Goal: Task Accomplishment & Management: Use online tool/utility

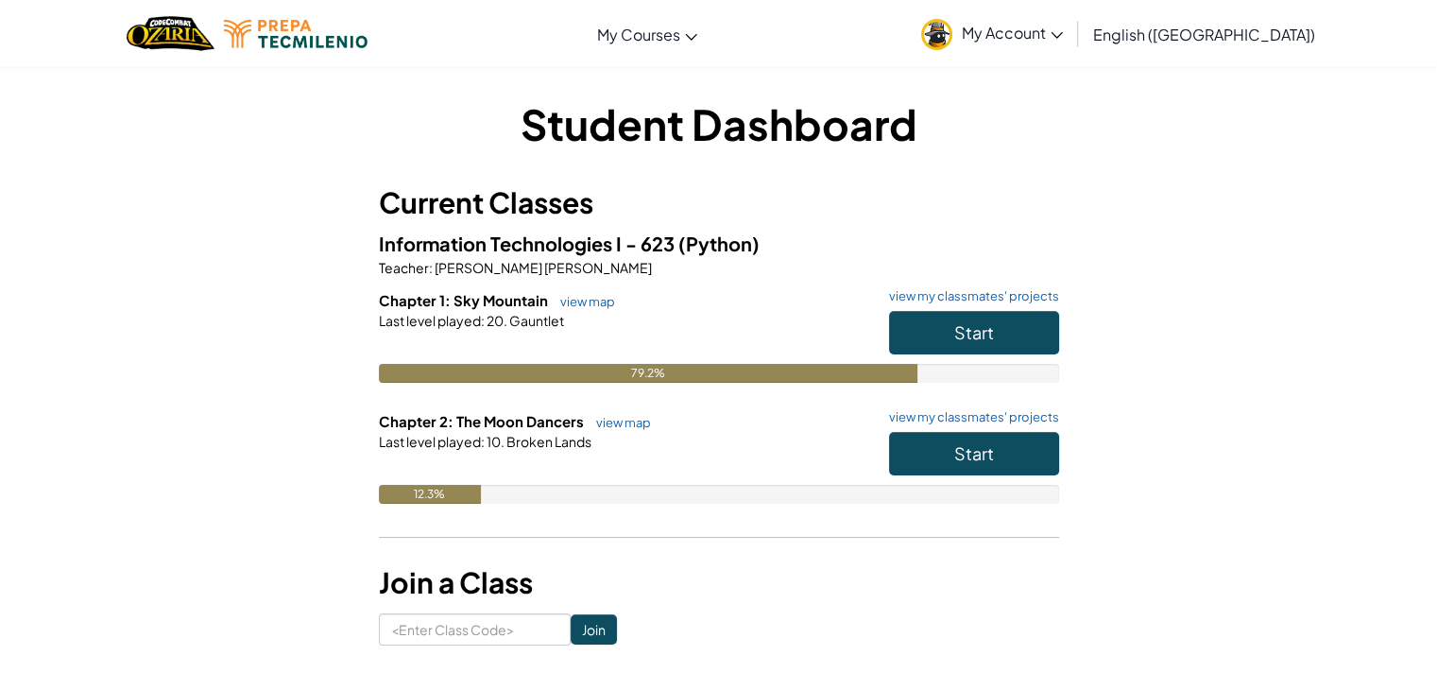
scroll to position [607, 0]
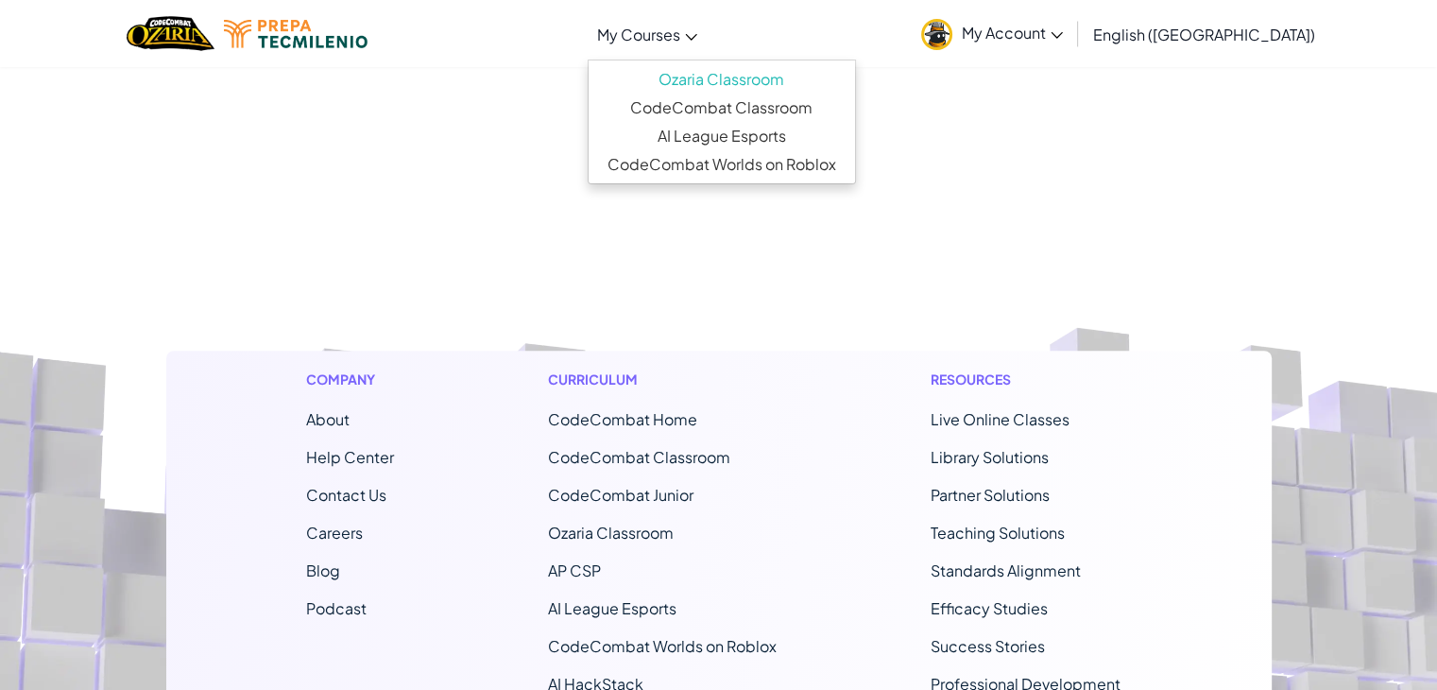
click at [696, 37] on icon at bounding box center [690, 37] width 11 height 7
click at [769, 72] on link "Ozaria Classroom" at bounding box center [722, 79] width 266 height 28
click at [821, 88] on link "Ozaria Classroom" at bounding box center [722, 79] width 266 height 28
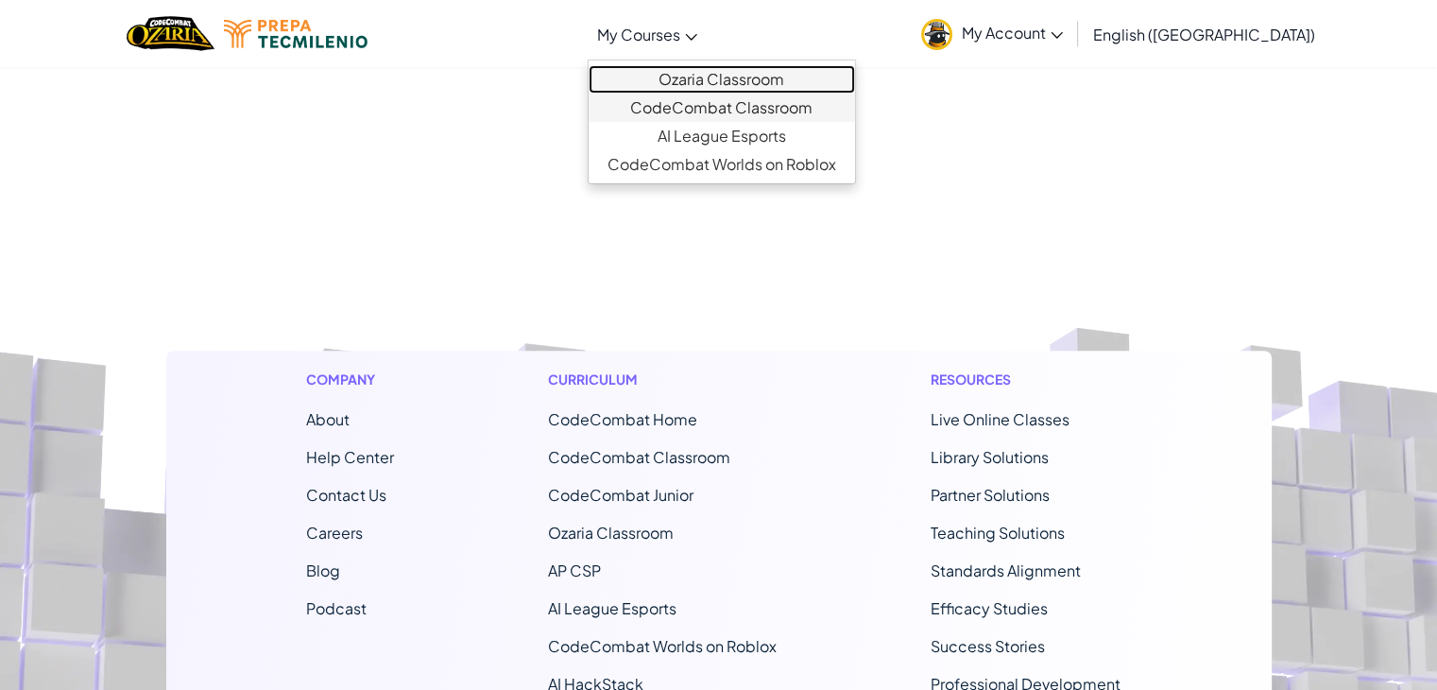
click at [825, 92] on ul "Ozaria Classroom CodeCombat Classroom AI League Esports CodeCombat Worlds on Ro…" at bounding box center [722, 122] width 268 height 125
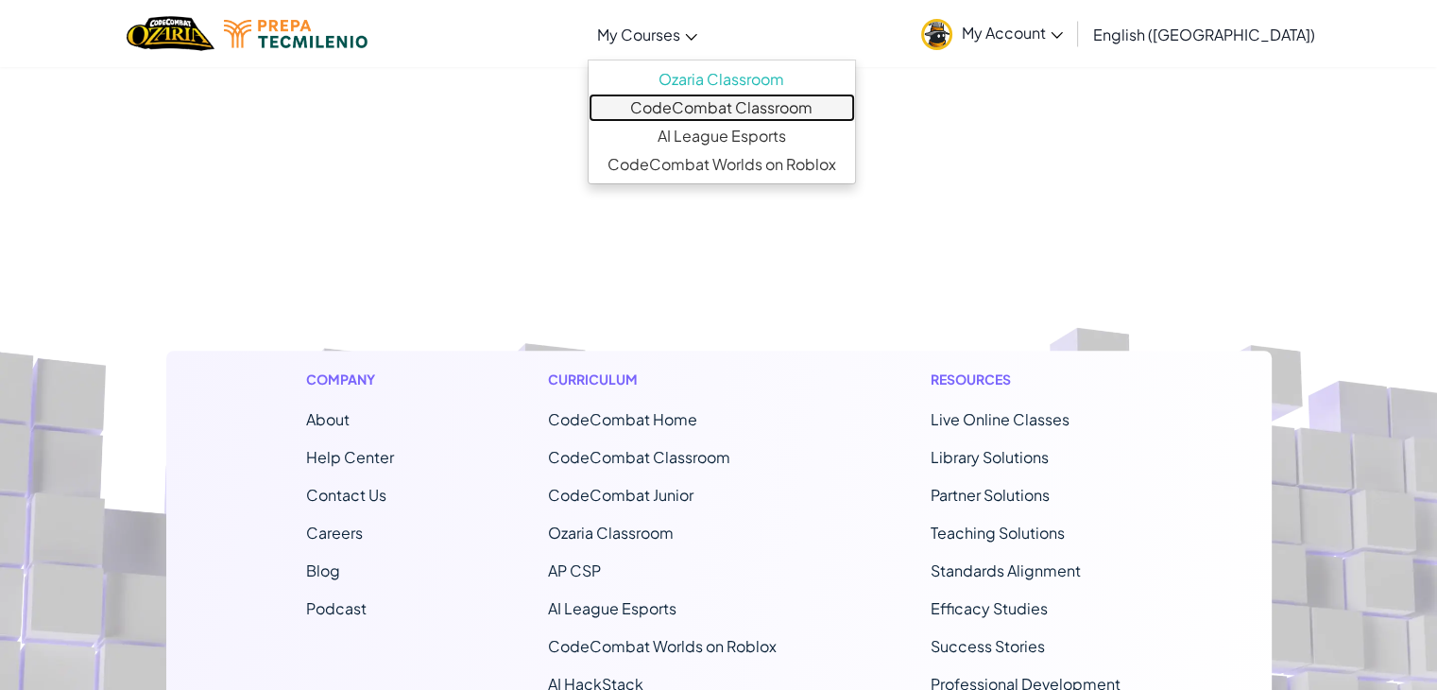
click at [825, 94] on link "CodeCombat Classroom" at bounding box center [722, 108] width 266 height 28
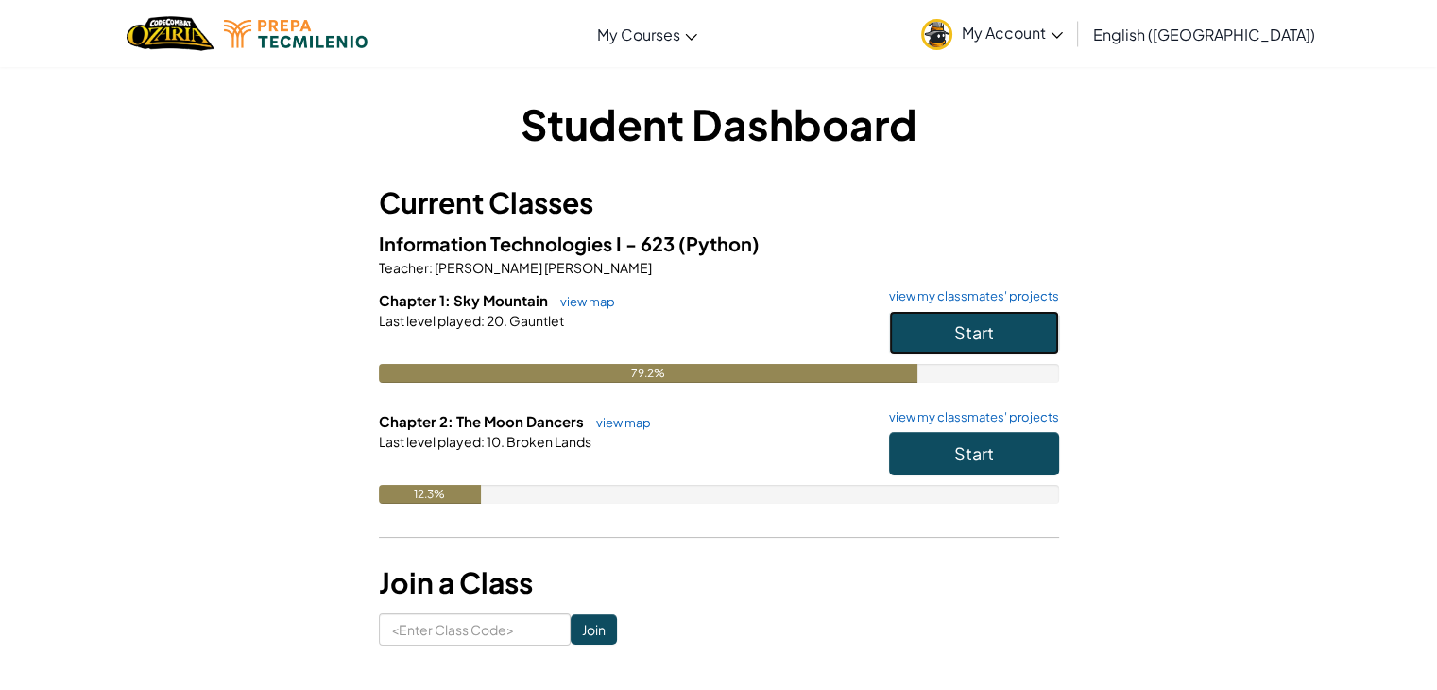
click at [958, 345] on button "Start" at bounding box center [974, 332] width 170 height 43
click at [917, 469] on button "Start" at bounding box center [974, 453] width 170 height 43
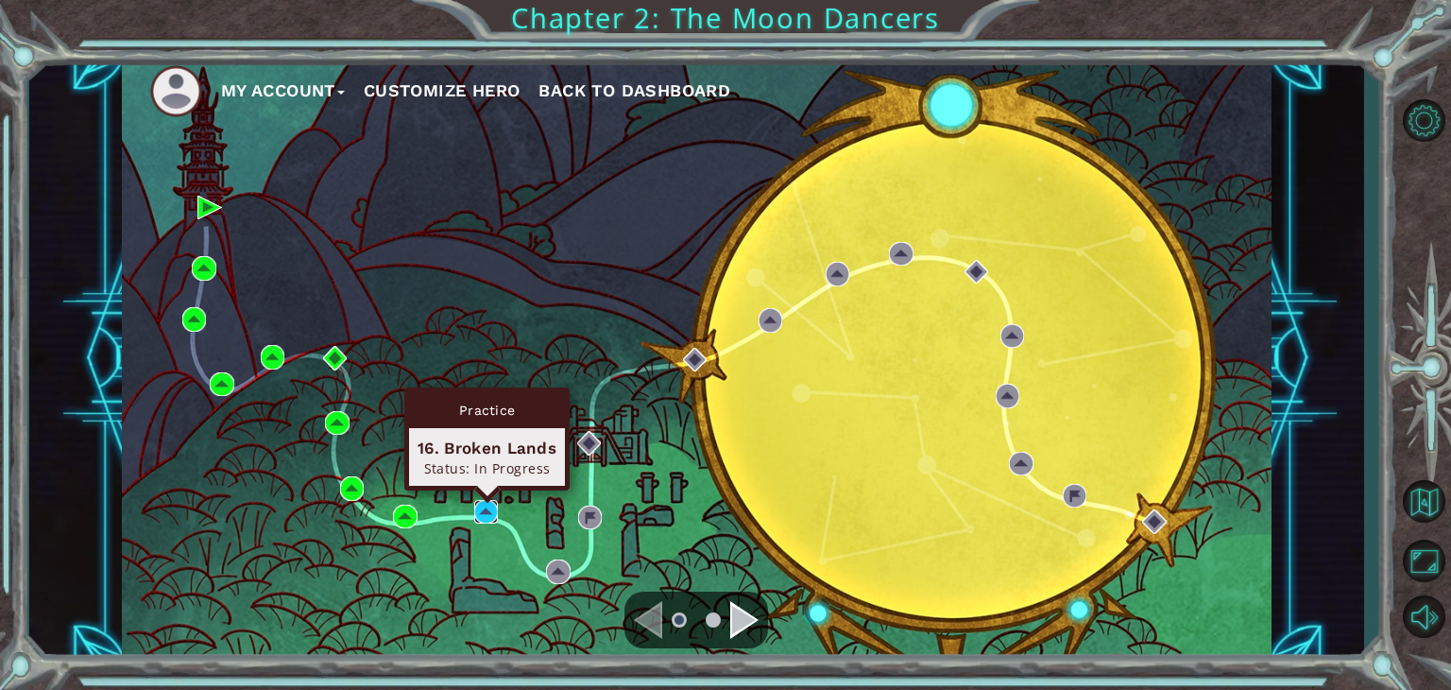
click at [478, 500] on img at bounding box center [486, 512] width 25 height 25
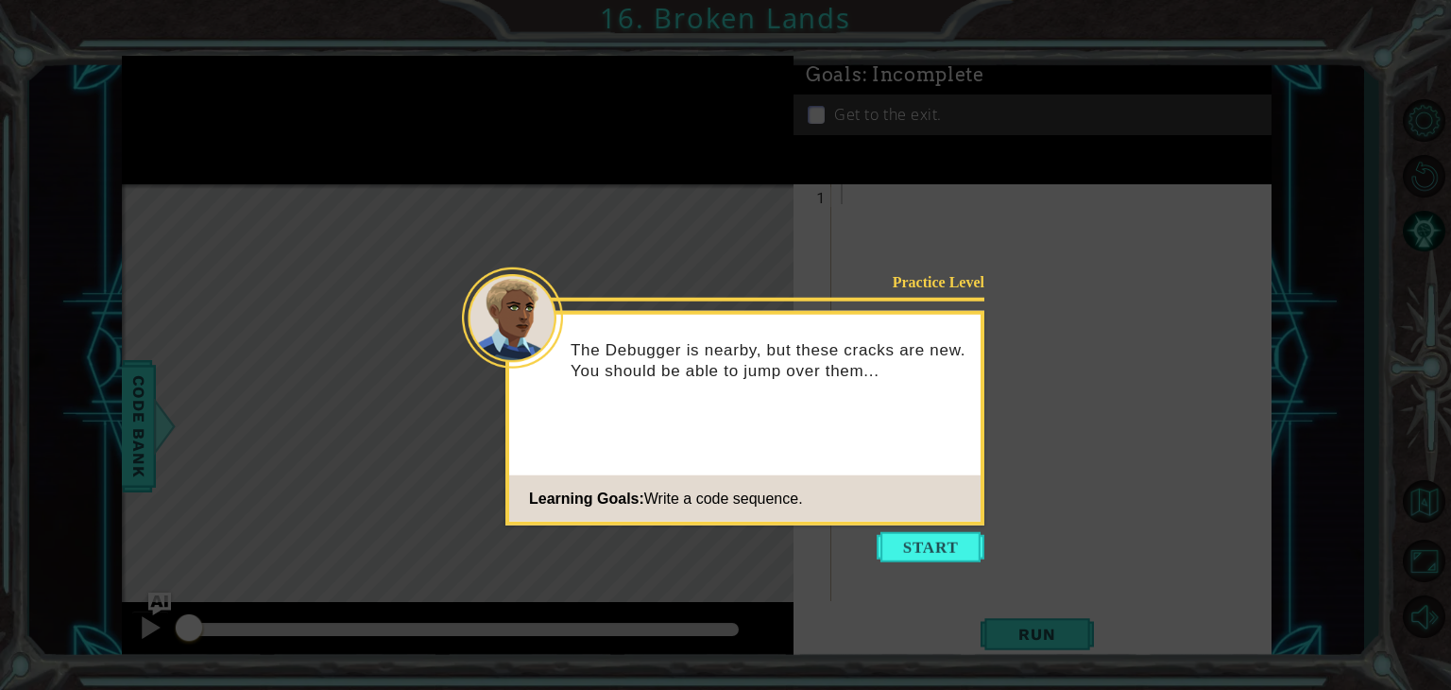
click at [927, 530] on icon at bounding box center [725, 345] width 1451 height 690
click at [928, 539] on button "Start" at bounding box center [931, 547] width 108 height 30
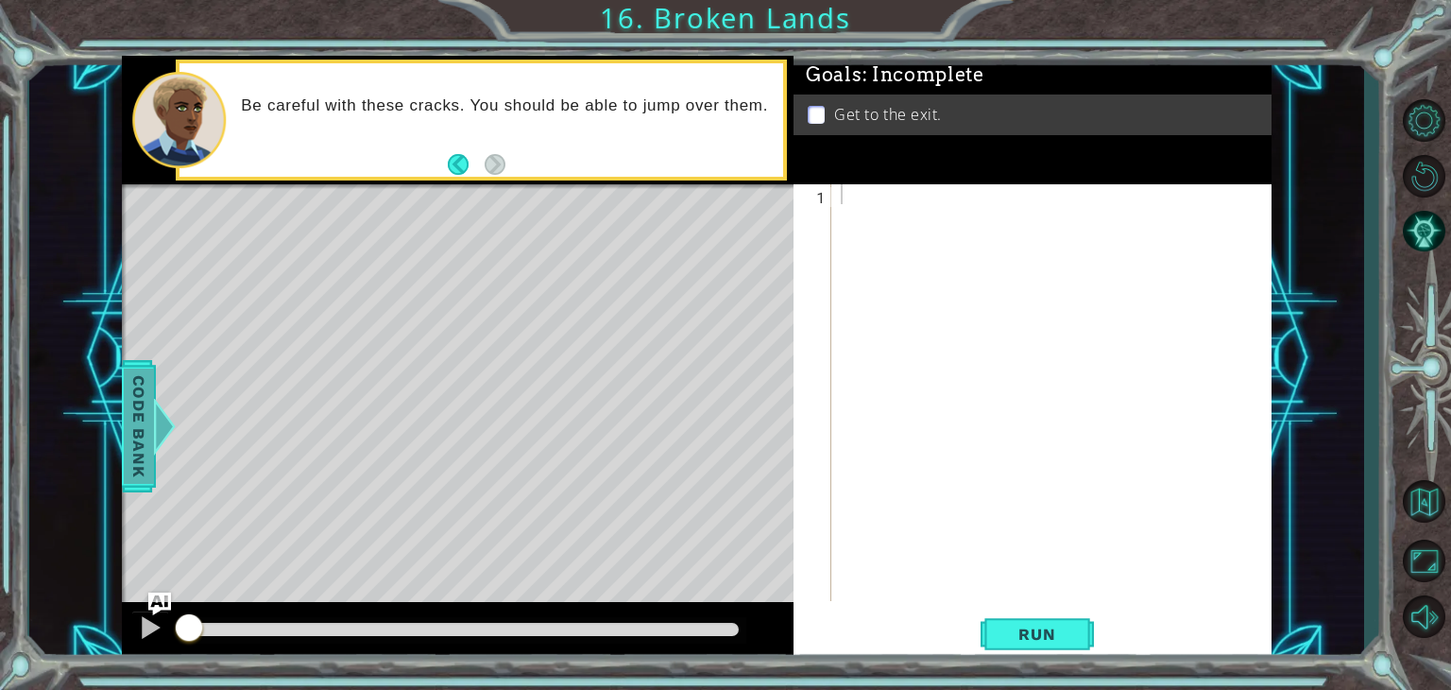
click at [155, 436] on div at bounding box center [164, 426] width 24 height 57
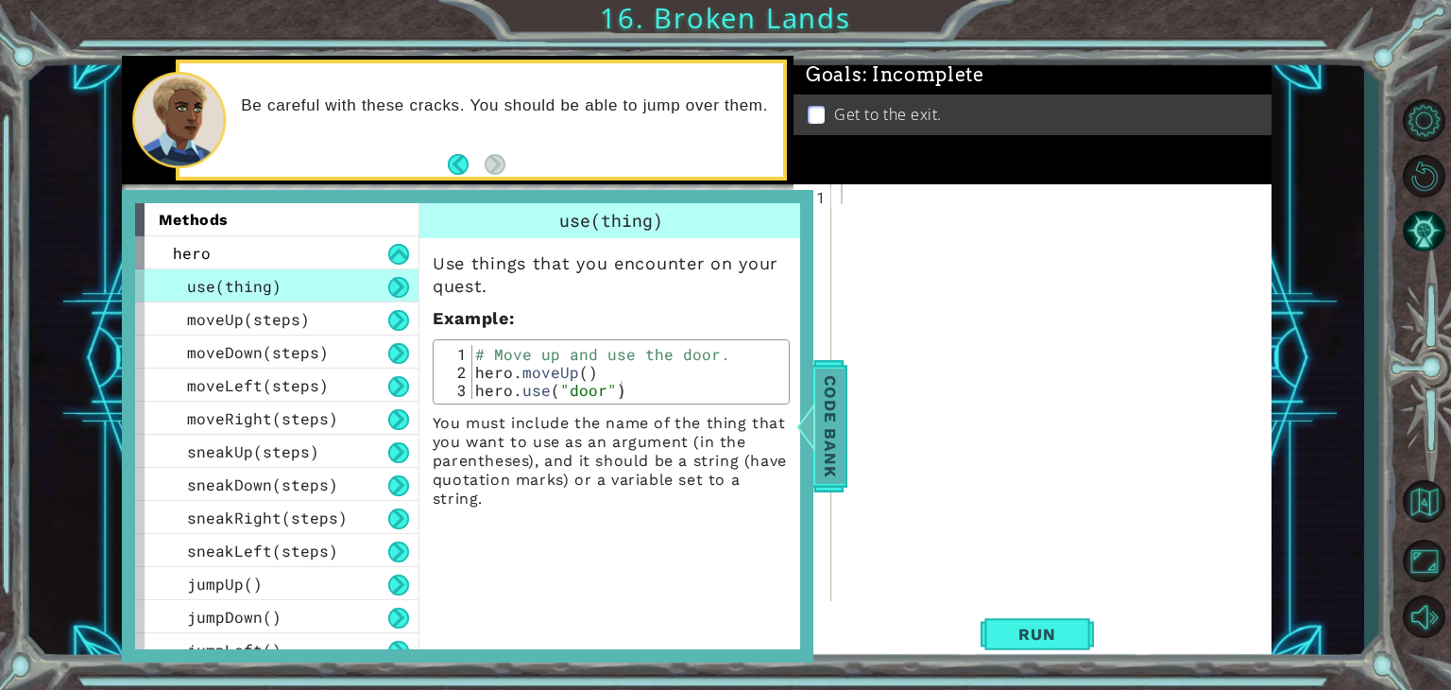
click at [812, 440] on div at bounding box center [806, 426] width 24 height 57
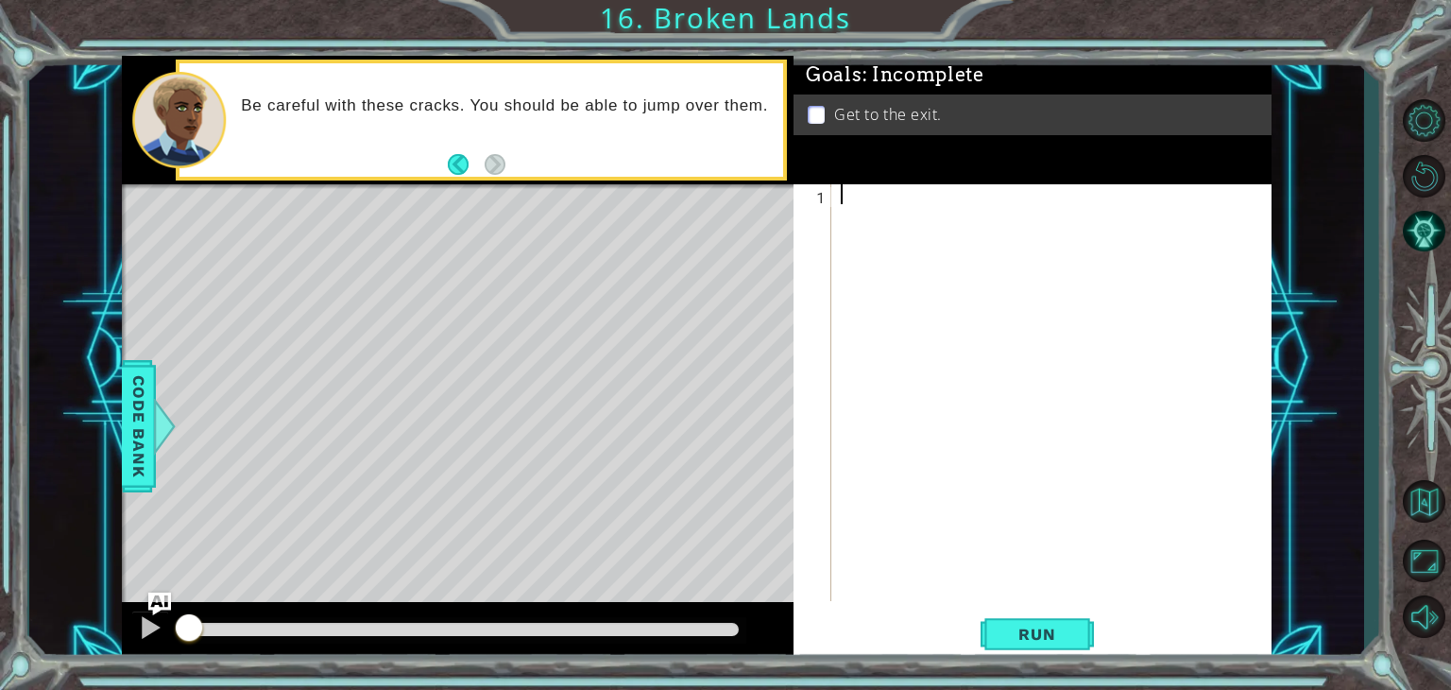
click at [861, 200] on div at bounding box center [1056, 412] width 439 height 456
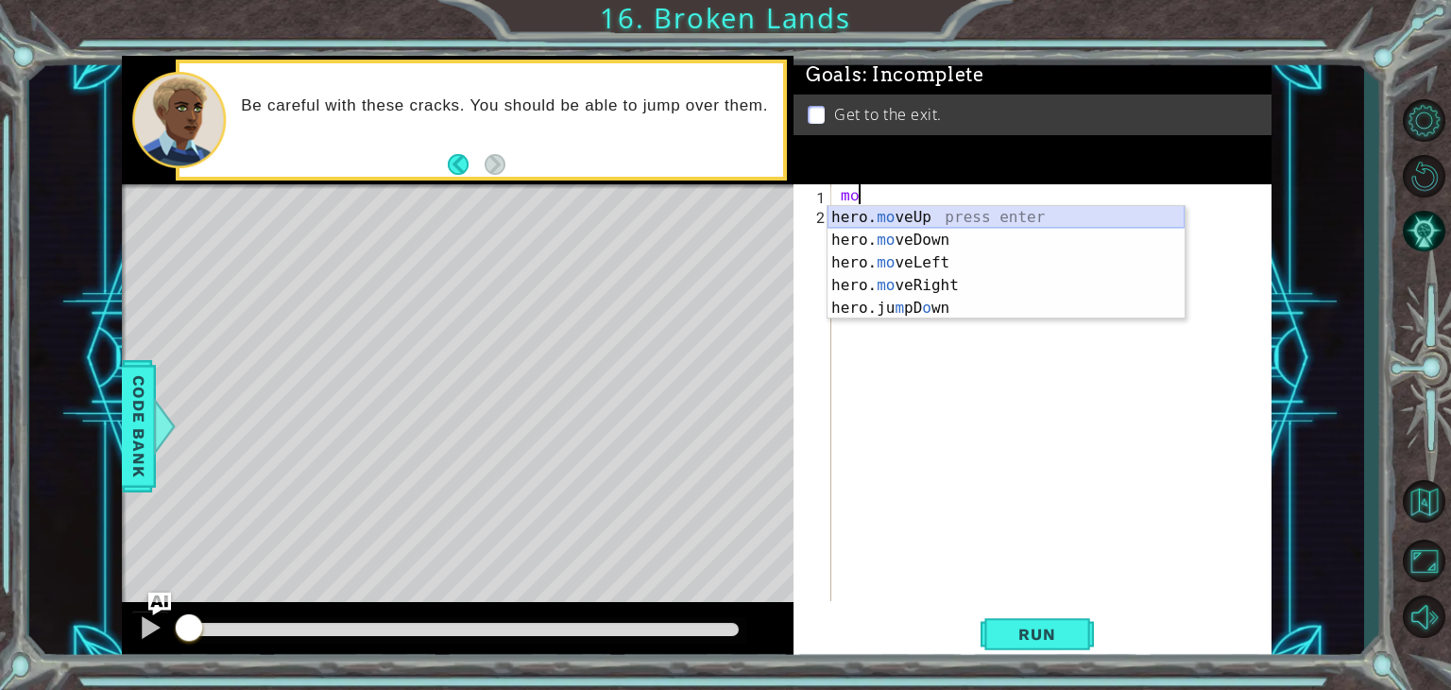
click at [878, 216] on div "hero. mo veUp press enter hero. mo veDown press enter hero. mo veLeft press ent…" at bounding box center [1006, 285] width 357 height 159
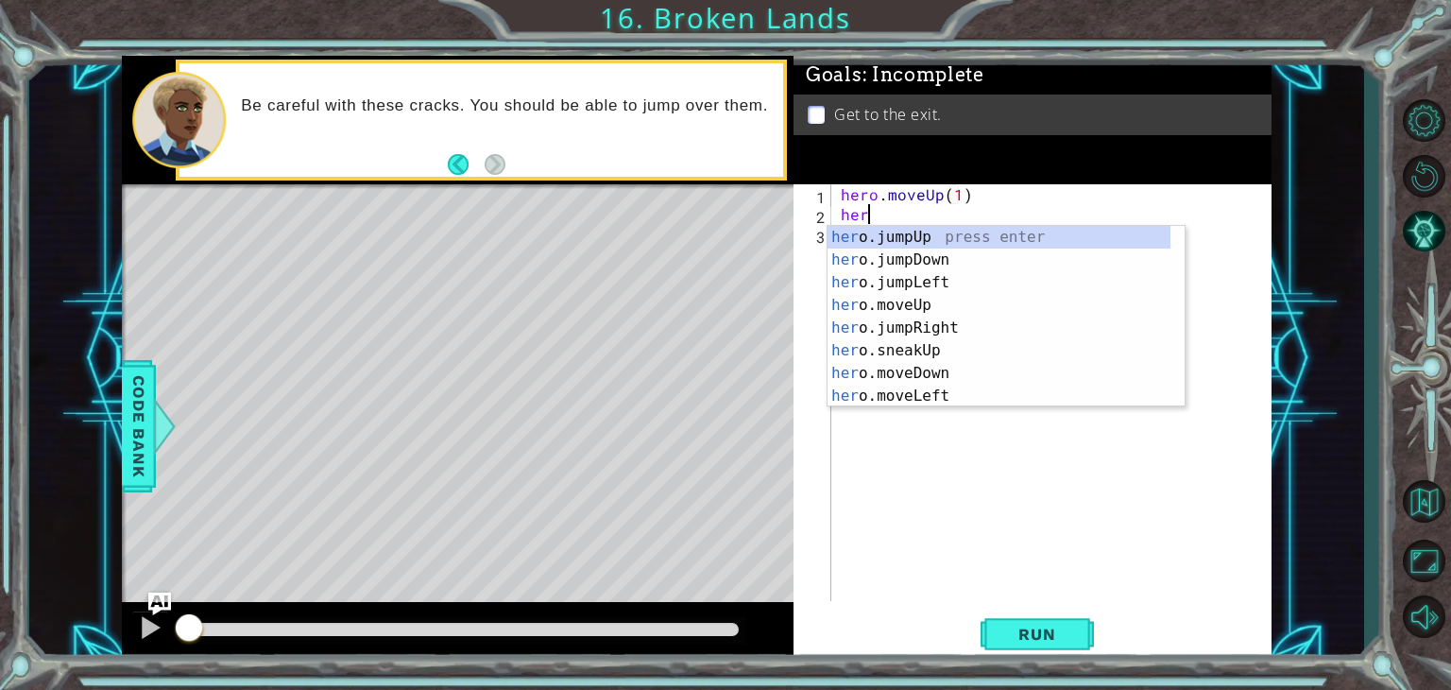
type textarea "hero.moveUp(1)hero"
click at [899, 239] on div "hero .jumpUp press enter hero .jumpDown press enter hero .jumpLeft press enter …" at bounding box center [999, 339] width 343 height 227
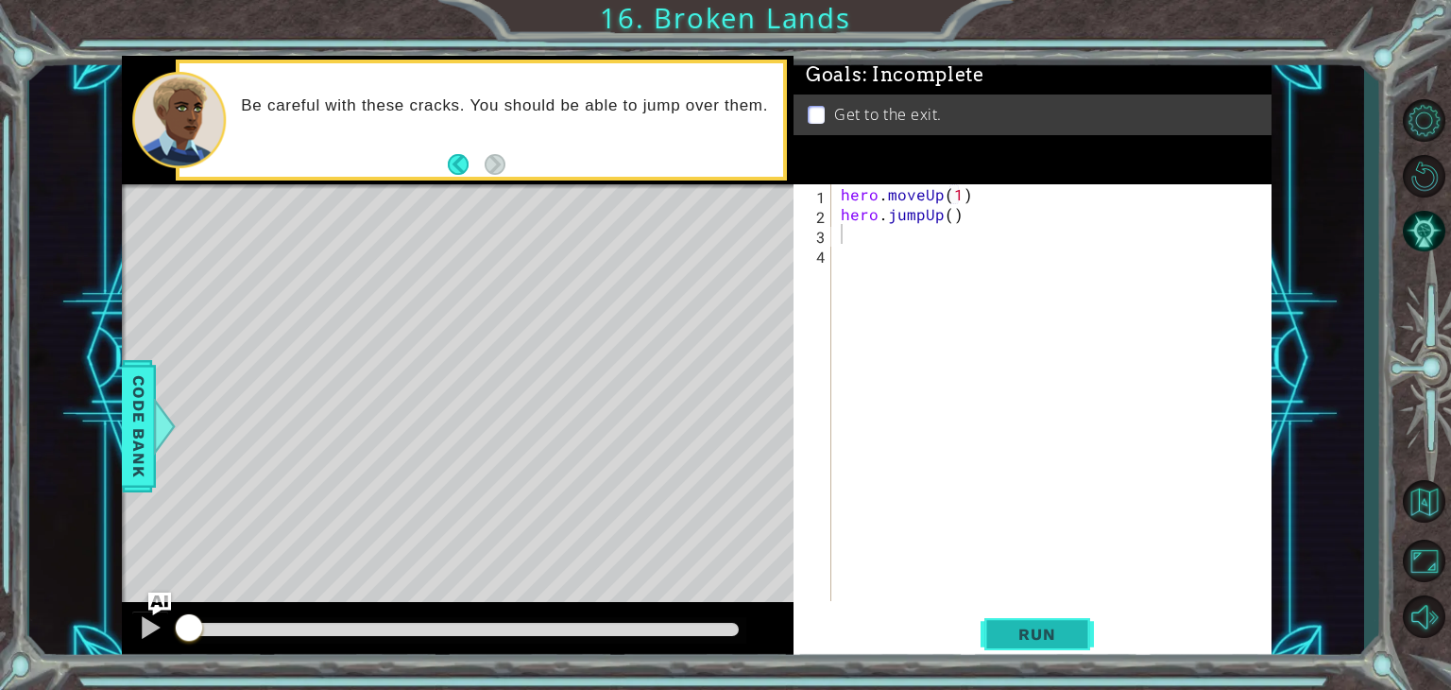
click at [998, 631] on button "Run" at bounding box center [1037, 634] width 113 height 48
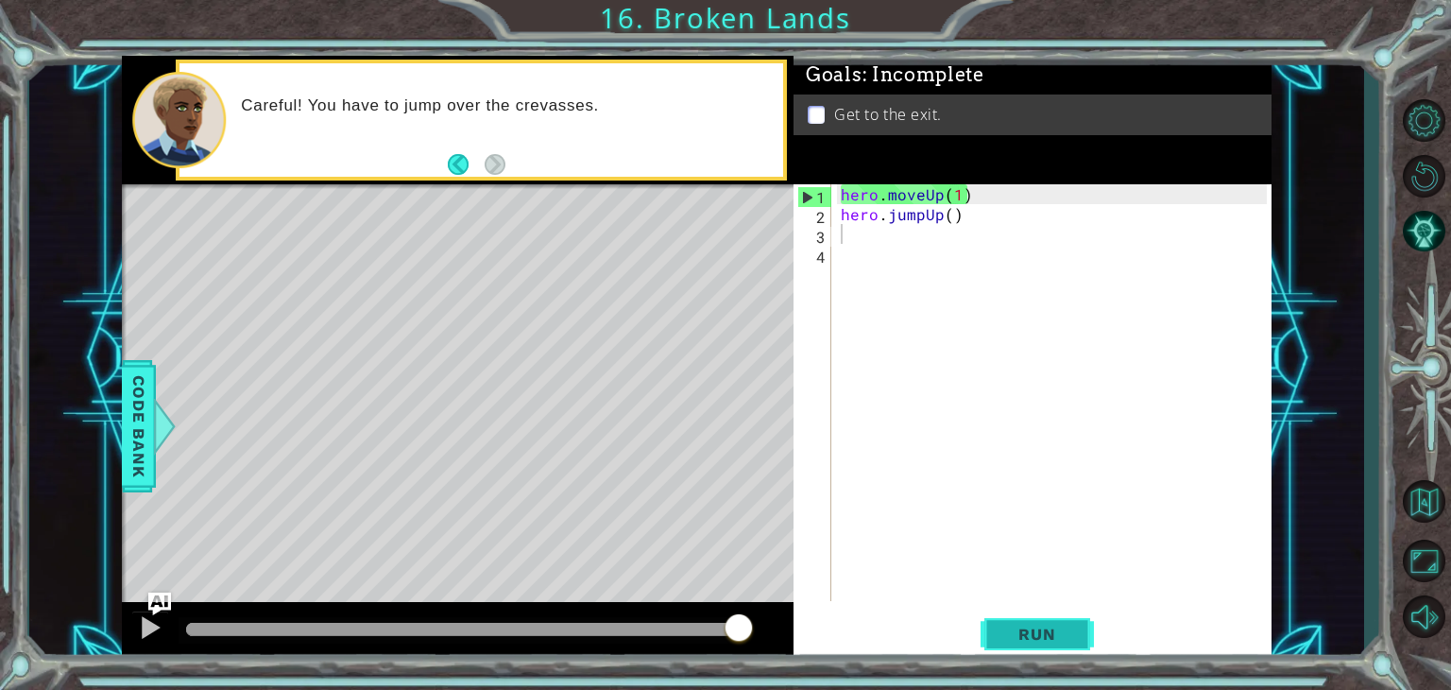
click at [998, 631] on button "Run" at bounding box center [1037, 634] width 113 height 48
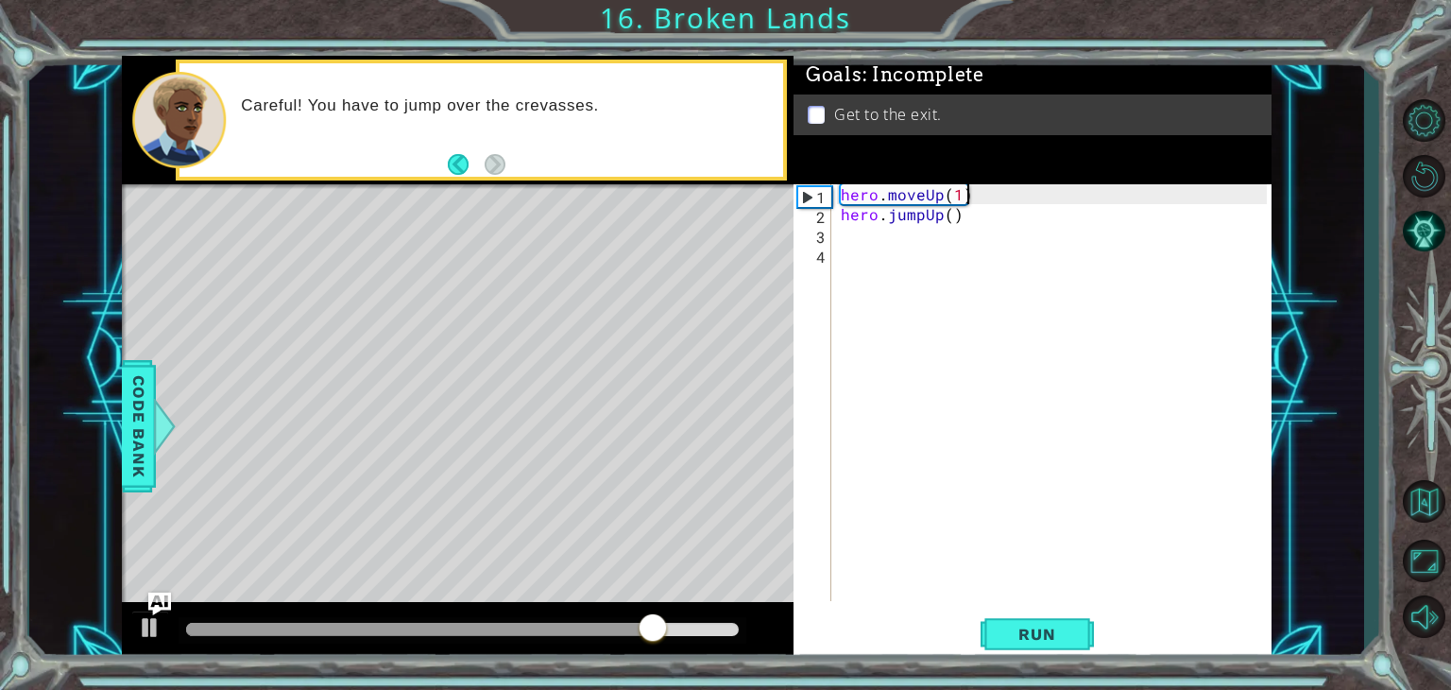
click at [976, 194] on div "hero . moveUp ( 1 ) hero . jumpUp ( )" at bounding box center [1056, 412] width 439 height 456
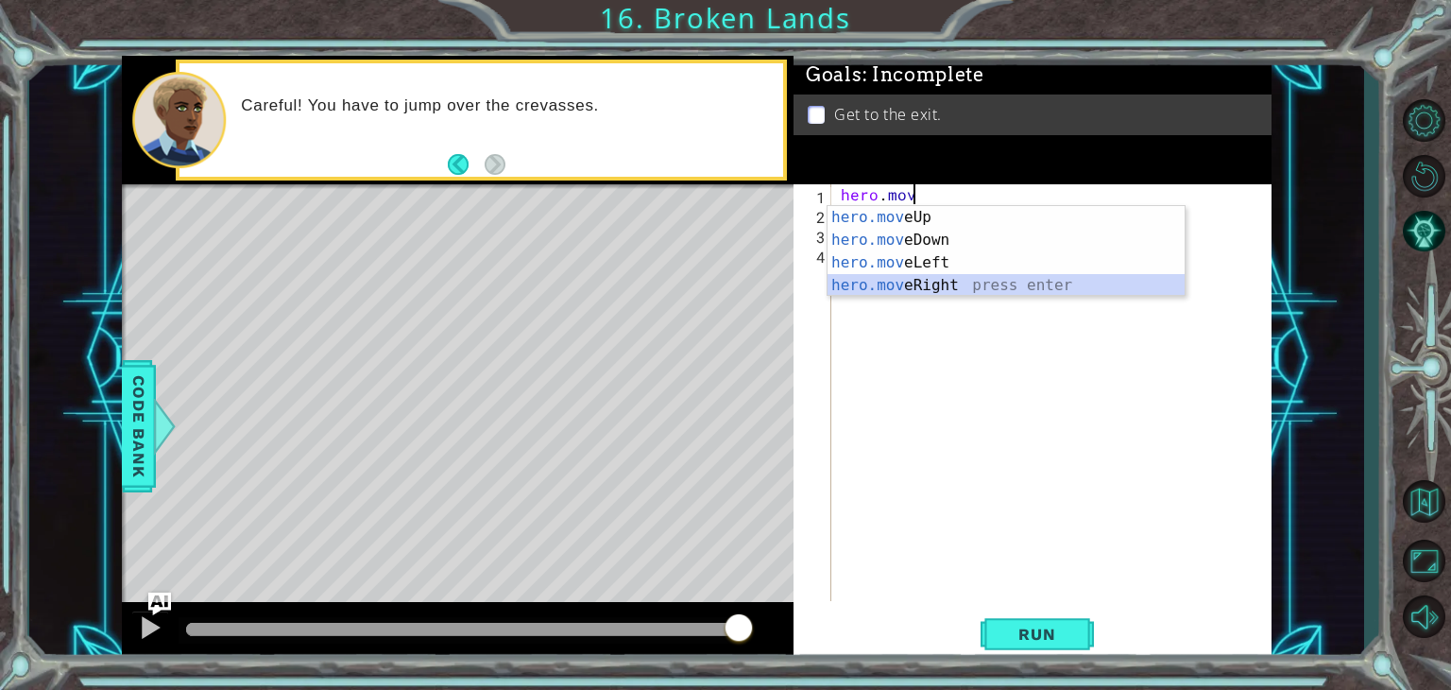
click at [965, 282] on div "hero.mov eUp press enter hero.mov eDown press enter hero.mov eLeft press enter …" at bounding box center [1006, 274] width 357 height 136
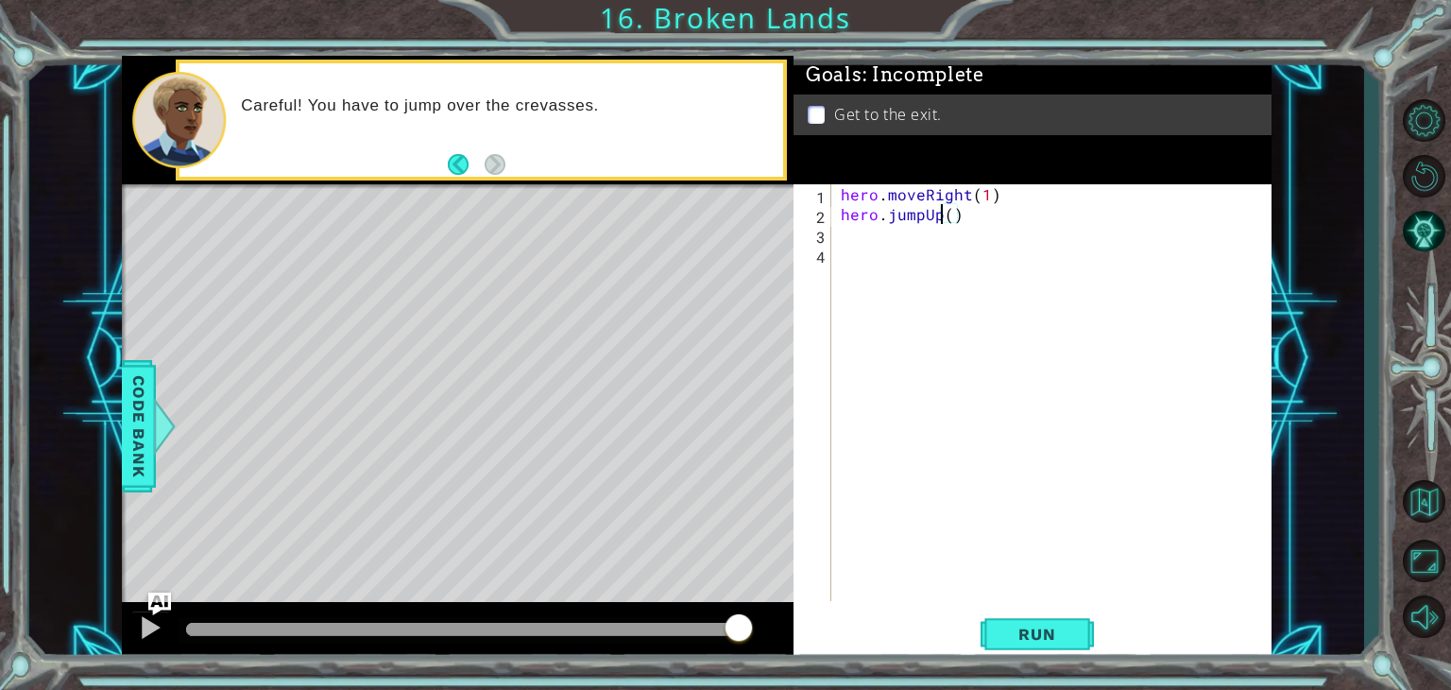
click at [941, 212] on div "hero . moveRight ( 1 ) hero . jumpUp ( )" at bounding box center [1056, 412] width 439 height 456
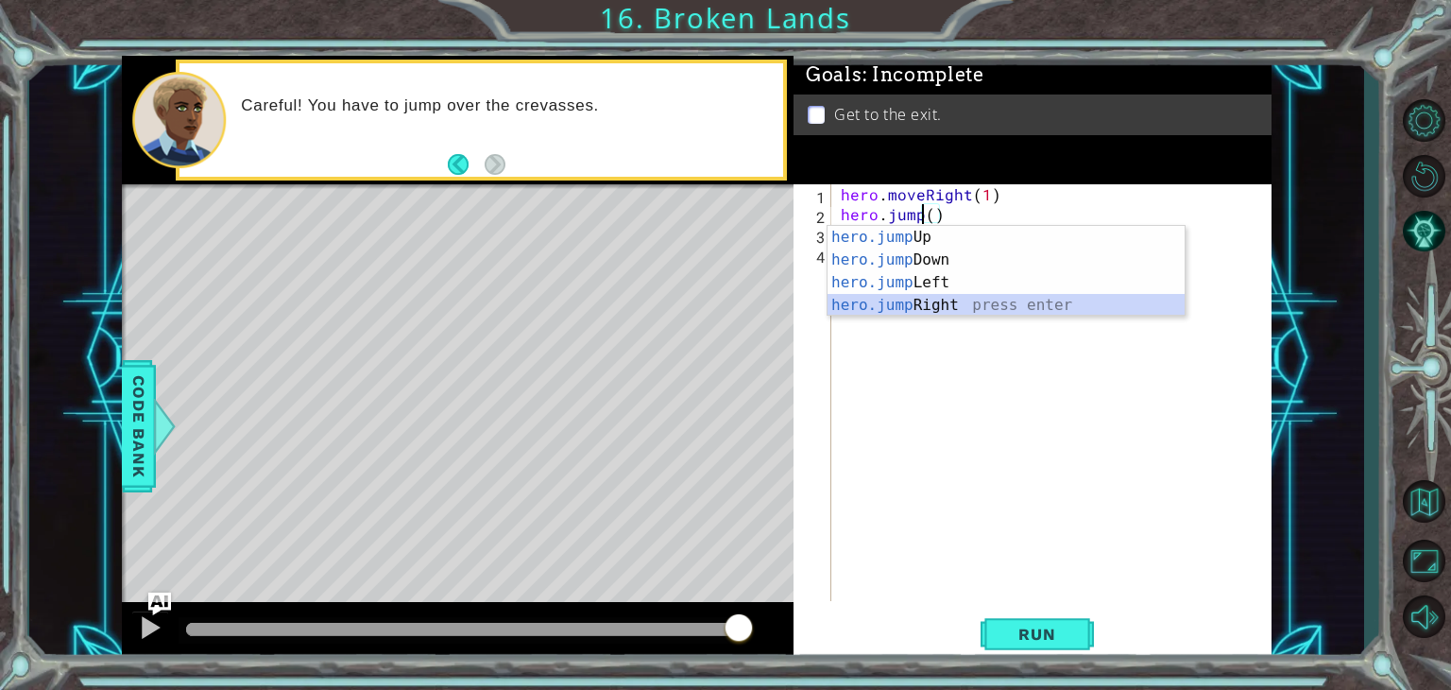
click at [928, 296] on div "hero.jump Up press enter hero.jump Down press enter hero.jump Left press enter …" at bounding box center [1006, 294] width 357 height 136
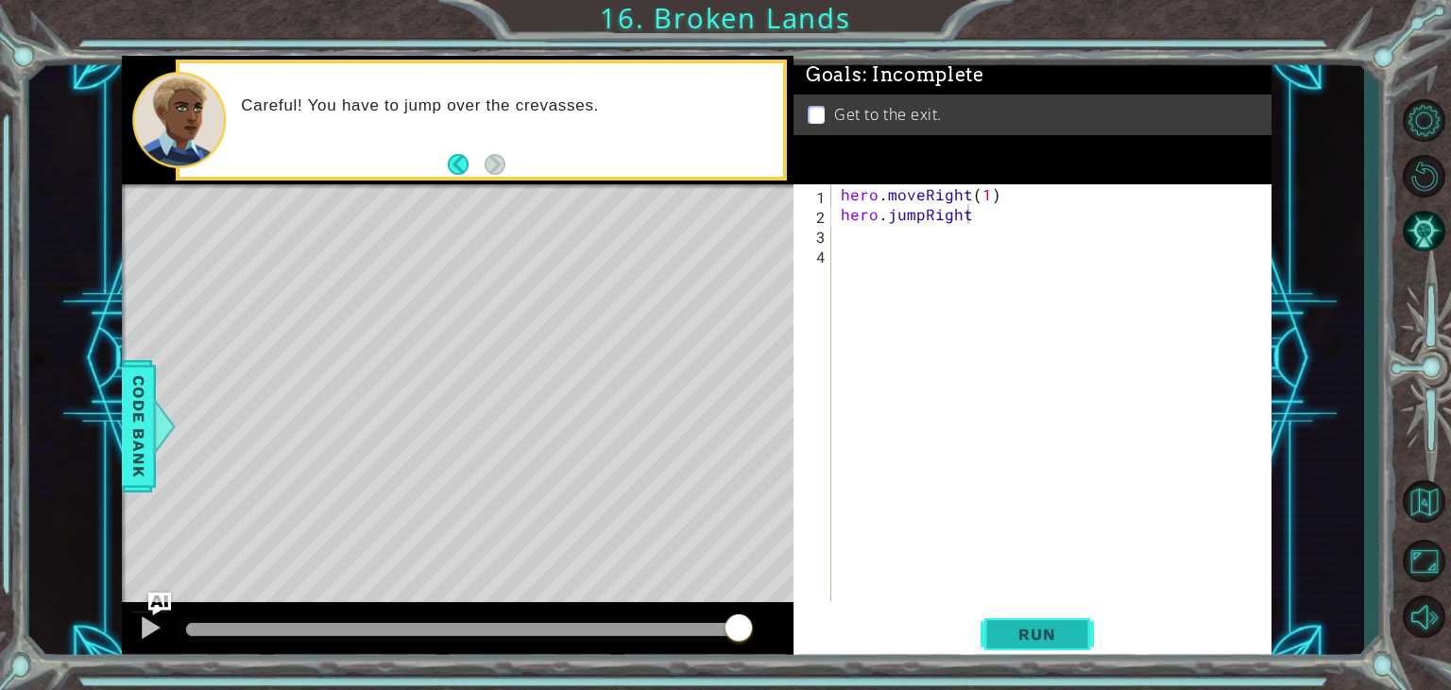
click at [1028, 639] on span "Run" at bounding box center [1037, 633] width 75 height 19
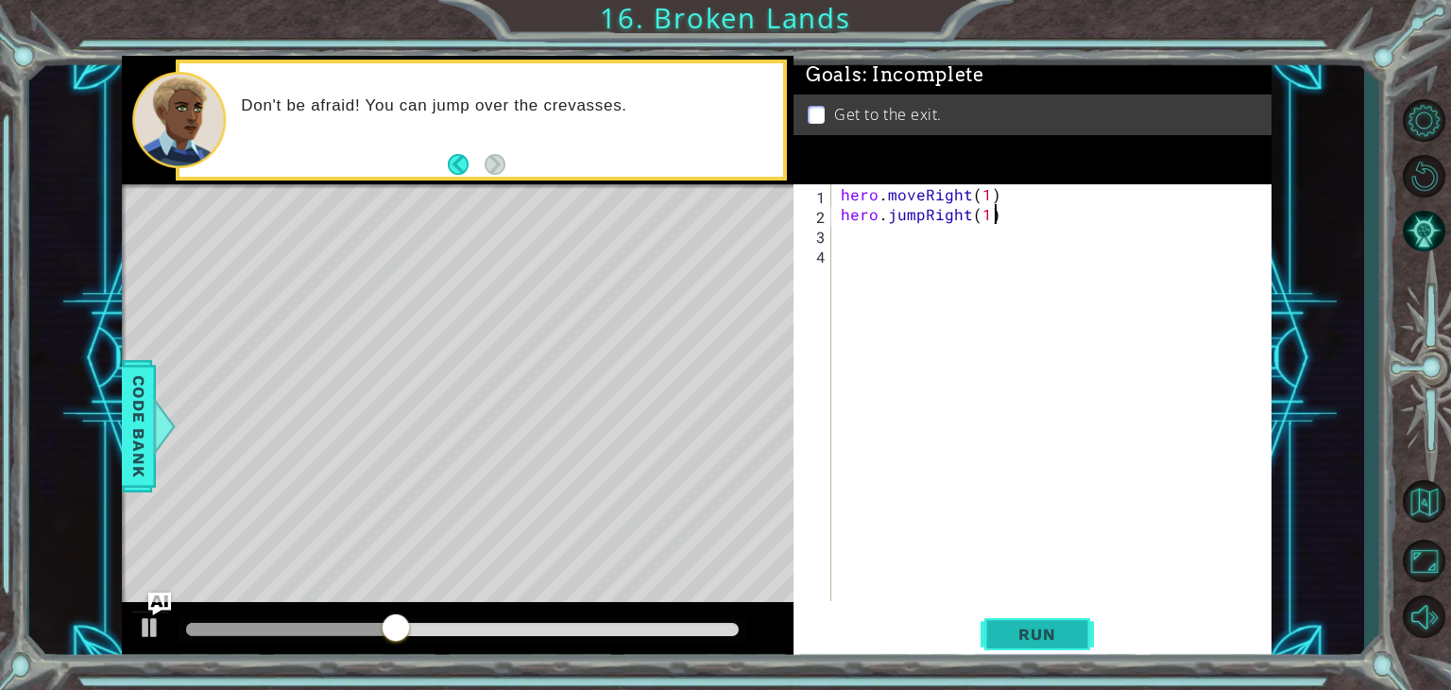
scroll to position [0, 8]
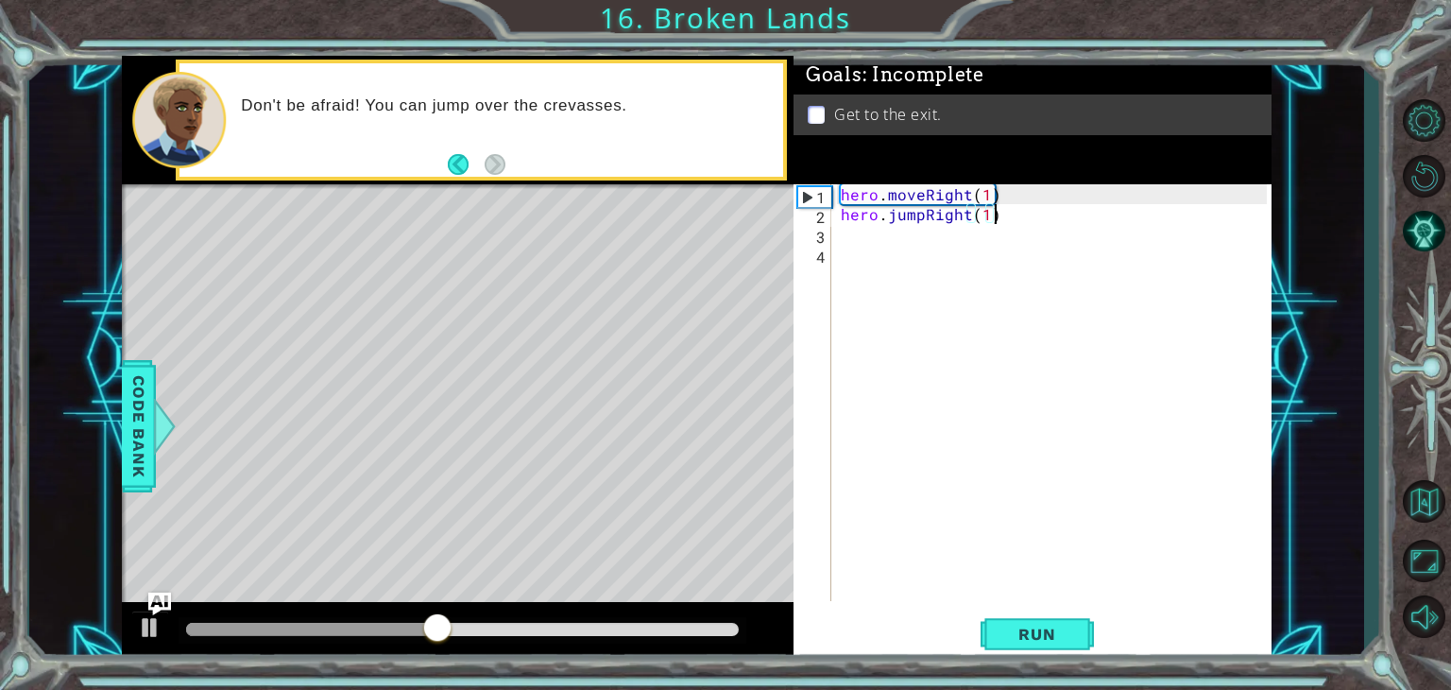
type textarea "hero.jumpRight(1)"
drag, startPoint x: 1062, startPoint y: 662, endPoint x: 1054, endPoint y: 644, distance: 19.5
click at [1054, 644] on div "1 ההההההההההההההההההההההההההההההההההההההההההההההההההההההההההההההההההההההההההההה…" at bounding box center [725, 345] width 1451 height 690
click at [1054, 644] on button "Run" at bounding box center [1037, 634] width 113 height 48
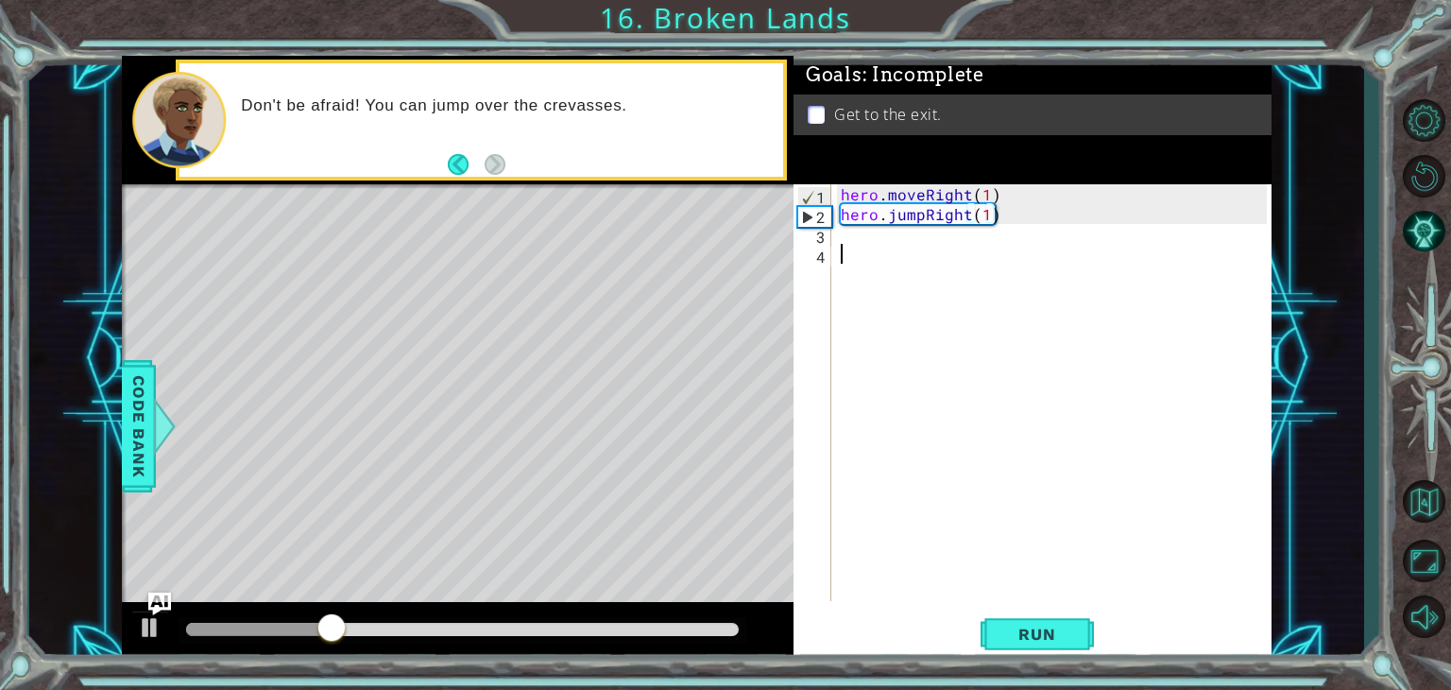
click at [1051, 255] on div "hero . moveRight ( 1 ) hero . jumpRight ( 1 )" at bounding box center [1056, 412] width 439 height 456
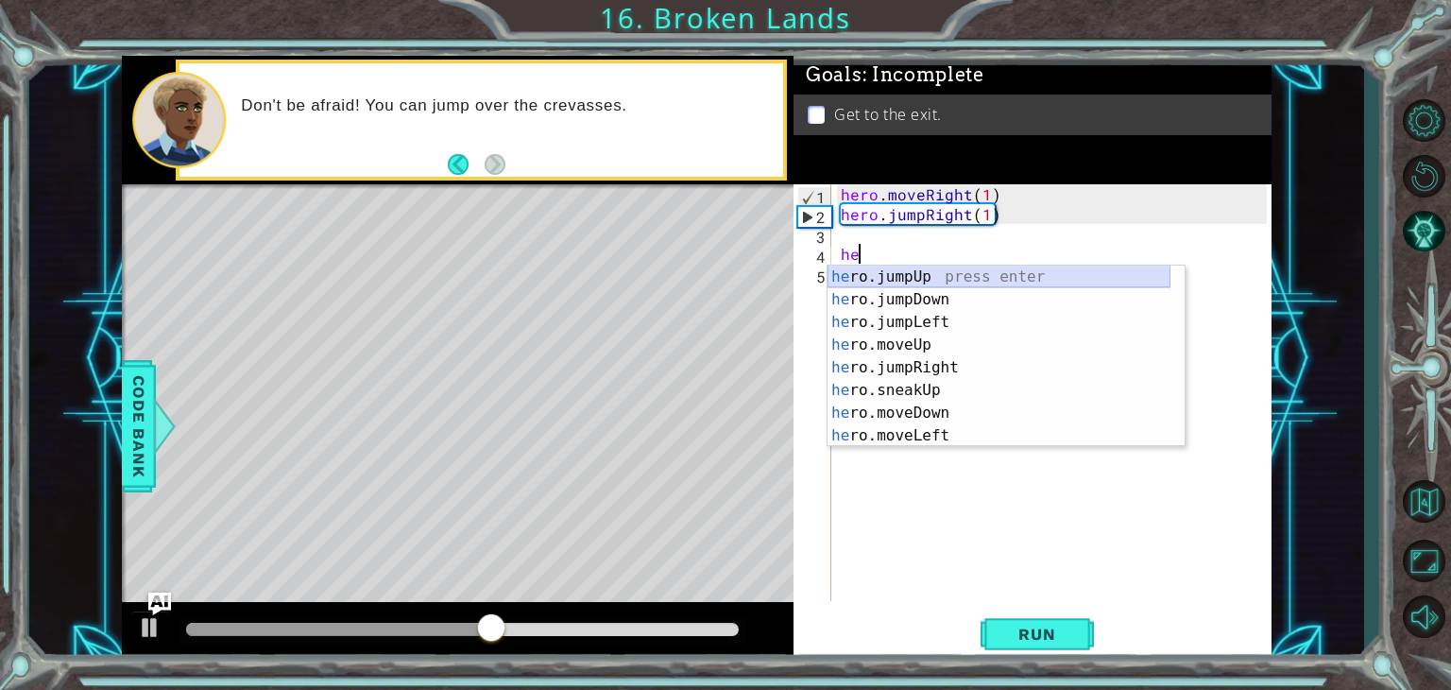
type textarea "h"
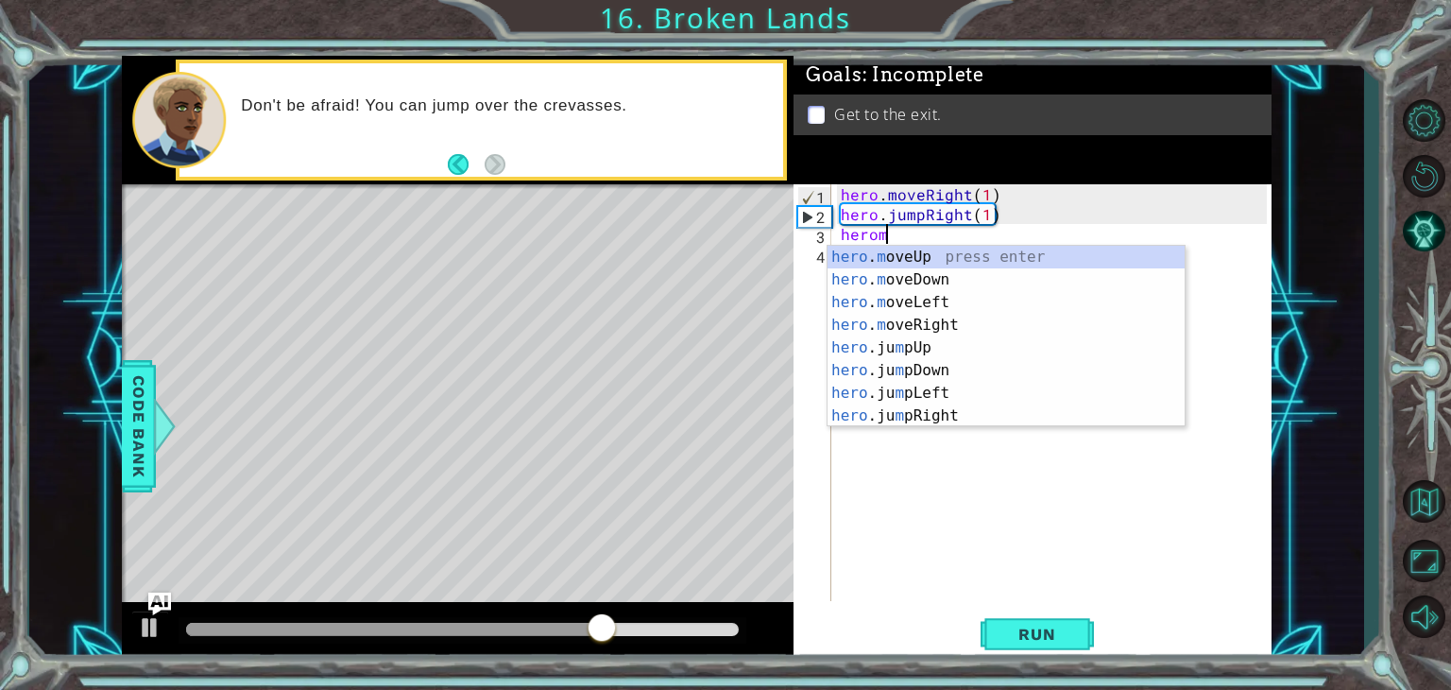
scroll to position [0, 1]
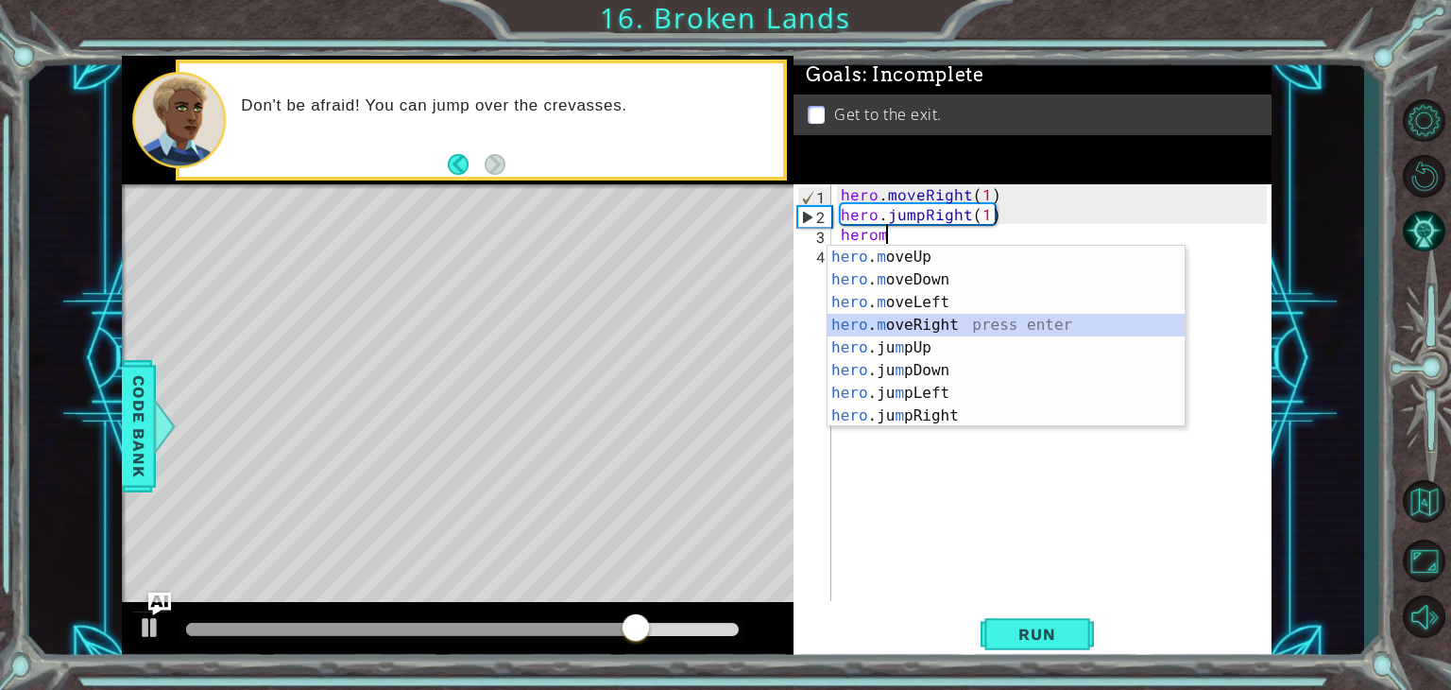
click at [971, 319] on div "hero . m oveUp press enter hero . m oveDown press enter hero . m oveLeft press …" at bounding box center [1006, 359] width 357 height 227
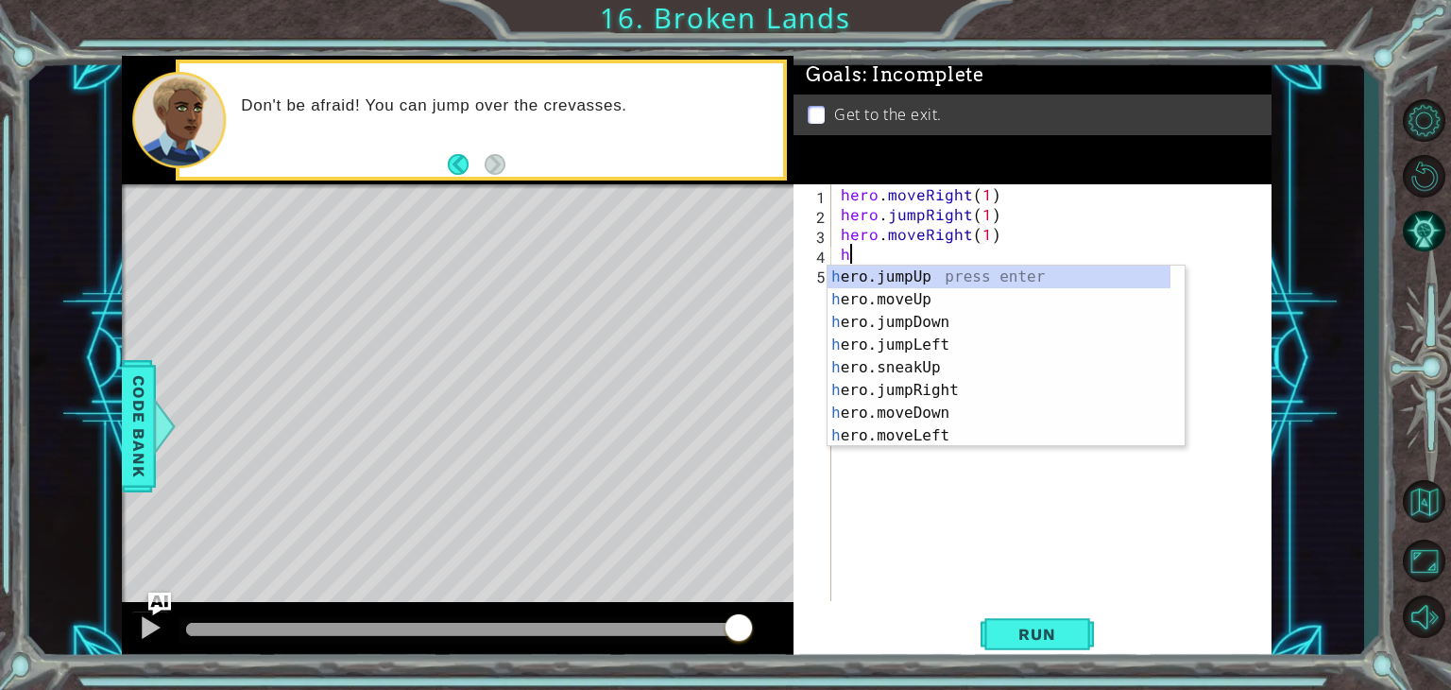
scroll to position [0, 9]
type textarea "hero.moveRight(1)her"
click at [981, 270] on div "her o.jumpUp press enter her o.jumpDown press enter her o.jumpLeft press enter …" at bounding box center [999, 378] width 343 height 227
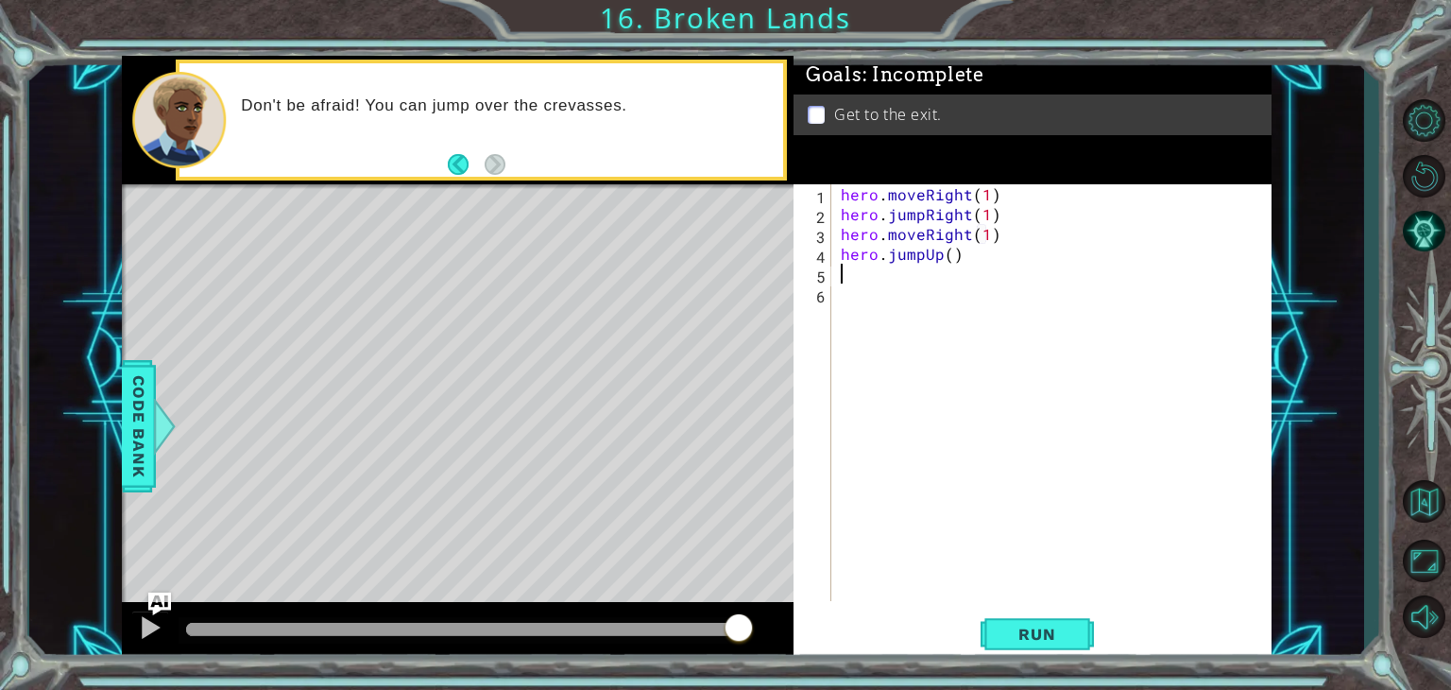
scroll to position [0, 0]
click at [998, 628] on button "Run" at bounding box center [1037, 634] width 113 height 48
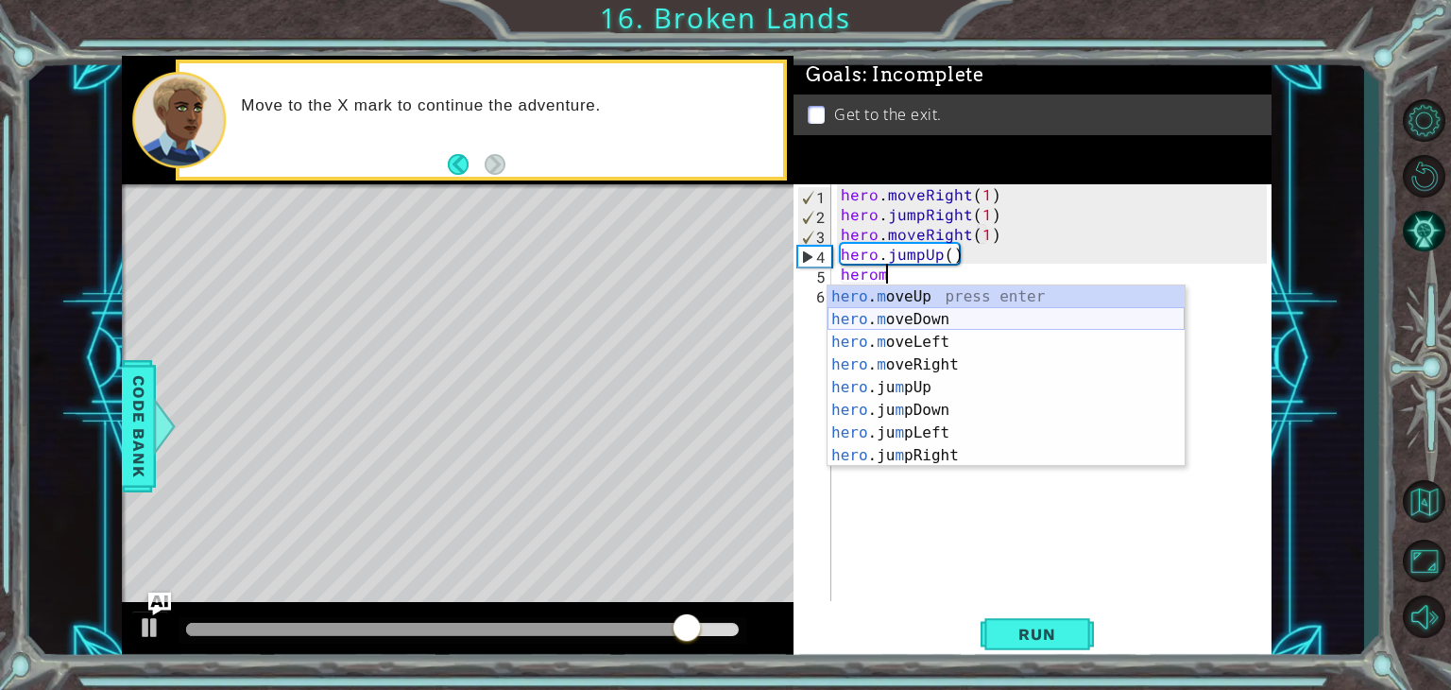
scroll to position [0, 2]
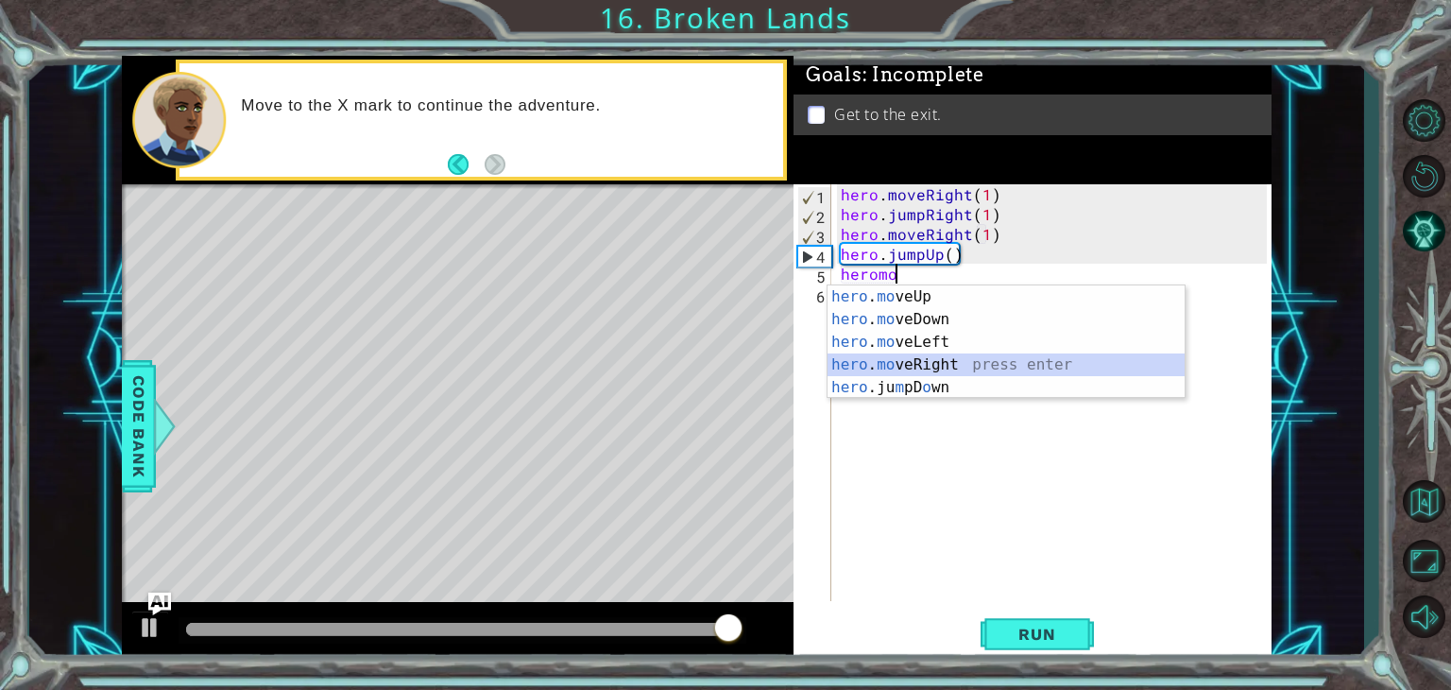
click at [976, 364] on div "hero . mo veUp press enter hero . mo veDown press enter hero . mo veLeft press …" at bounding box center [1006, 364] width 357 height 159
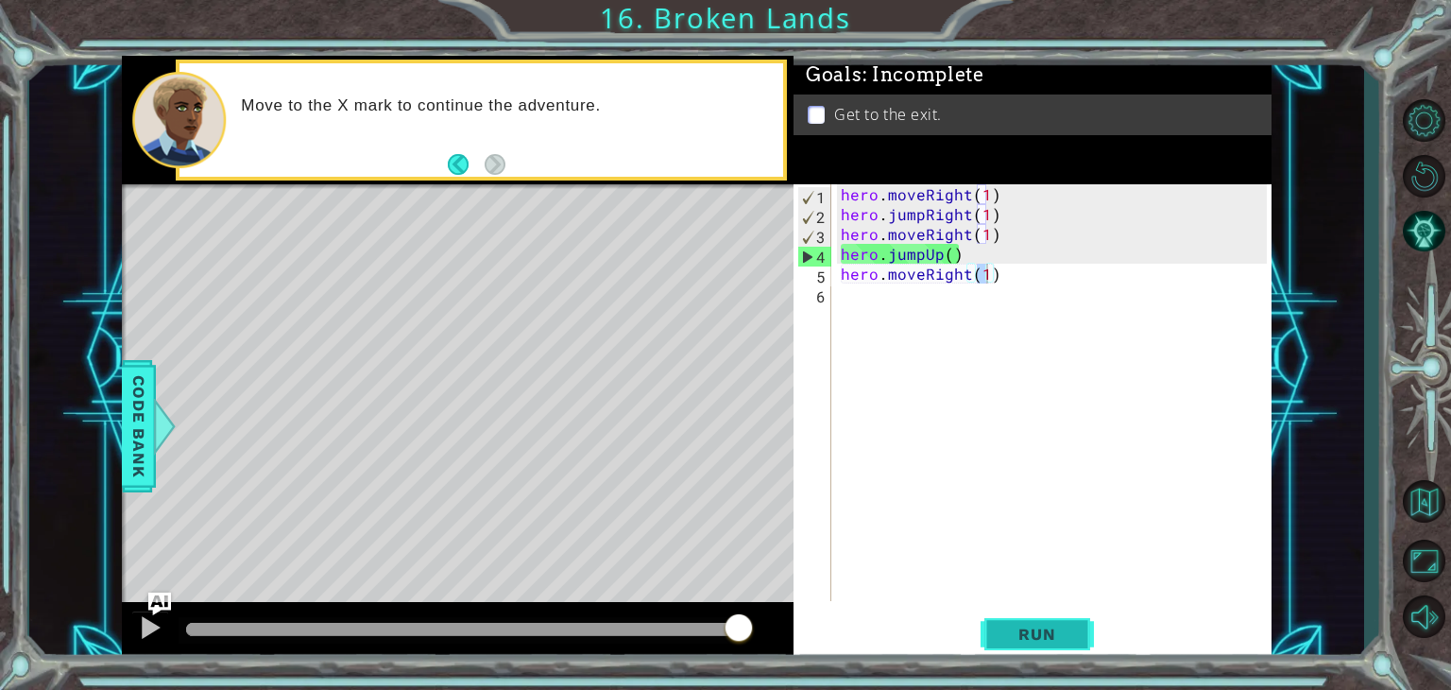
click at [1017, 630] on span "Run" at bounding box center [1037, 633] width 75 height 19
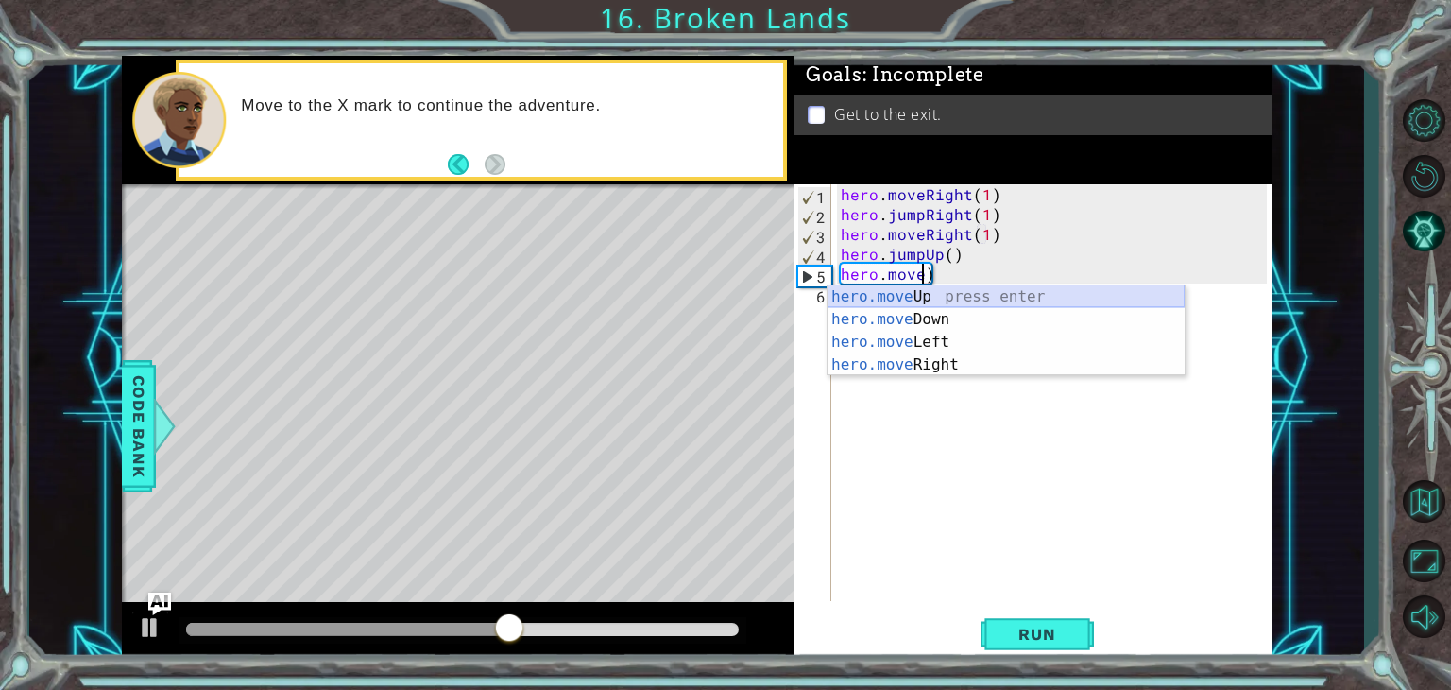
click at [1010, 303] on div "hero.move Up press enter hero.move Down press enter hero.move Left press enter …" at bounding box center [1006, 353] width 357 height 136
type textarea "hero.moveUp(1)"
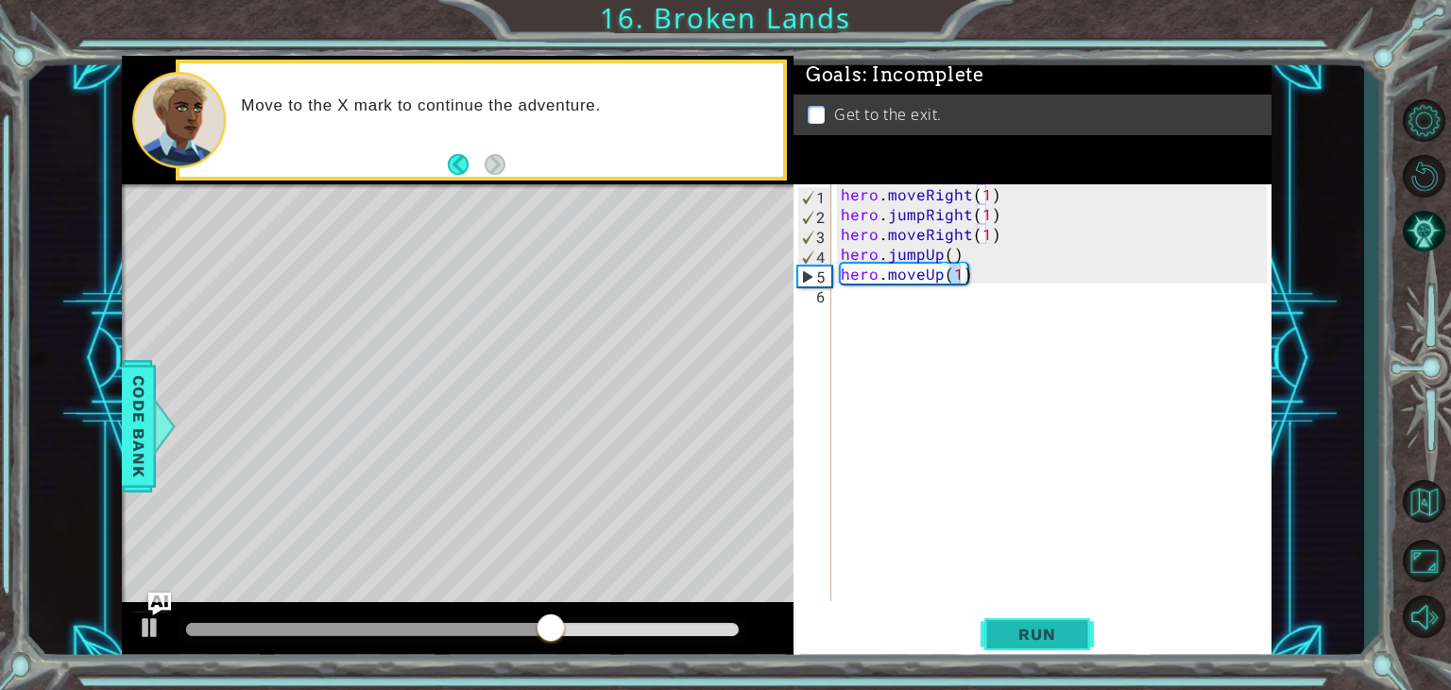
click at [1012, 648] on button "Run" at bounding box center [1037, 634] width 113 height 48
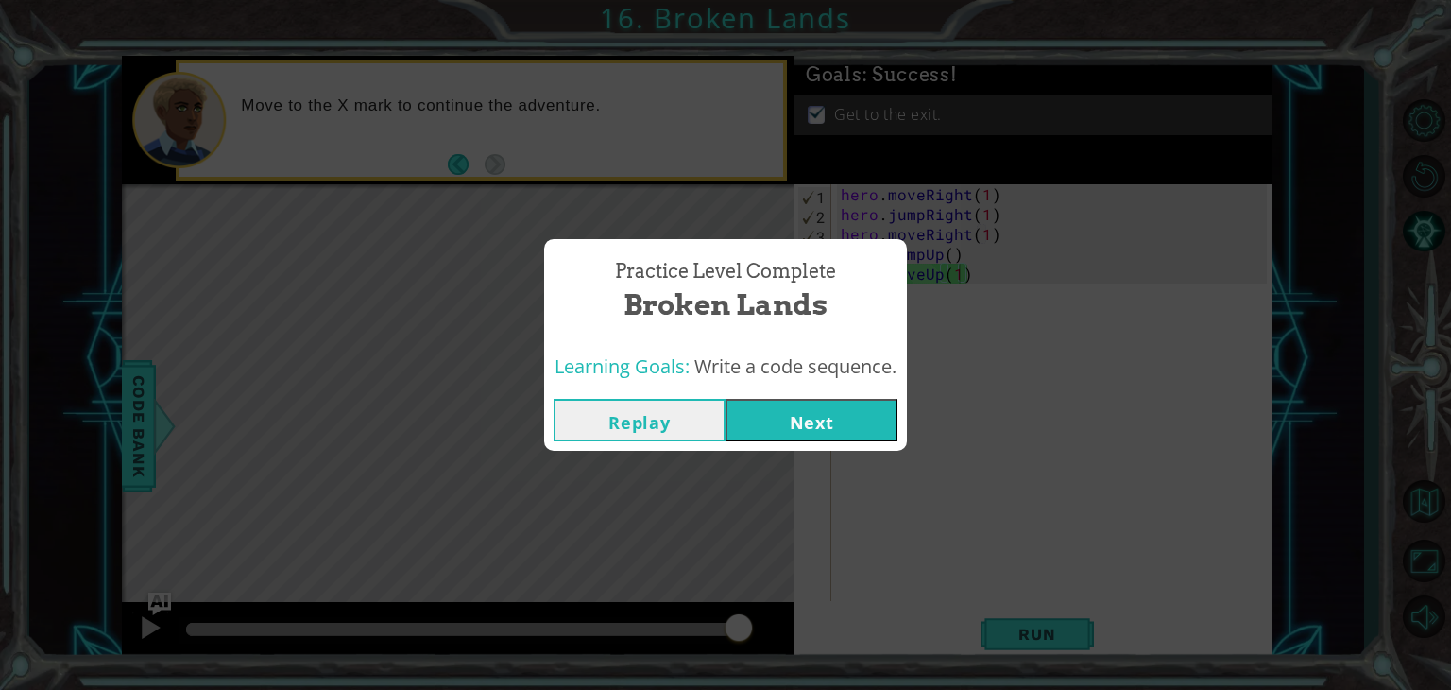
drag, startPoint x: 834, startPoint y: 379, endPoint x: 864, endPoint y: 442, distance: 70.1
click at [864, 442] on div "Practice Level Complete Broken Lands Learning Goals: Write a code sequence. Rep…" at bounding box center [725, 345] width 363 height 213
click at [850, 407] on button "Next" at bounding box center [812, 420] width 172 height 43
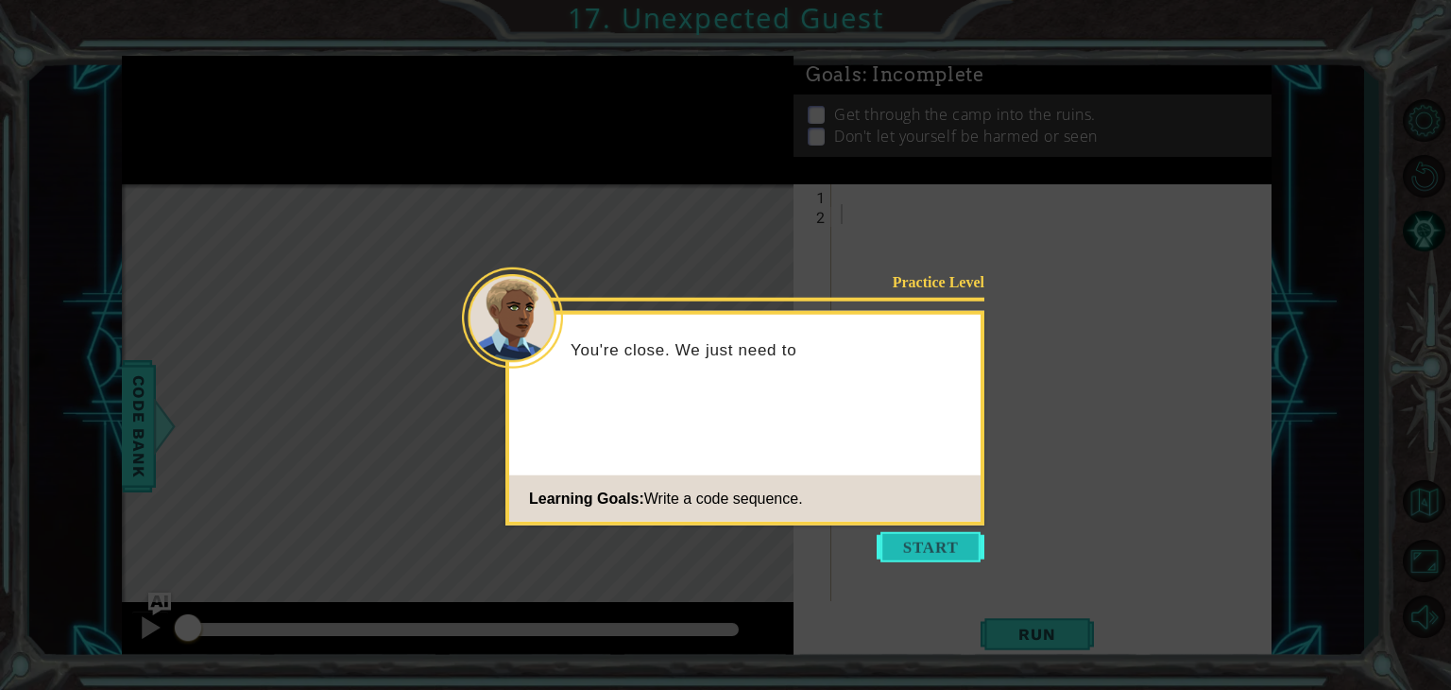
click at [897, 550] on button "Start" at bounding box center [931, 547] width 108 height 30
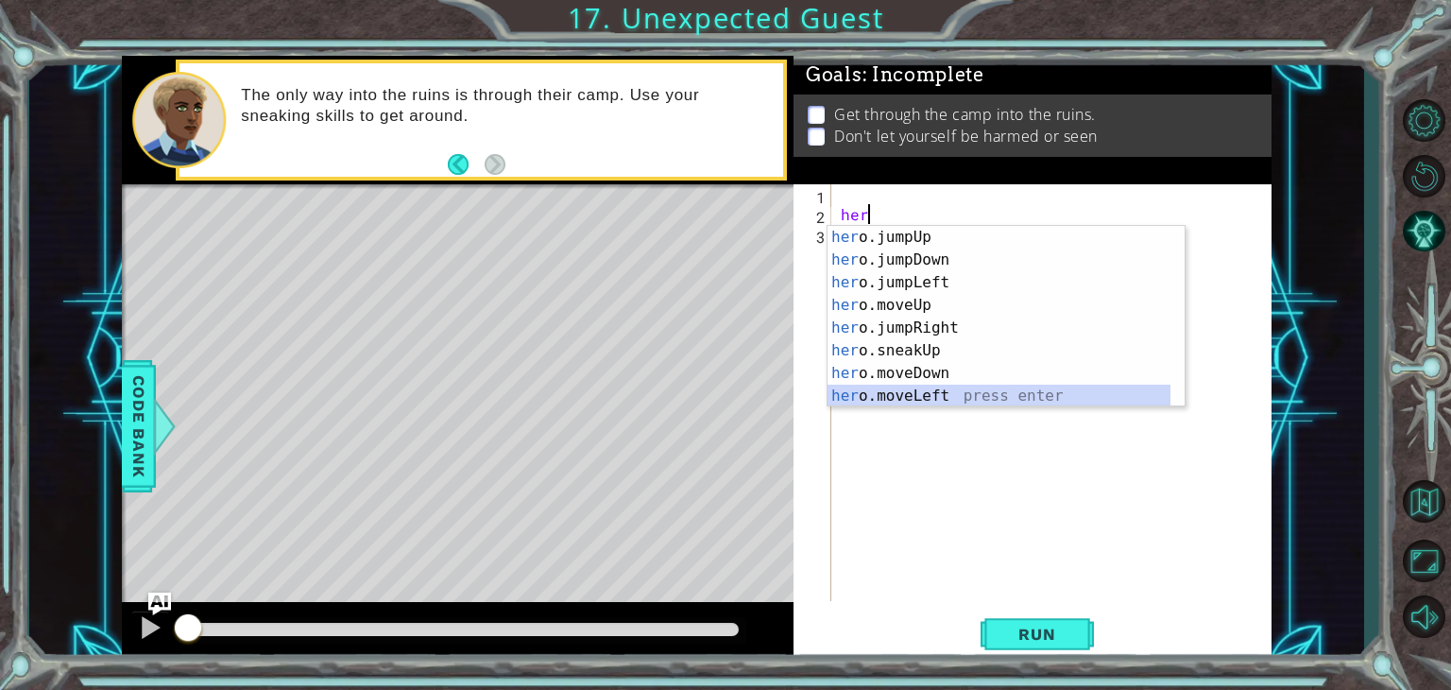
click at [943, 388] on div "her o.jumpUp press enter her o.jumpDown press enter her o.jumpLeft press enter …" at bounding box center [999, 339] width 343 height 227
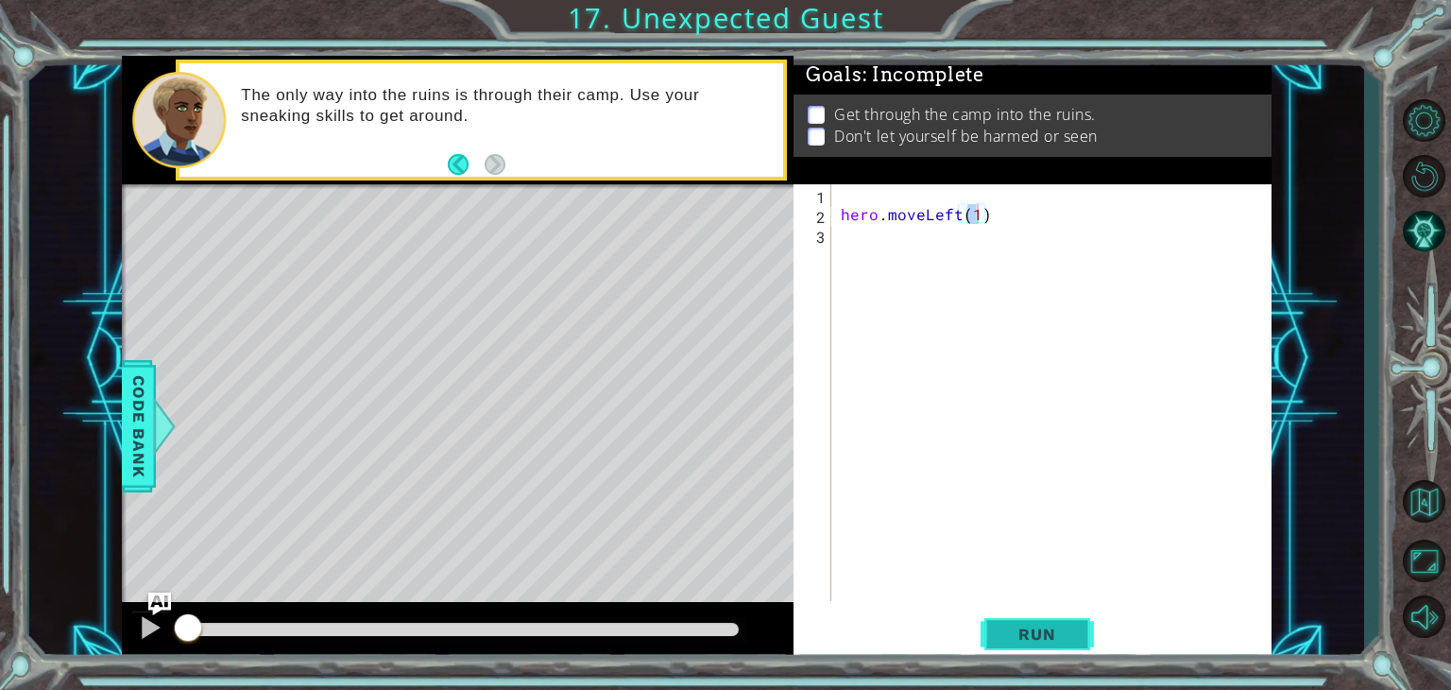
click at [1042, 640] on span "Run" at bounding box center [1037, 633] width 75 height 19
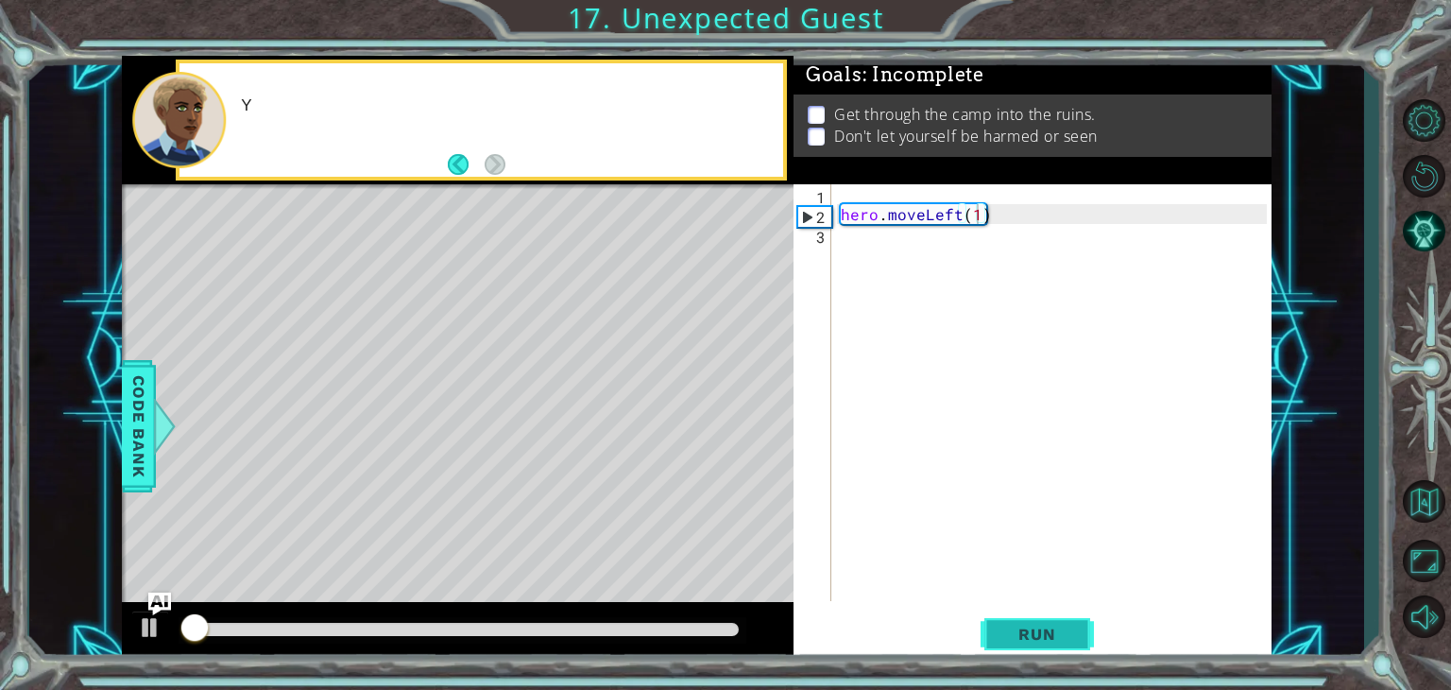
click at [1042, 640] on span "Run" at bounding box center [1037, 633] width 75 height 19
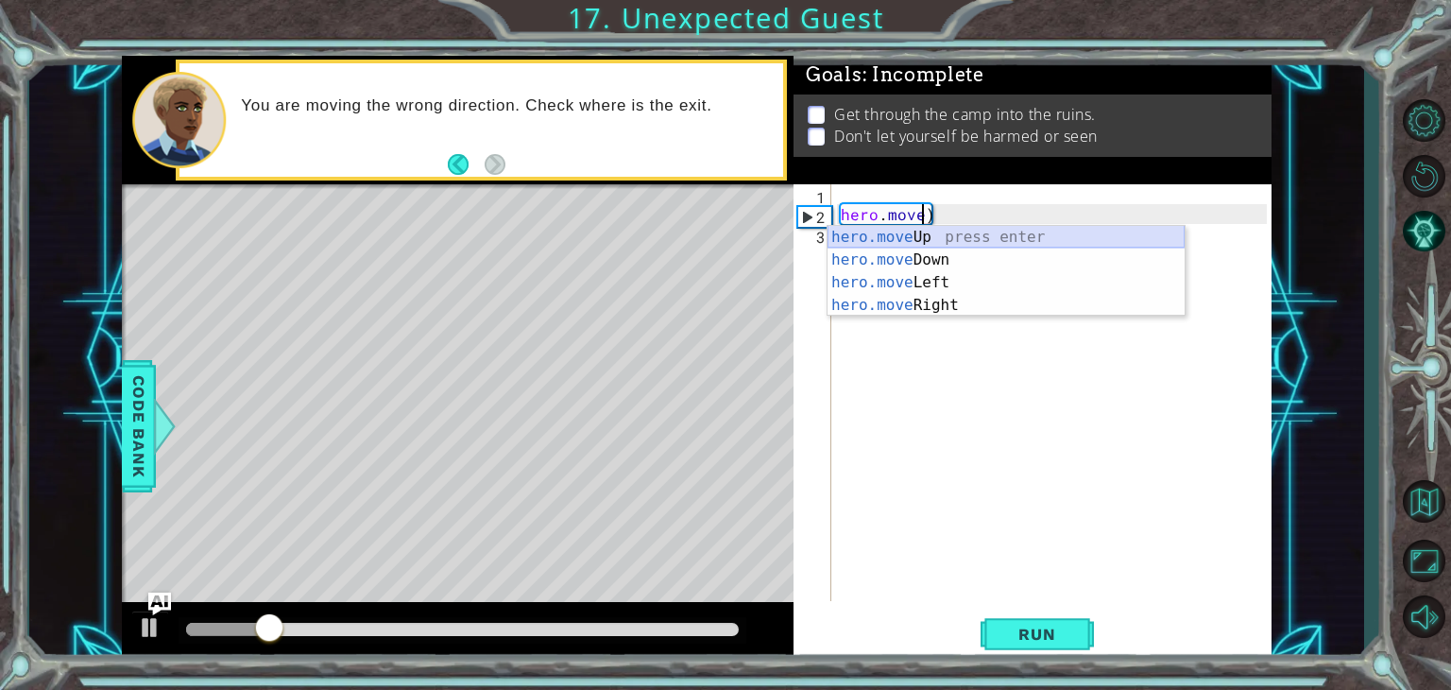
click at [1033, 248] on div "hero.move Up press enter hero.move Down press enter hero.move Left press enter …" at bounding box center [1006, 294] width 357 height 136
type textarea "hero.moveUp(1)"
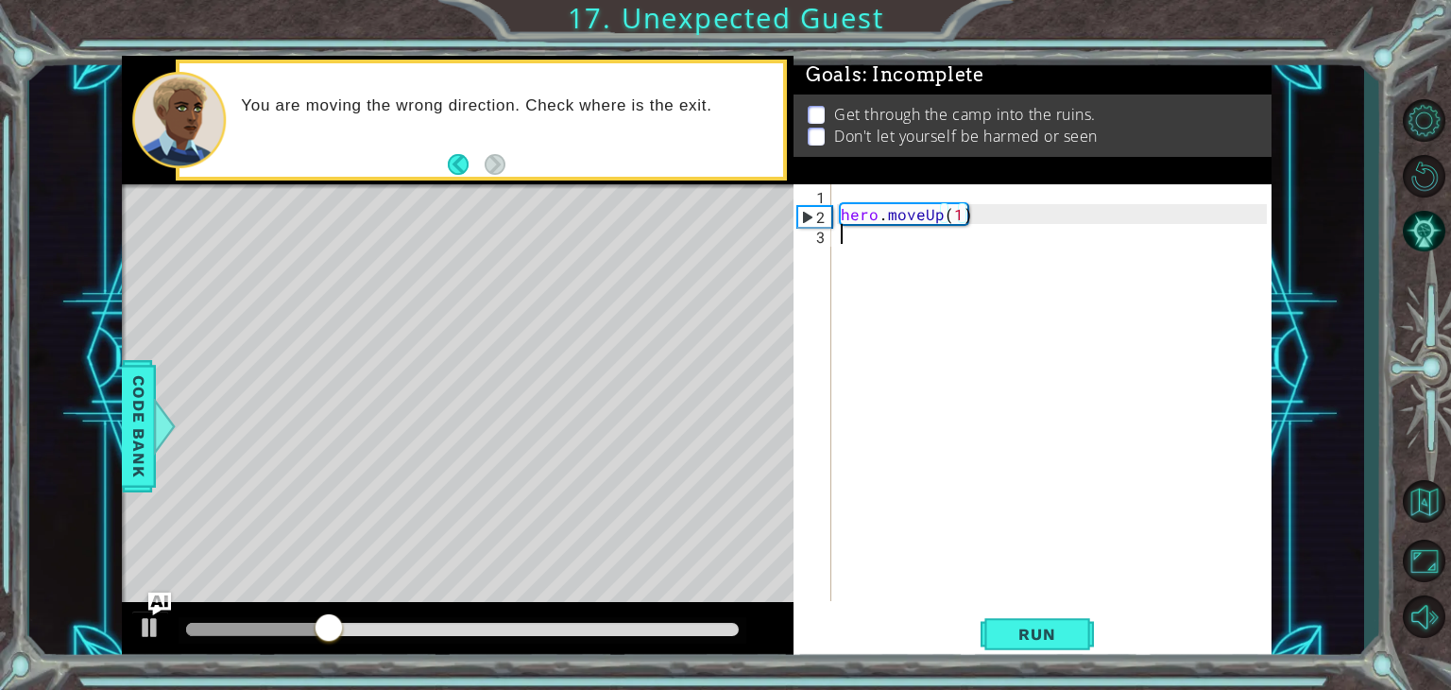
click at [1171, 518] on div "hero . moveUp ( 1 )" at bounding box center [1056, 412] width 439 height 456
click at [1043, 634] on span "Run" at bounding box center [1037, 633] width 75 height 19
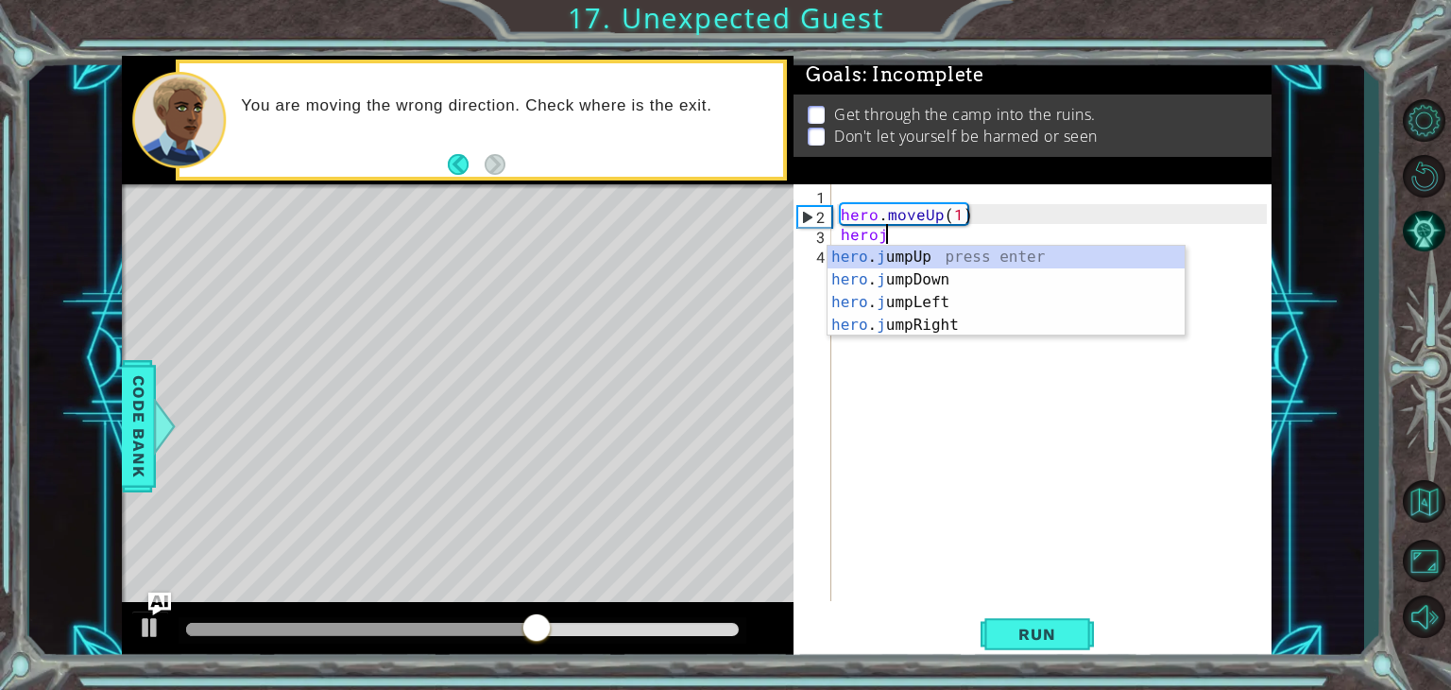
scroll to position [0, 2]
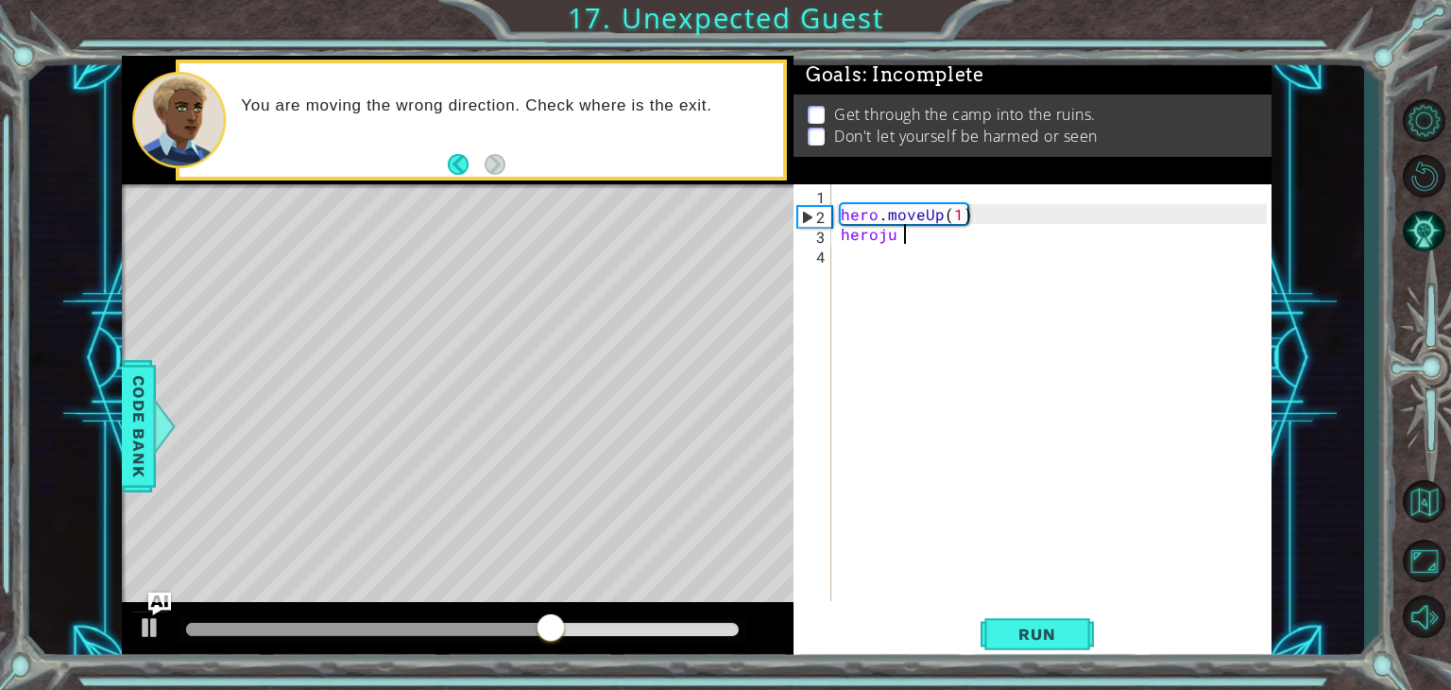
type textarea "heroju"
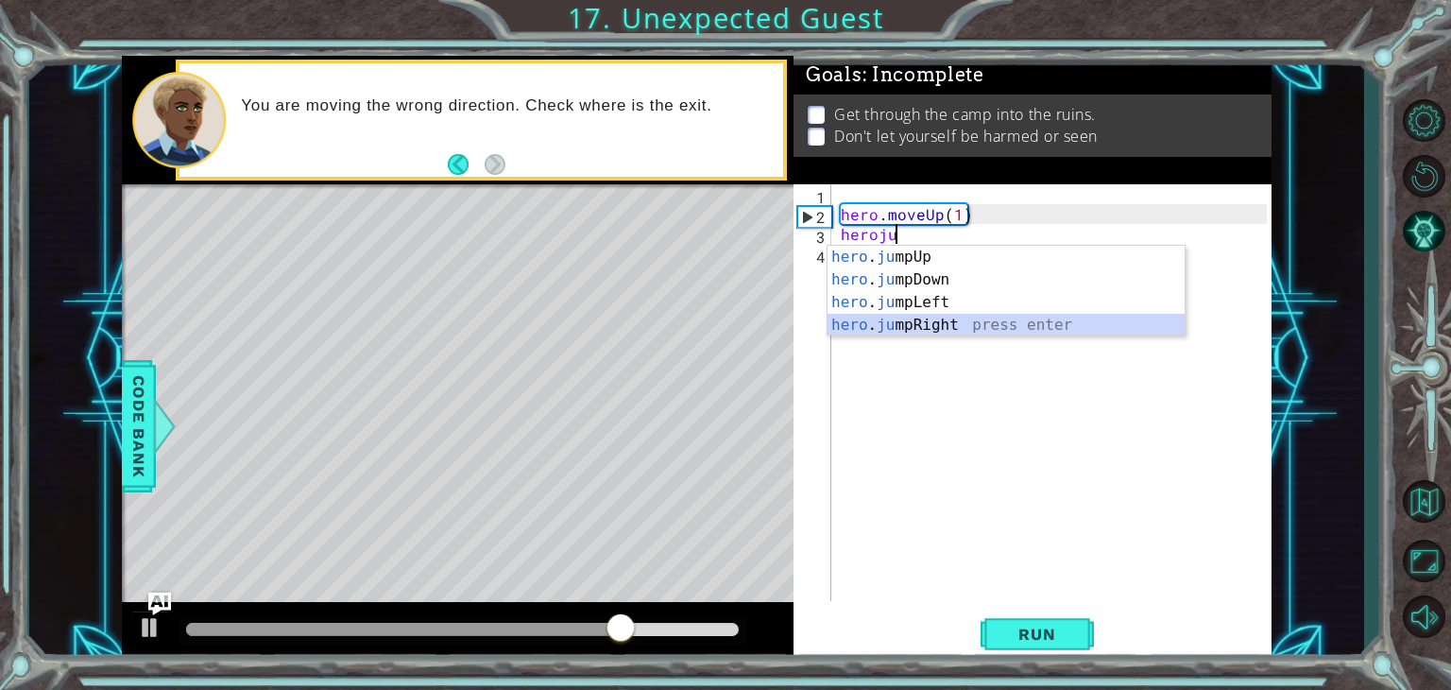
click at [949, 328] on div "hero . ju mpUp press enter hero . ju mpDown press enter hero . [PERSON_NAME] mp…" at bounding box center [1006, 314] width 357 height 136
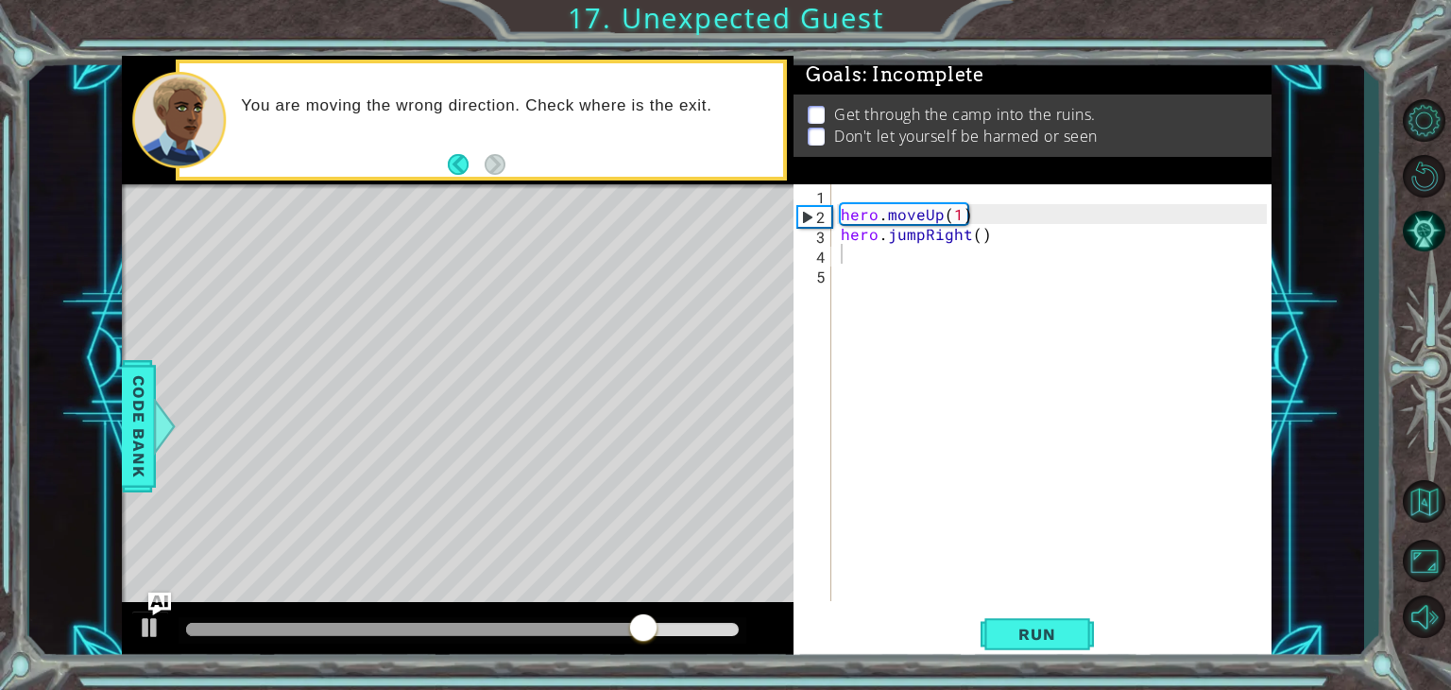
click at [979, 628] on div "Run" at bounding box center [1037, 634] width 478 height 48
click at [990, 624] on button "Run" at bounding box center [1037, 634] width 113 height 48
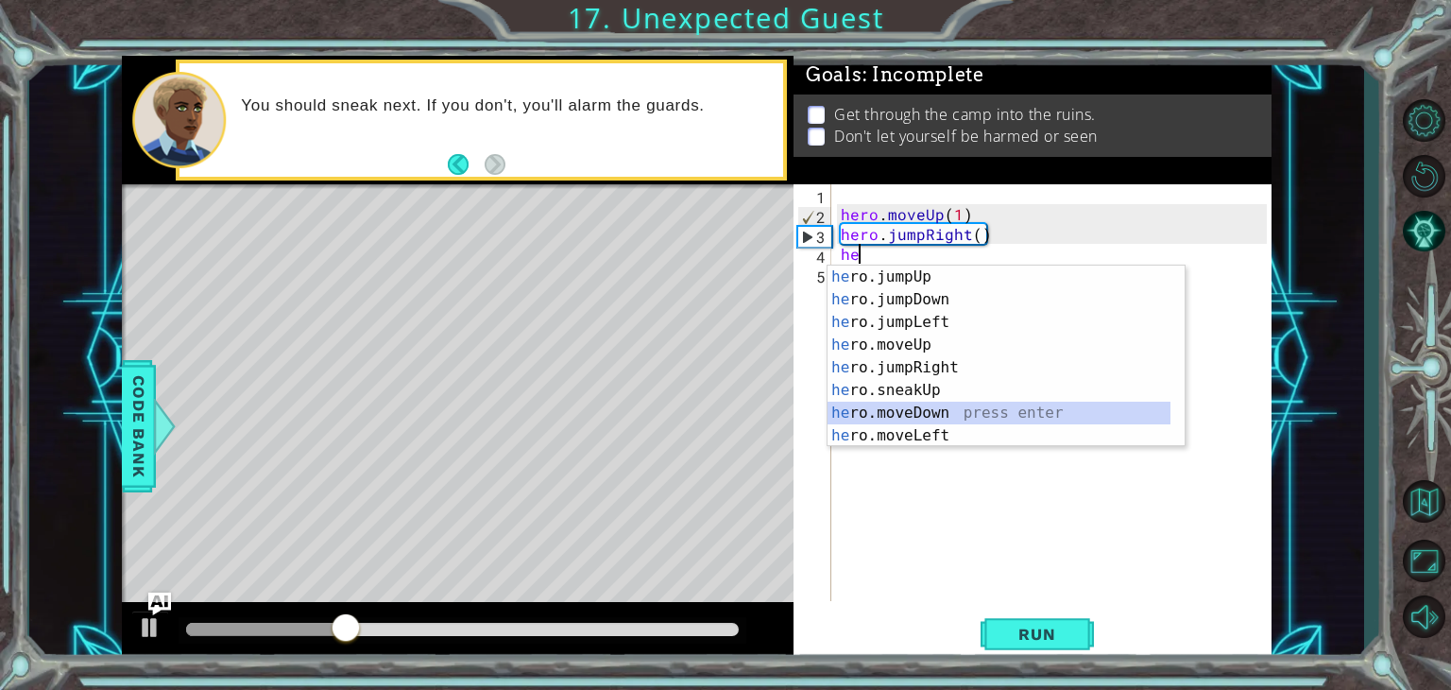
click at [920, 415] on div "he ro.jumpUp press enter he ro.jumpDown press enter he ro.jumpLeft press enter …" at bounding box center [999, 378] width 343 height 227
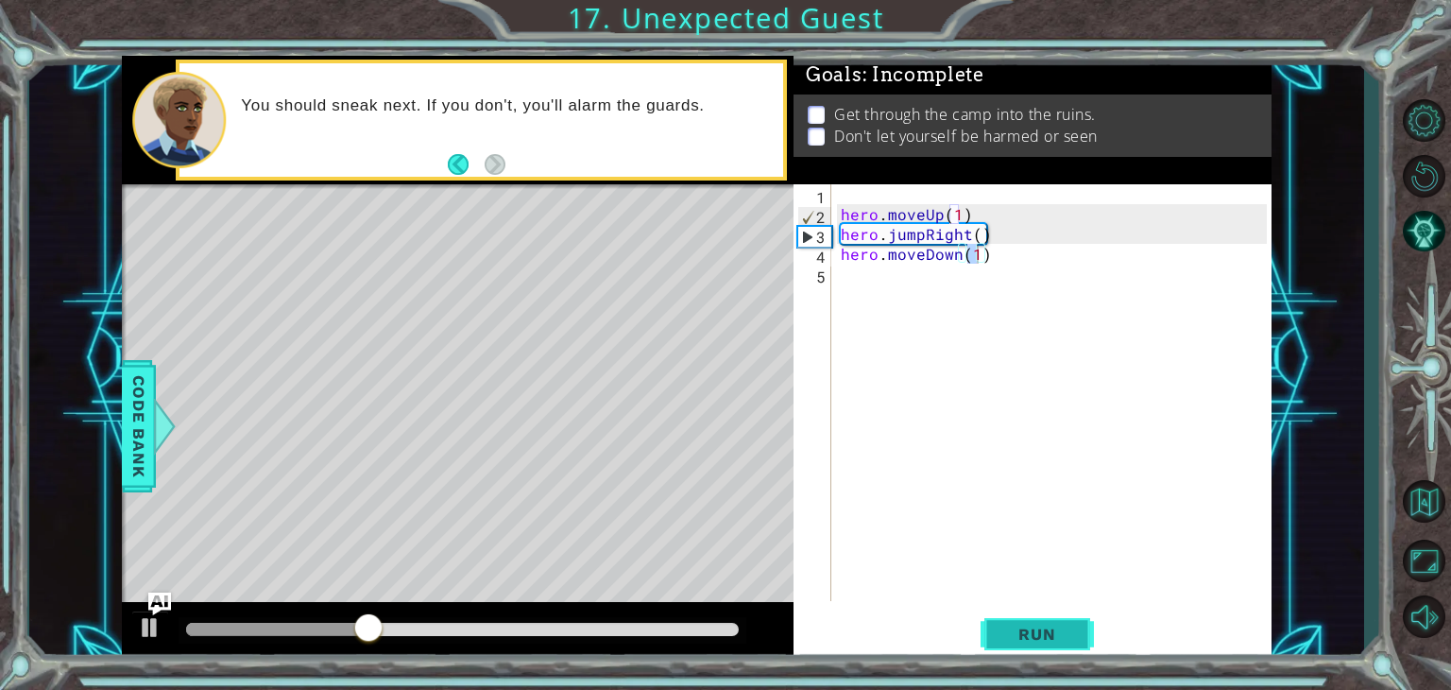
click at [1020, 639] on span "Run" at bounding box center [1037, 633] width 75 height 19
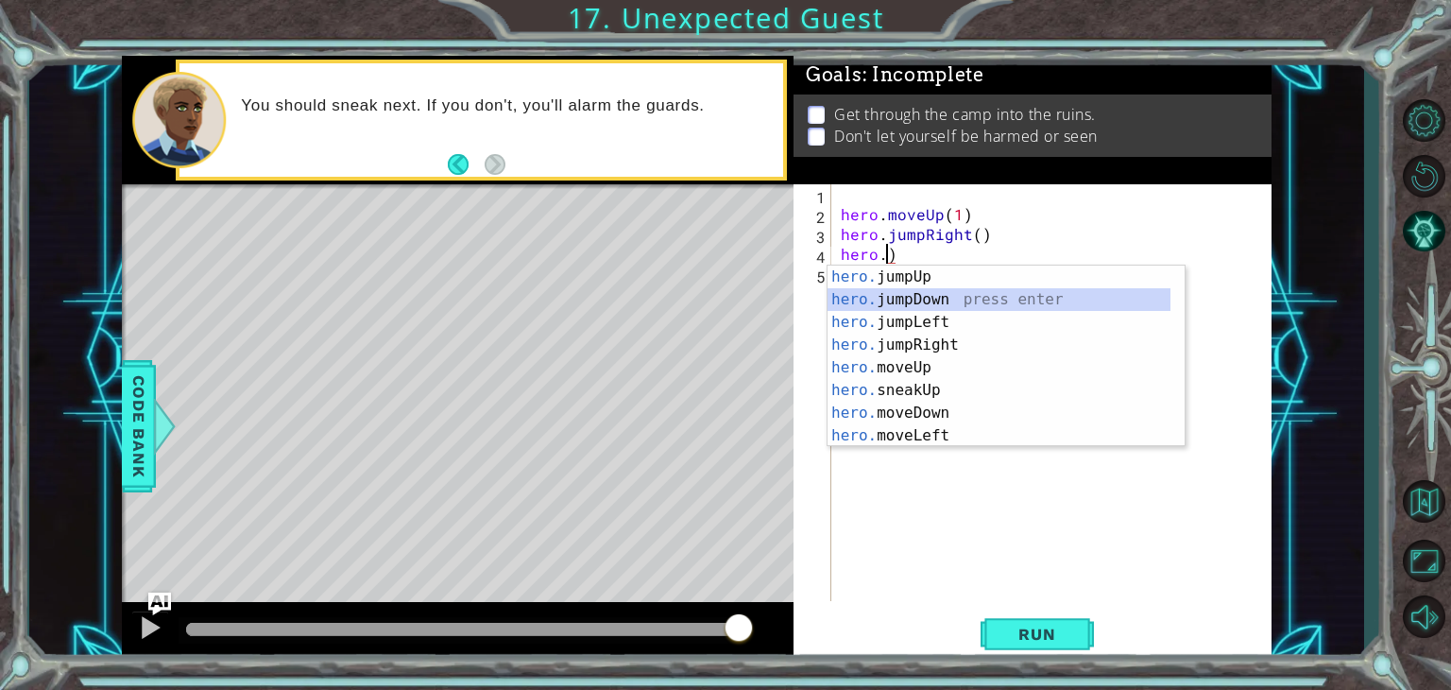
click at [909, 288] on div "hero. jumpUp press enter hero. jumpDown press enter hero. jumpLeft press enter …" at bounding box center [999, 378] width 343 height 227
type textarea "hero.jumpDown()"
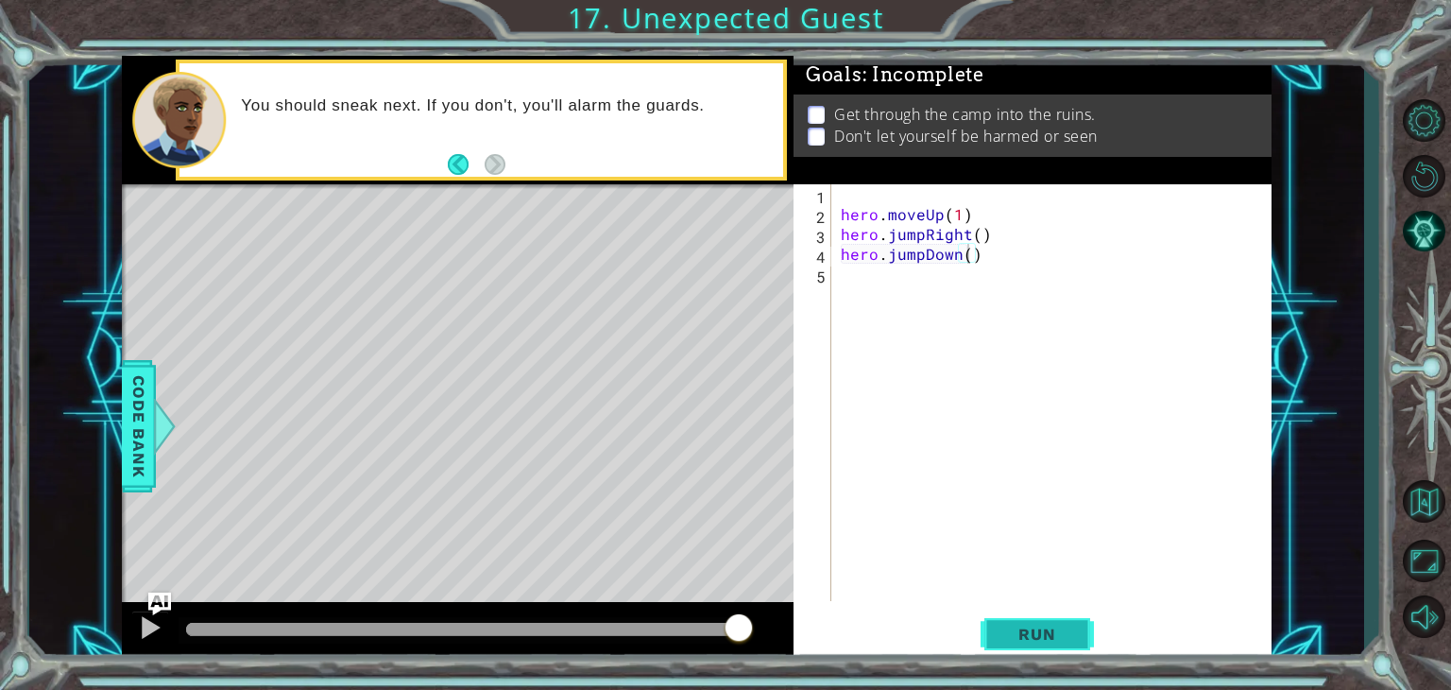
click at [1000, 643] on button "Run" at bounding box center [1037, 634] width 113 height 48
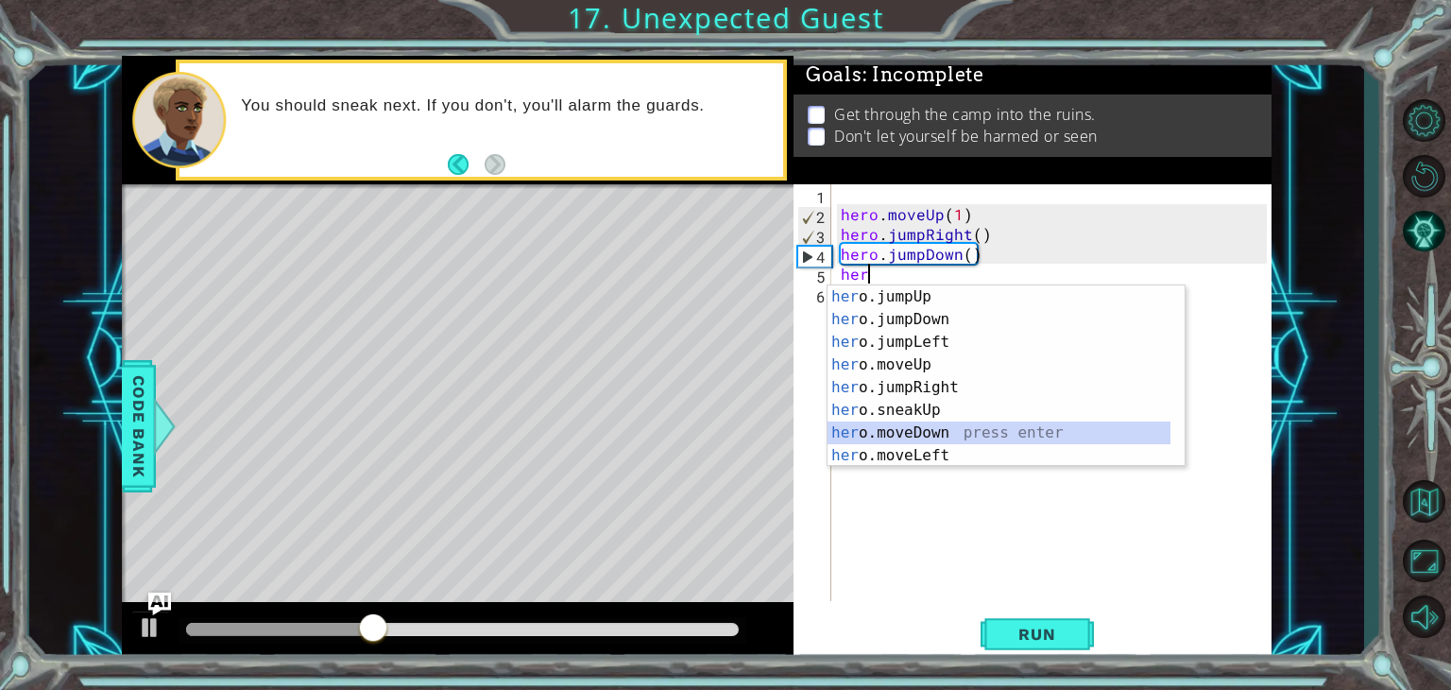
click at [988, 434] on div "her o.jumpUp press enter her o.jumpDown press enter her o.jumpLeft press enter …" at bounding box center [999, 398] width 343 height 227
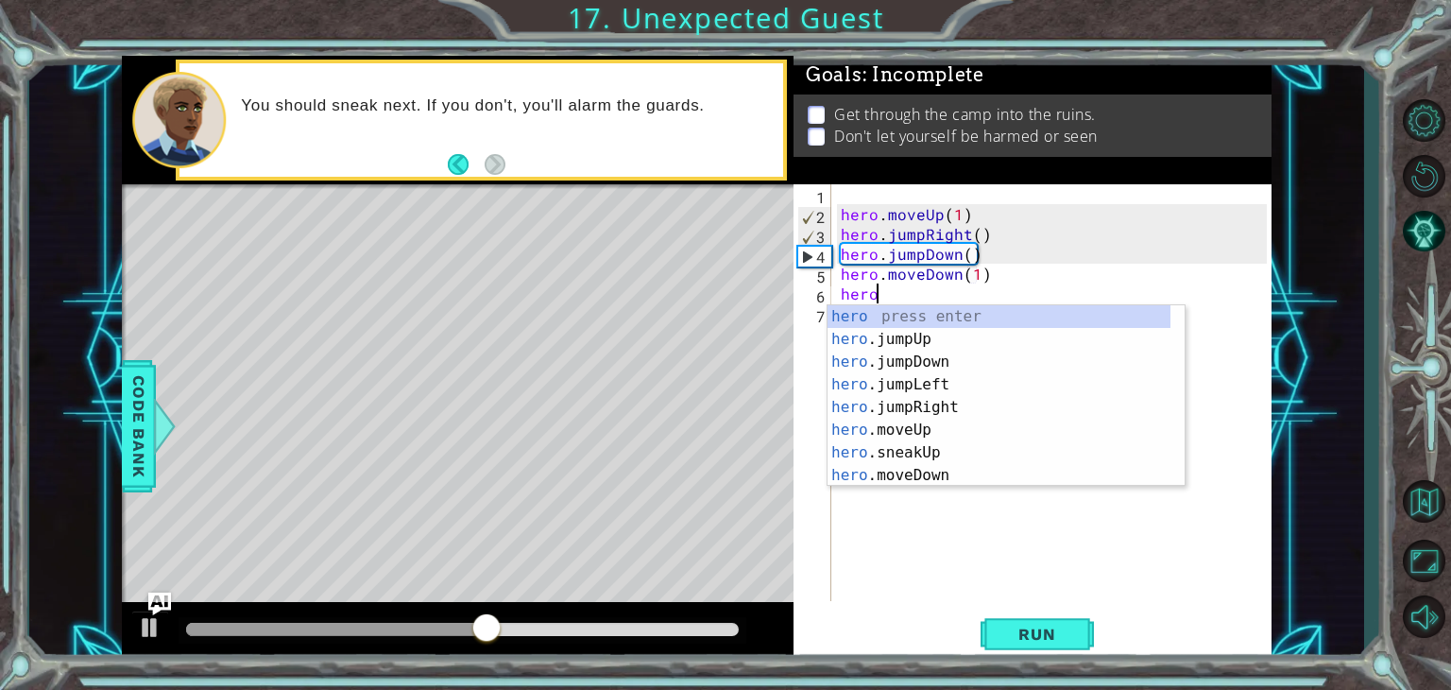
scroll to position [0, 10]
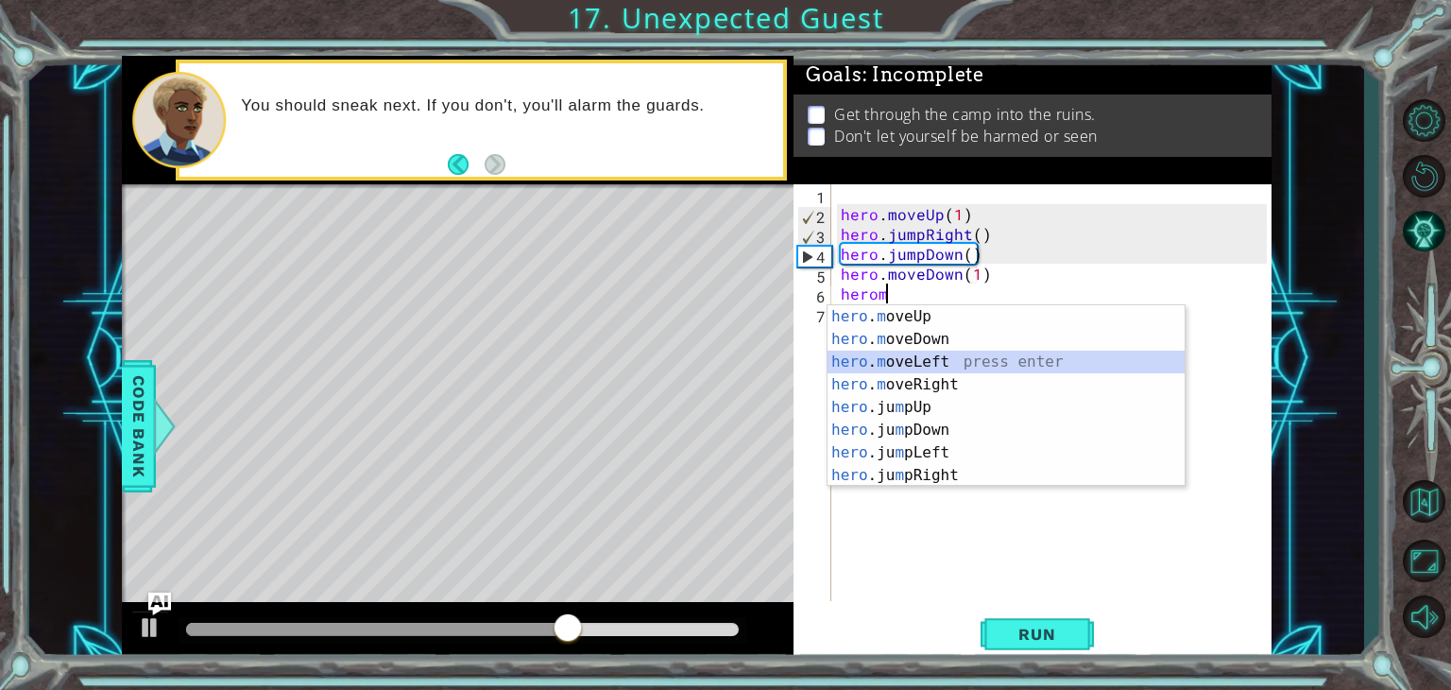
click at [978, 371] on div "hero . m oveUp press enter hero . m oveDown press enter hero . m oveLeft press …" at bounding box center [1006, 418] width 357 height 227
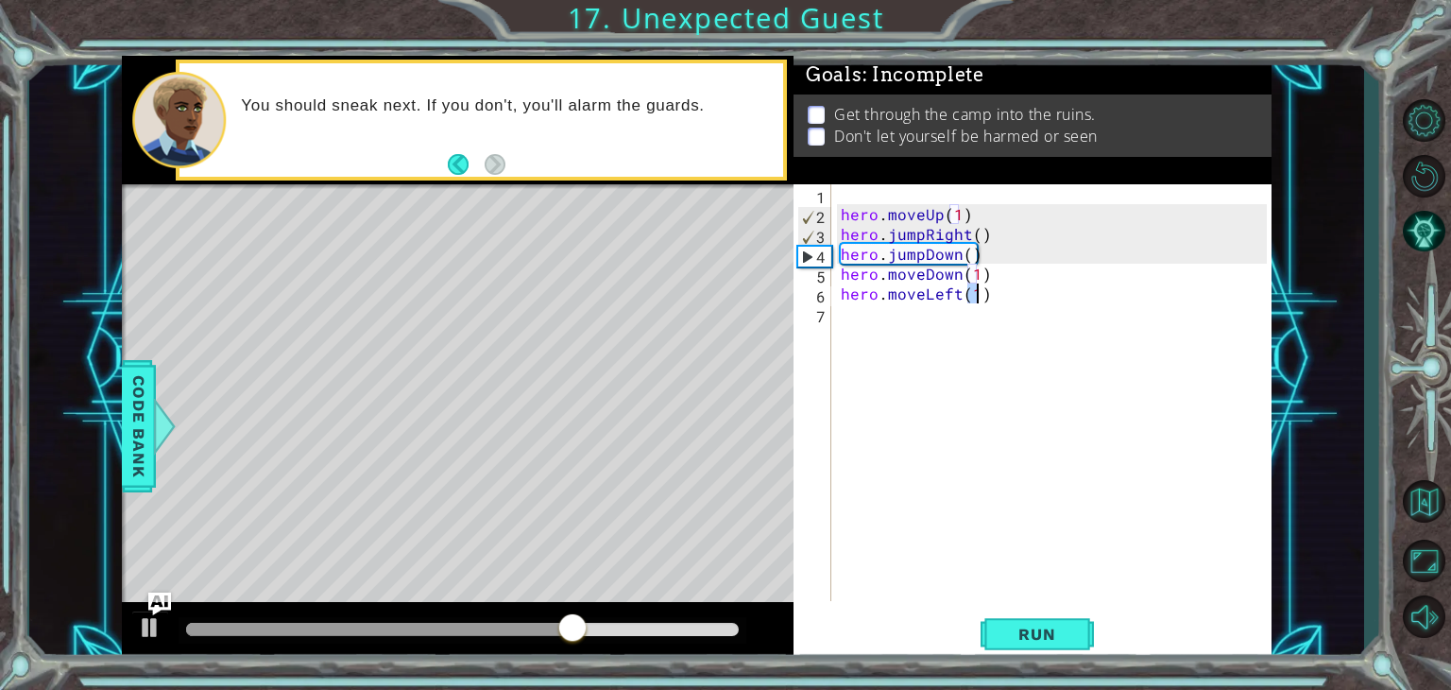
scroll to position [0, 8]
click at [990, 632] on button "Run" at bounding box center [1037, 634] width 113 height 48
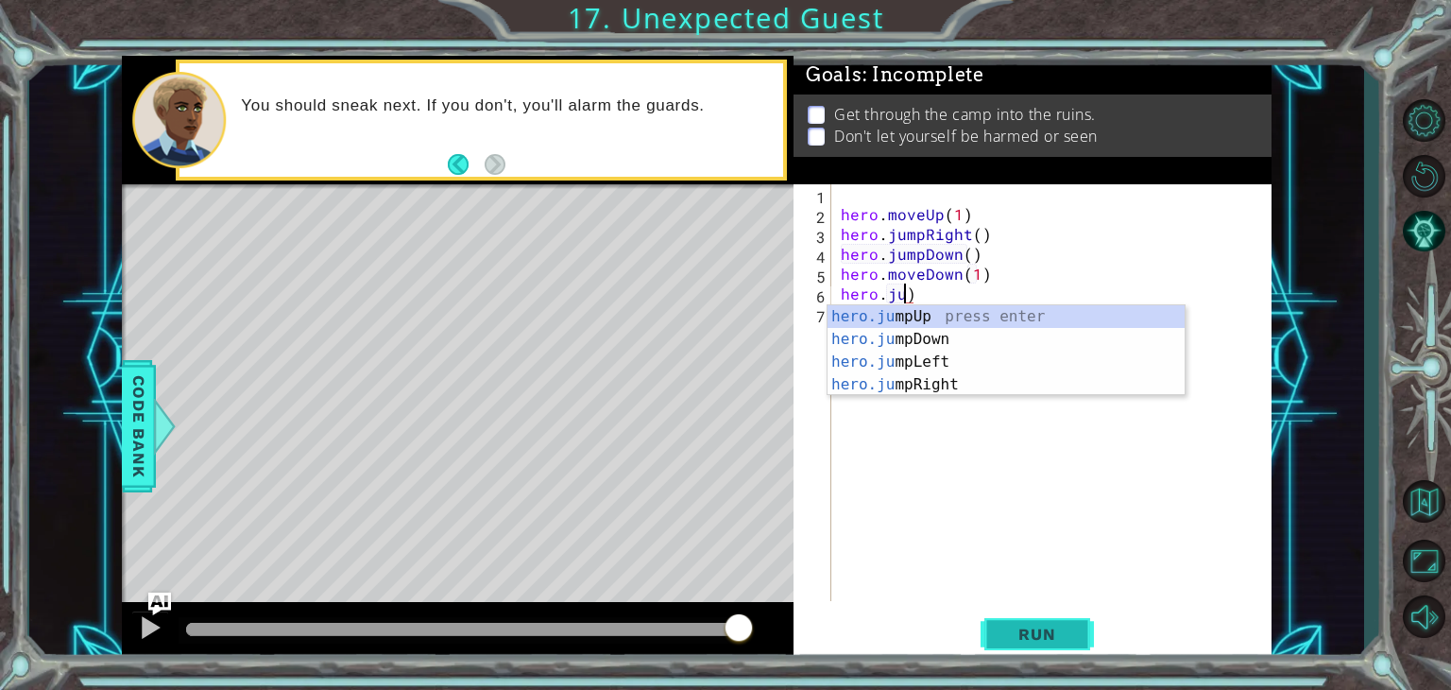
scroll to position [0, 4]
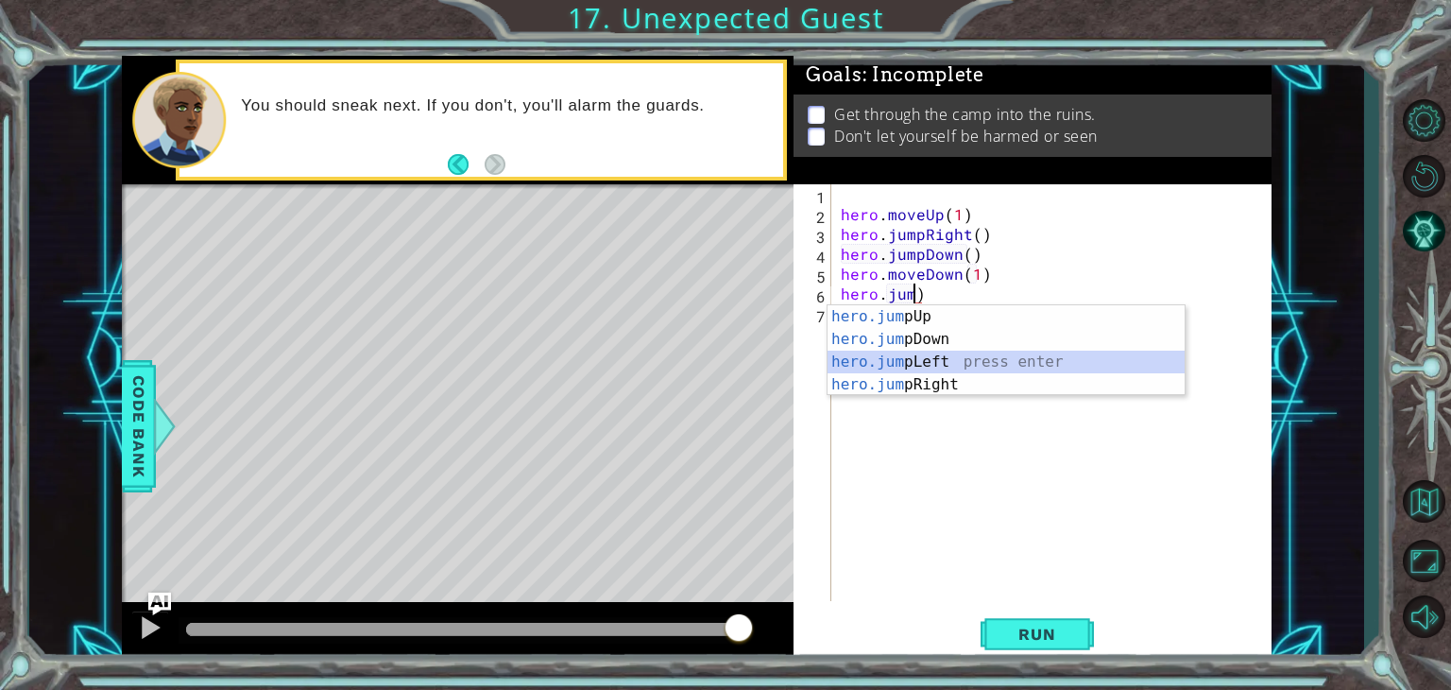
click at [1014, 359] on div "hero.jum pUp press enter hero.jum pDown press enter hero.jum pLeft press enter …" at bounding box center [1006, 373] width 357 height 136
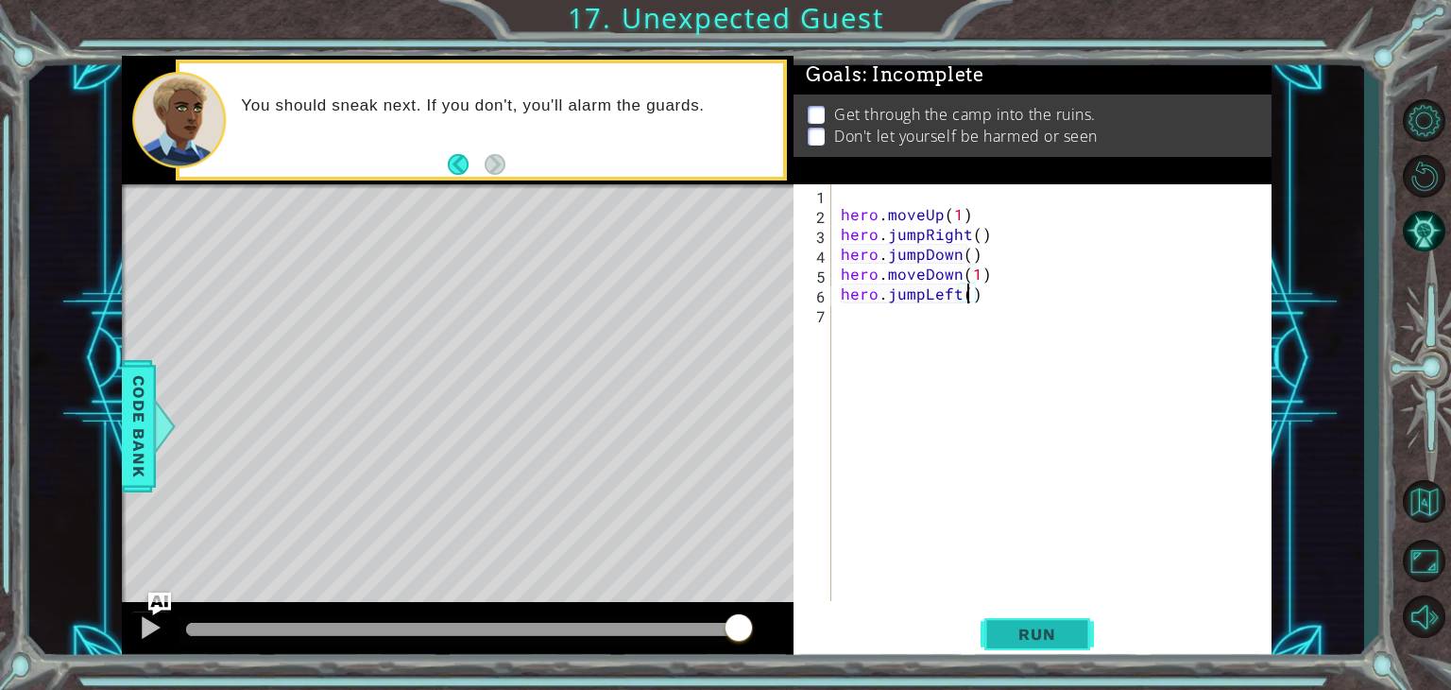
type textarea "hero.jumpLeft()"
click at [1042, 613] on button "Run" at bounding box center [1037, 634] width 113 height 48
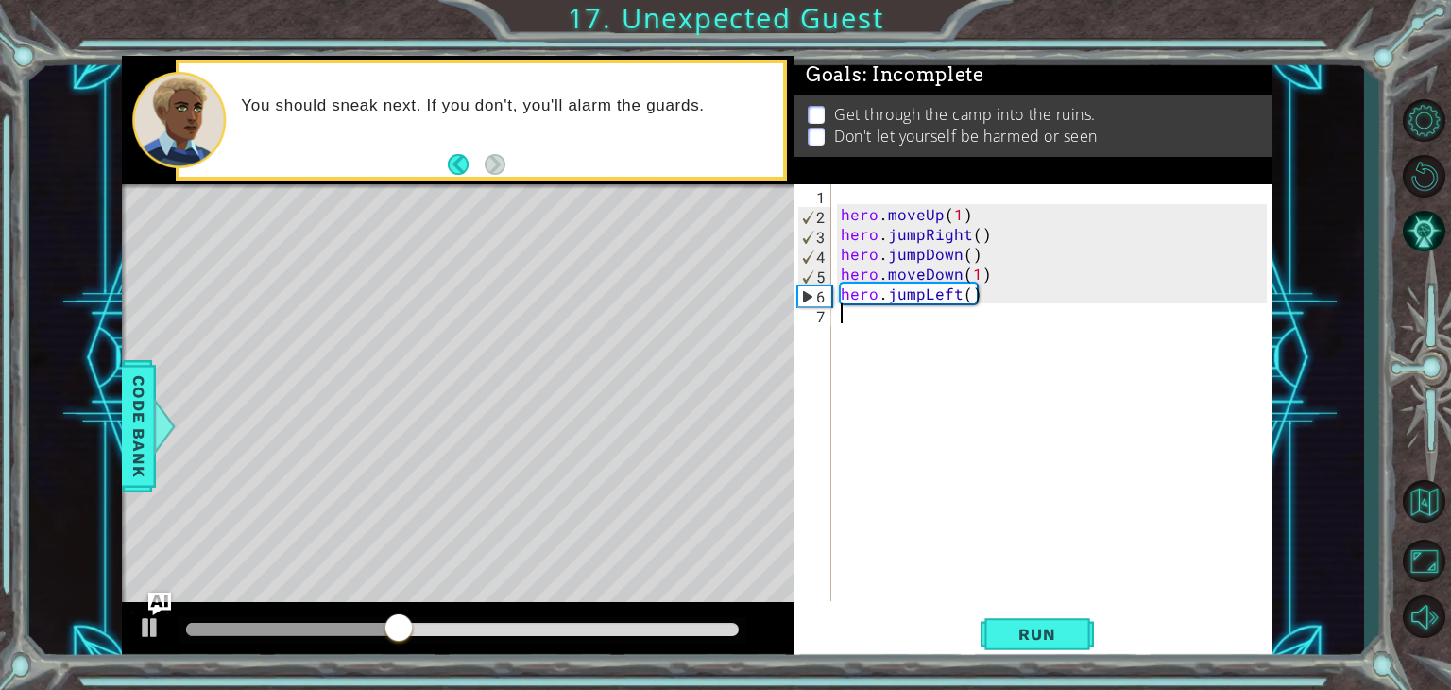
click at [983, 331] on div "hero . moveUp ( 1 ) hero . jumpRight ( ) hero . jumpDown ( ) hero . moveDown ( …" at bounding box center [1056, 412] width 439 height 456
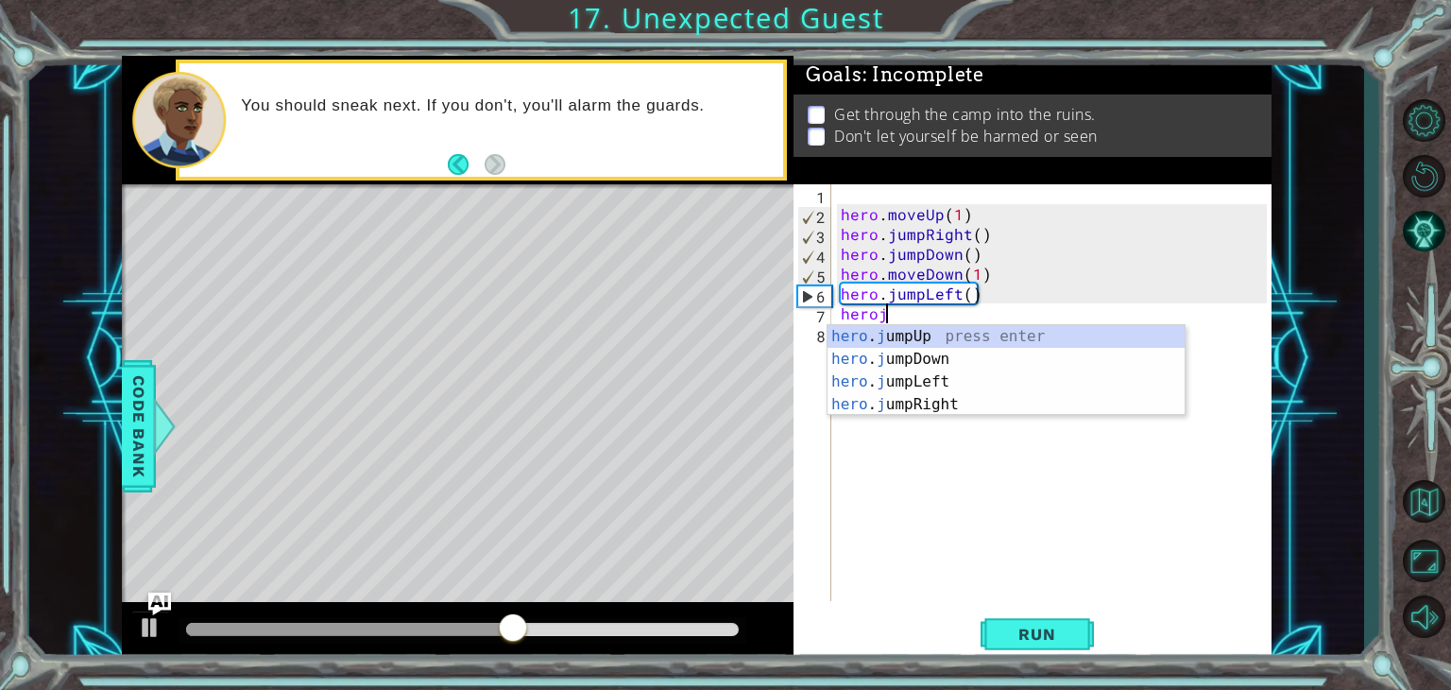
scroll to position [0, 2]
click at [949, 321] on div "hero . moveUp ( 1 ) hero . jumpRight ( ) hero . jumpDown ( ) hero . moveDown ( …" at bounding box center [1056, 412] width 439 height 456
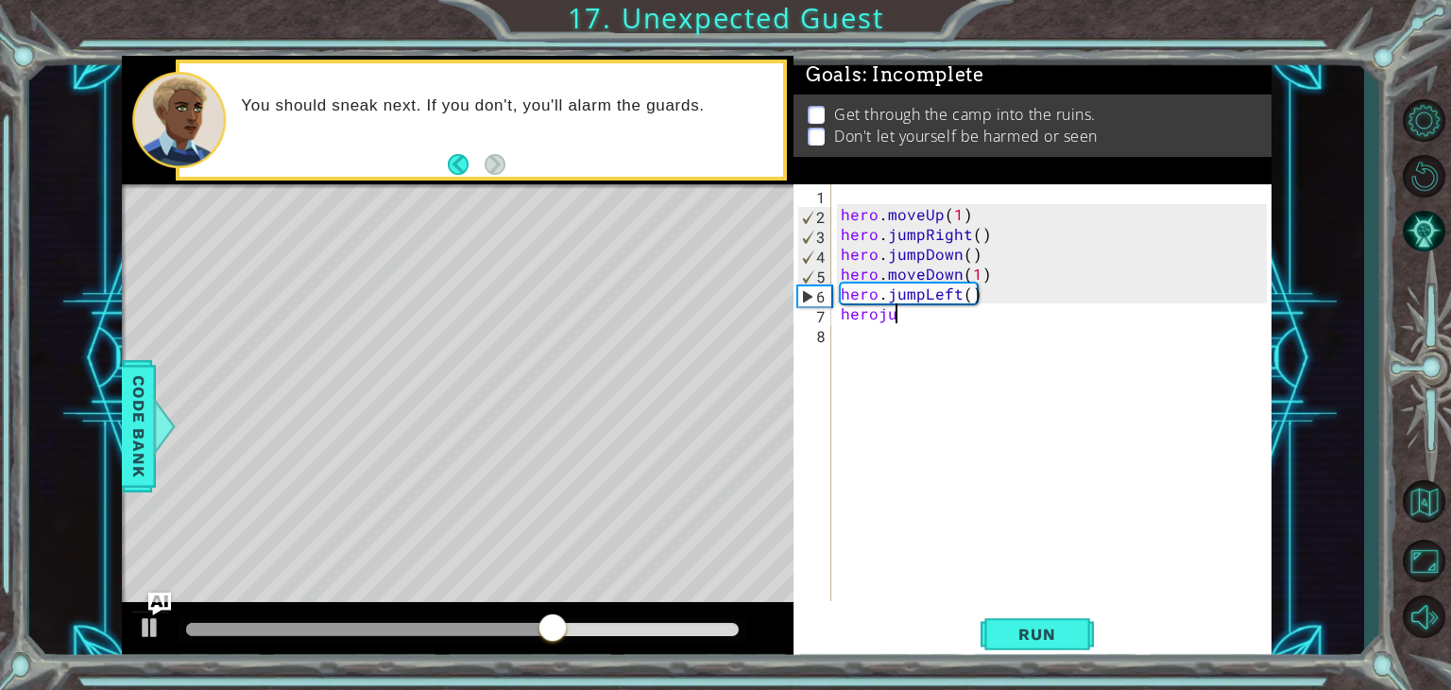
type textarea "herojum"
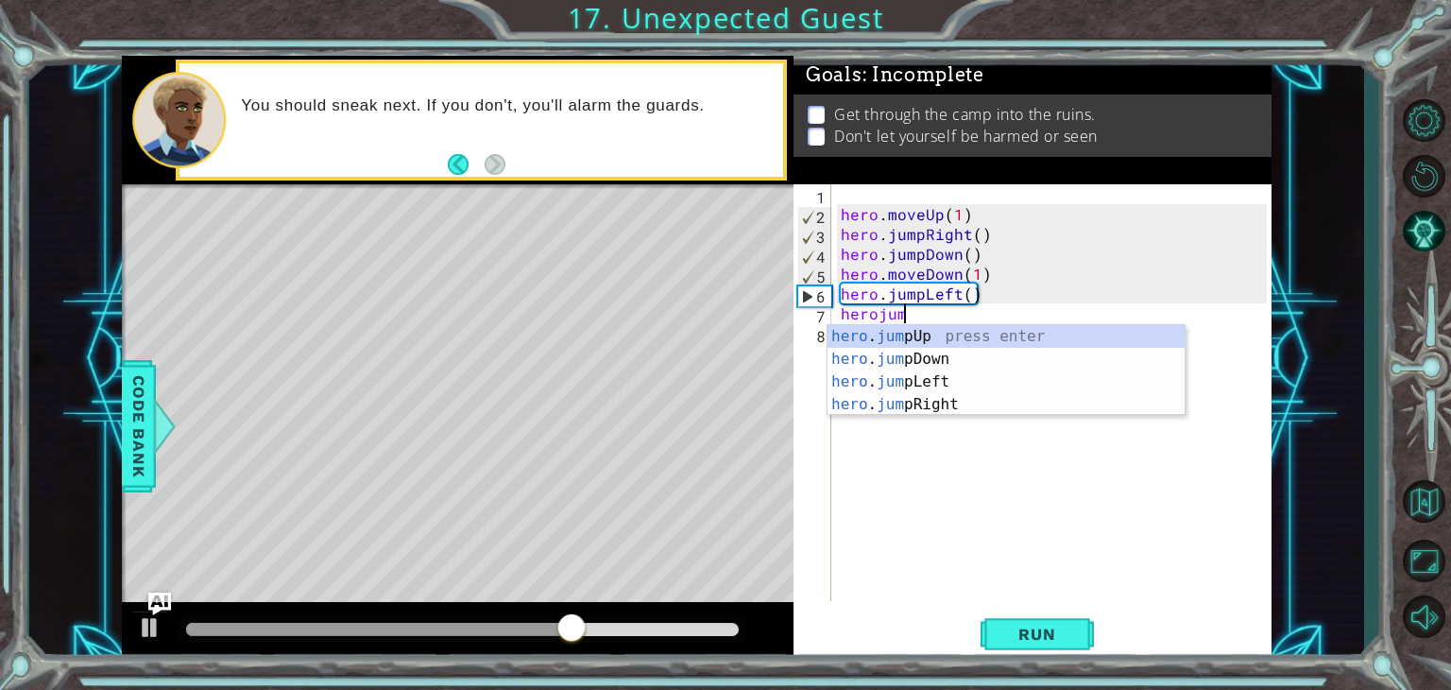
click at [950, 333] on div "hero . jum pUp press enter hero . jum pDown press enter hero . jum pLeft press …" at bounding box center [1006, 393] width 357 height 136
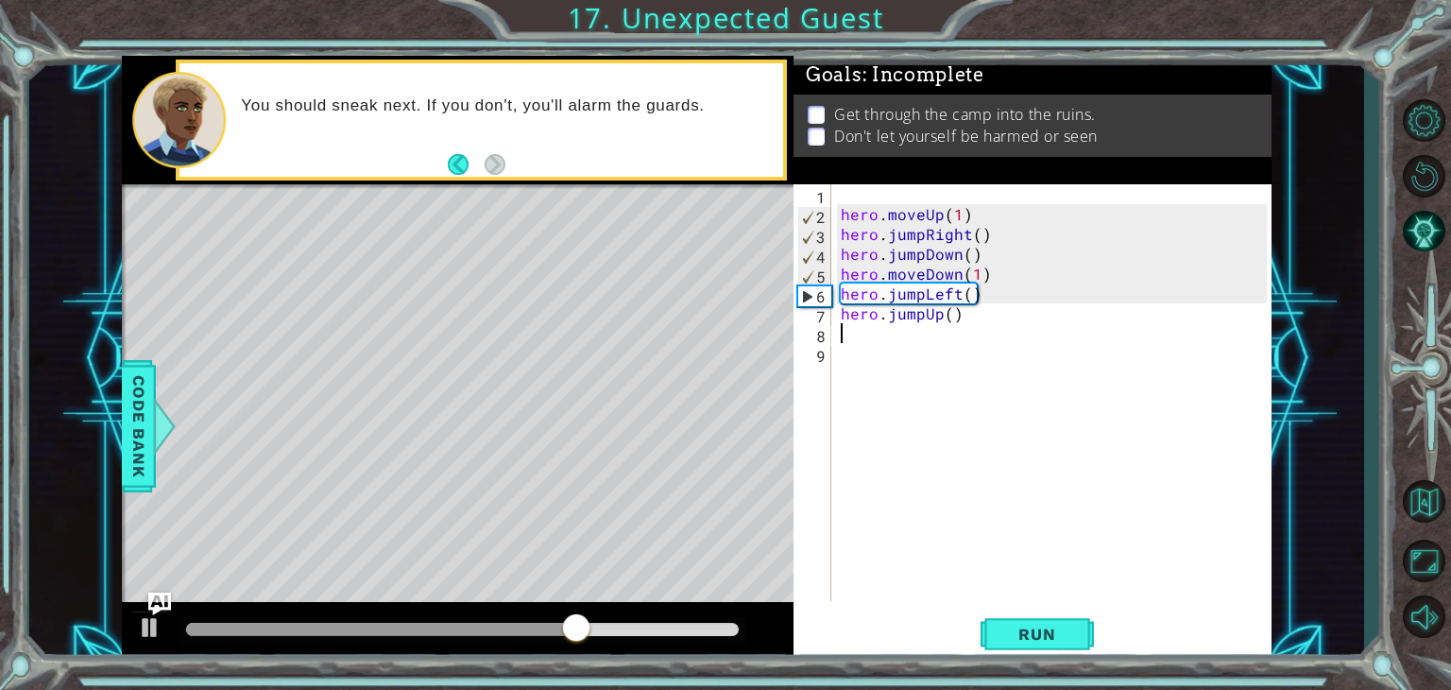
scroll to position [0, 0]
click at [1043, 648] on button "Run" at bounding box center [1037, 634] width 113 height 48
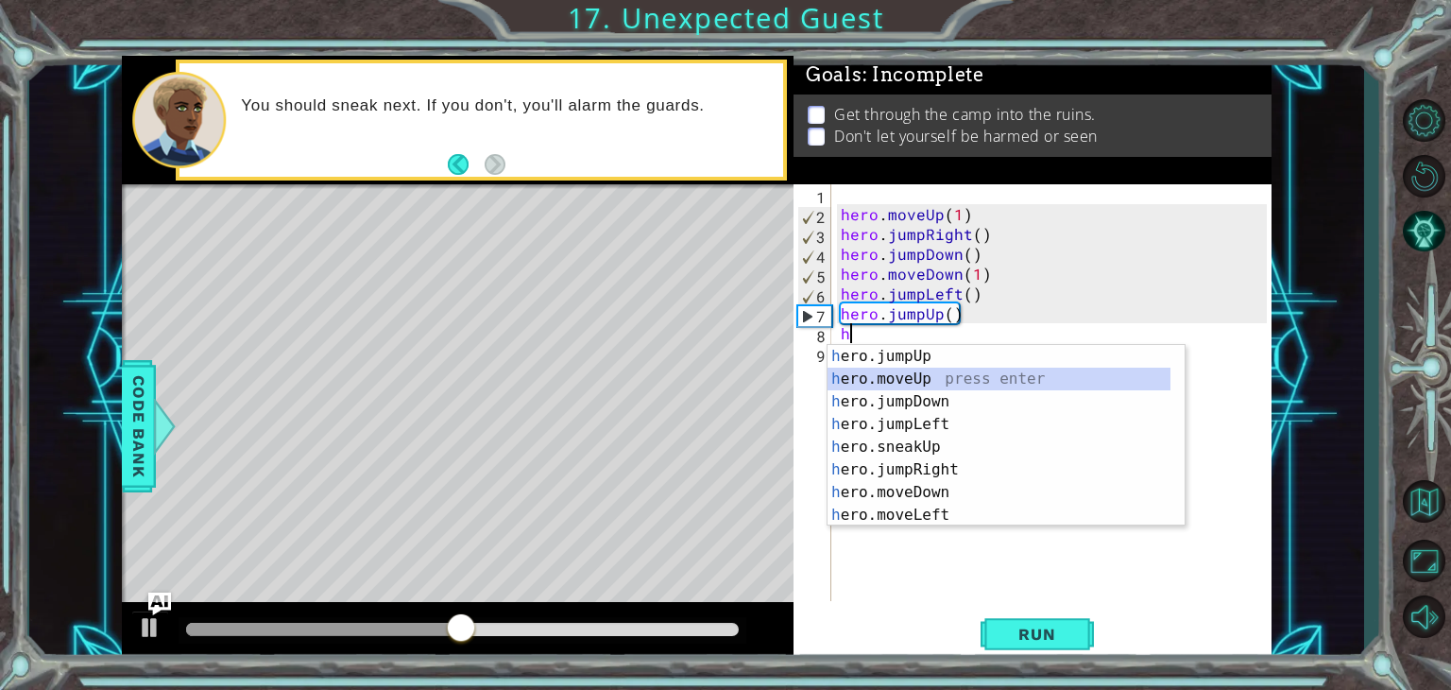
click at [918, 377] on div "h ero.jumpUp press enter h ero.moveUp press enter h ero.jumpDown press enter h …" at bounding box center [999, 458] width 343 height 227
type textarea "hero.moveUp(1)"
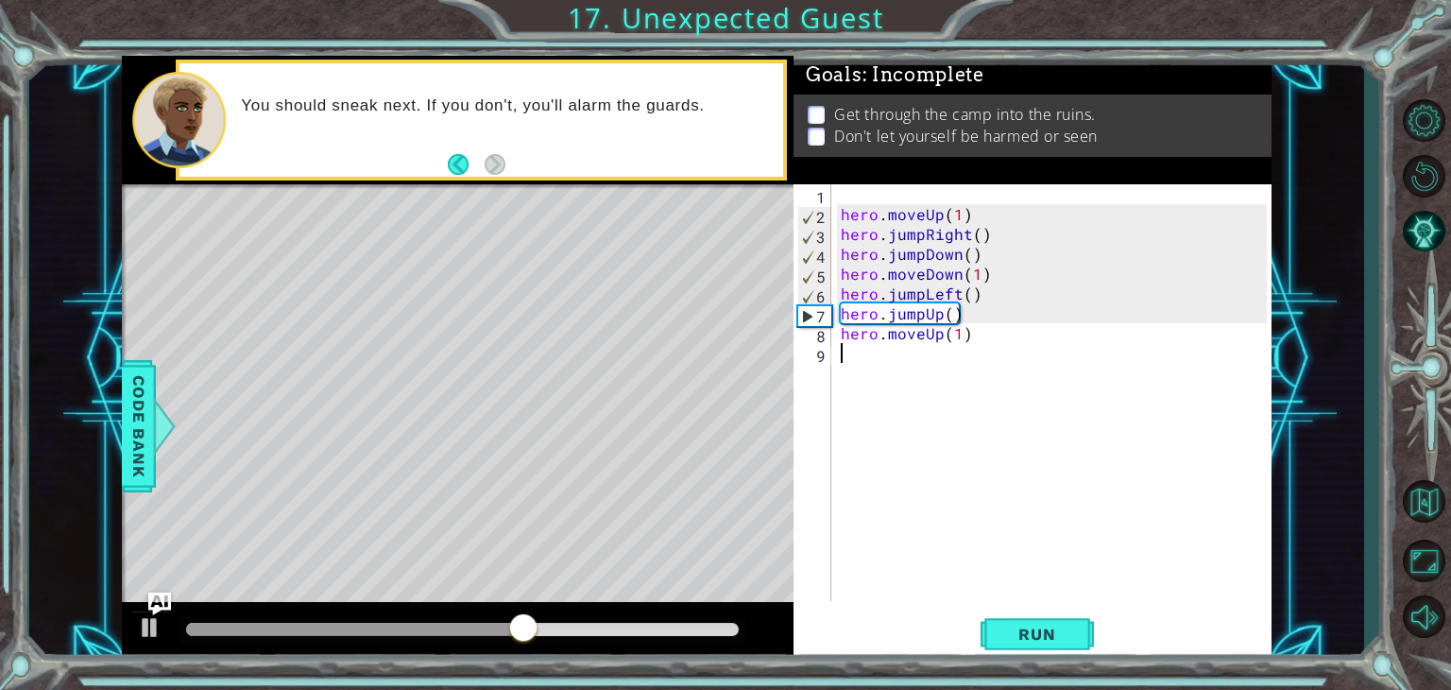
click at [1190, 555] on div "hero . moveUp ( 1 ) hero . jumpRight ( ) hero . jumpDown ( ) hero . moveDown ( …" at bounding box center [1056, 412] width 439 height 456
click at [1029, 624] on button "Run" at bounding box center [1037, 634] width 113 height 48
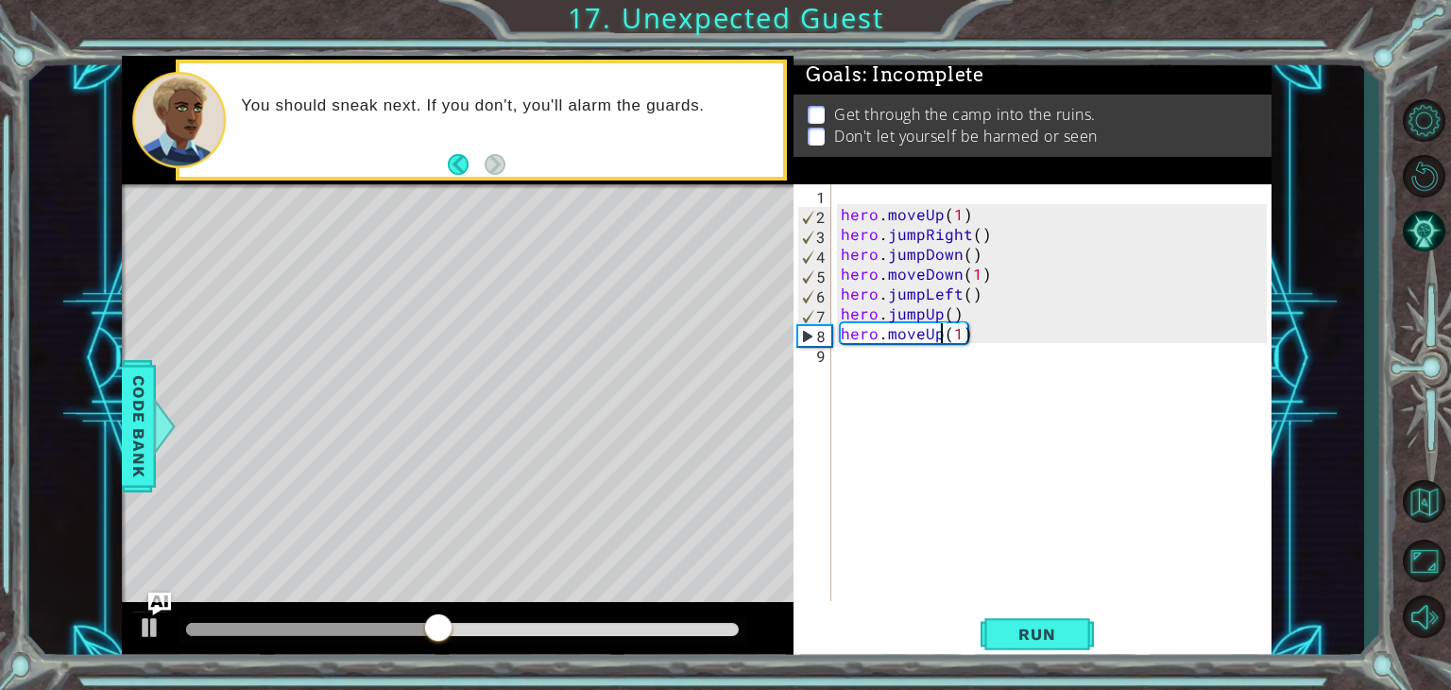
click at [944, 330] on div "hero . moveUp ( 1 ) hero . jumpRight ( ) hero . jumpDown ( ) hero . moveDown ( …" at bounding box center [1056, 412] width 439 height 456
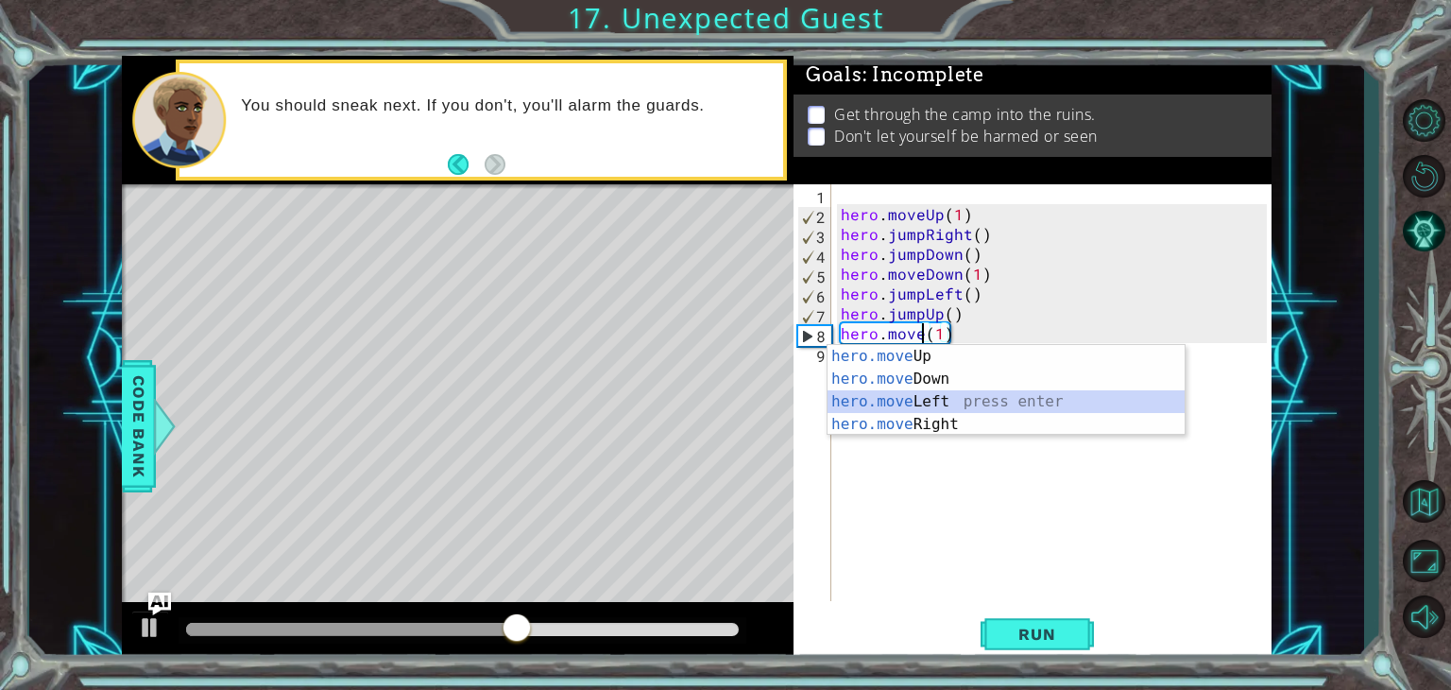
click at [934, 393] on div "hero.move Up press enter hero.move Down press enter hero.move Left press enter …" at bounding box center [1006, 413] width 357 height 136
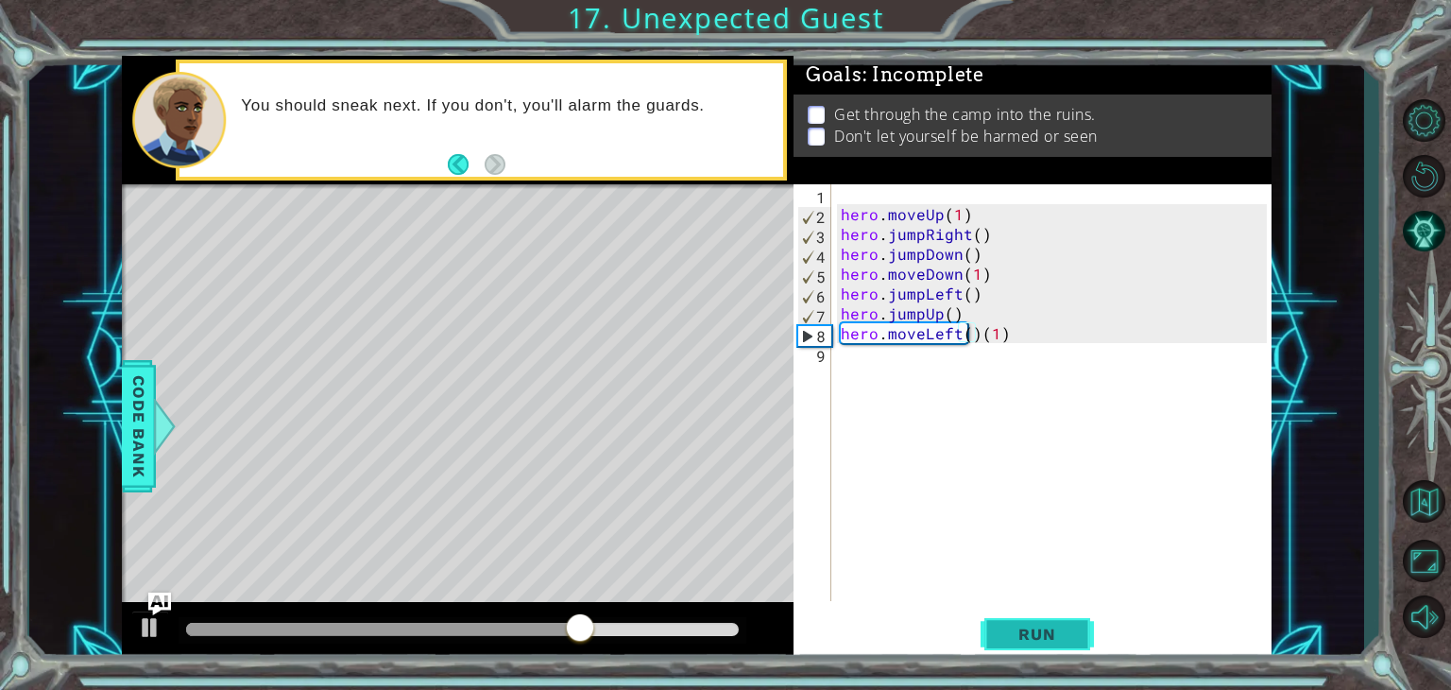
click at [1023, 630] on span "Run" at bounding box center [1037, 633] width 75 height 19
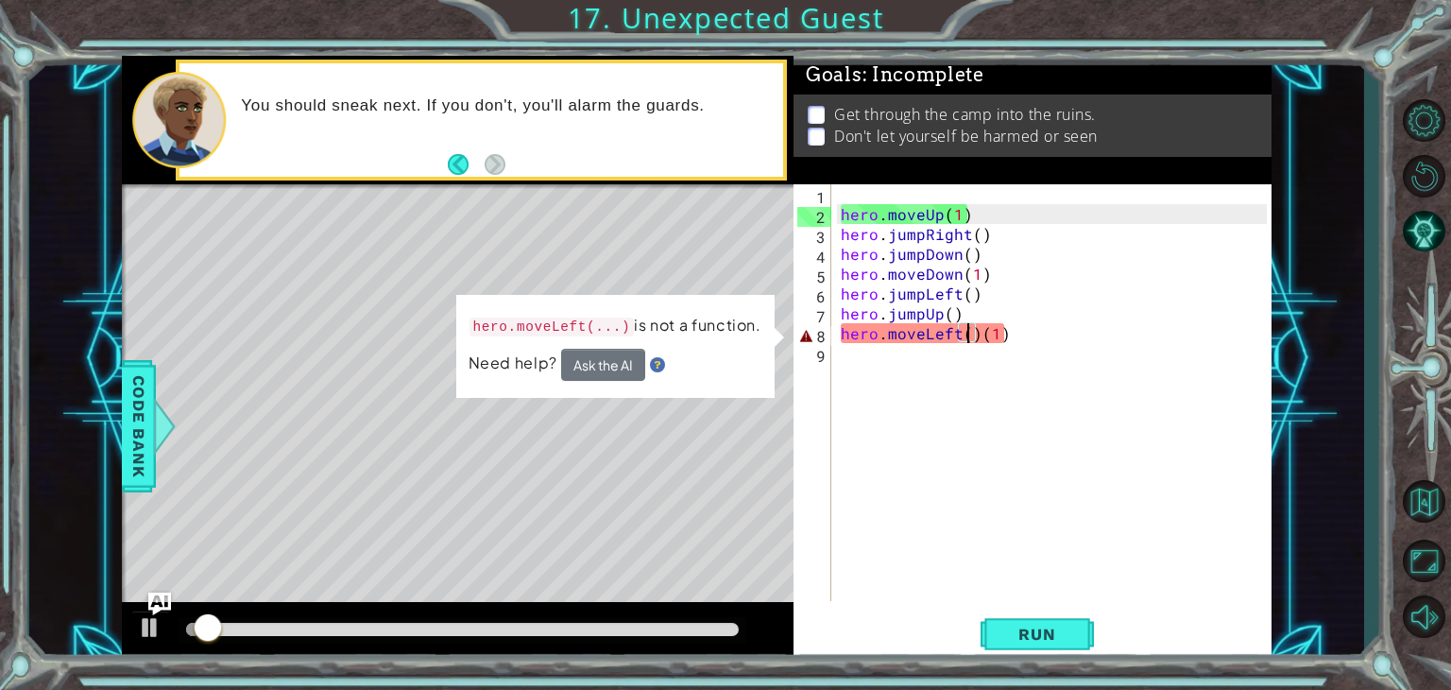
click at [983, 333] on div "hero . moveUp ( 1 ) hero . jumpRight ( ) hero . jumpDown ( ) hero . moveDown ( …" at bounding box center [1056, 412] width 439 height 456
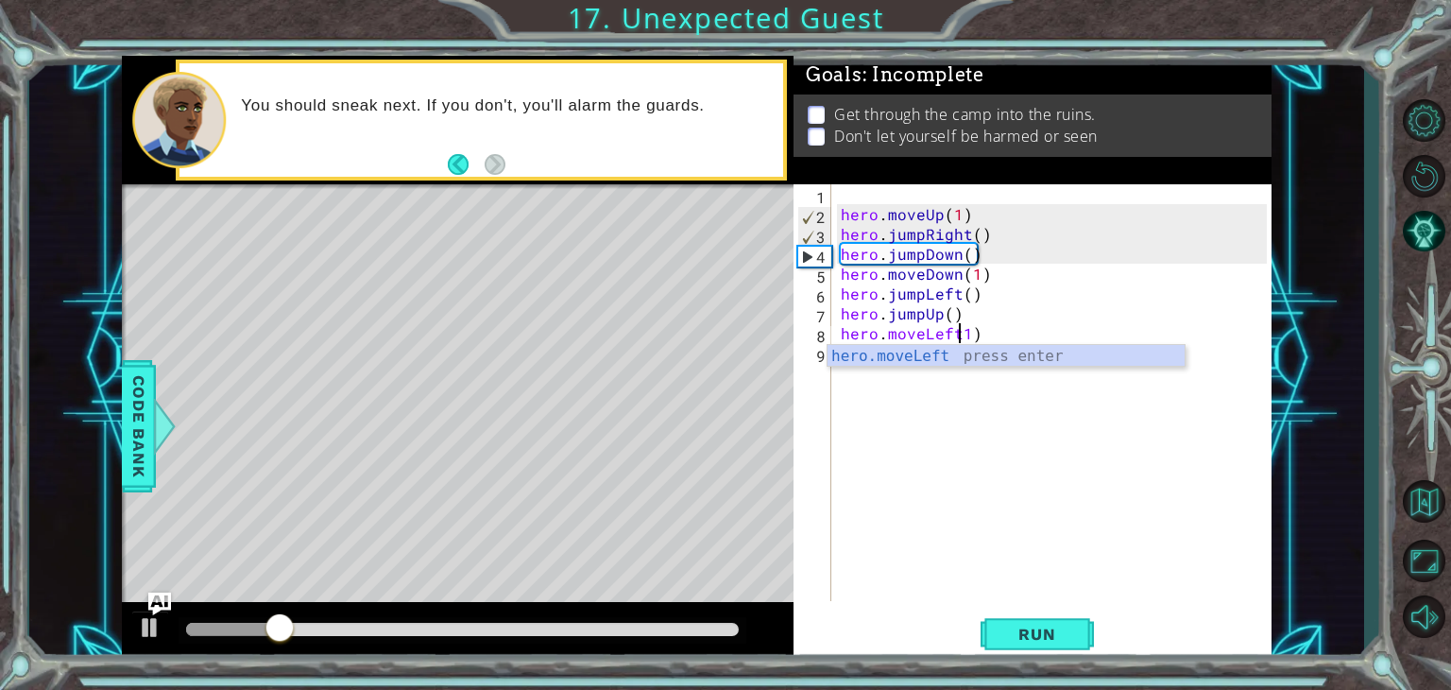
scroll to position [0, 8]
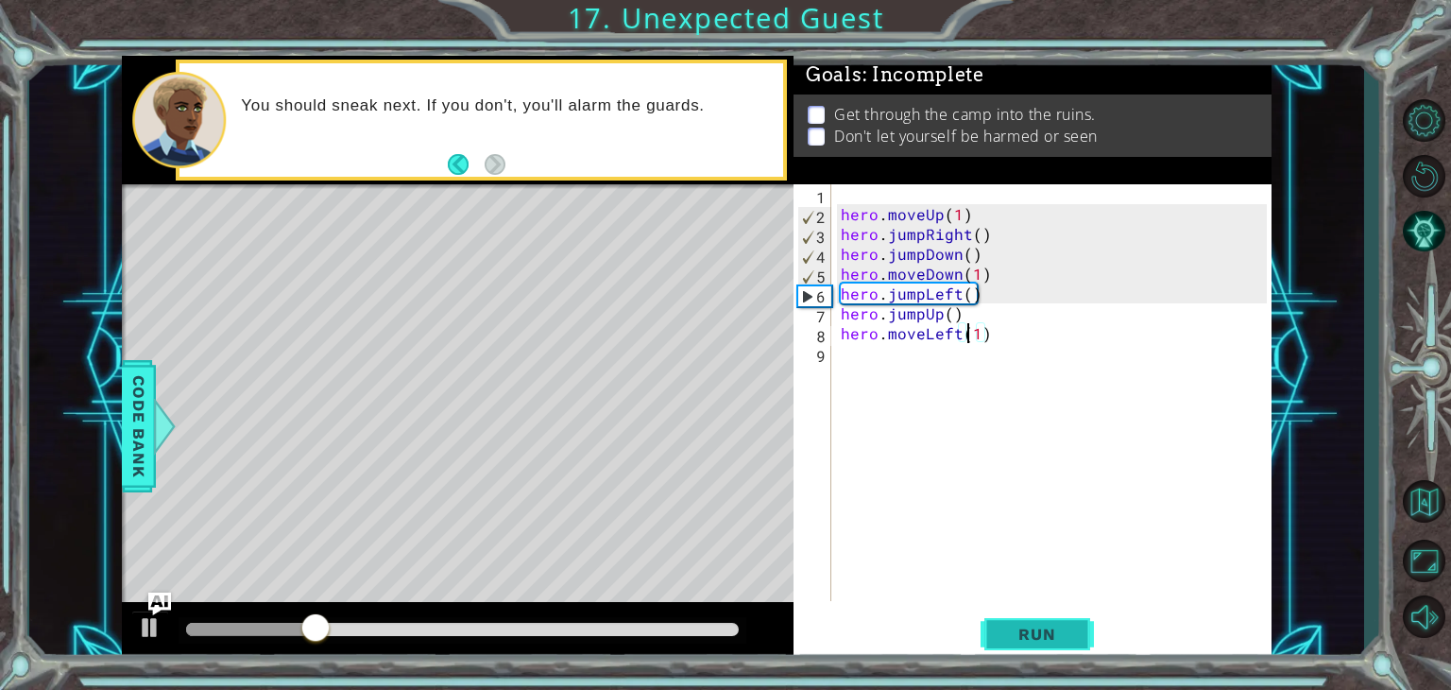
type textarea "hero.moveLeft(1)"
click at [1016, 627] on span "Run" at bounding box center [1037, 633] width 75 height 19
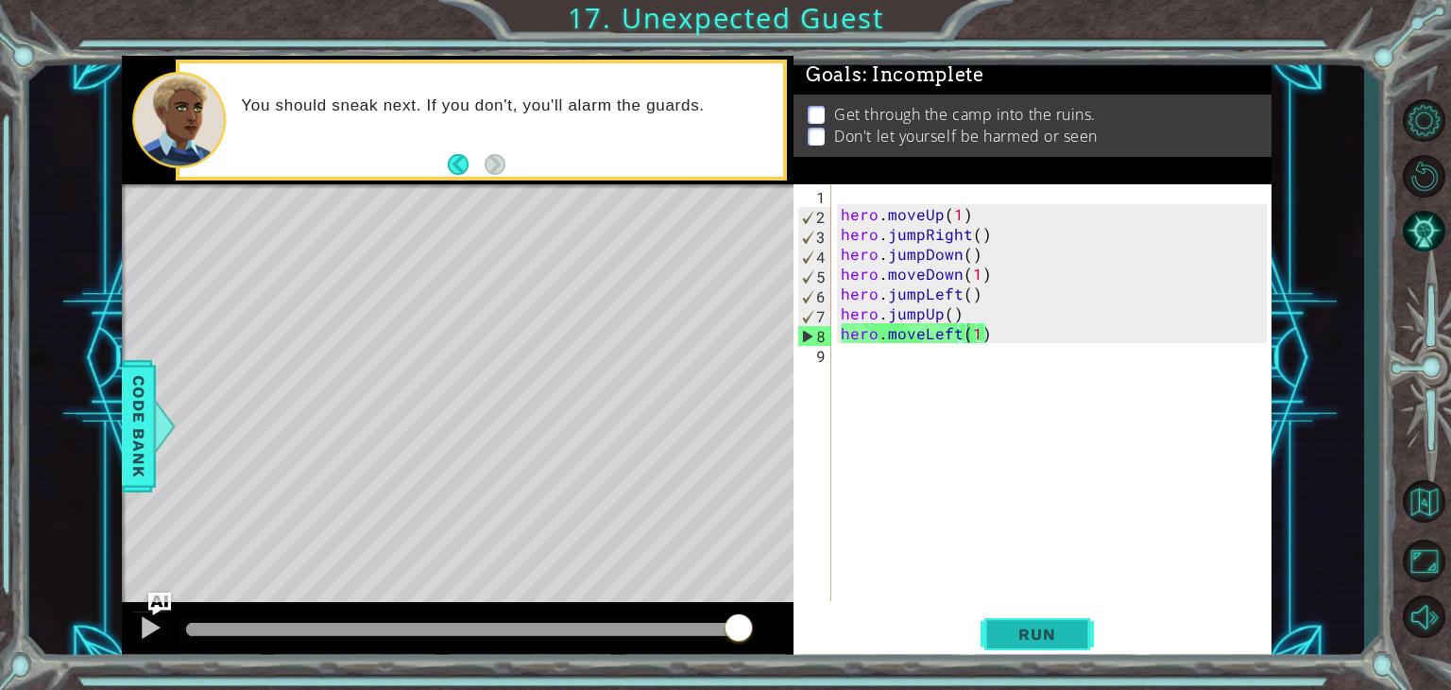
click at [1046, 632] on span "Run" at bounding box center [1037, 633] width 75 height 19
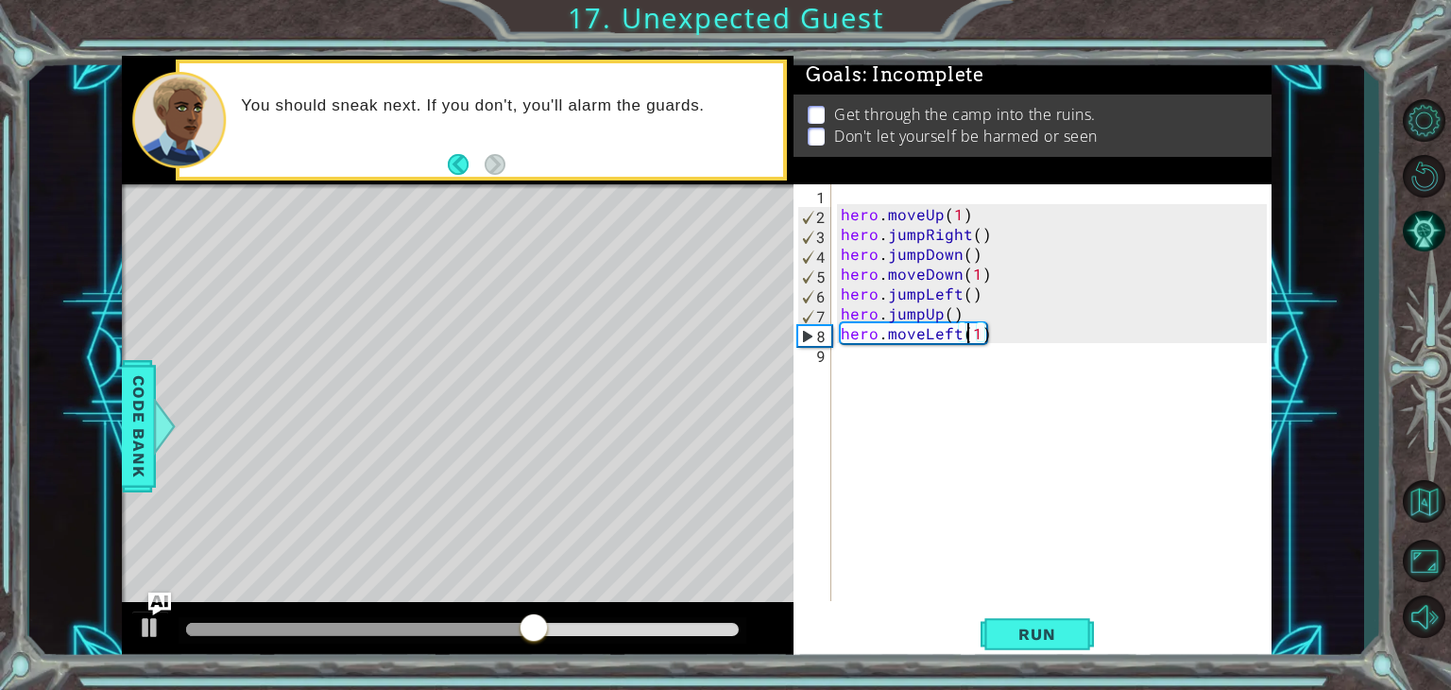
click at [918, 384] on div "hero . moveUp ( 1 ) hero . jumpRight ( ) hero . jumpDown ( ) hero . moveDown ( …" at bounding box center [1056, 412] width 439 height 456
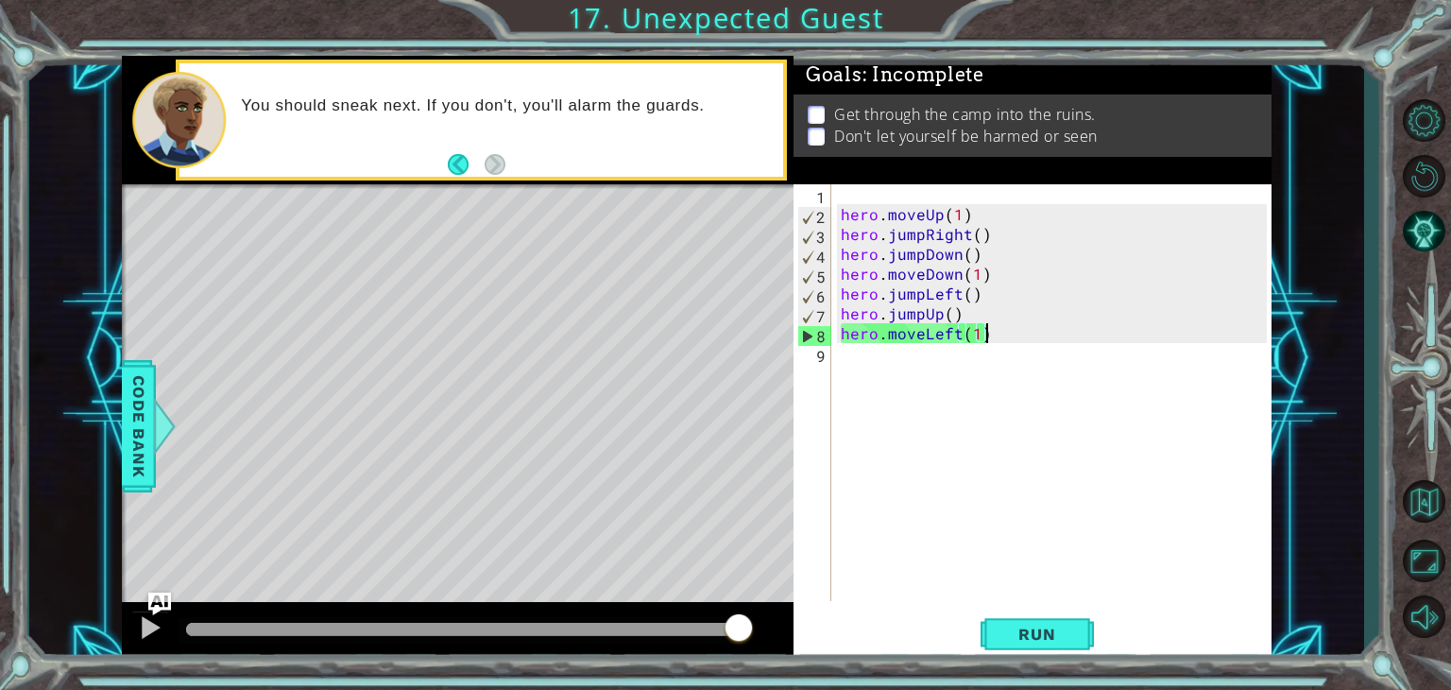
click at [1013, 340] on div "hero . moveUp ( 1 ) hero . jumpRight ( ) hero . jumpDown ( ) hero . moveDown ( …" at bounding box center [1056, 412] width 439 height 456
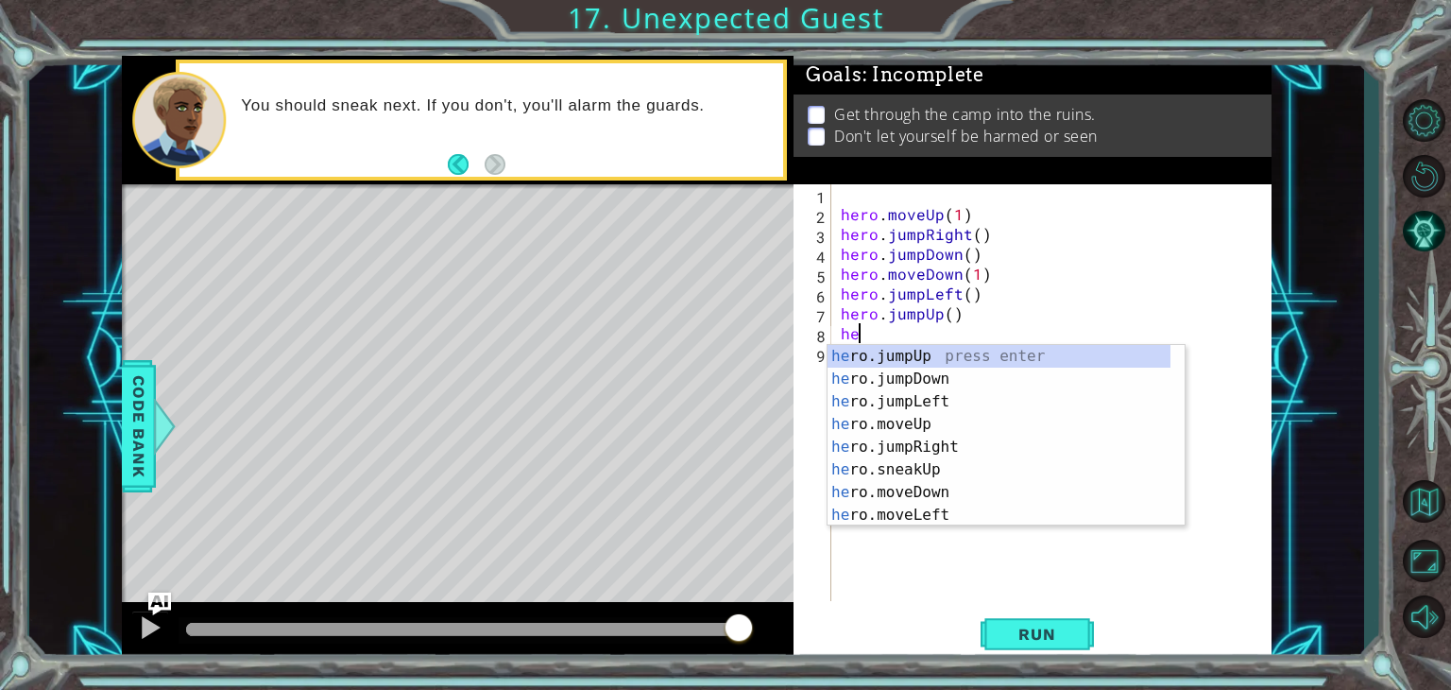
type textarea "h"
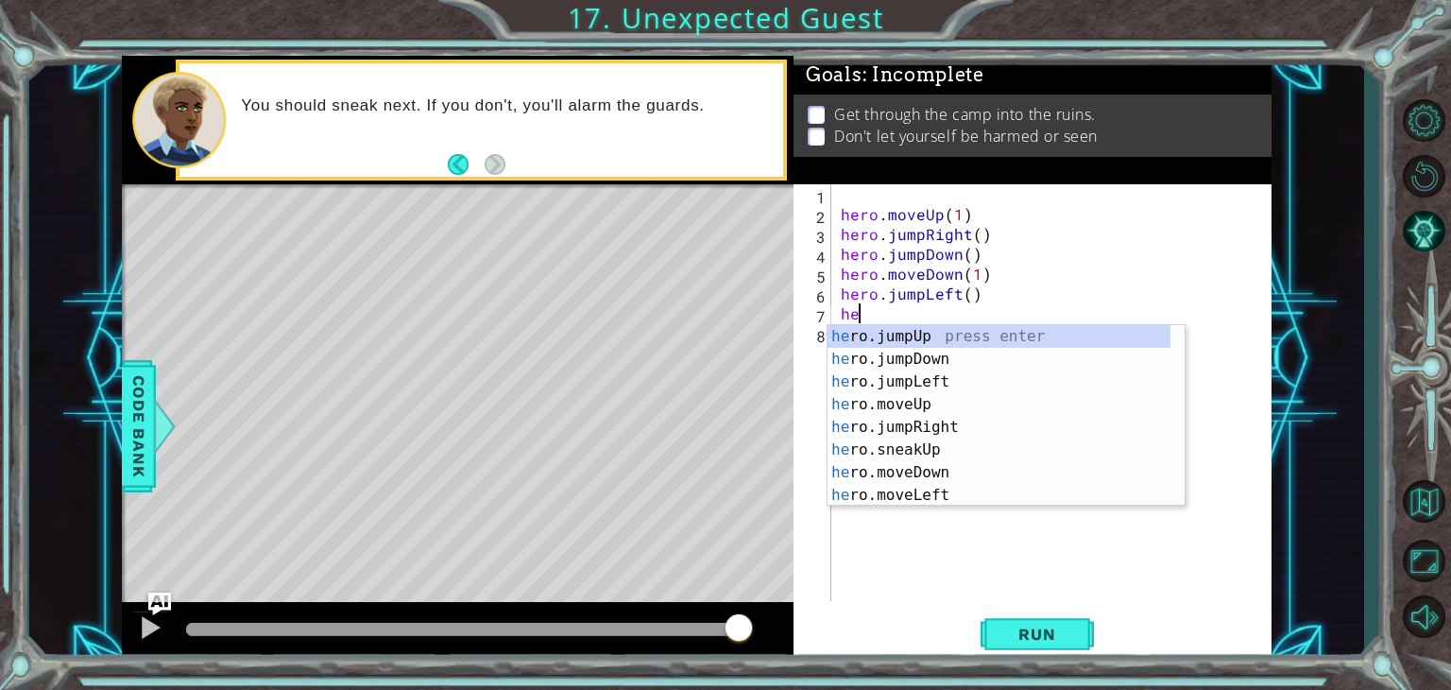
type textarea "h"
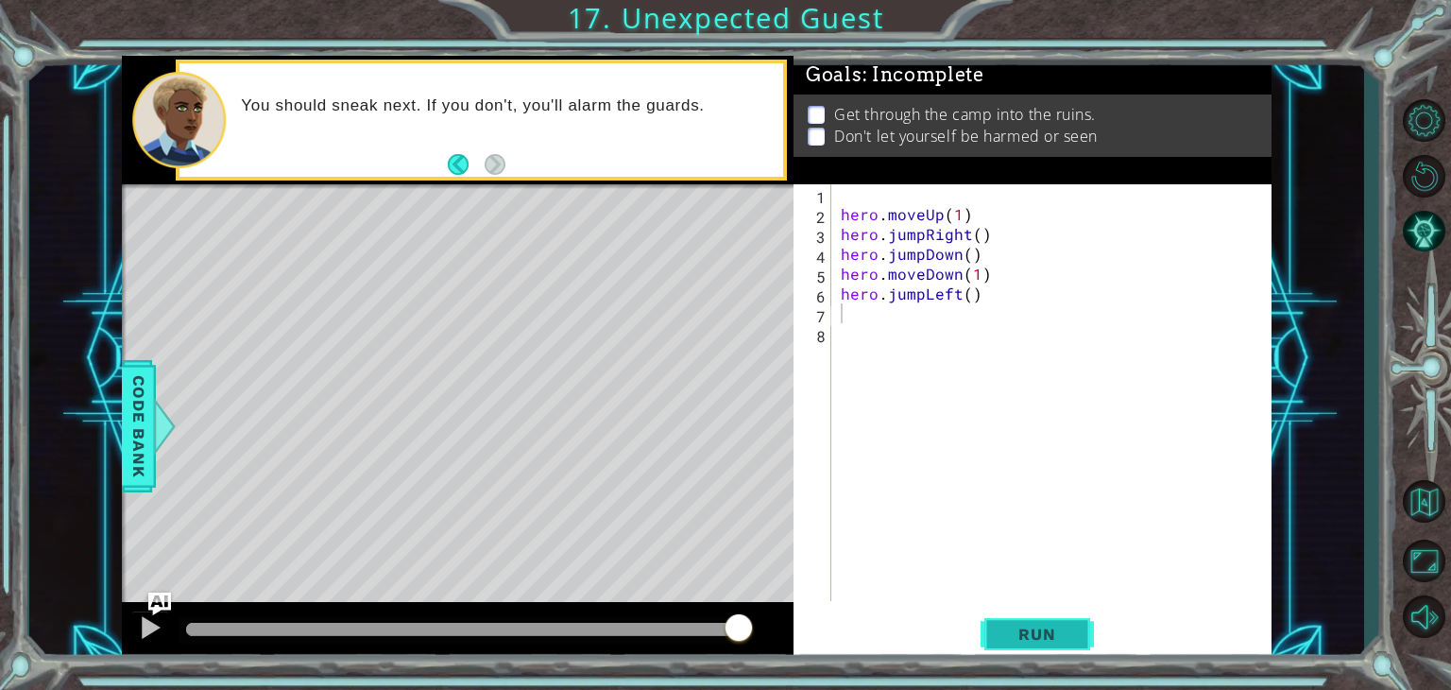
click at [1035, 613] on button "Run" at bounding box center [1037, 634] width 113 height 48
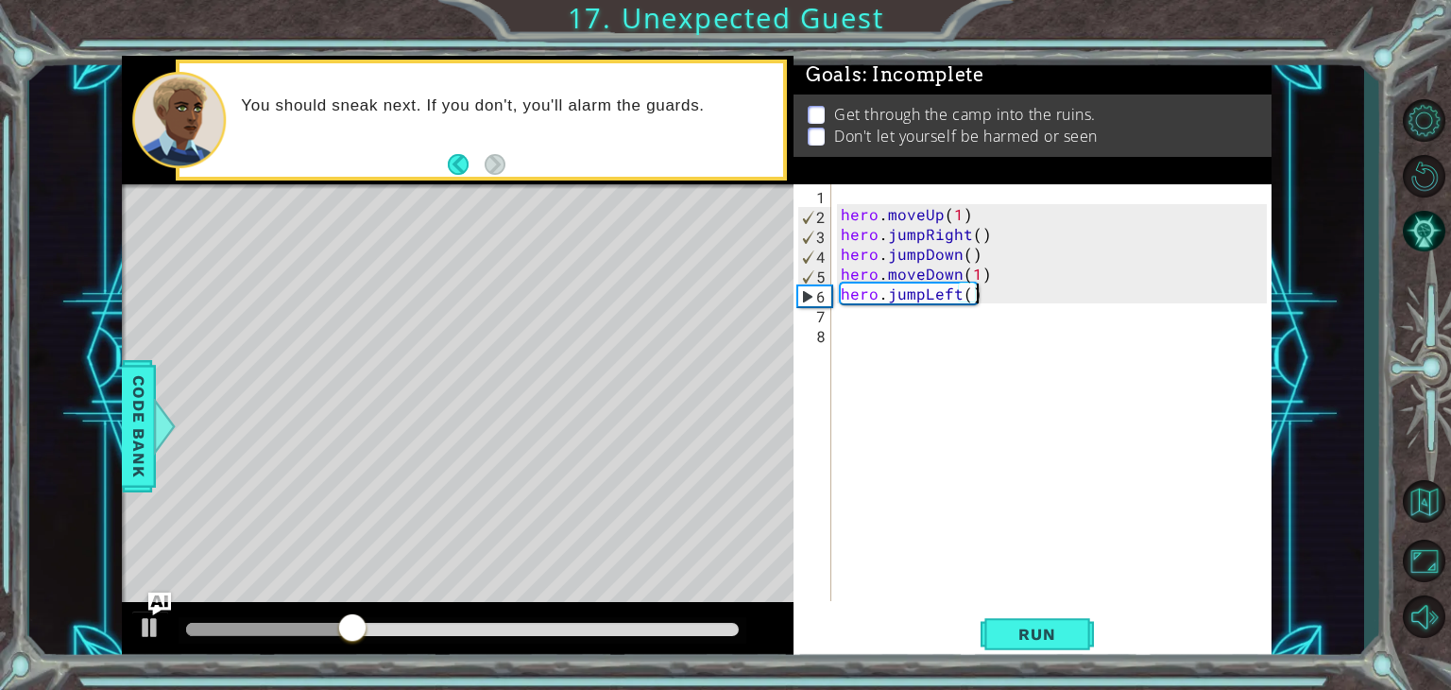
click at [1056, 294] on div "hero . moveUp ( 1 ) hero . jumpRight ( ) hero . jumpDown ( ) hero . moveDown ( …" at bounding box center [1056, 412] width 439 height 456
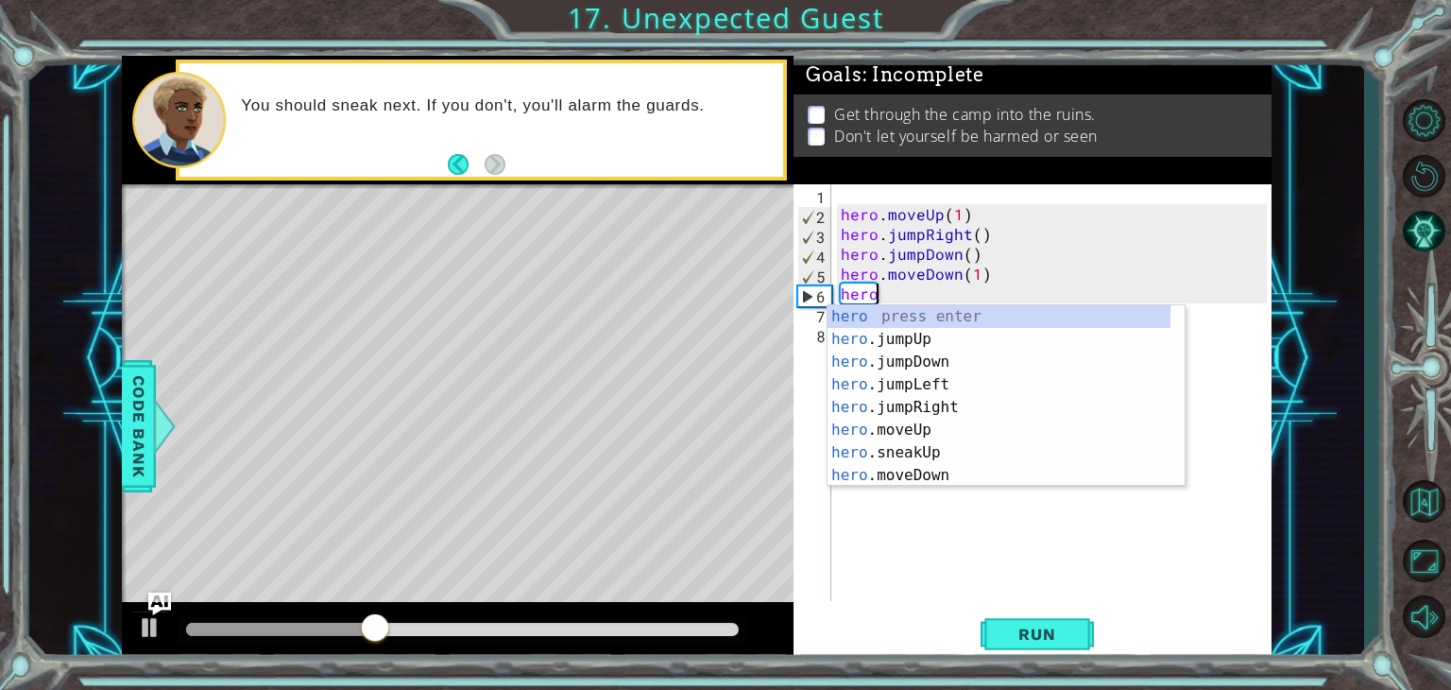
type textarea "h"
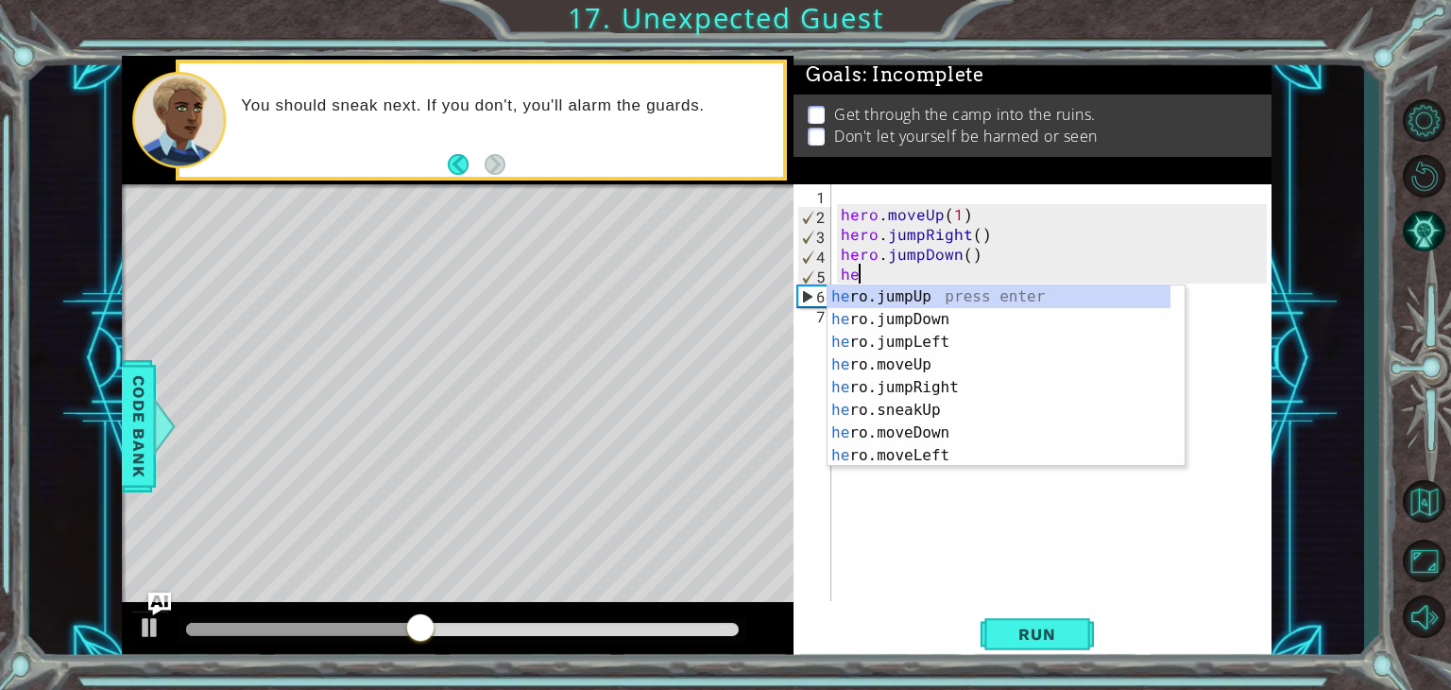
type textarea "h"
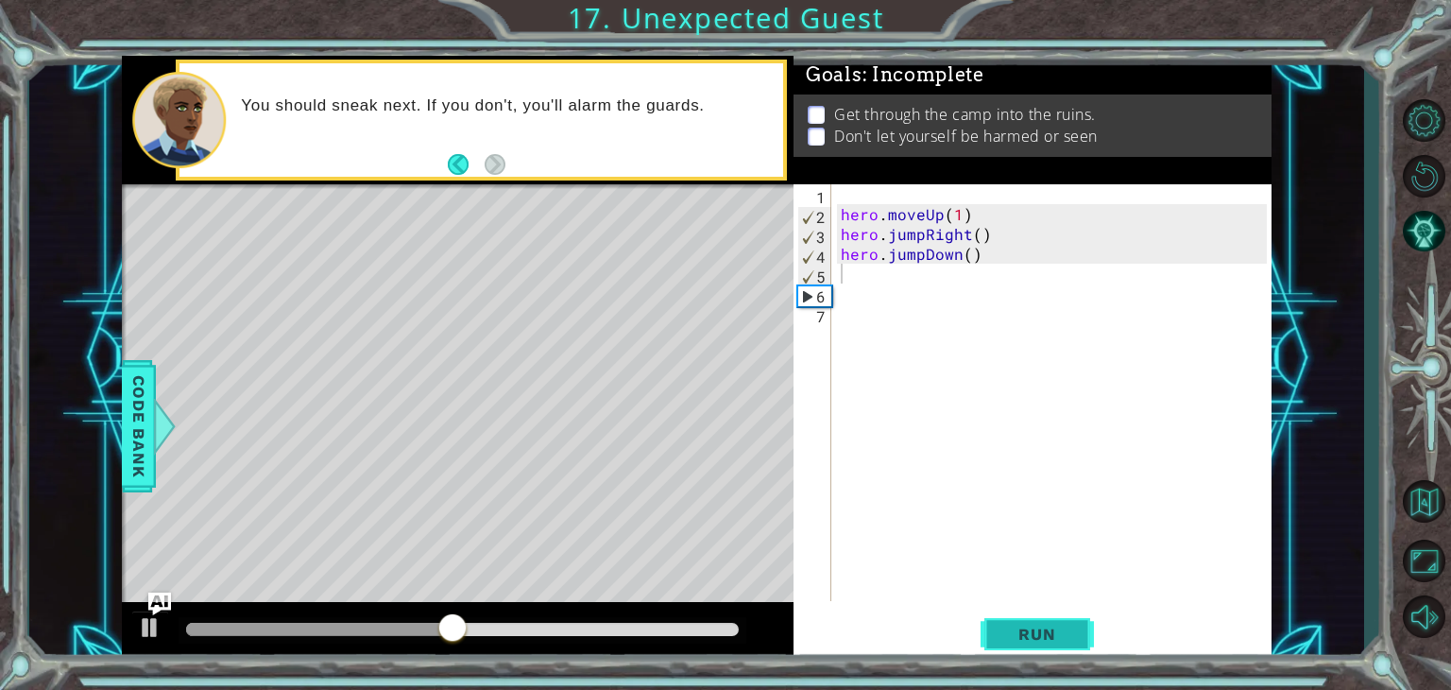
click at [1016, 624] on button "Run" at bounding box center [1037, 634] width 113 height 48
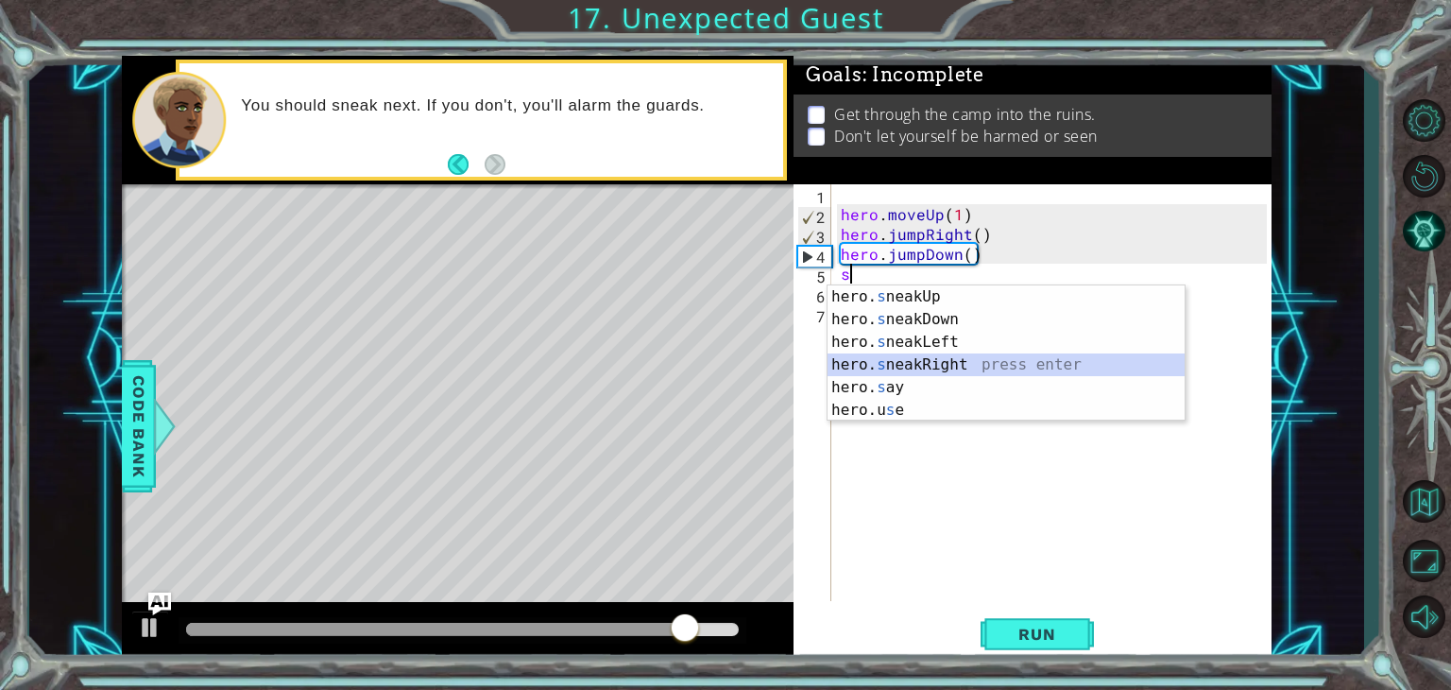
click at [957, 362] on div "hero. s neakUp press enter hero. s neakDown press enter hero. s neakLeft press …" at bounding box center [1006, 375] width 357 height 181
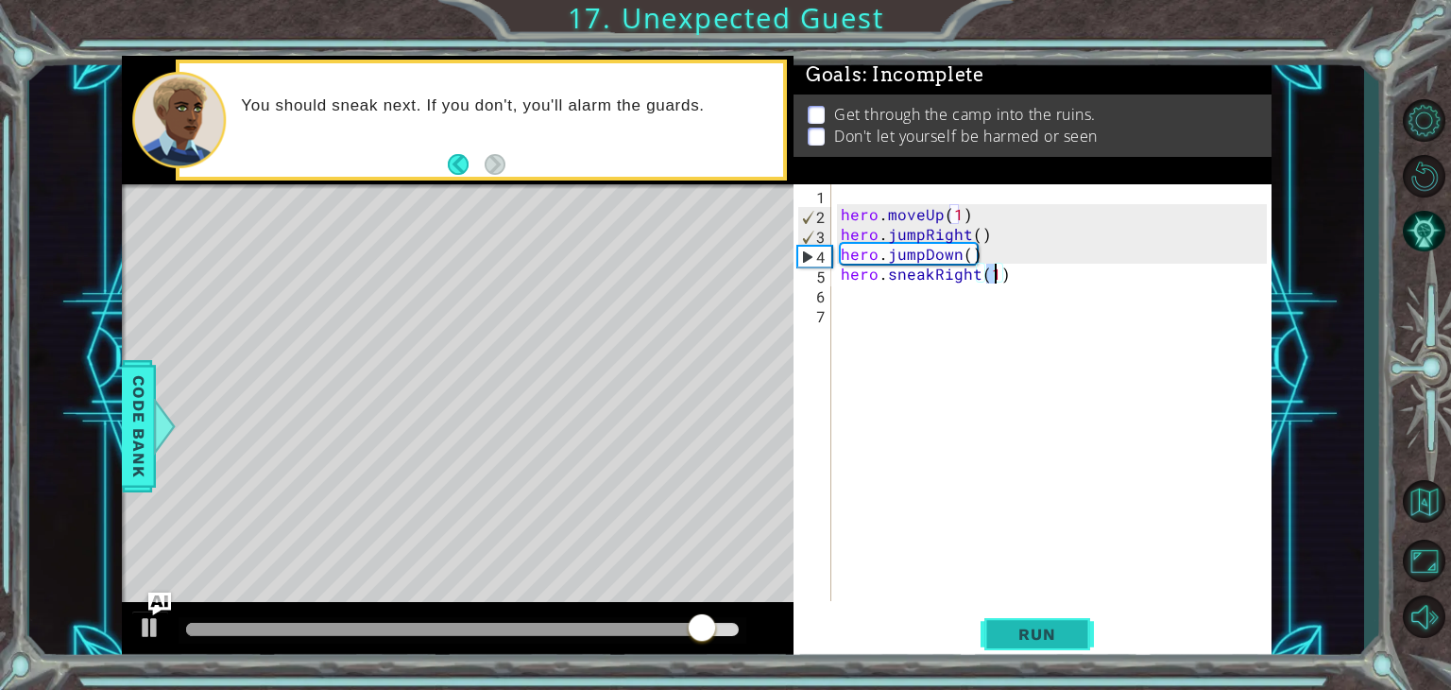
type textarea "hero.sneakRight(1)"
click at [1041, 640] on span "Run" at bounding box center [1037, 633] width 75 height 19
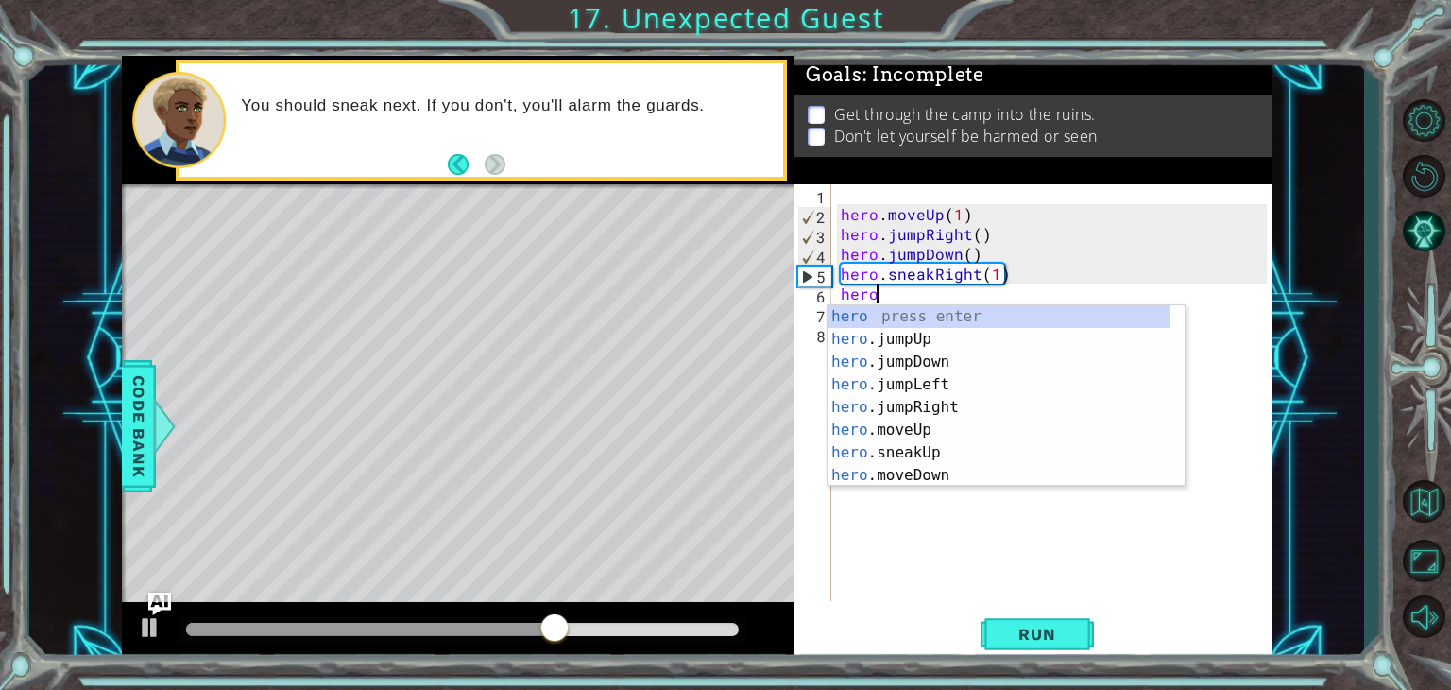
scroll to position [0, 1]
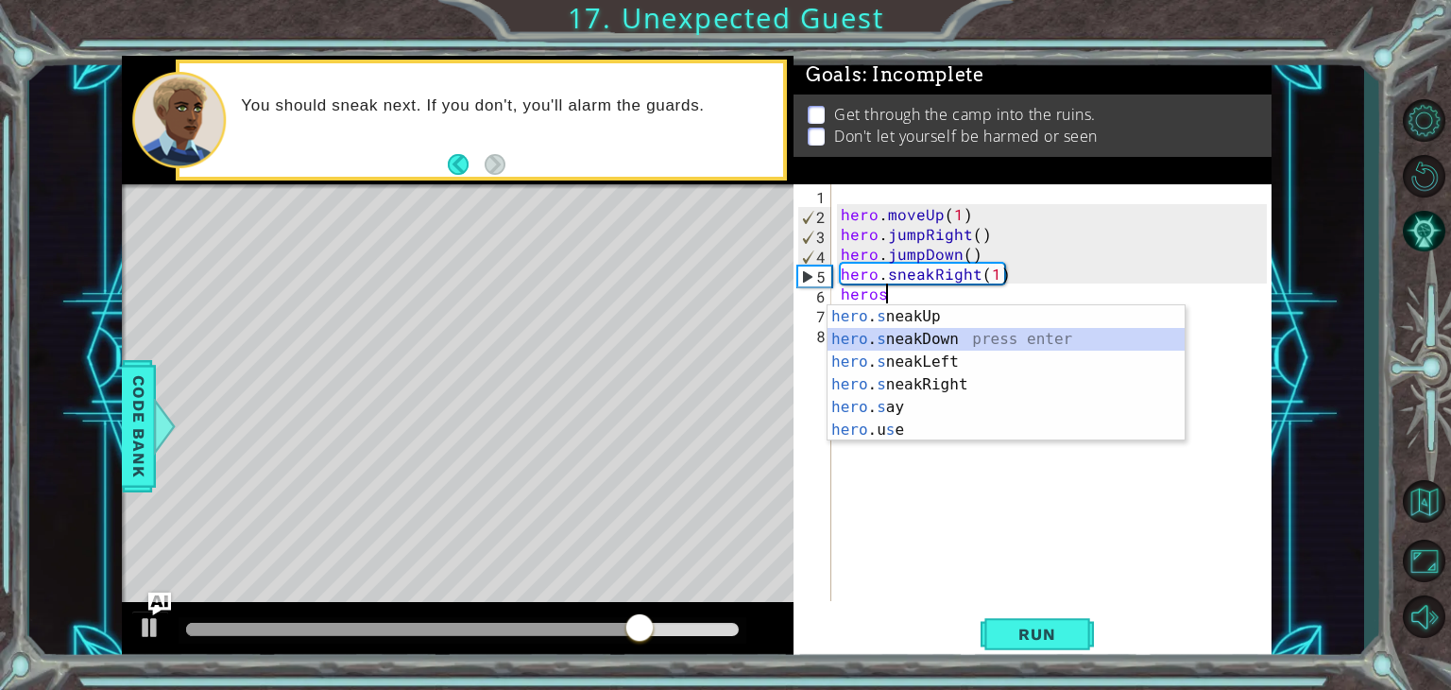
click at [979, 331] on div "hero . s neakUp press enter hero . s neakDown press enter hero . s neakLeft pre…" at bounding box center [1006, 395] width 357 height 181
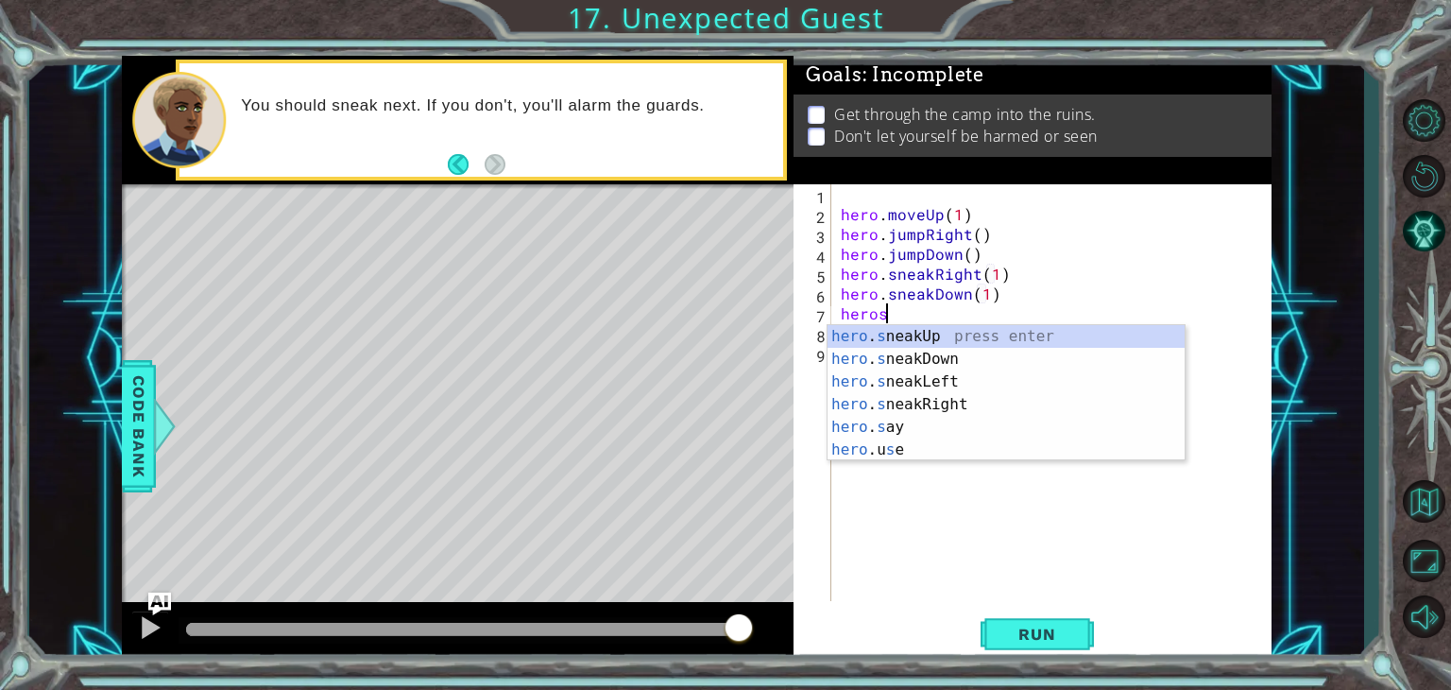
scroll to position [0, 11]
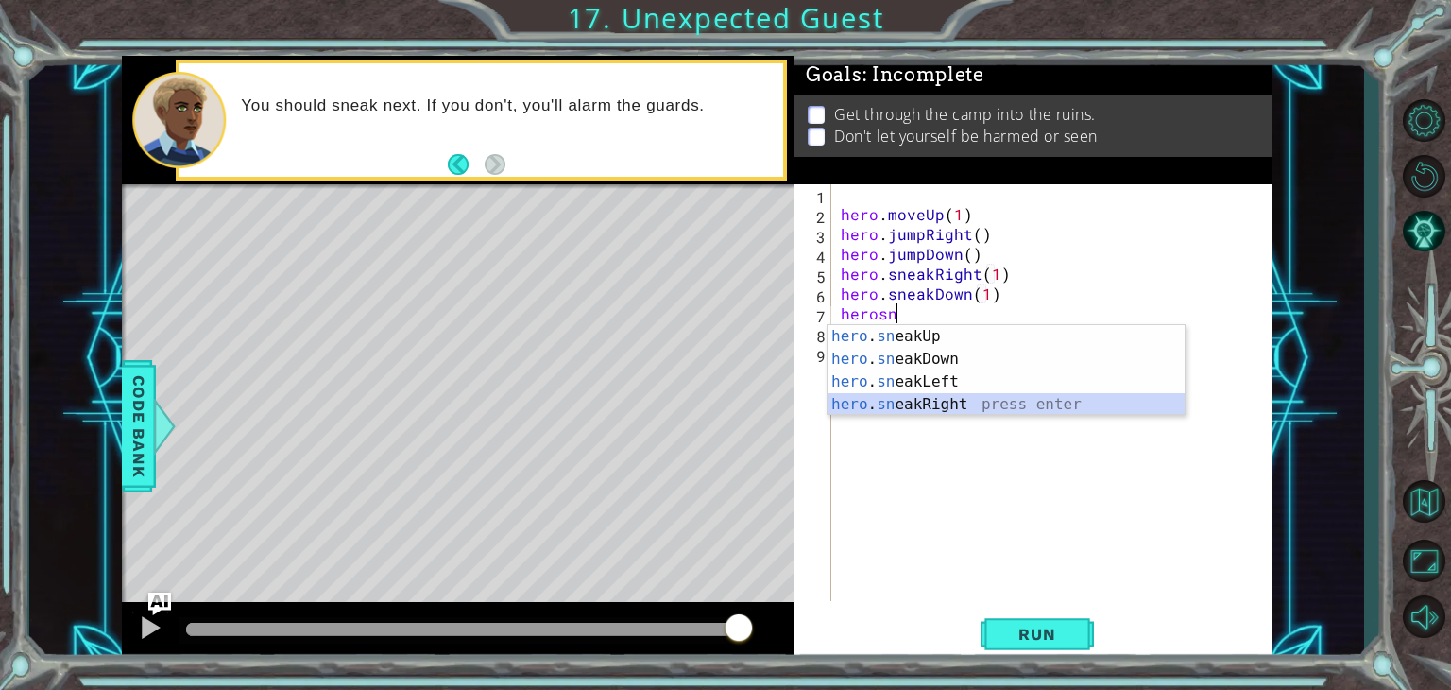
click at [968, 396] on div "hero . sn eakUp press enter hero . sn eakDown press enter hero . sn eakLeft pre…" at bounding box center [1006, 393] width 357 height 136
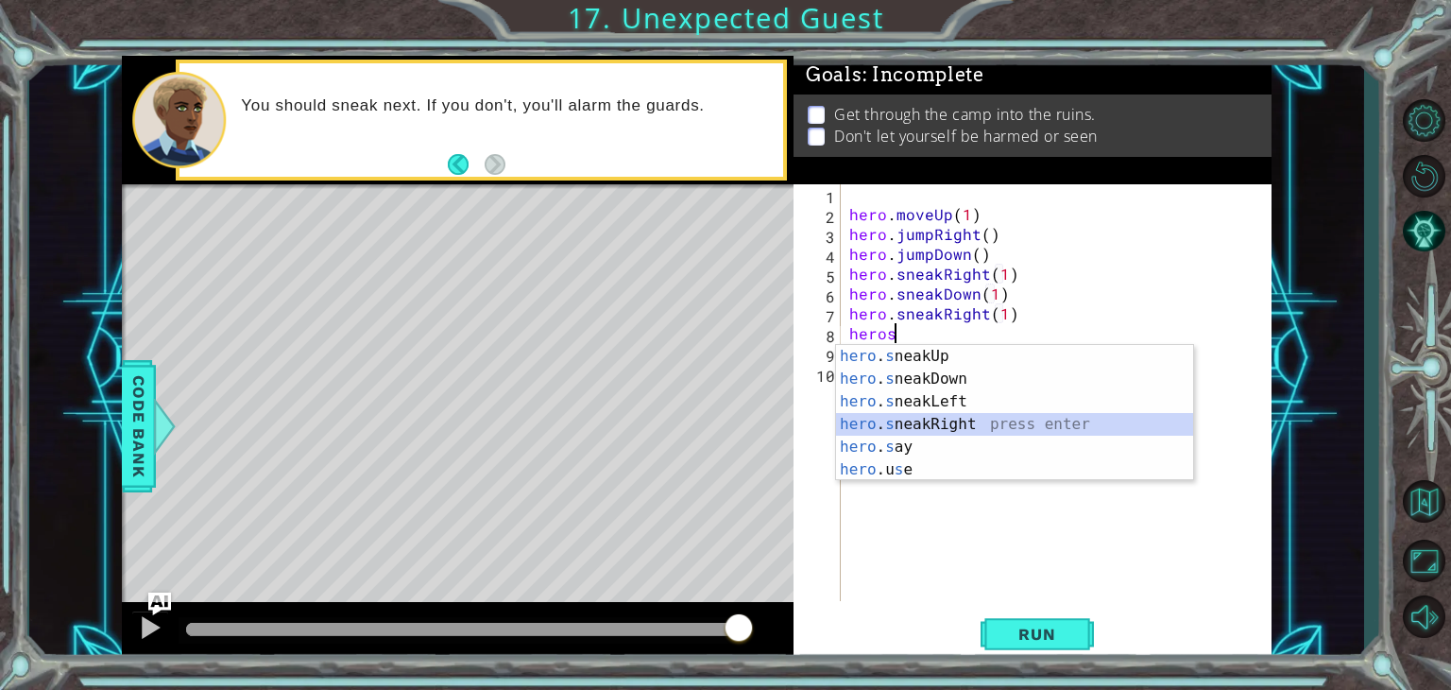
click at [982, 428] on div "hero . s neakUp press enter hero . s neakDown press enter hero . s neakLeft pre…" at bounding box center [1014, 435] width 357 height 181
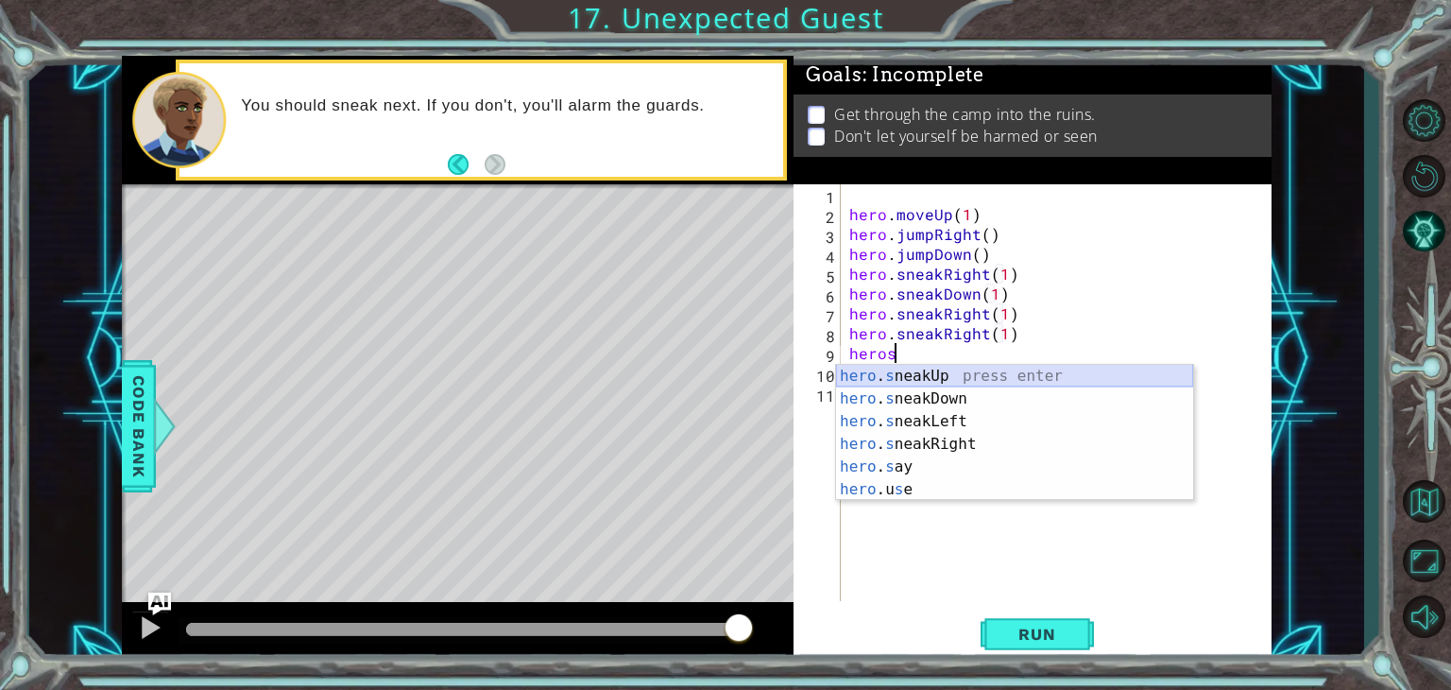
click at [999, 368] on div "hero . s neakUp press enter hero . s neakDown press enter hero . s neakLeft pre…" at bounding box center [1014, 455] width 357 height 181
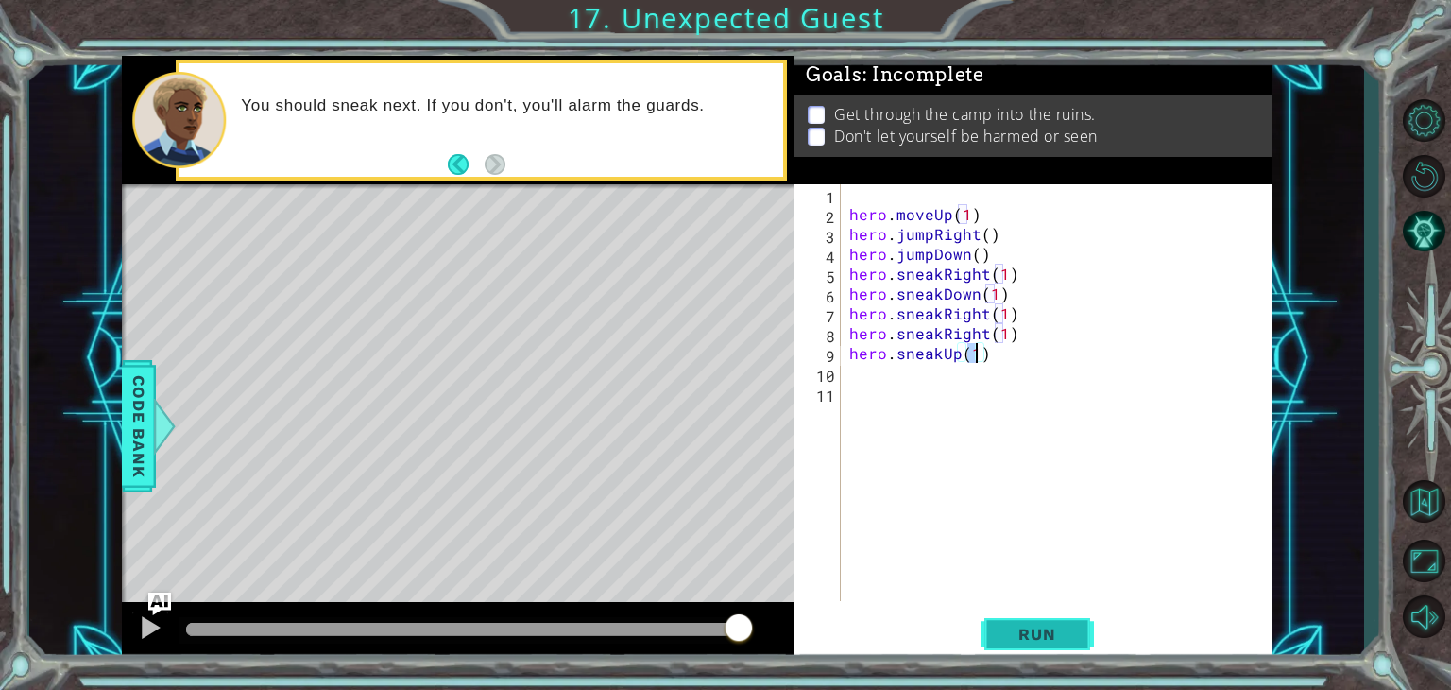
type textarea "hero.sneakUp(1)"
click at [1044, 622] on button "Run" at bounding box center [1037, 634] width 113 height 48
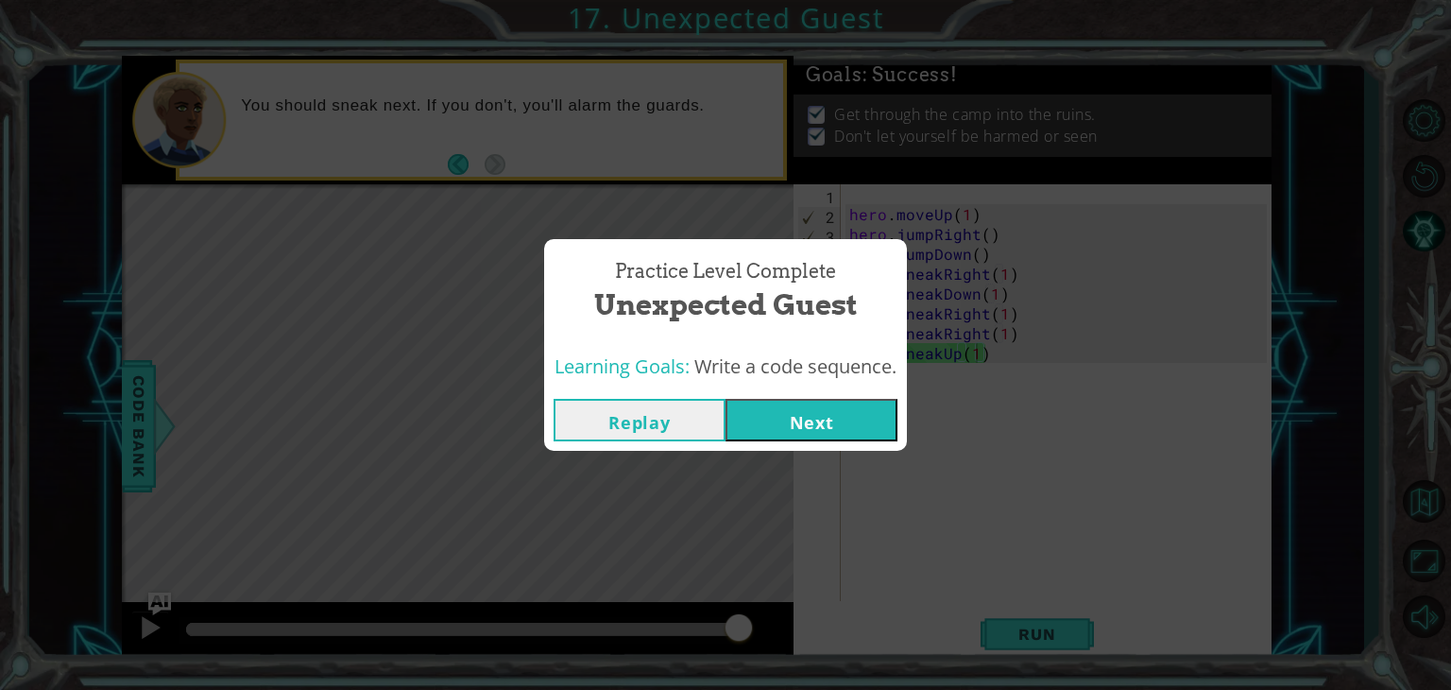
click at [877, 417] on button "Next" at bounding box center [812, 420] width 172 height 43
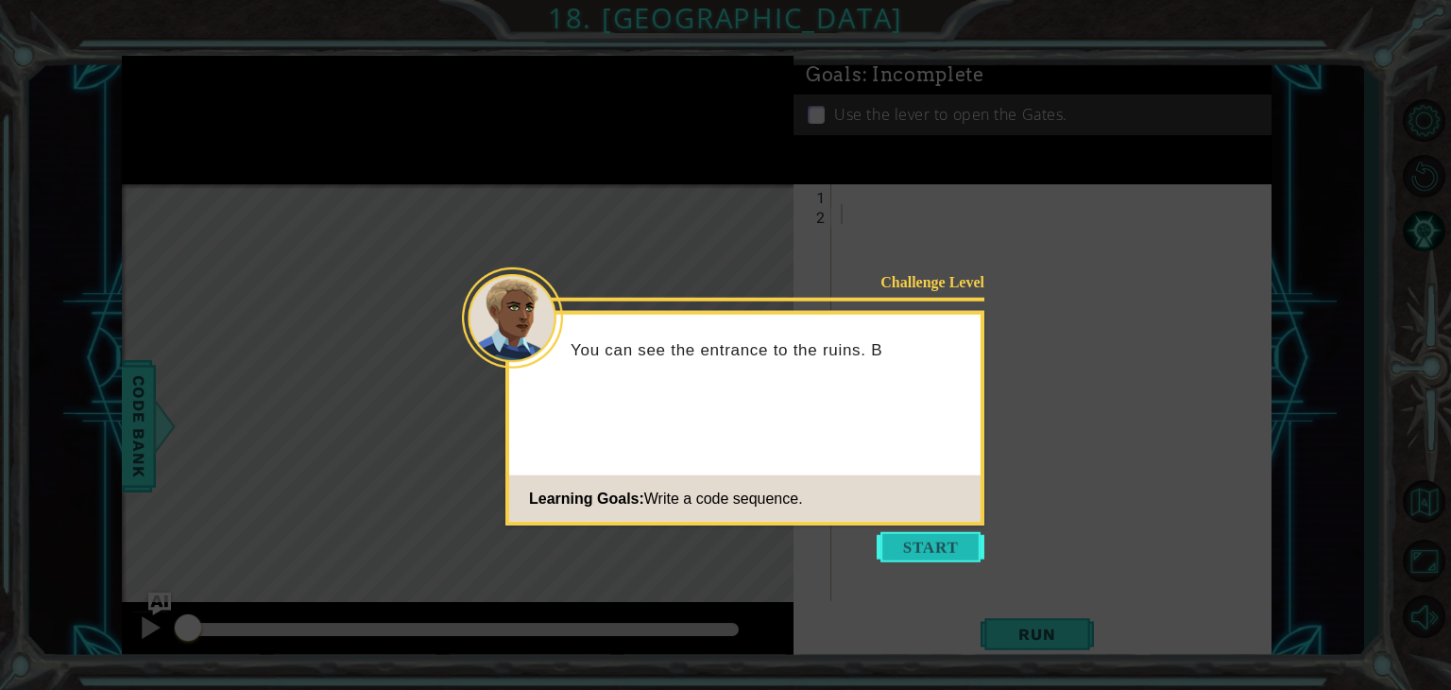
drag, startPoint x: 884, startPoint y: 538, endPoint x: 923, endPoint y: 549, distance: 40.4
click at [923, 549] on button "Start" at bounding box center [931, 547] width 108 height 30
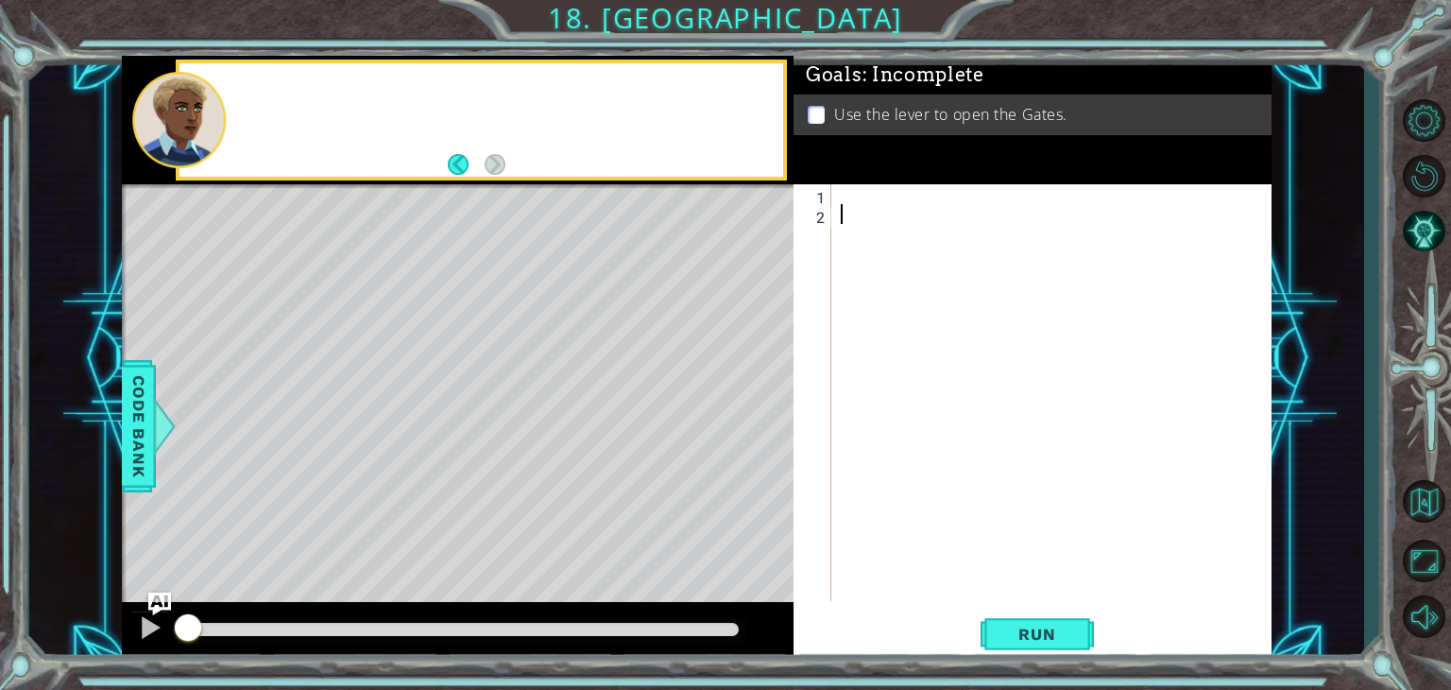
click at [923, 549] on div at bounding box center [1056, 412] width 439 height 456
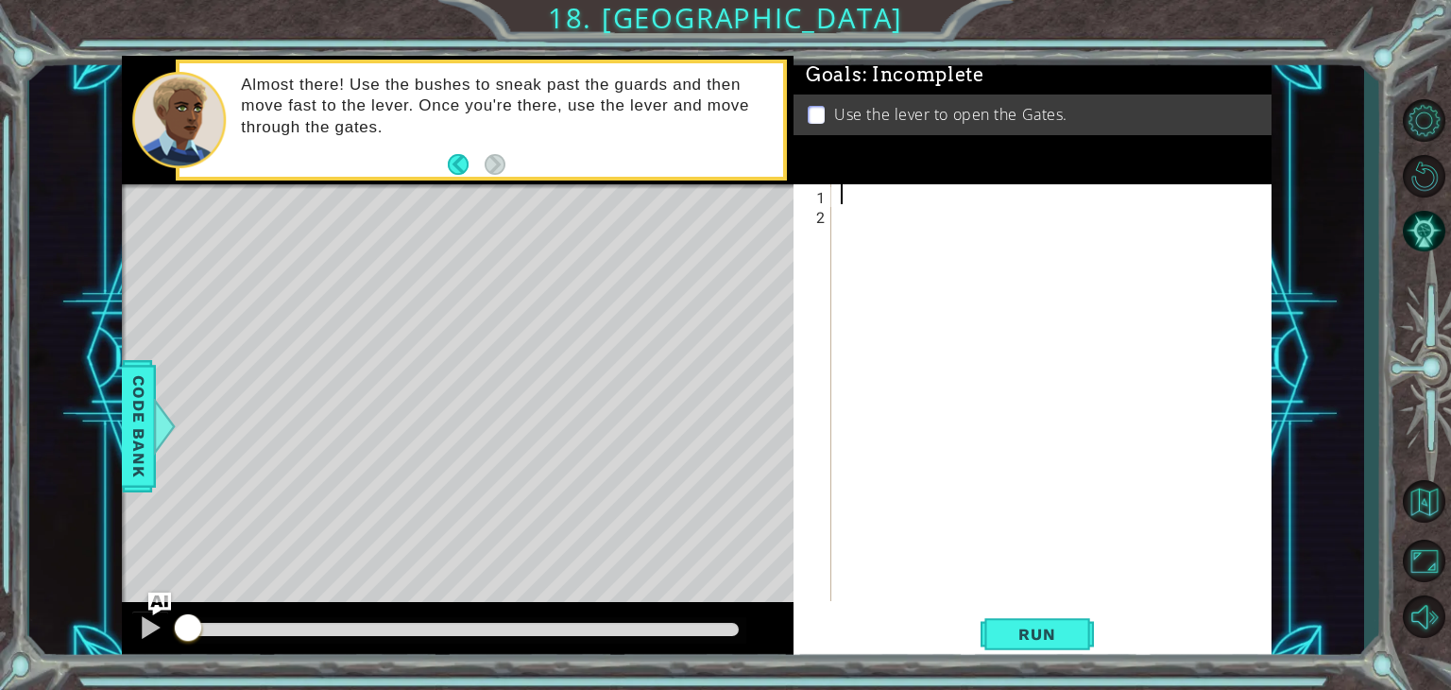
click at [970, 203] on div at bounding box center [1056, 412] width 439 height 456
type textarea "s"
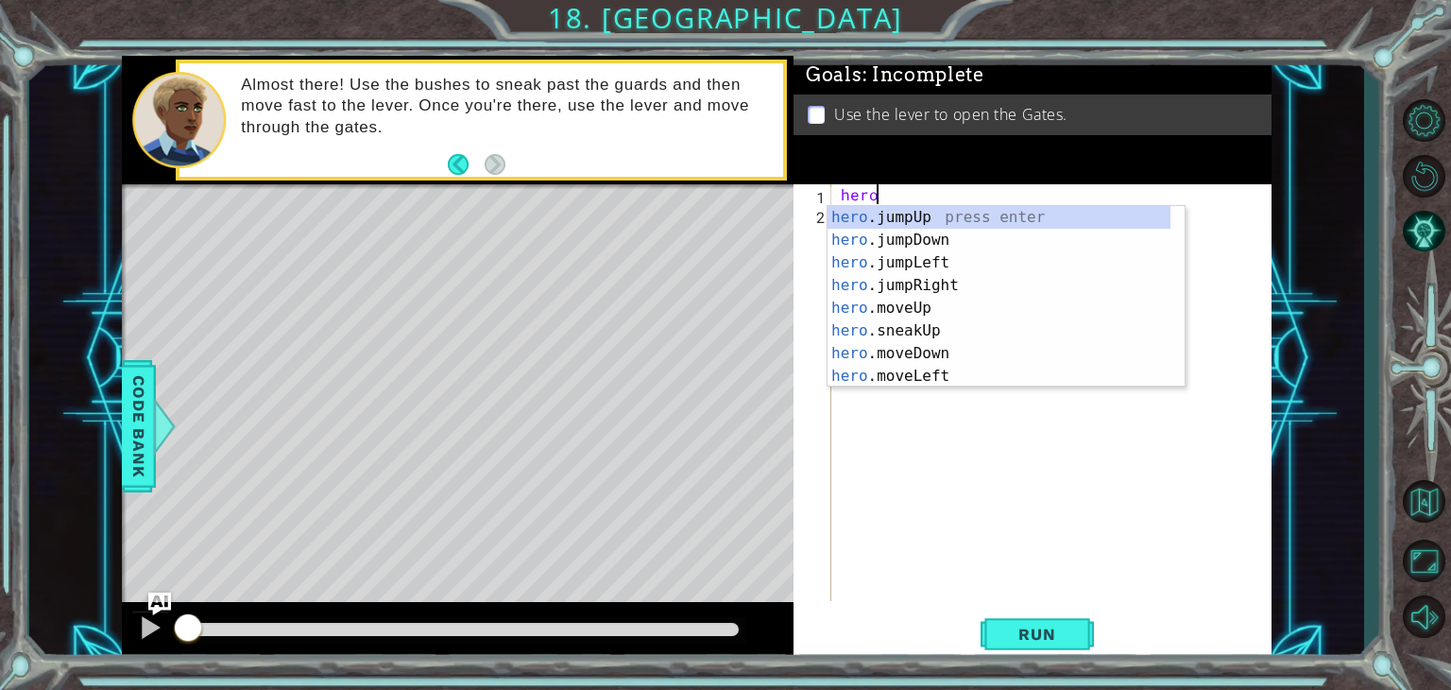
scroll to position [0, 1]
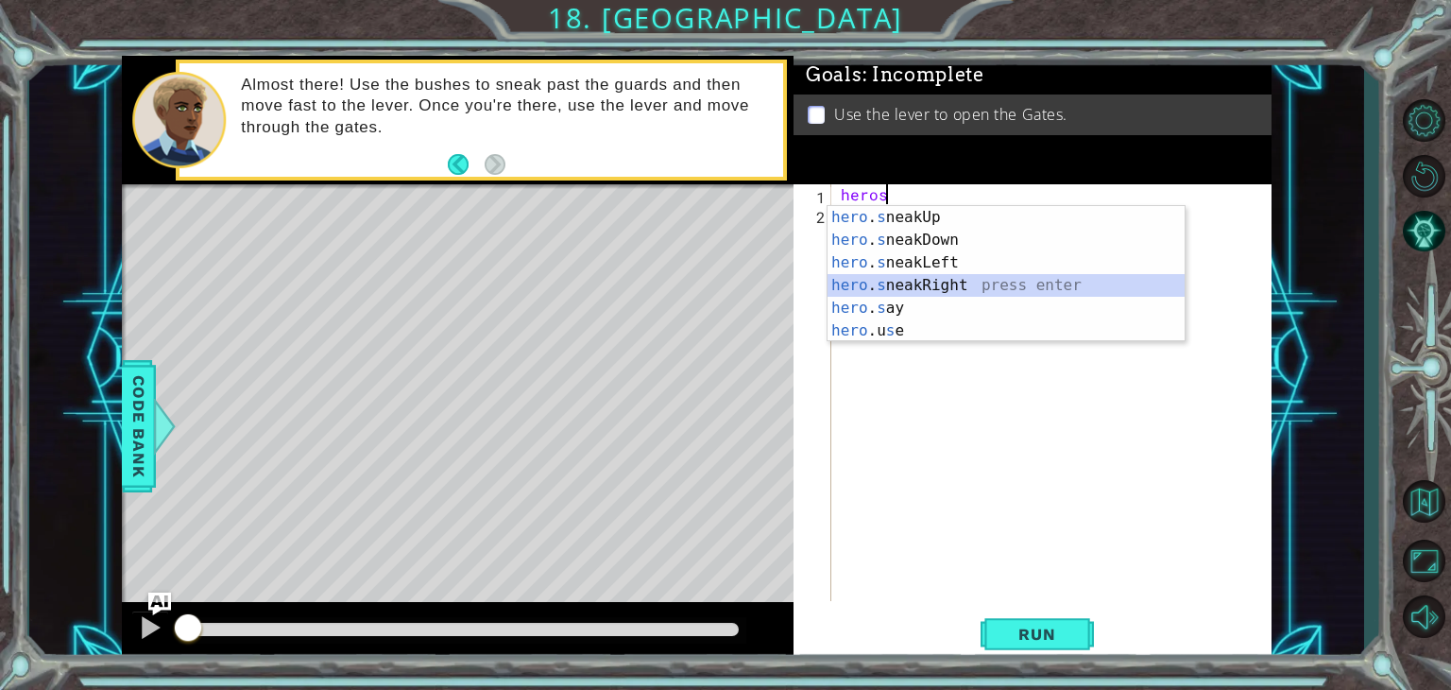
click at [961, 276] on div "hero . s neakUp press enter hero . s neakDown press enter hero . s neakLeft pre…" at bounding box center [1006, 296] width 357 height 181
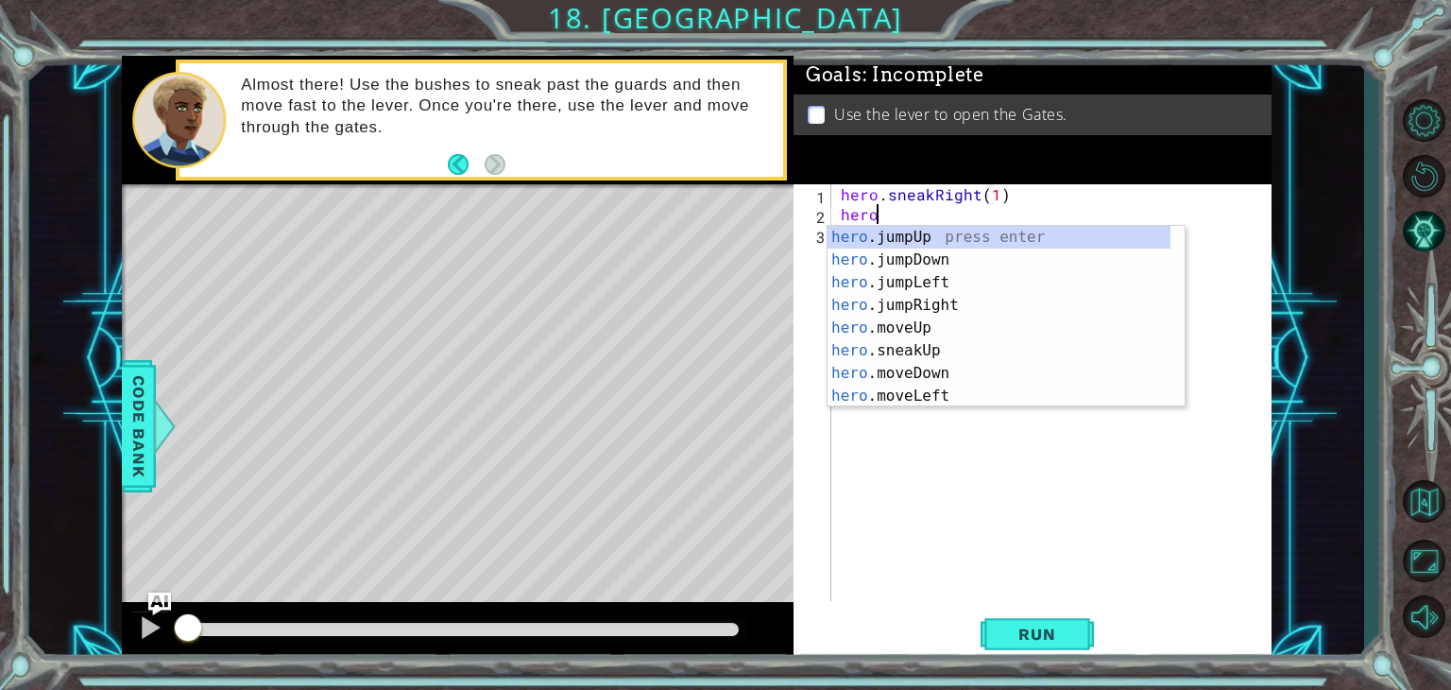
scroll to position [0, 11]
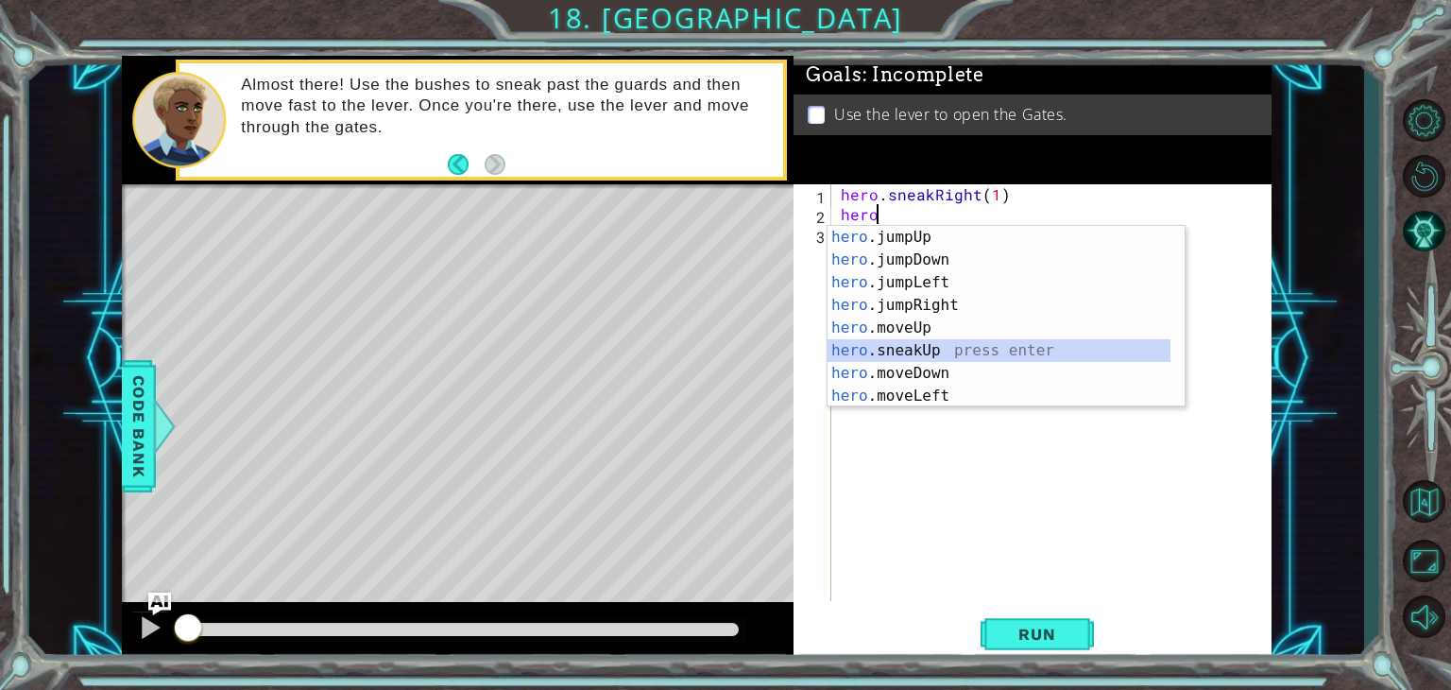
click at [952, 349] on div "hero .jumpUp press enter hero .jumpDown press enter hero .jumpLeft press enter …" at bounding box center [999, 339] width 343 height 227
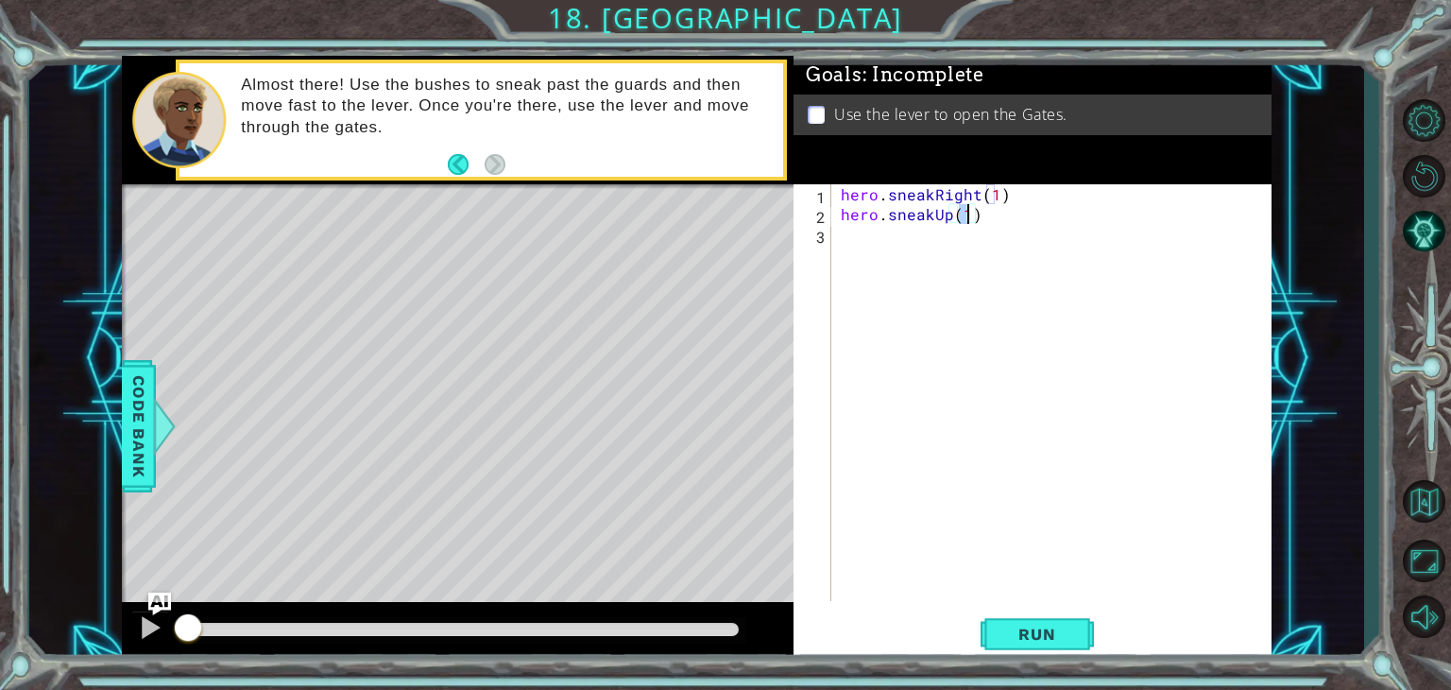
scroll to position [0, 8]
type textarea "hero.sneakUp(2)"
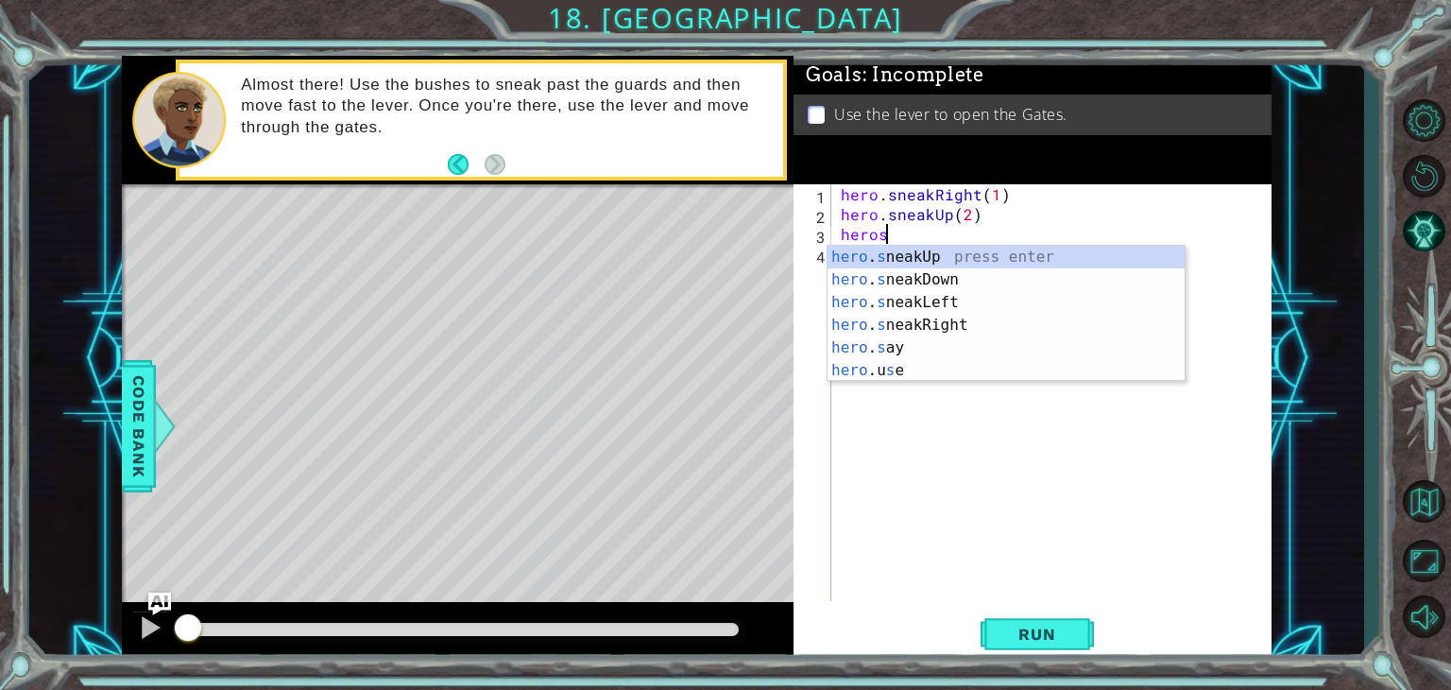
scroll to position [0, 2]
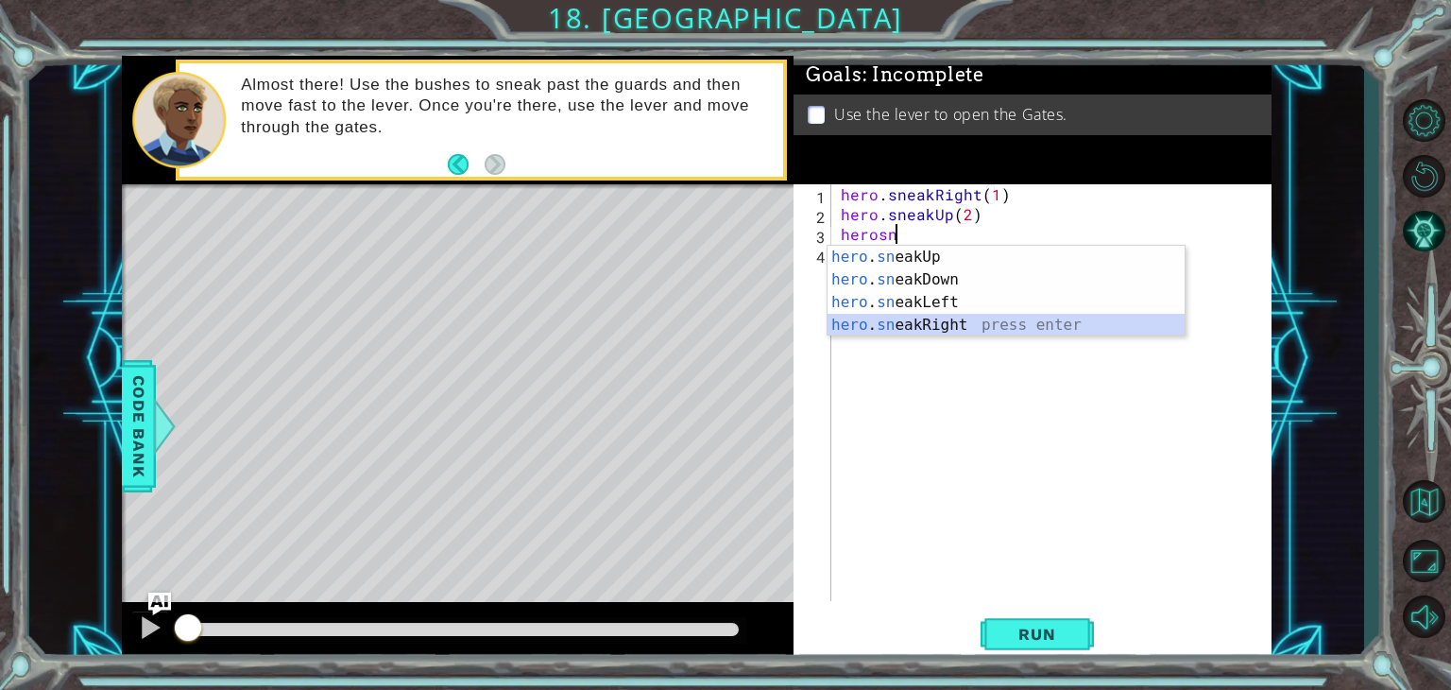
click at [967, 333] on div "hero . sn eakUp press enter hero . sn eakDown press enter hero . sn eakLeft pre…" at bounding box center [1006, 314] width 357 height 136
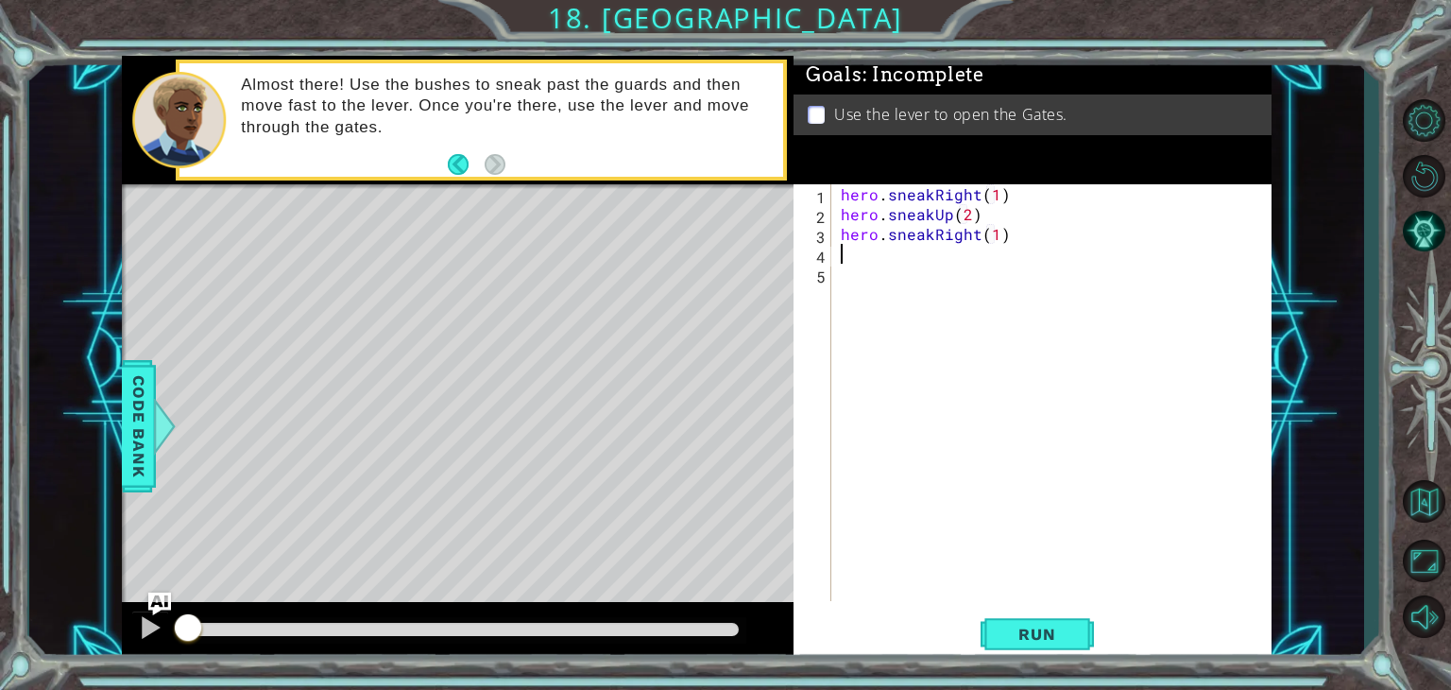
scroll to position [0, 9]
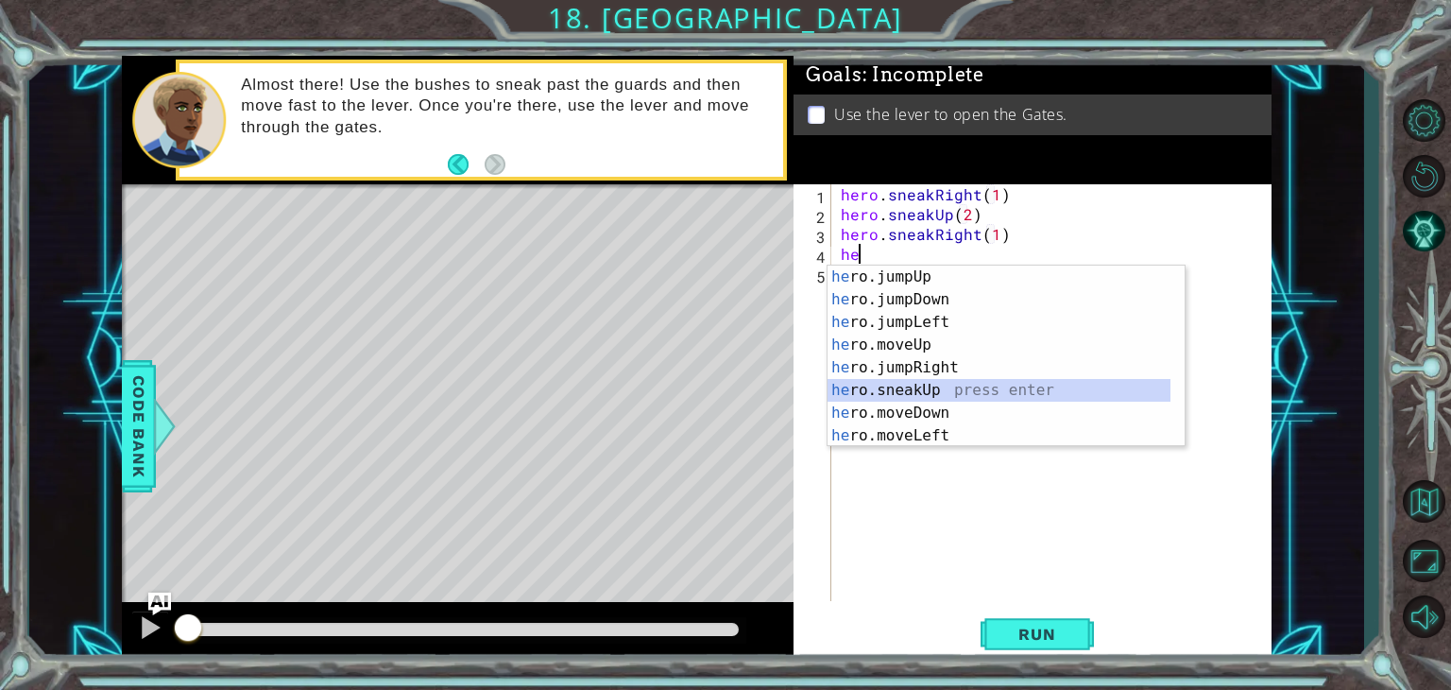
click at [1033, 384] on div "he ro.jumpUp press enter he ro.jumpDown press enter he ro.jumpLeft press enter …" at bounding box center [999, 378] width 343 height 227
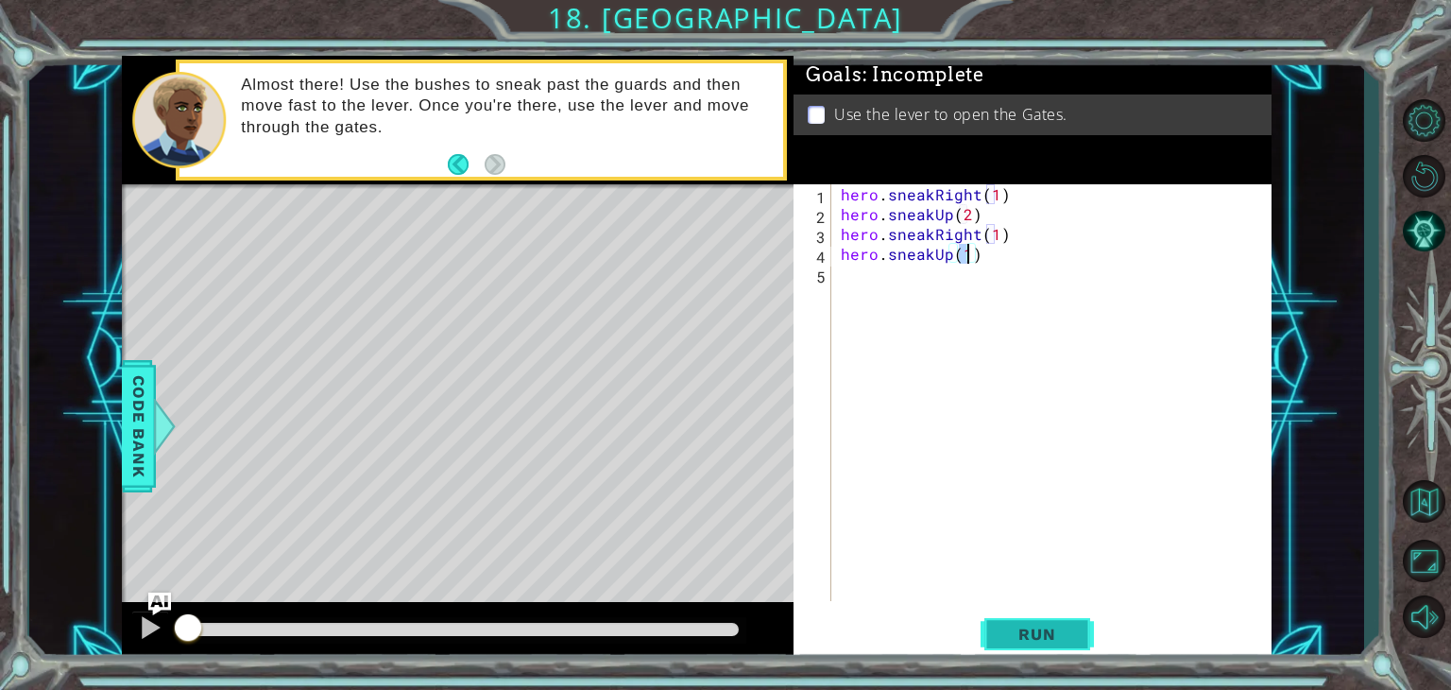
type textarea "hero.sneakUp(1)"
click at [1035, 642] on span "Run" at bounding box center [1037, 633] width 75 height 19
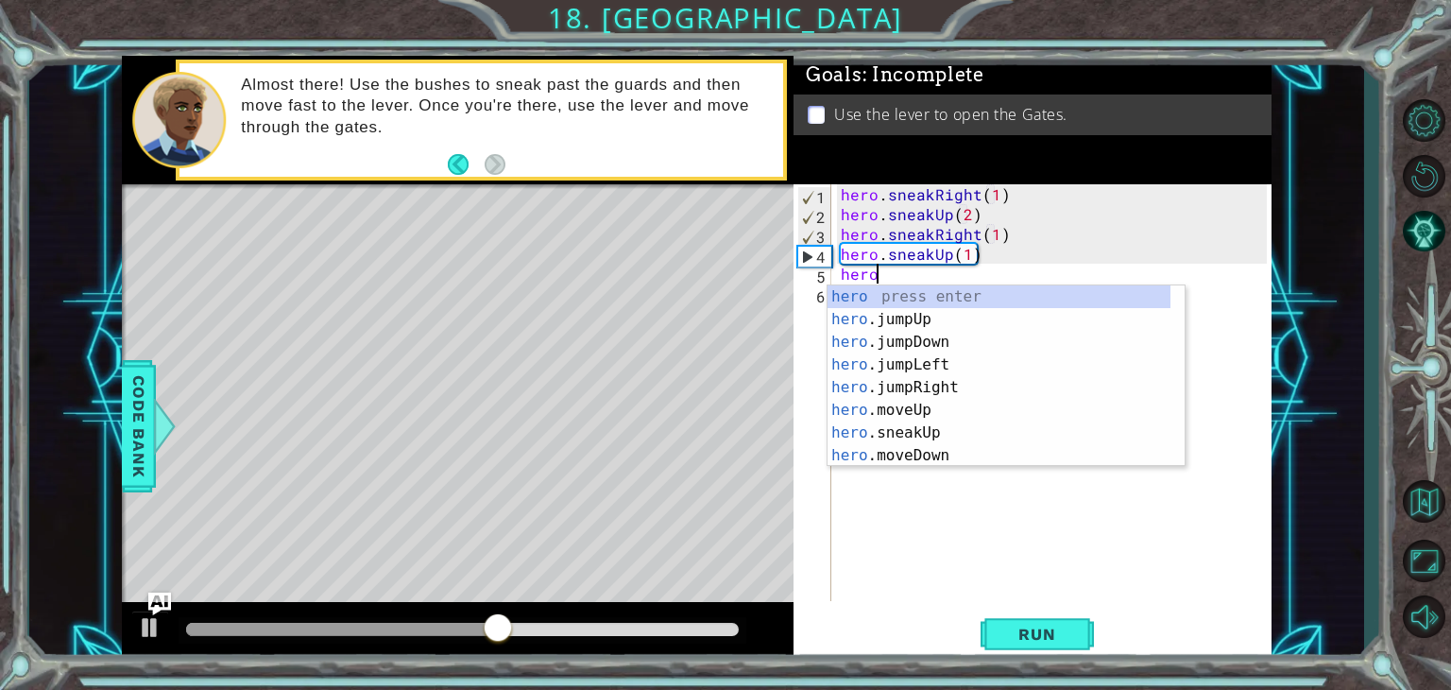
scroll to position [0, 1]
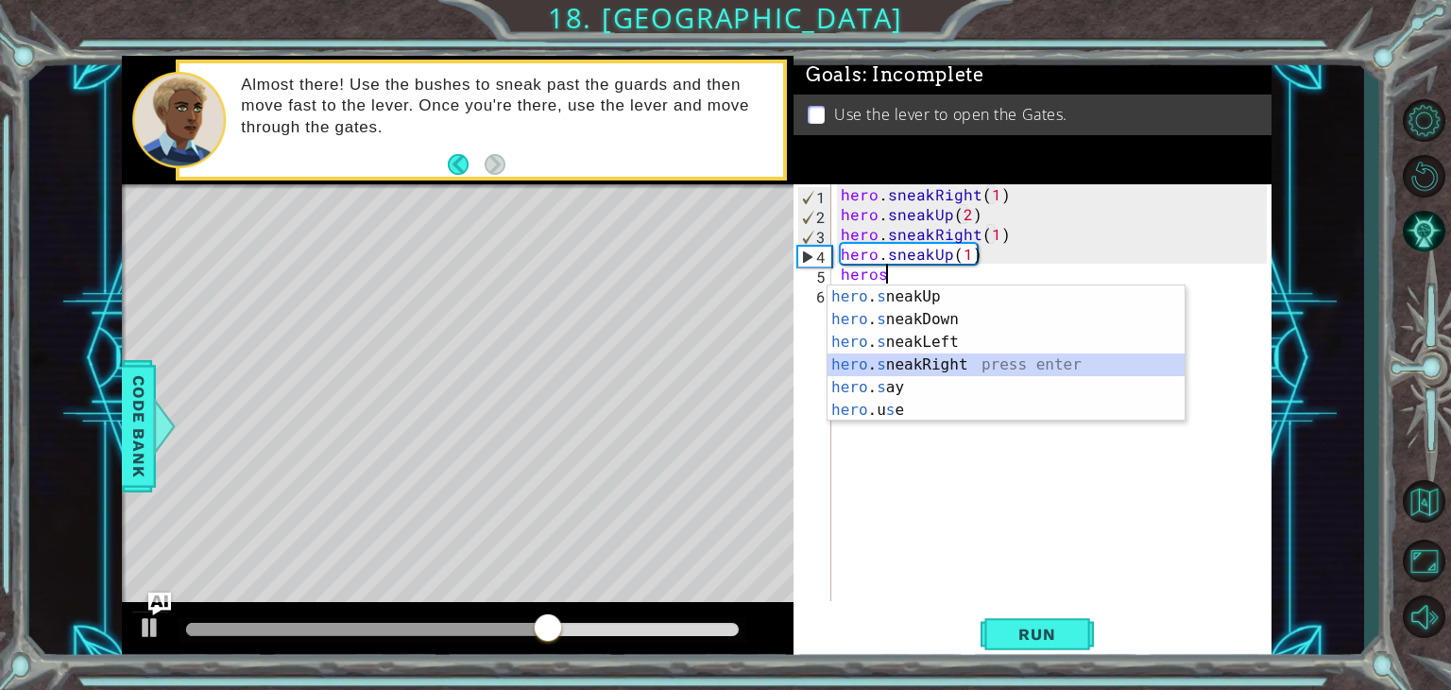
click at [991, 353] on div "hero . s neakUp press enter hero . s neakDown press enter hero . s neakLeft pre…" at bounding box center [1006, 375] width 357 height 181
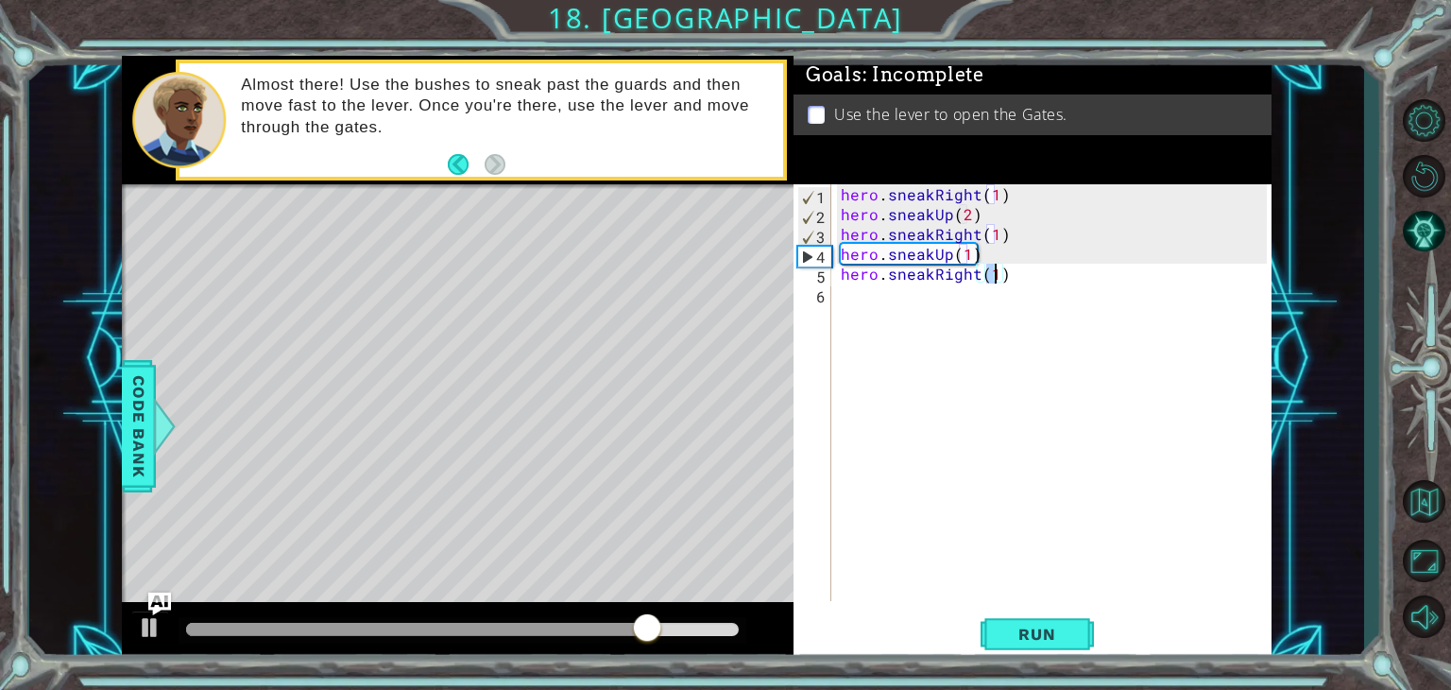
type textarea "hero.sneakRight(2)"
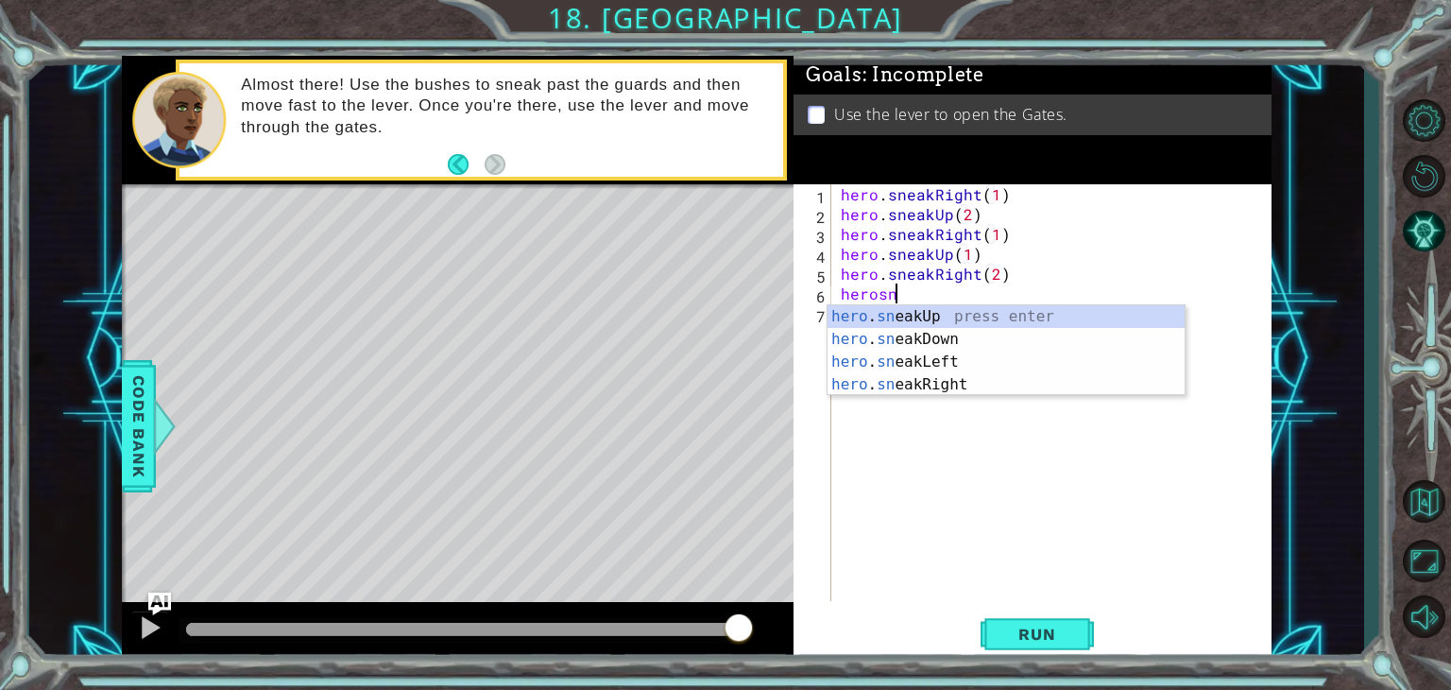
scroll to position [0, 2]
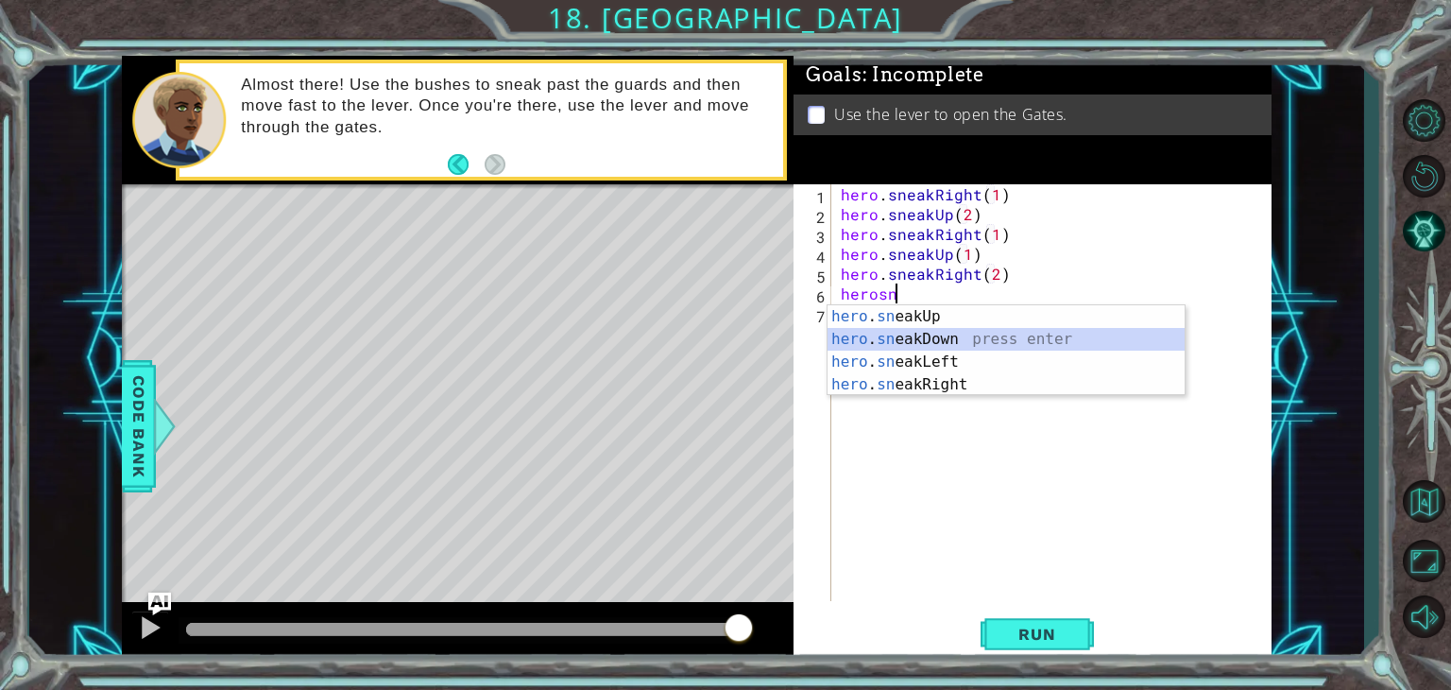
click at [899, 341] on div "hero . sn eakUp press enter hero . sn eakDown press enter hero . sn eakLeft pre…" at bounding box center [1006, 373] width 357 height 136
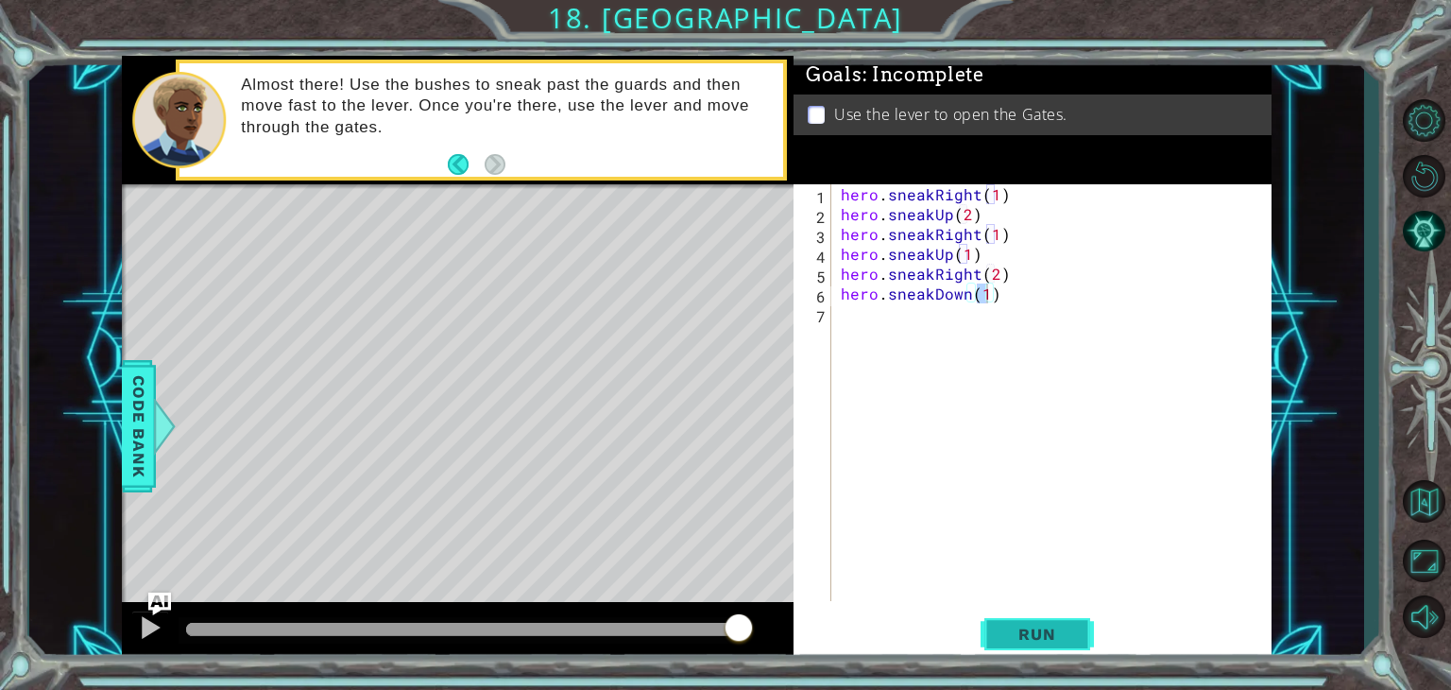
click at [1039, 649] on button "Run" at bounding box center [1037, 634] width 113 height 48
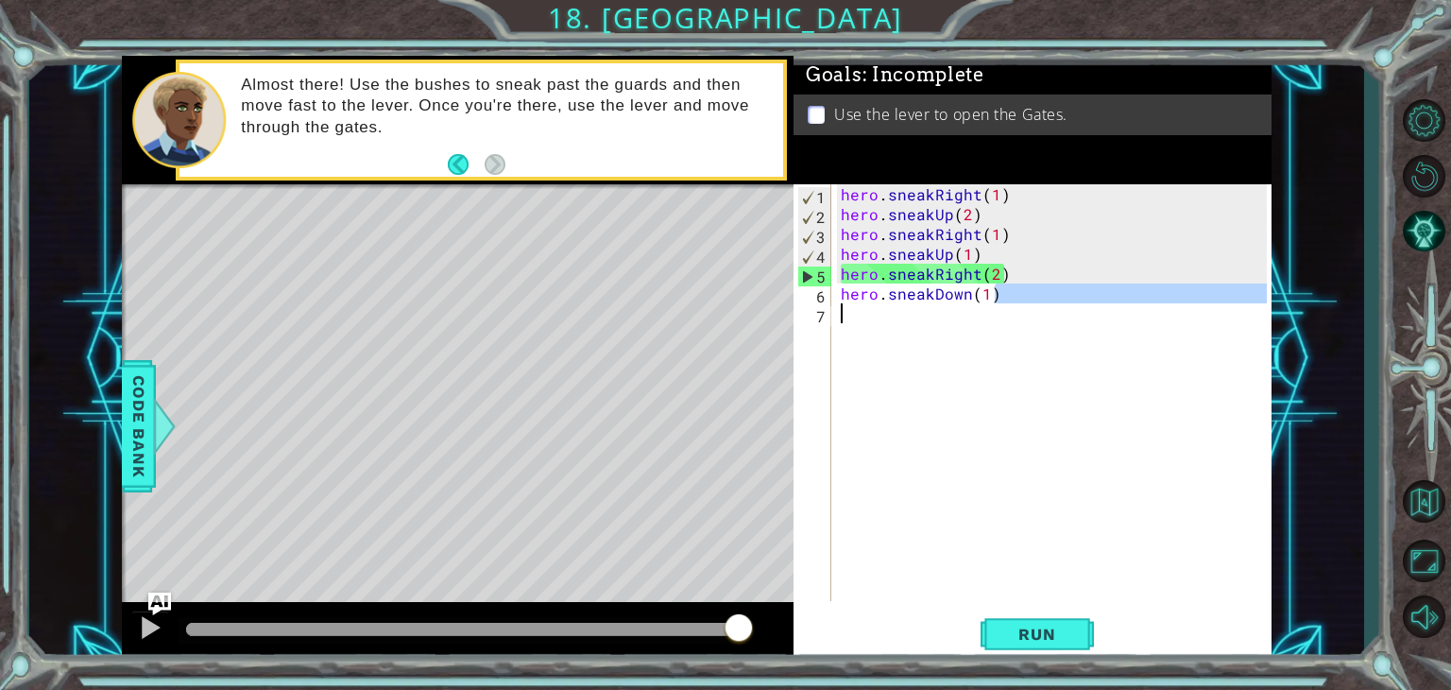
drag, startPoint x: 1039, startPoint y: 649, endPoint x: 1010, endPoint y: 305, distance: 345.1
click at [1010, 305] on div "hero . sneakRight ( 1 ) hero . sneakUp ( 2 ) hero . sneakRight ( 1 ) hero . sne…" at bounding box center [1056, 412] width 439 height 456
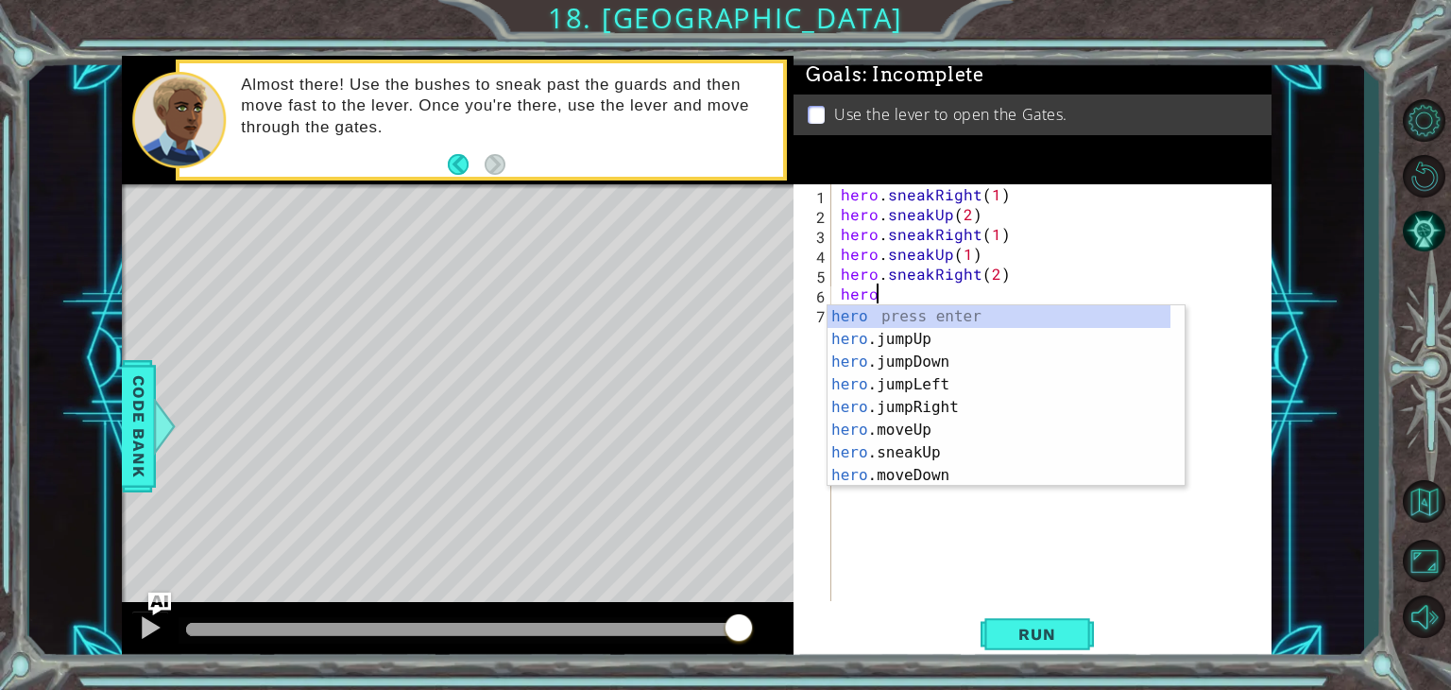
scroll to position [0, 0]
type textarea "h"
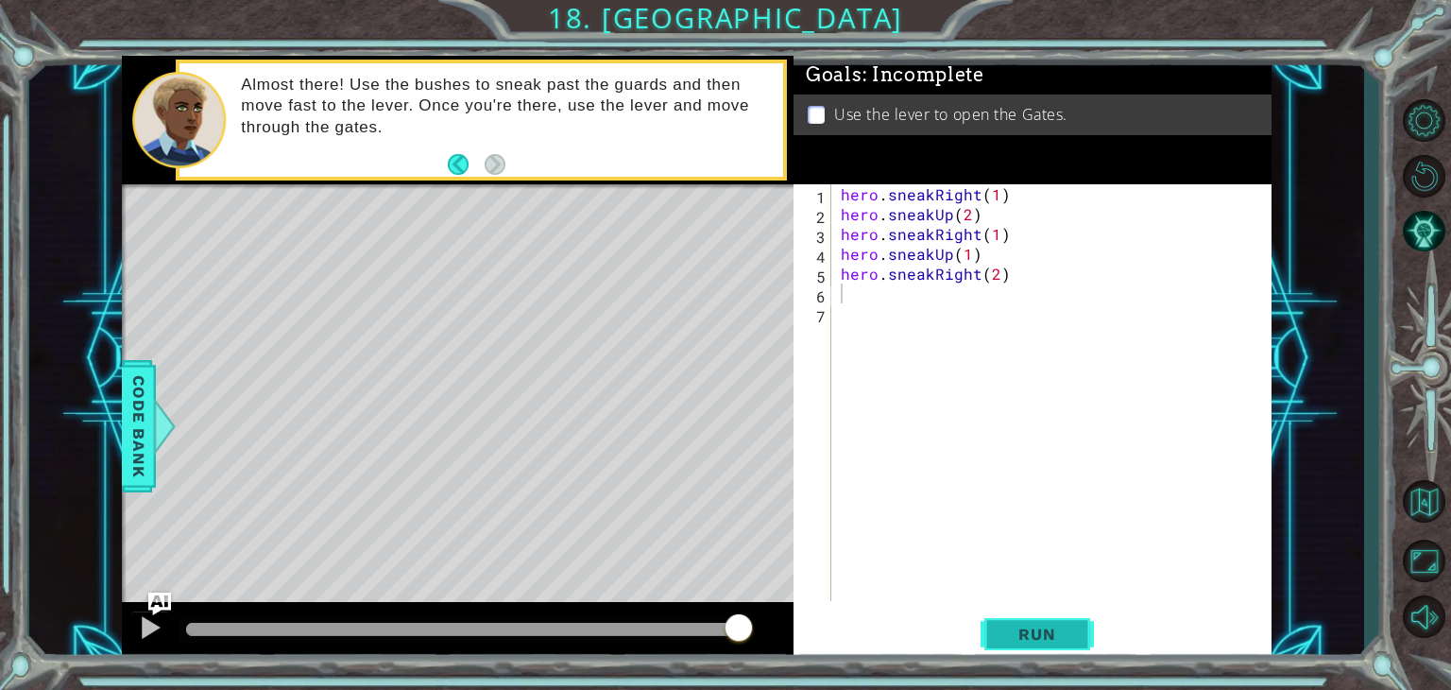
click at [1062, 630] on span "Run" at bounding box center [1037, 633] width 75 height 19
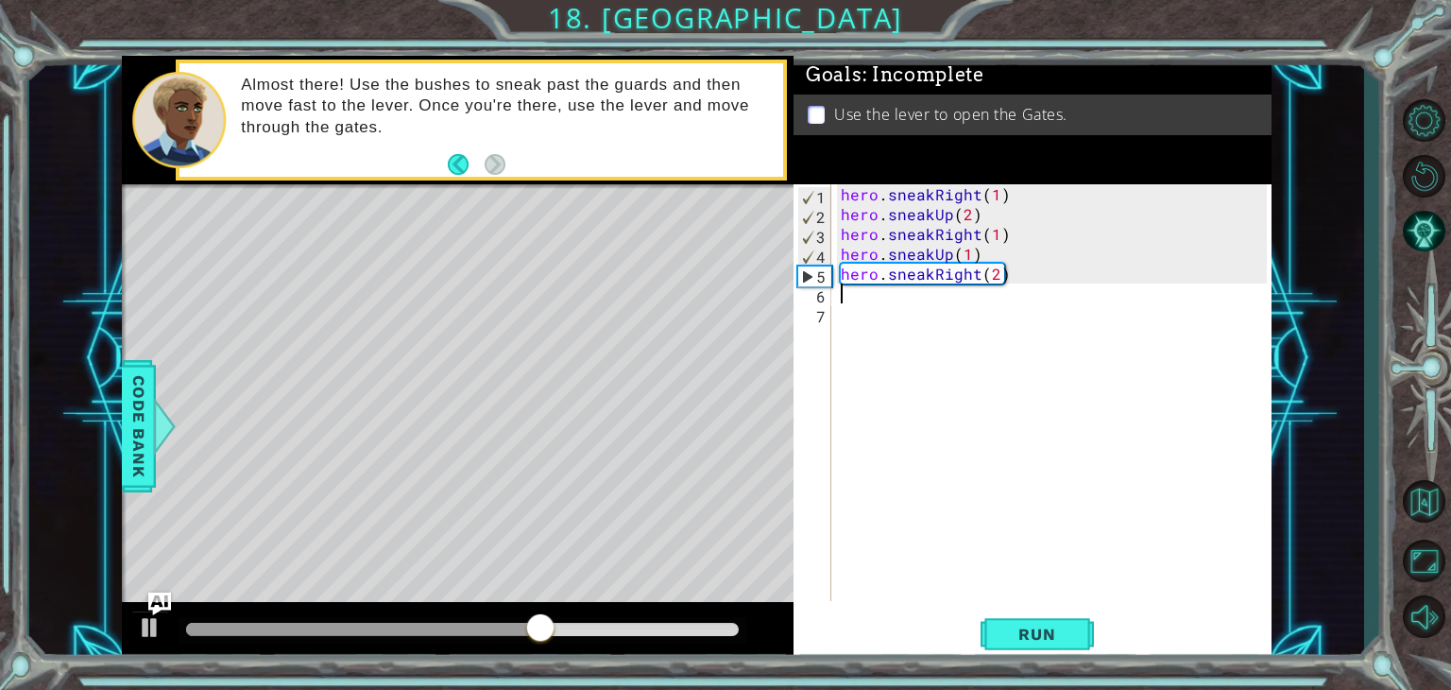
click at [1007, 291] on div "hero . sneakRight ( 1 ) hero . sneakUp ( 2 ) hero . sneakRight ( 1 ) hero . sne…" at bounding box center [1056, 412] width 439 height 456
click at [1001, 282] on div "hero . sneakRight ( 1 ) hero . sneakUp ( 2 ) hero . sneakRight ( 1 ) hero . sne…" at bounding box center [1056, 412] width 439 height 456
click at [995, 282] on div "hero . sneakRight ( 1 ) hero . sneakUp ( 2 ) hero . sneakRight ( 1 ) hero . sne…" at bounding box center [1056, 412] width 439 height 456
type textarea "hero.sneakRight(1)"
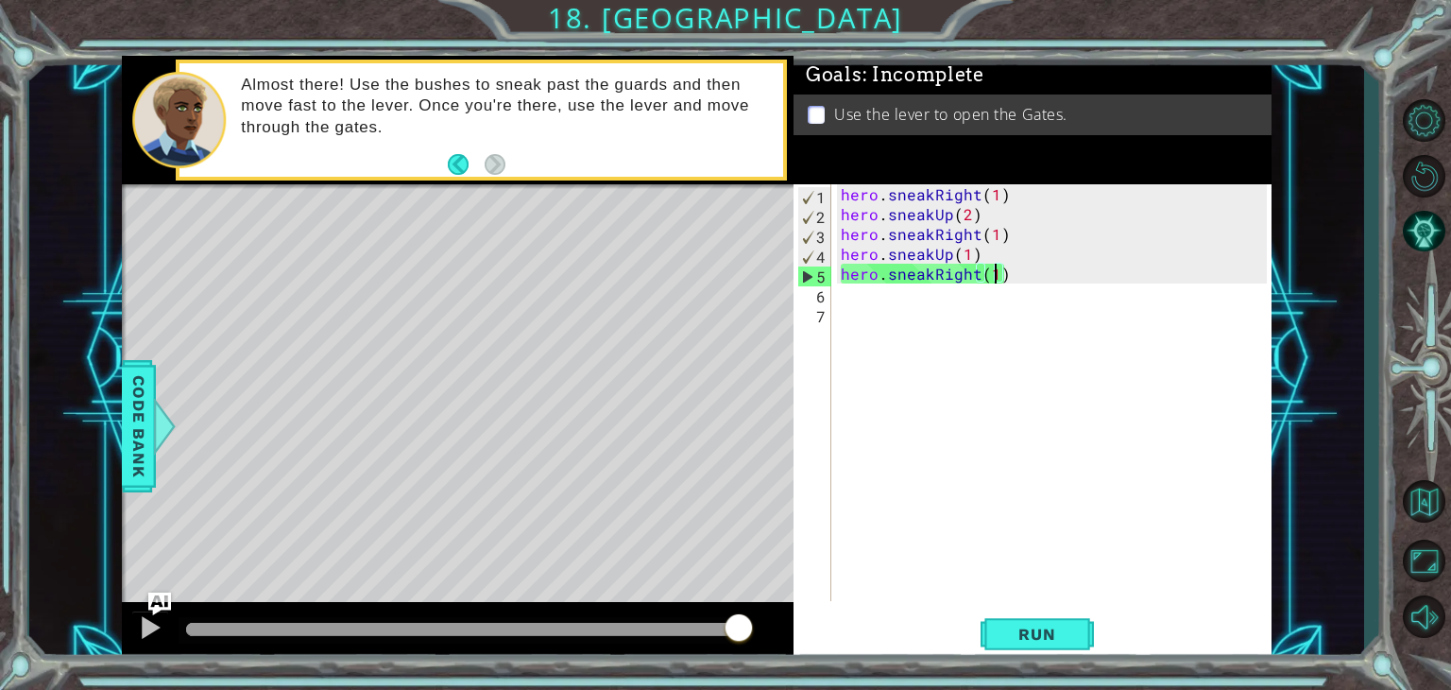
click at [955, 320] on div "hero . sneakRight ( 1 ) hero . sneakUp ( 2 ) hero . sneakRight ( 1 ) hero . sne…" at bounding box center [1056, 412] width 439 height 456
click at [1020, 652] on button "Run" at bounding box center [1037, 634] width 113 height 48
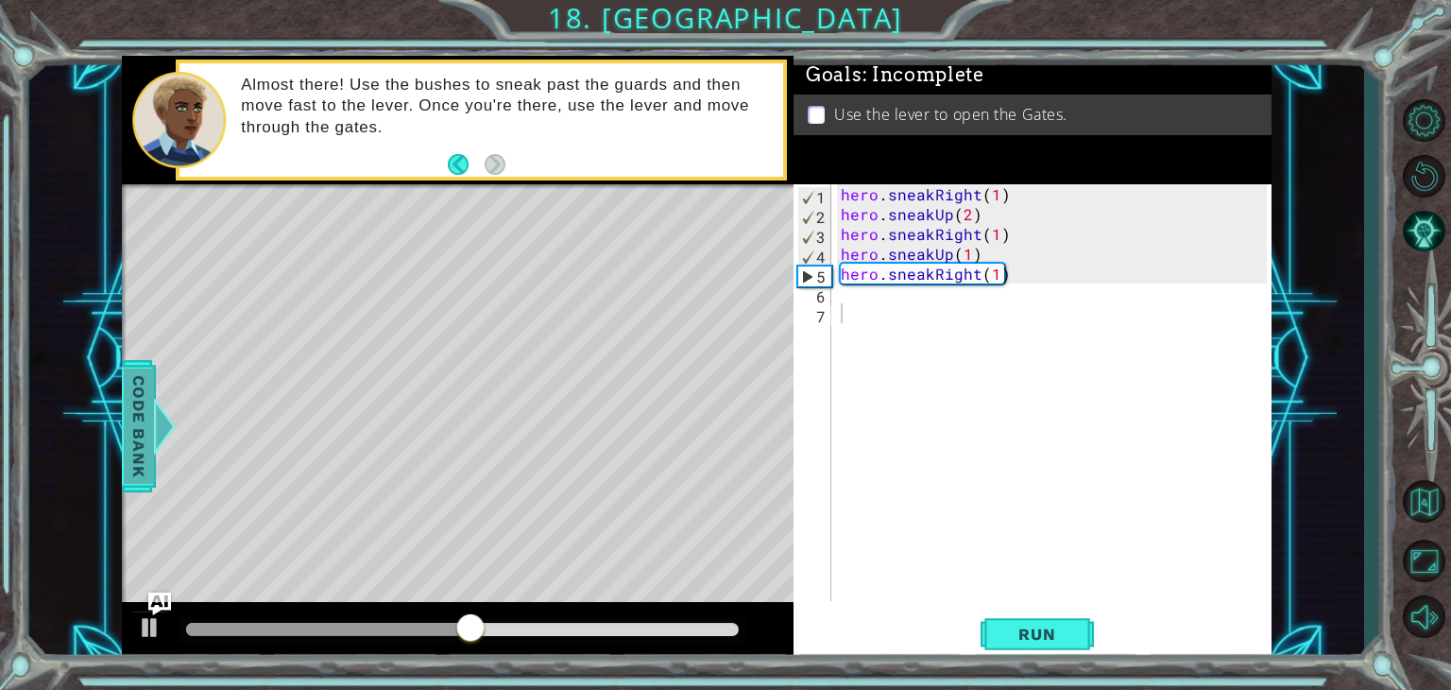
click at [134, 403] on span "Code Bank" at bounding box center [139, 425] width 30 height 115
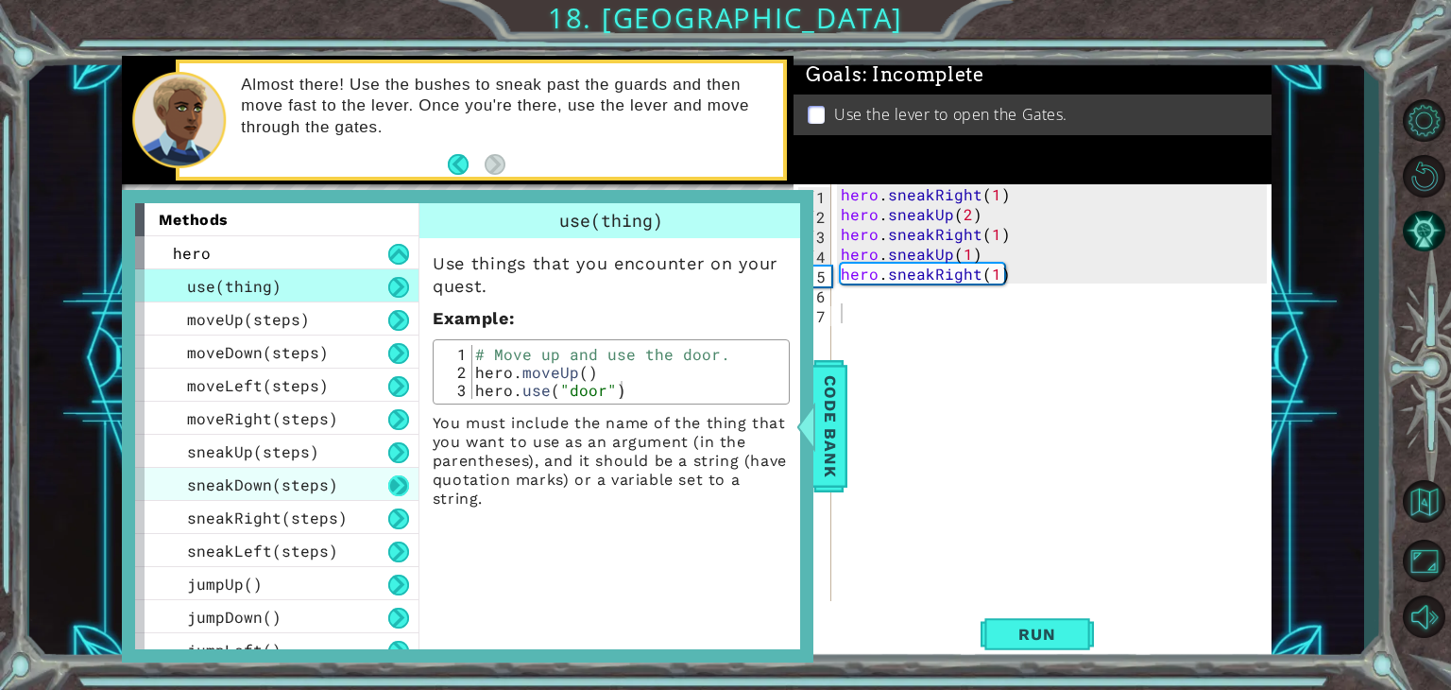
click at [393, 491] on button at bounding box center [398, 485] width 21 height 21
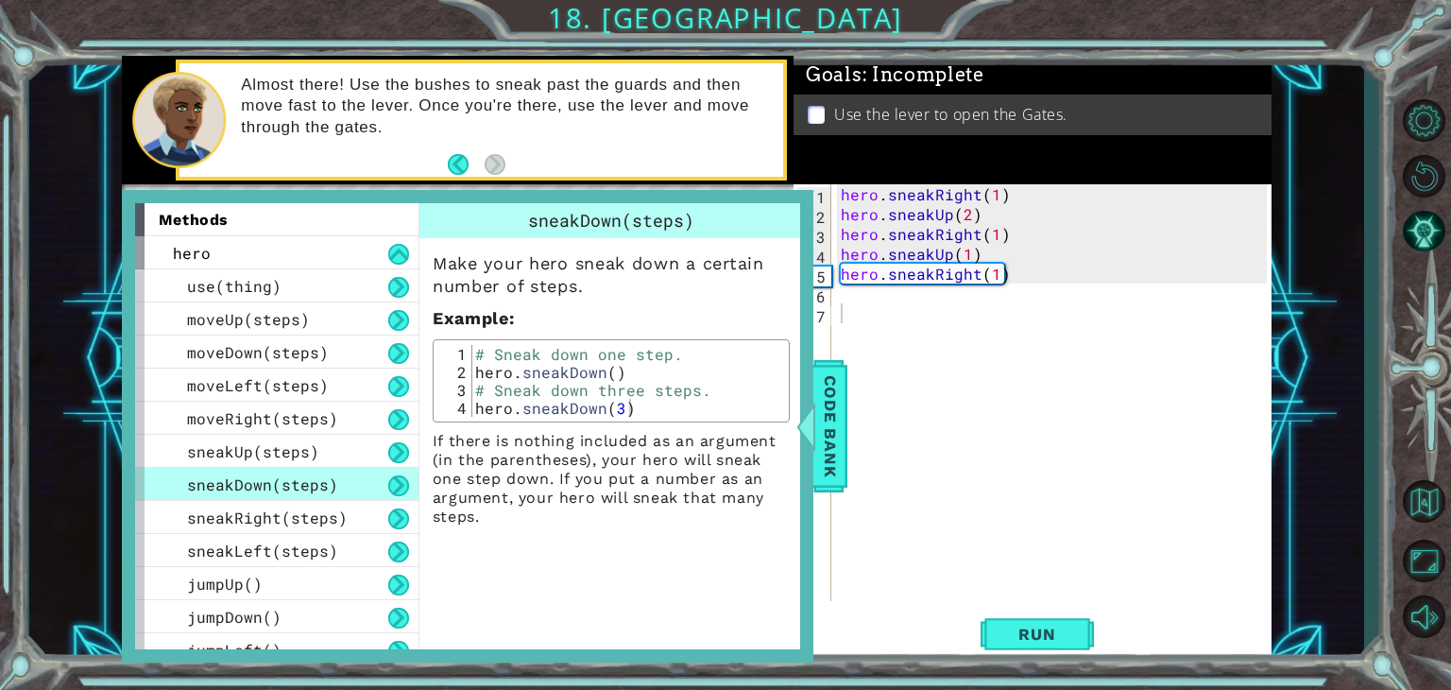
drag, startPoint x: 801, startPoint y: 413, endPoint x: 446, endPoint y: 289, distance: 376.2
click at [446, 289] on div "methods hero use(thing) moveUp(steps) moveDown(steps) moveLeft(steps) moveRight…" at bounding box center [468, 426] width 692 height 472
drag, startPoint x: 135, startPoint y: 248, endPoint x: 137, endPoint y: 228, distance: 19.9
click at [137, 228] on div "methods hero use(thing) moveUp(steps) moveDown(steps) moveLeft(steps) moveRight…" at bounding box center [284, 426] width 298 height 446
drag, startPoint x: 137, startPoint y: 228, endPoint x: 339, endPoint y: 389, distance: 258.8
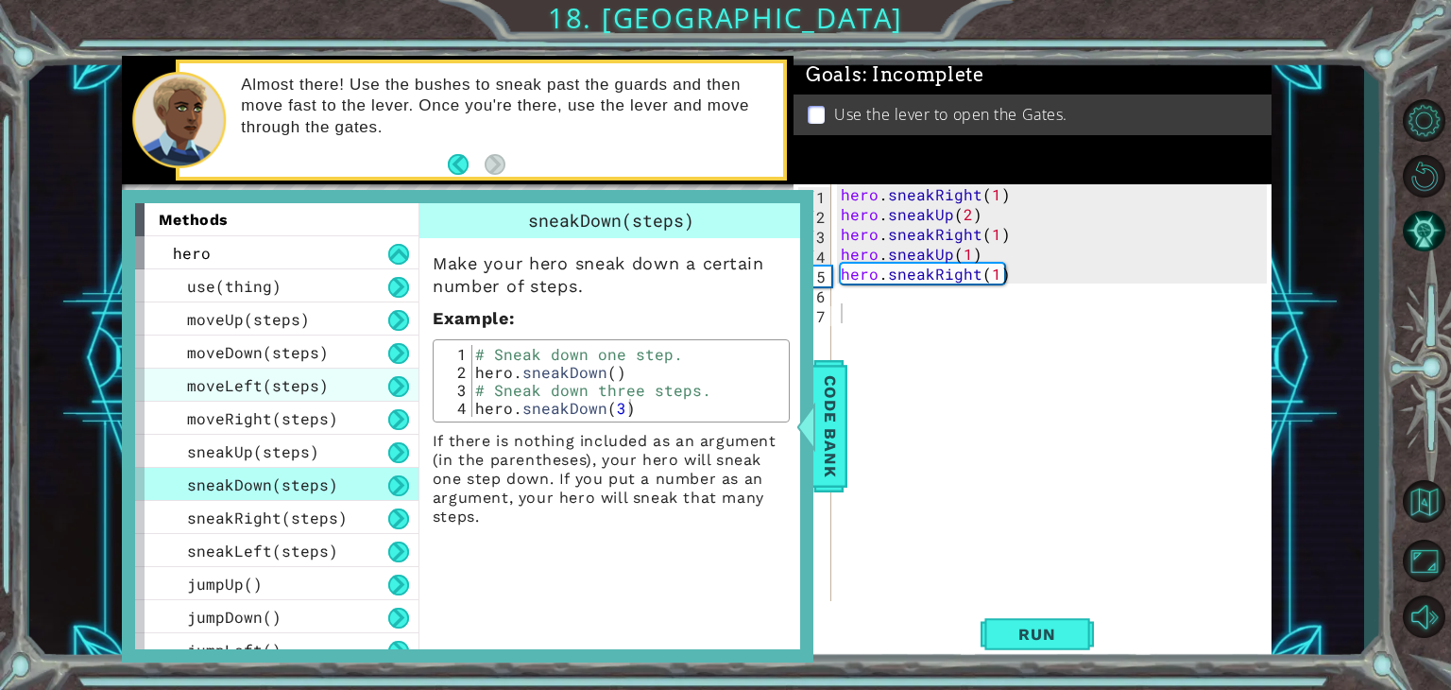
click at [339, 389] on div "methods hero use(thing) moveUp(steps) moveDown(steps) moveLeft(steps) moveRight…" at bounding box center [284, 426] width 298 height 446
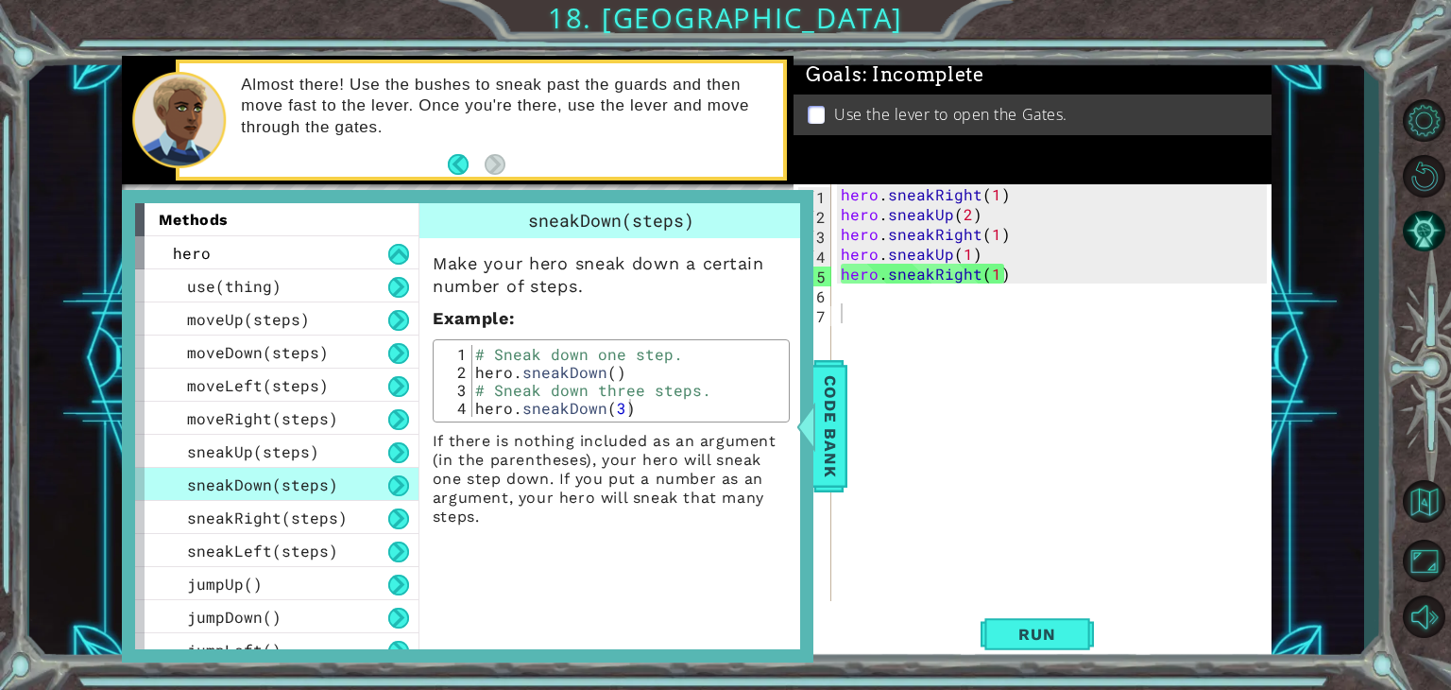
click at [929, 128] on div "Use the lever to open the Gates." at bounding box center [1033, 114] width 478 height 41
click at [816, 444] on div at bounding box center [806, 426] width 24 height 57
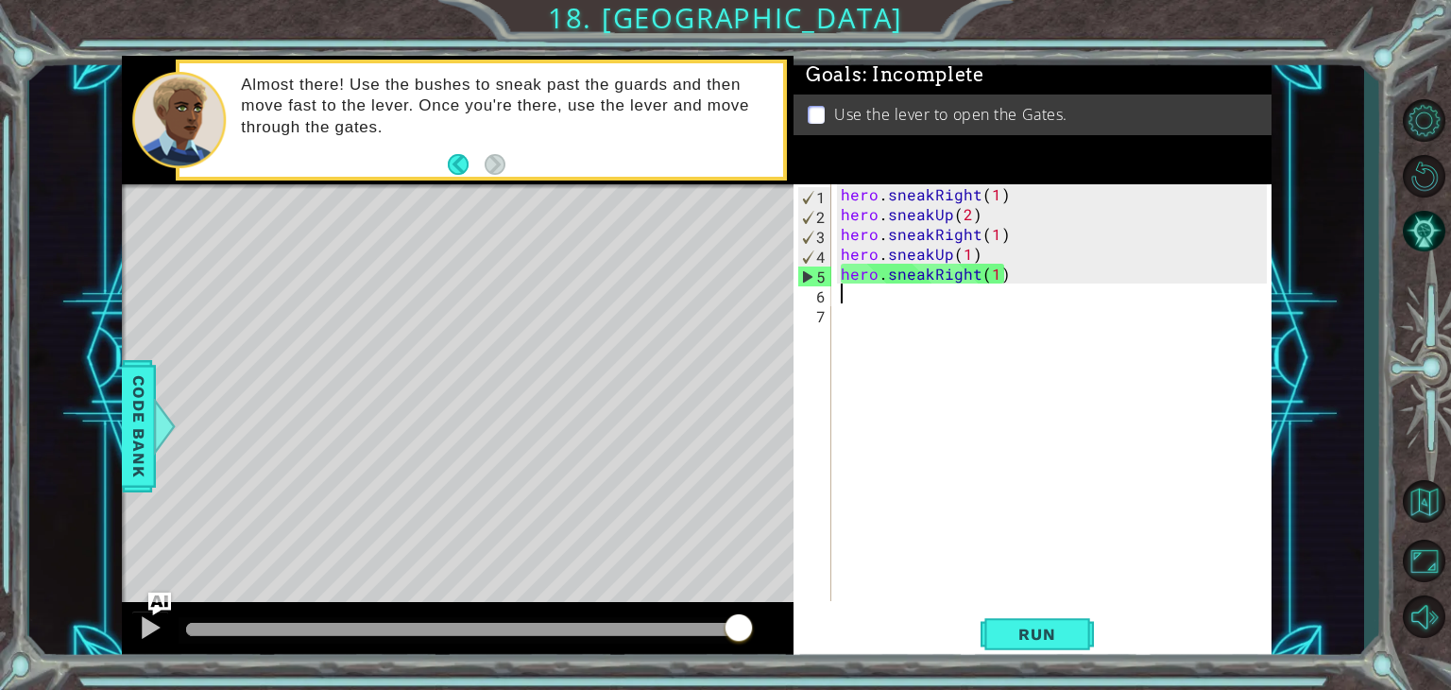
click at [858, 290] on div "hero . sneakRight ( 1 ) hero . sneakUp ( 2 ) hero . sneakRight ( 1 ) hero . sne…" at bounding box center [1056, 412] width 439 height 456
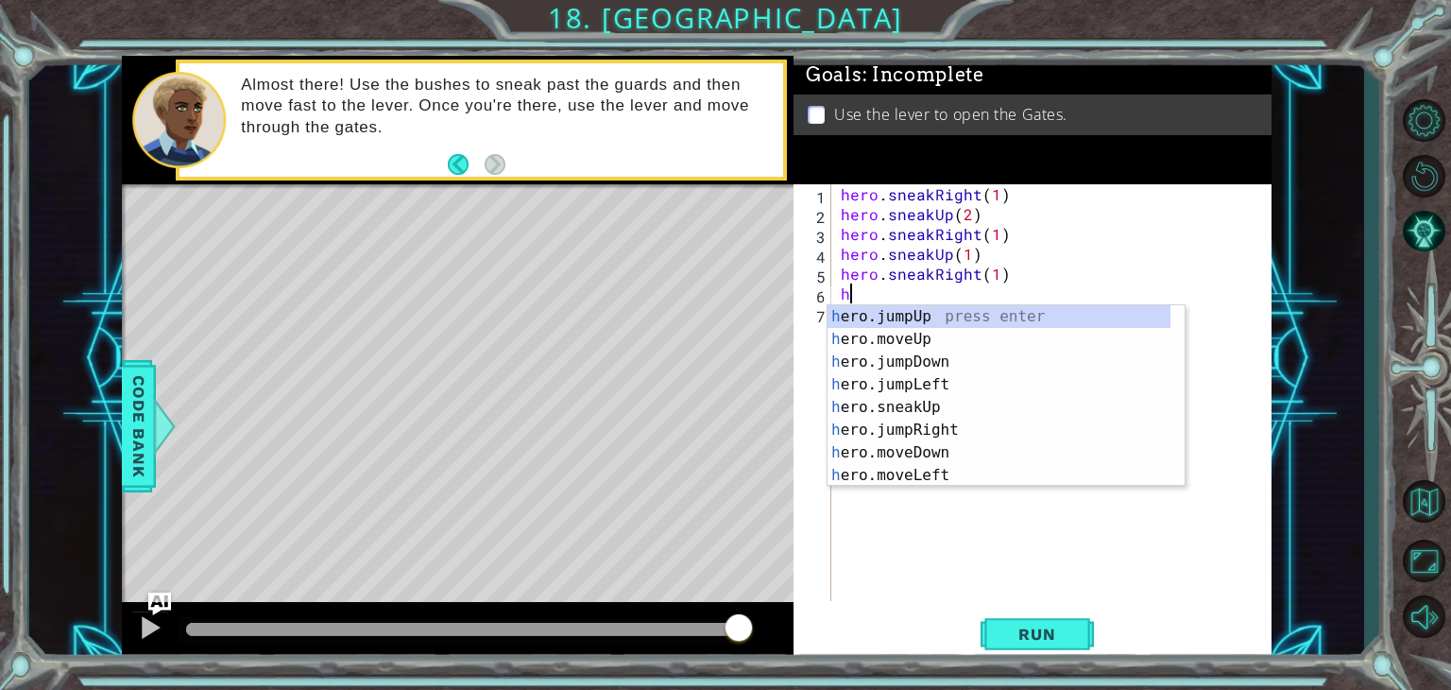
type textarea "her"
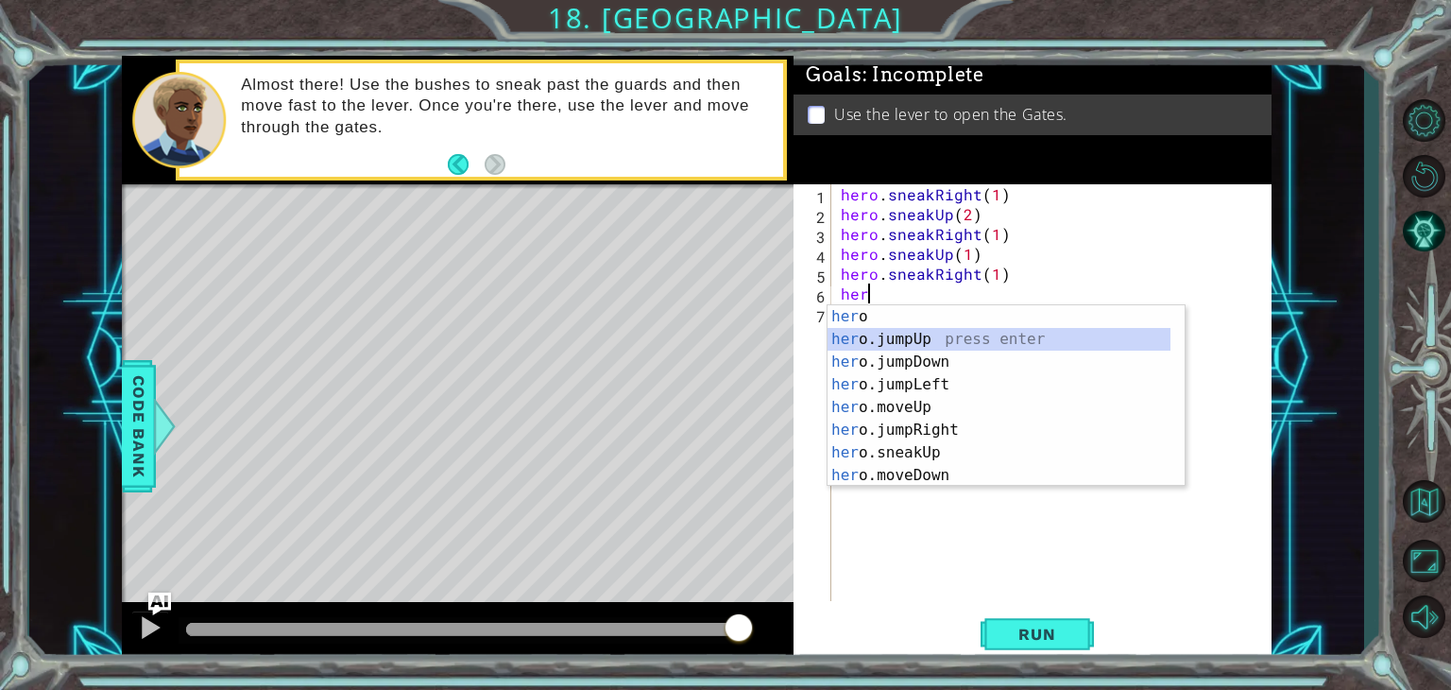
click at [892, 337] on div "her o press enter her o.jumpUp press enter her o.jumpDown press enter her o.jum…" at bounding box center [999, 418] width 343 height 227
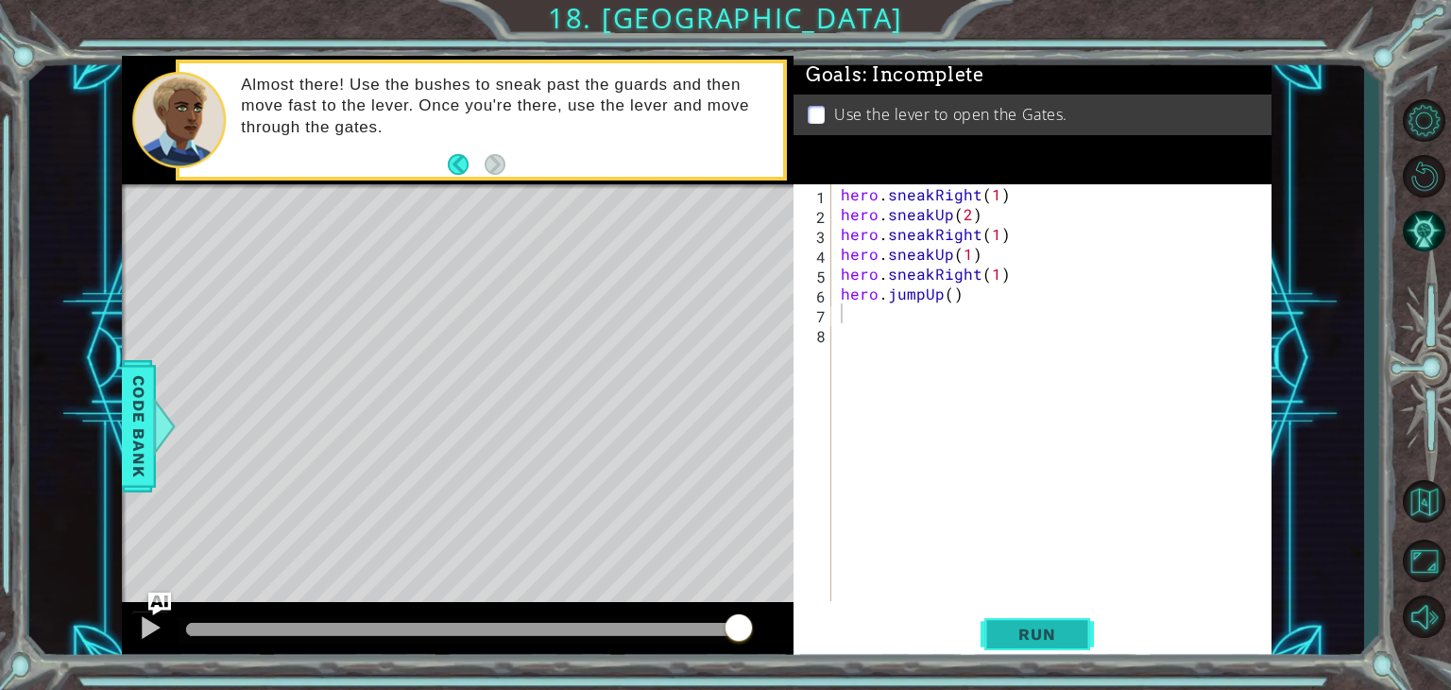
click at [1009, 627] on span "Run" at bounding box center [1037, 633] width 75 height 19
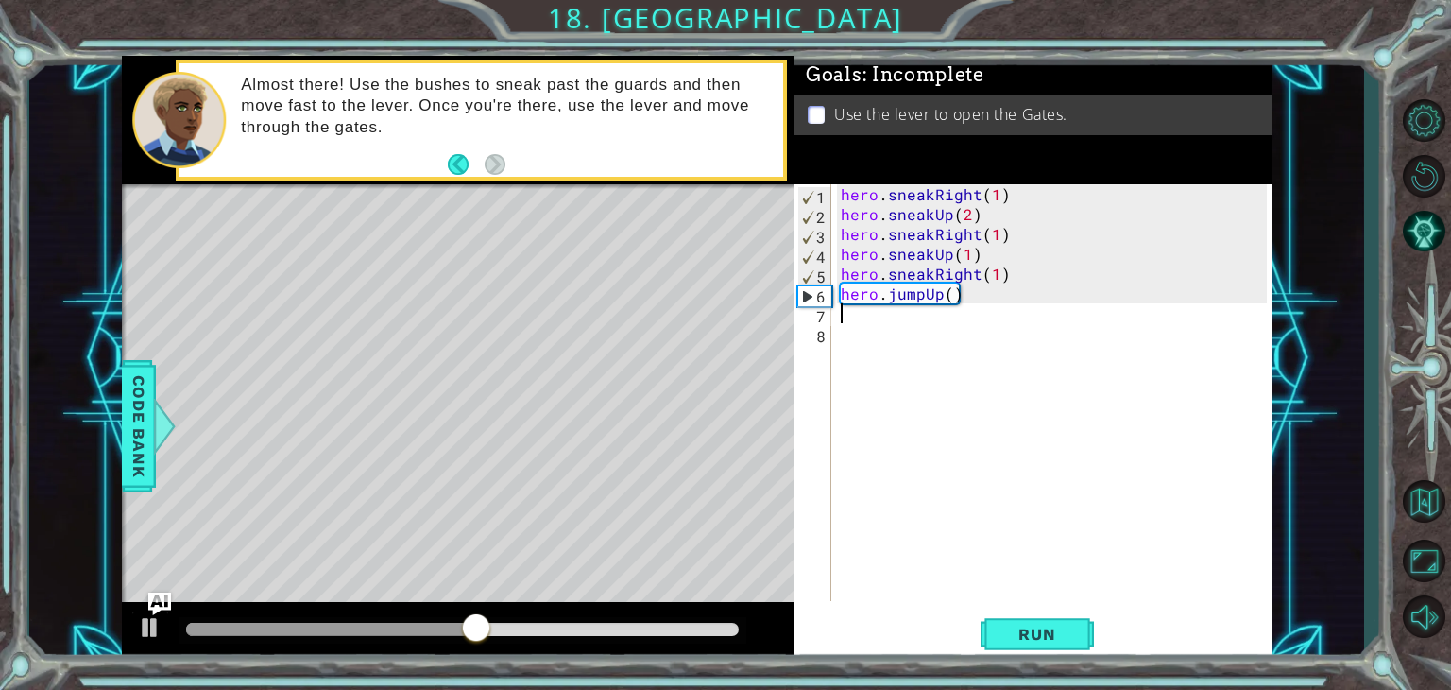
click at [939, 290] on div "hero . sneakRight ( 1 ) hero . sneakUp ( 2 ) hero . sneakRight ( 1 ) hero . sne…" at bounding box center [1056, 412] width 439 height 456
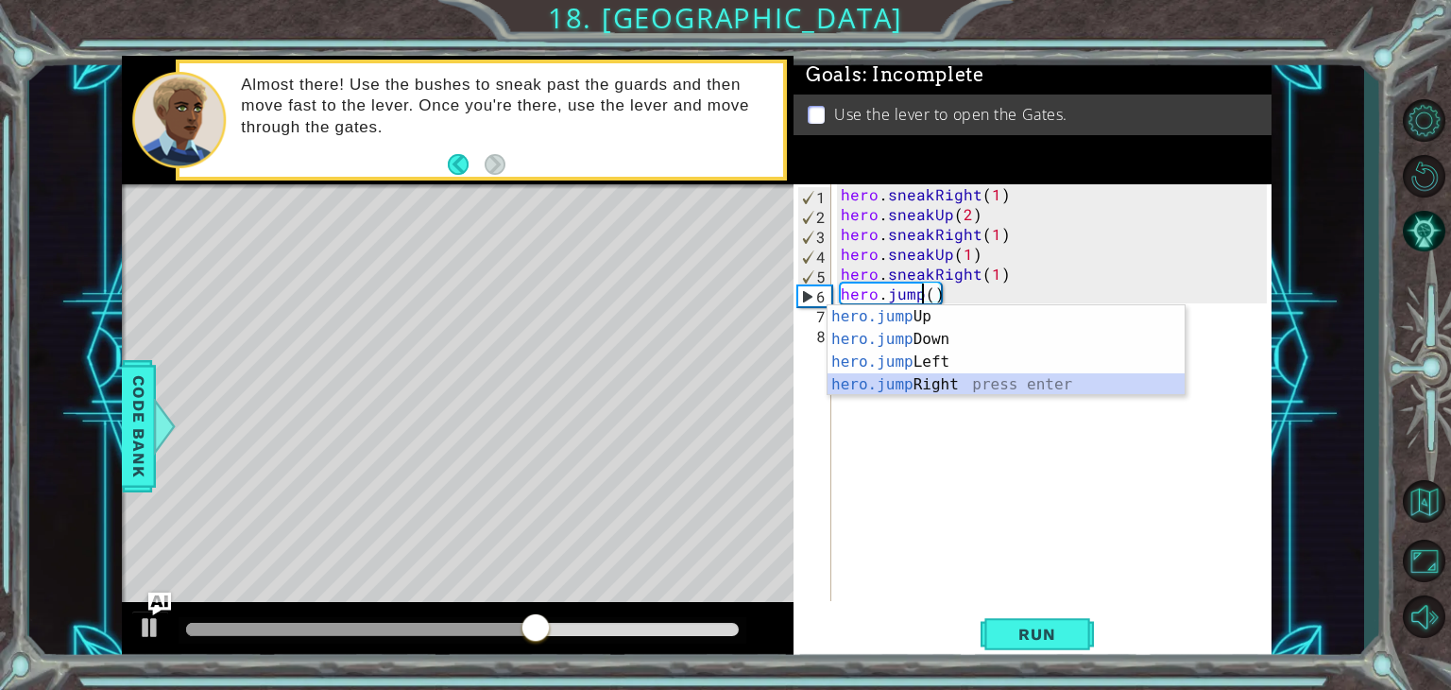
click at [902, 386] on div "hero.jump Up press enter hero.jump Down press enter hero.jump Left press enter …" at bounding box center [1006, 373] width 357 height 136
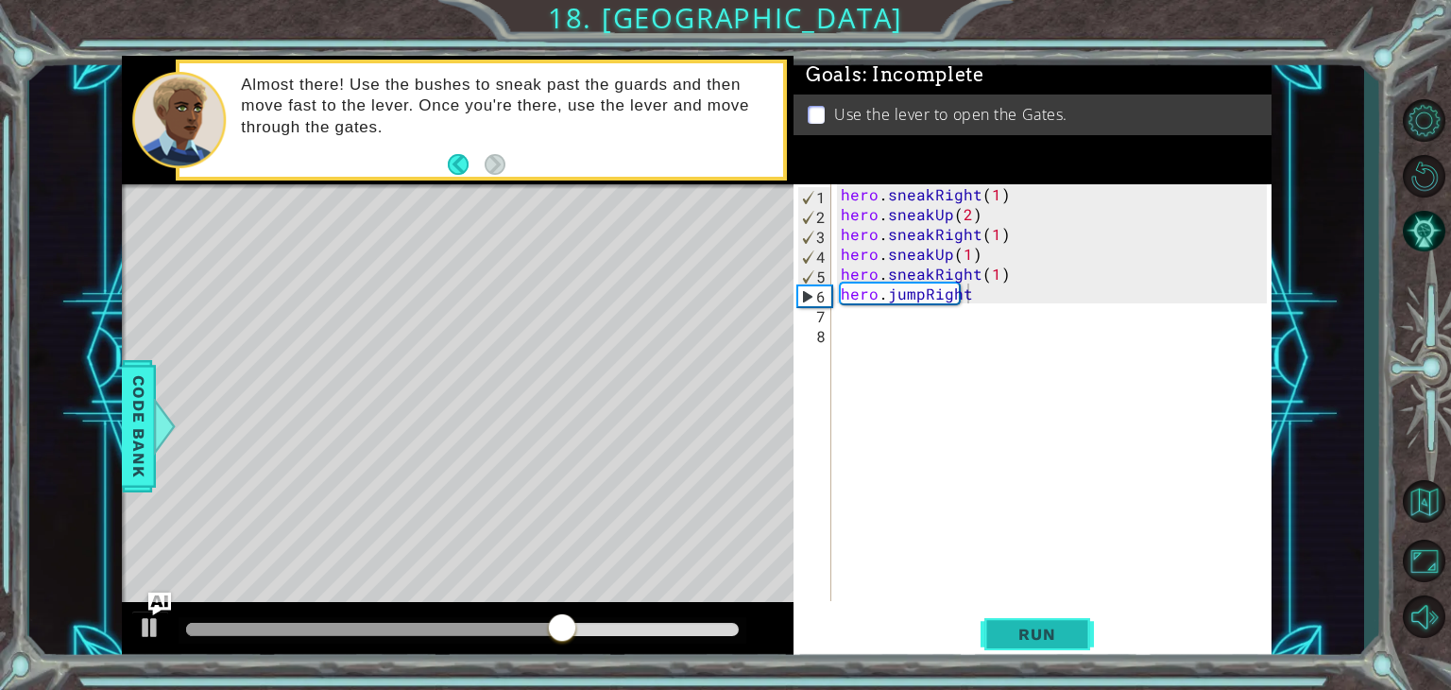
click at [993, 647] on button "Run" at bounding box center [1037, 634] width 113 height 48
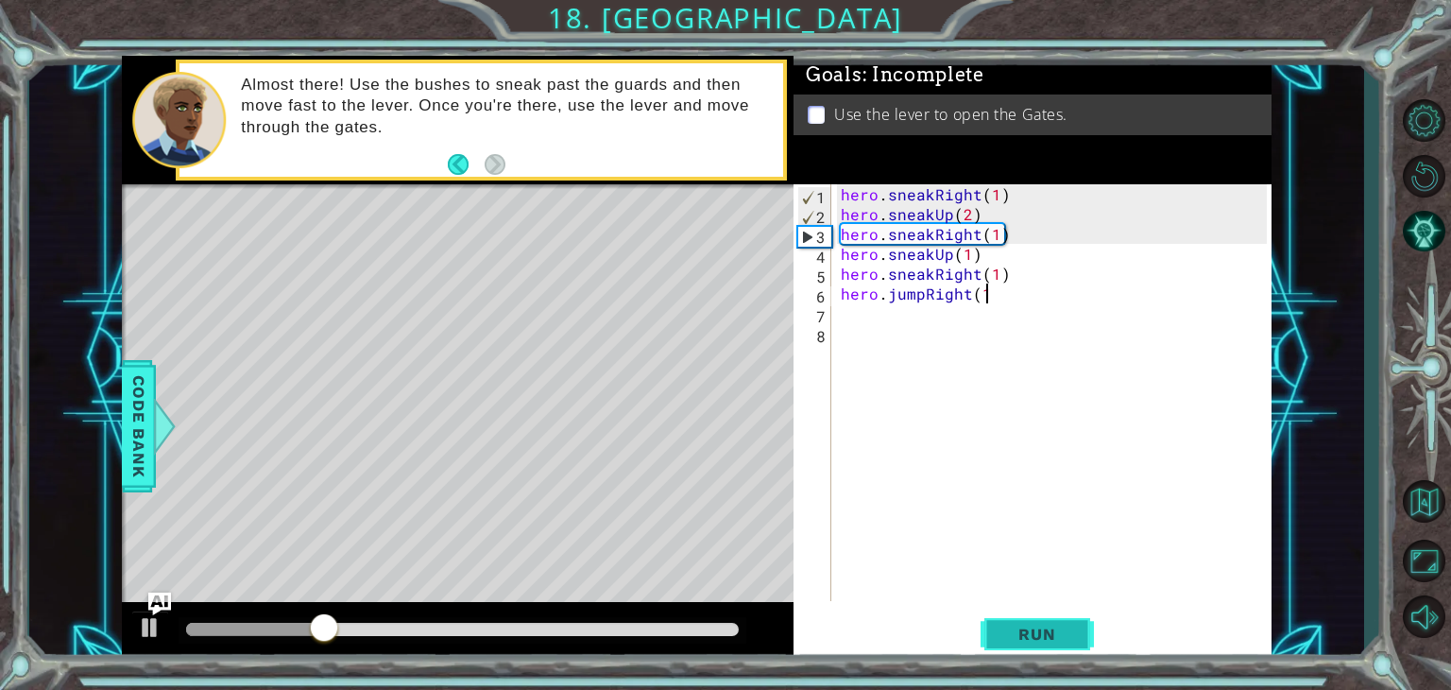
scroll to position [0, 8]
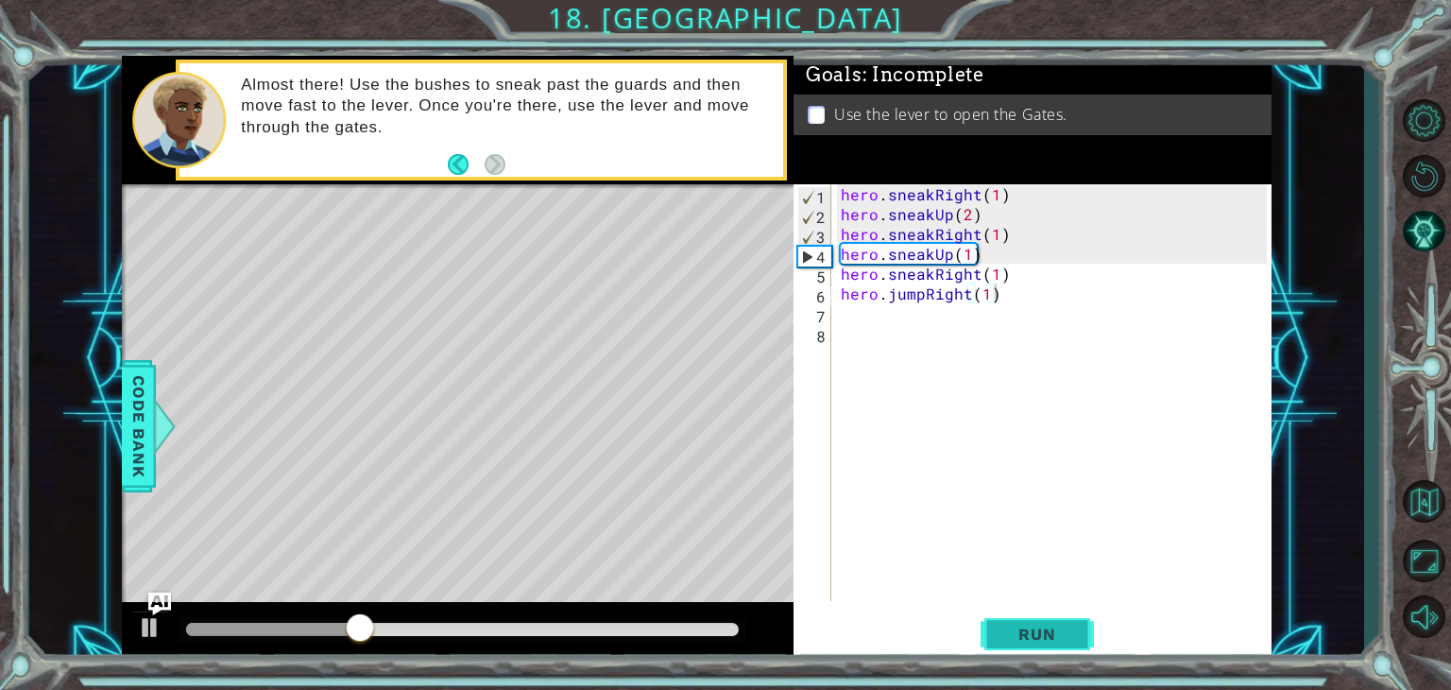
click at [1027, 610] on button "Run" at bounding box center [1037, 634] width 113 height 48
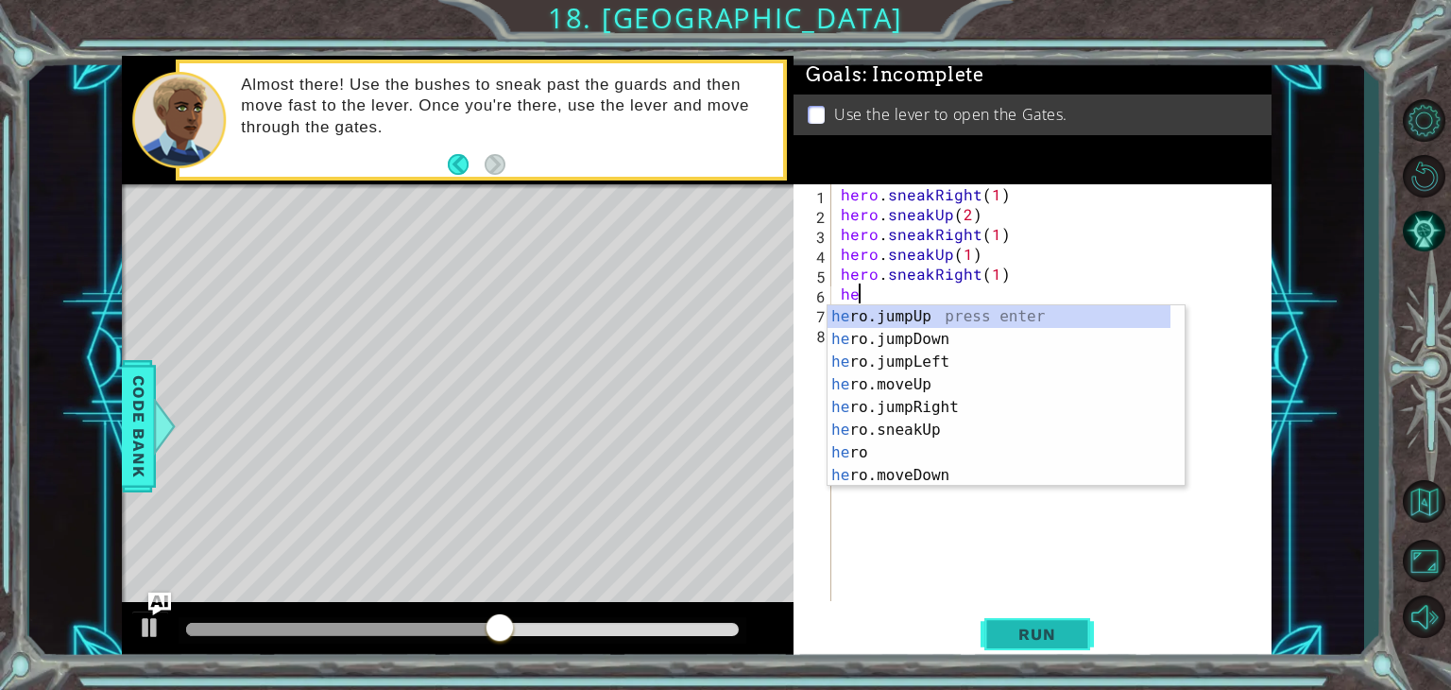
scroll to position [0, 0]
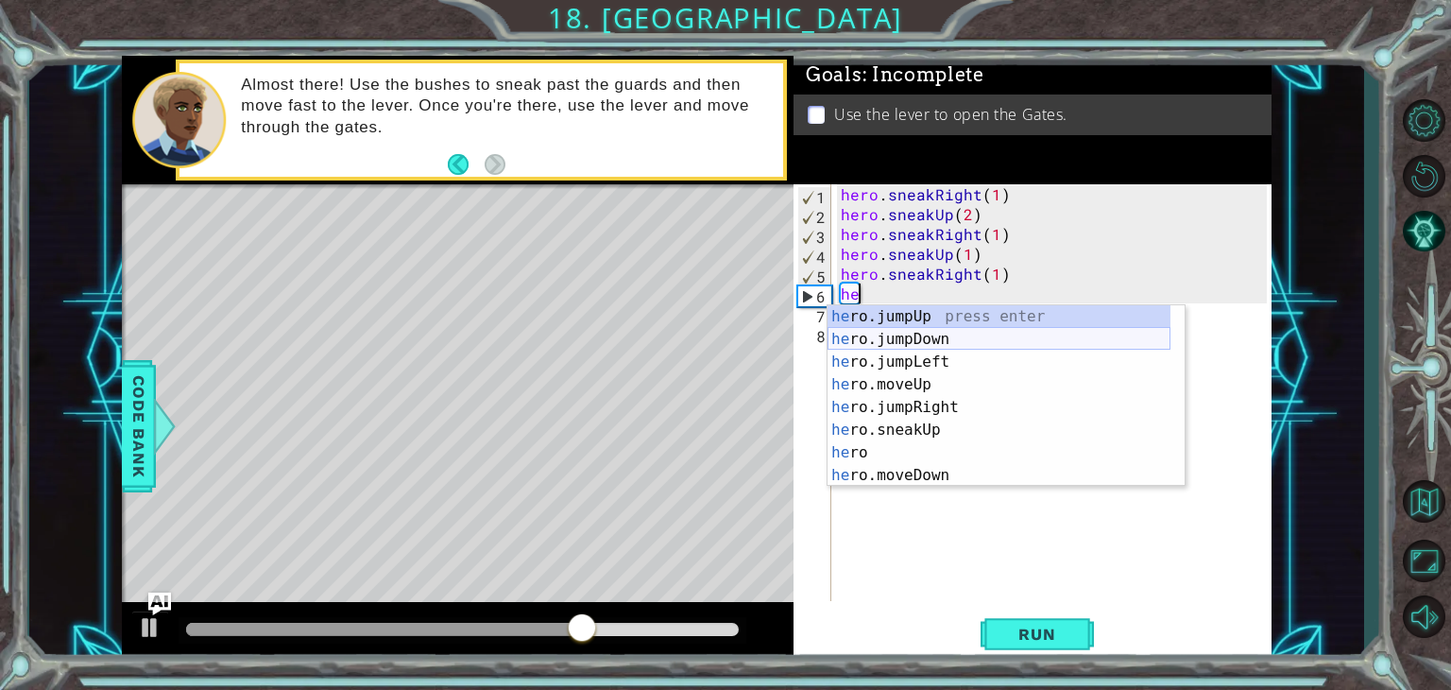
type textarea "h"
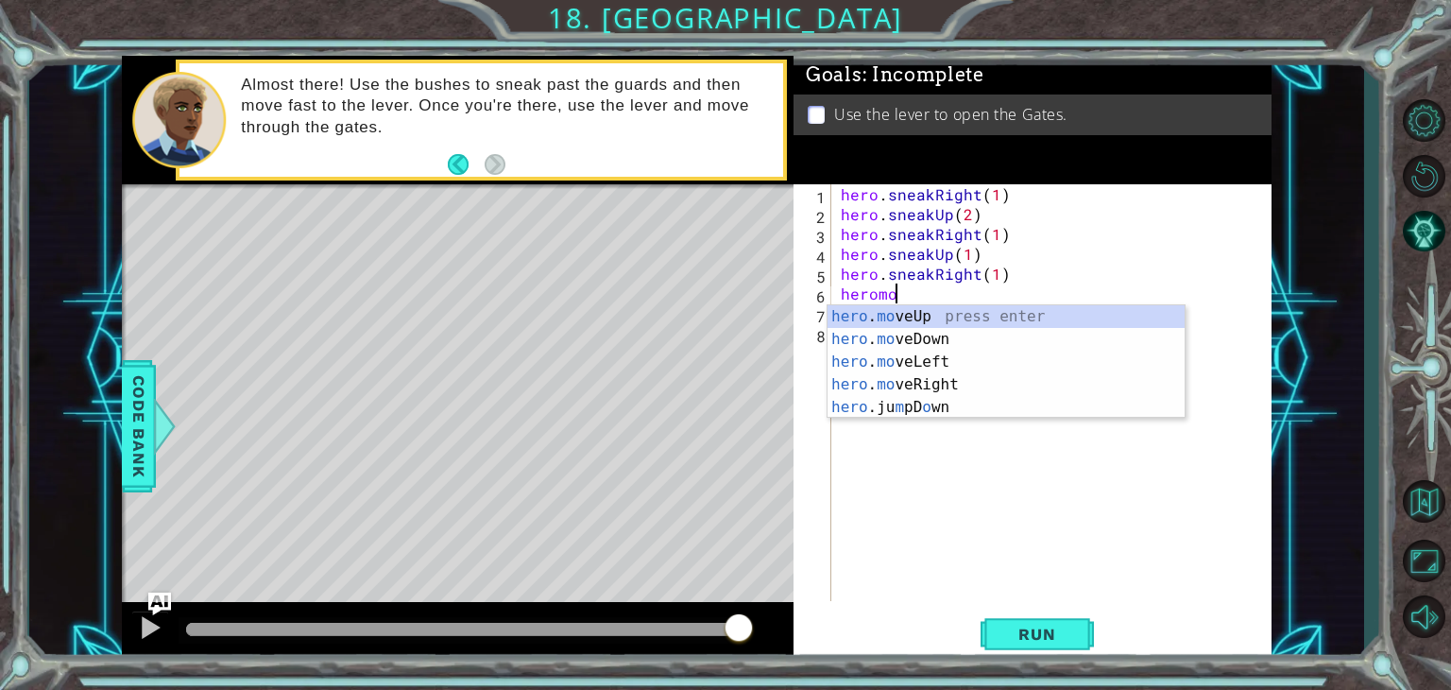
scroll to position [0, 2]
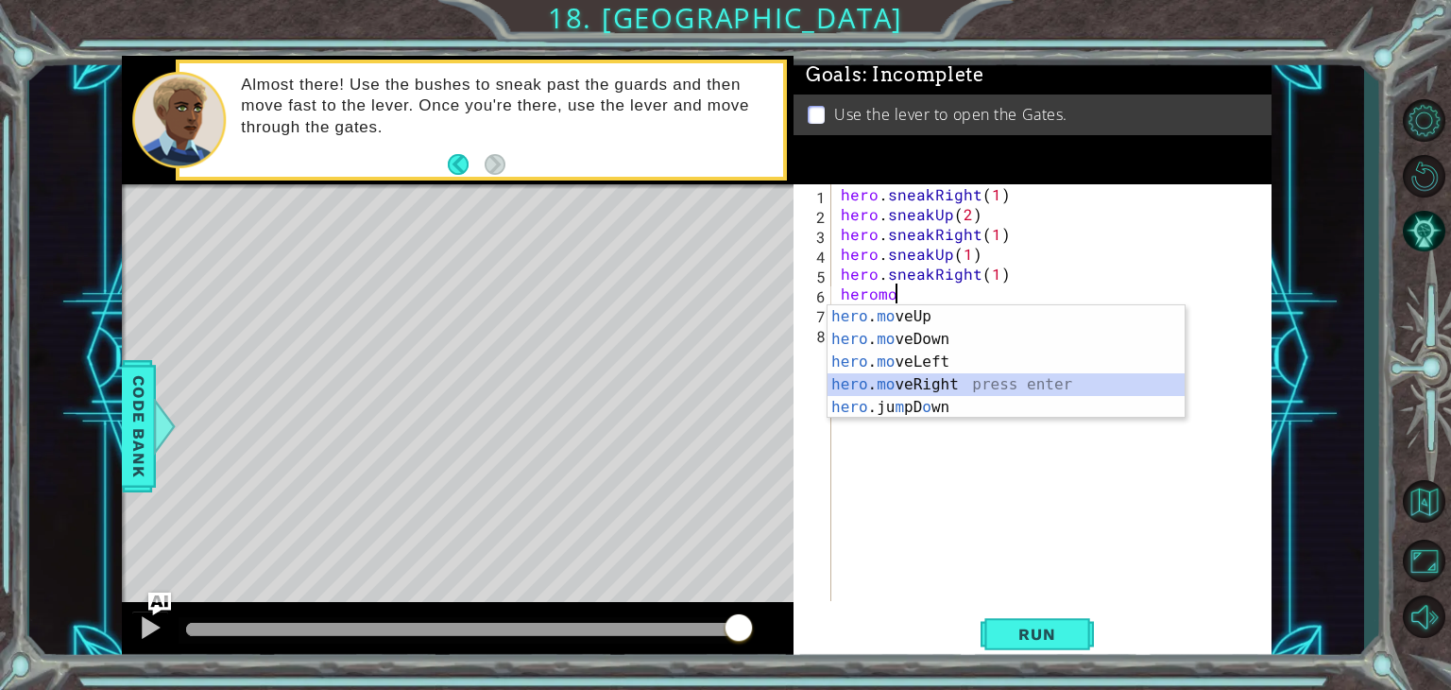
click at [901, 379] on div "hero . mo veUp press enter hero . mo veDown press enter hero . mo veLeft press …" at bounding box center [1006, 384] width 357 height 159
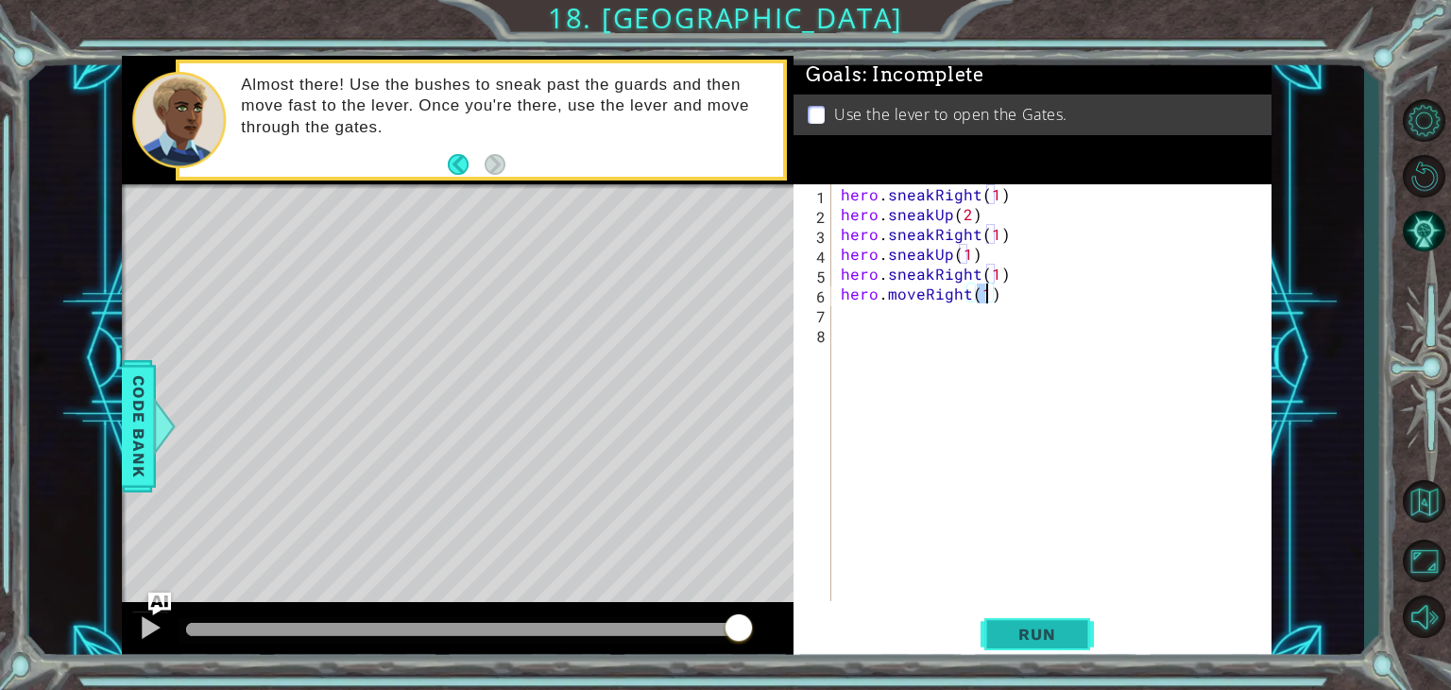
type textarea "hero.moveRight(1)"
click at [1004, 631] on span "Run" at bounding box center [1037, 633] width 75 height 19
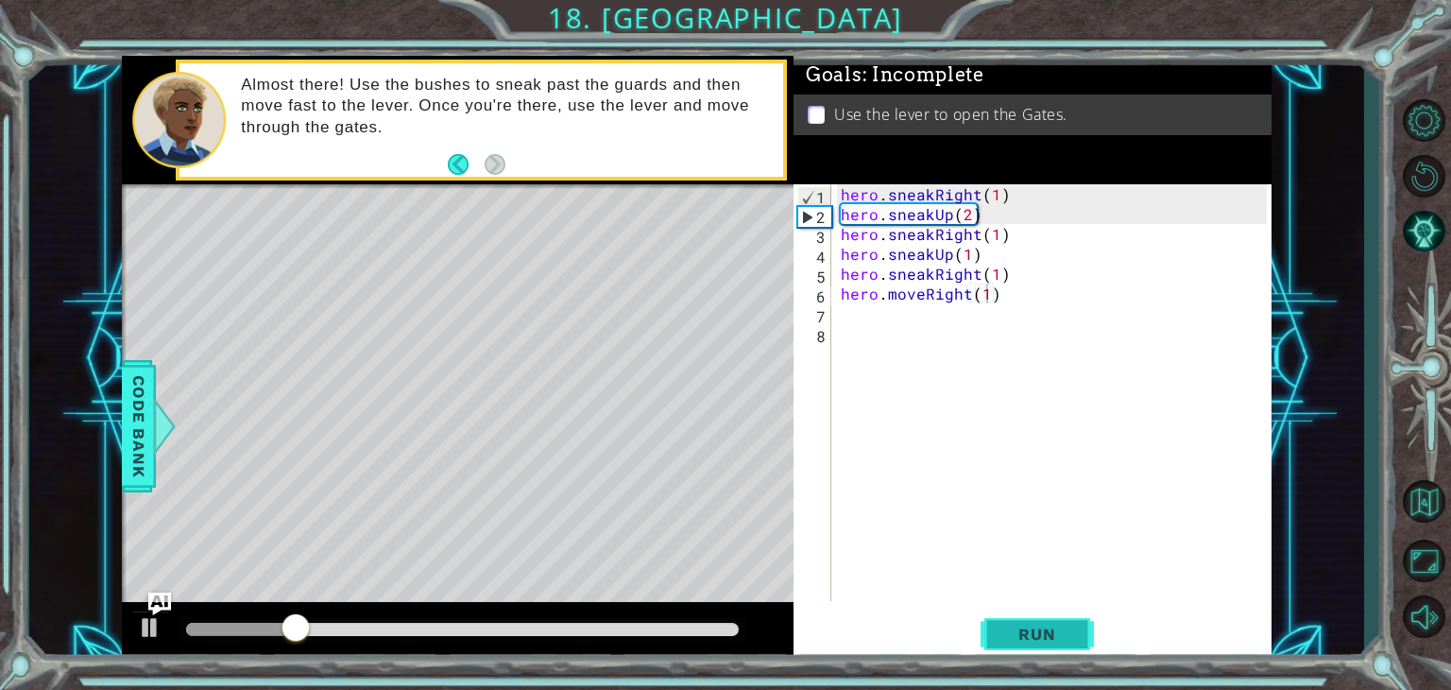
click at [1004, 631] on span "Run" at bounding box center [1037, 633] width 75 height 19
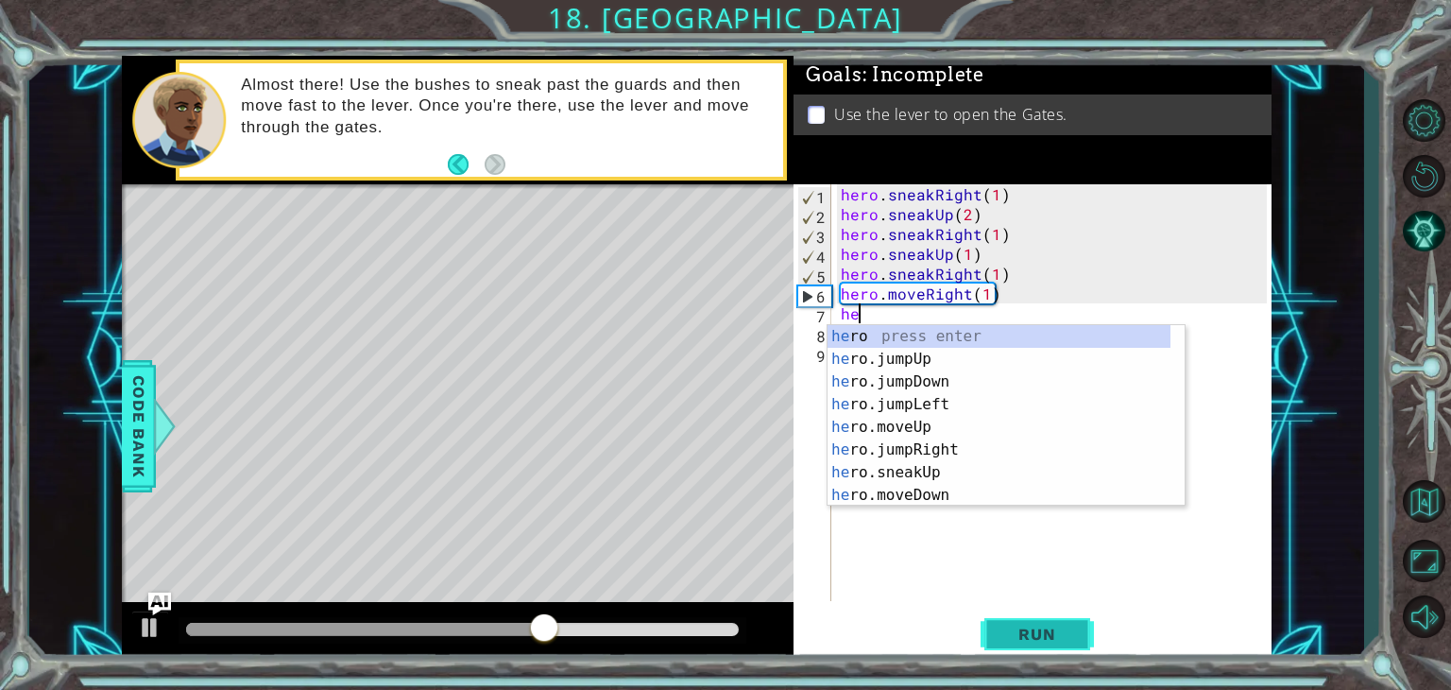
scroll to position [0, 0]
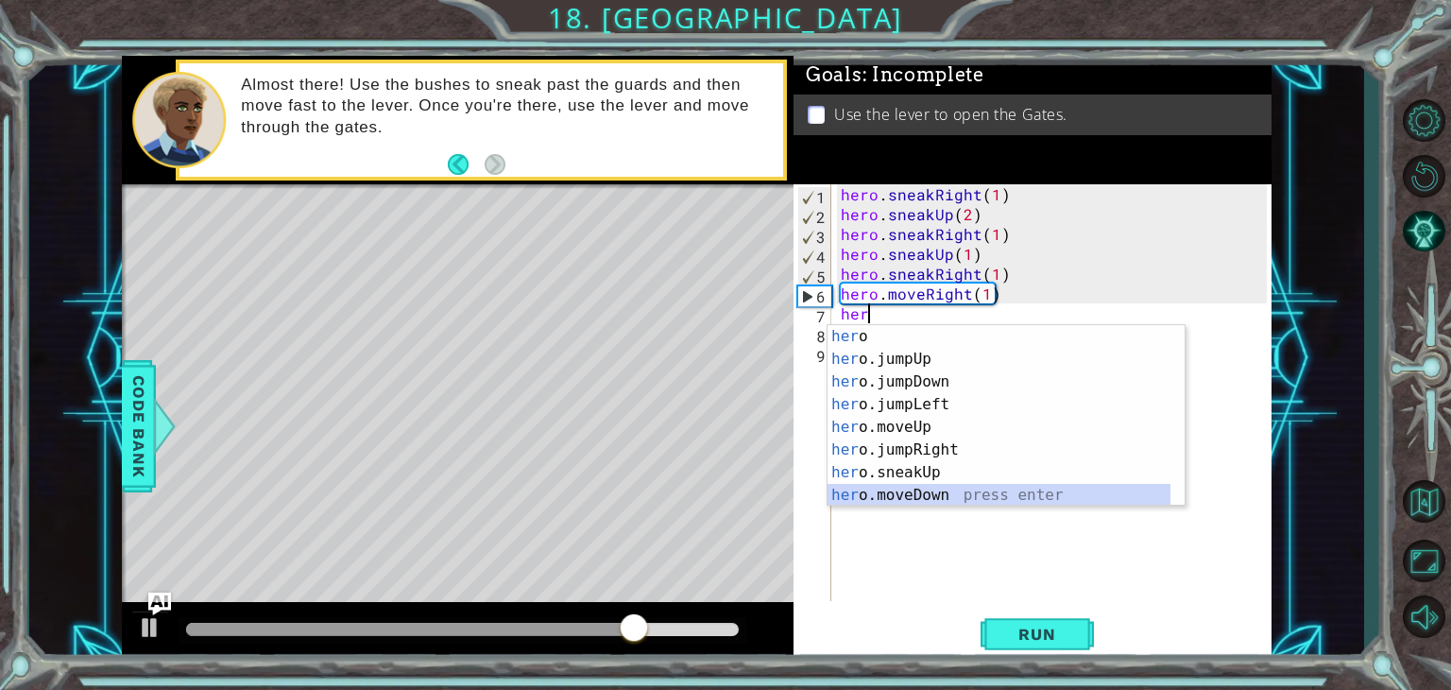
click at [1073, 493] on div "her o press enter her o.jumpUp press enter her o.jumpDown press enter her o.jum…" at bounding box center [999, 438] width 343 height 227
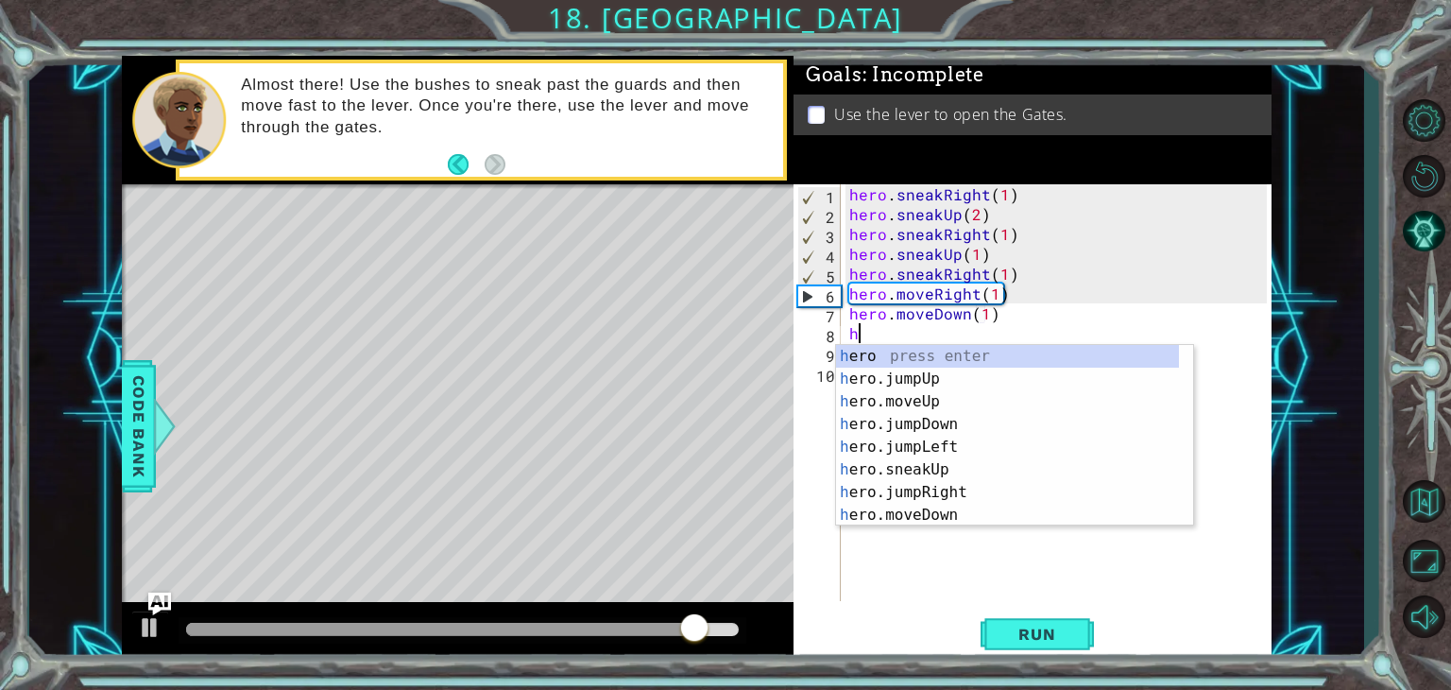
type textarea "hero.moveDown(1)he"
click at [1035, 393] on div "he ro press enter he ro.jumpUp press enter he ro.jumpDown press enter he ro.jum…" at bounding box center [1007, 458] width 343 height 227
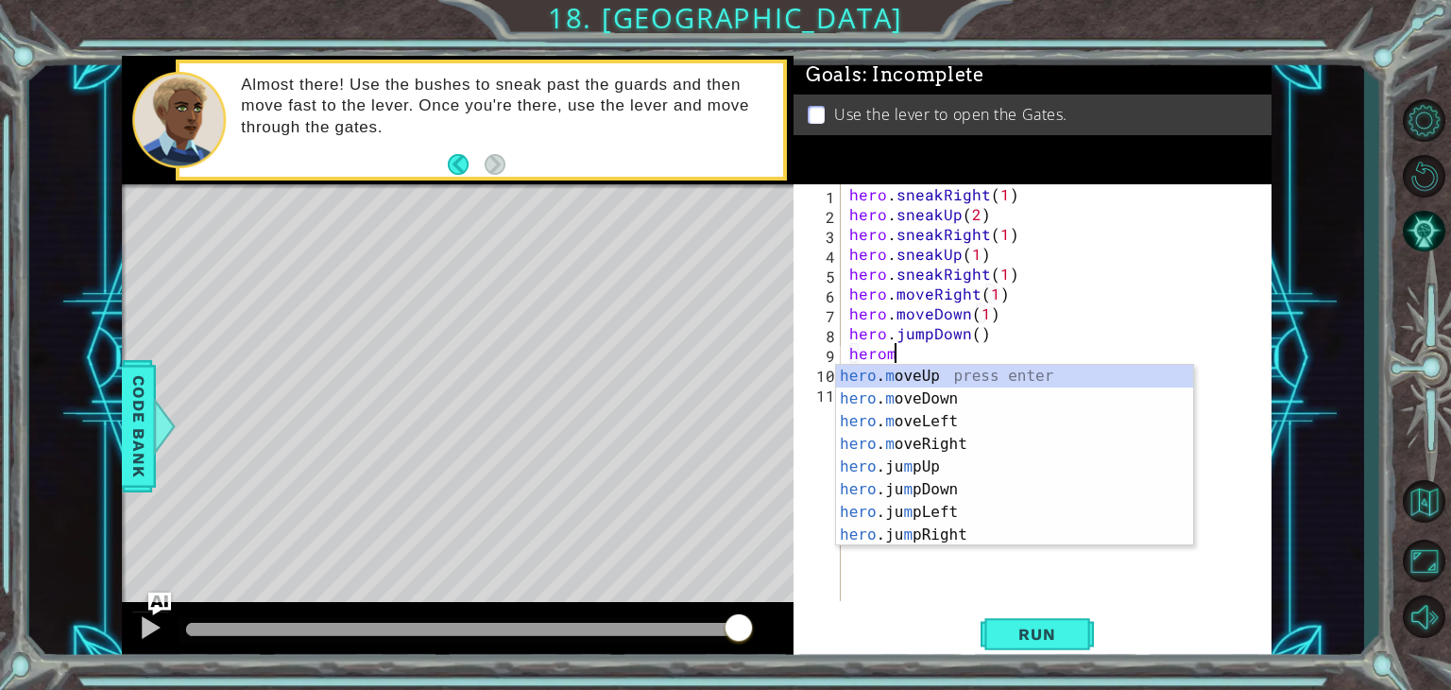
scroll to position [0, 2]
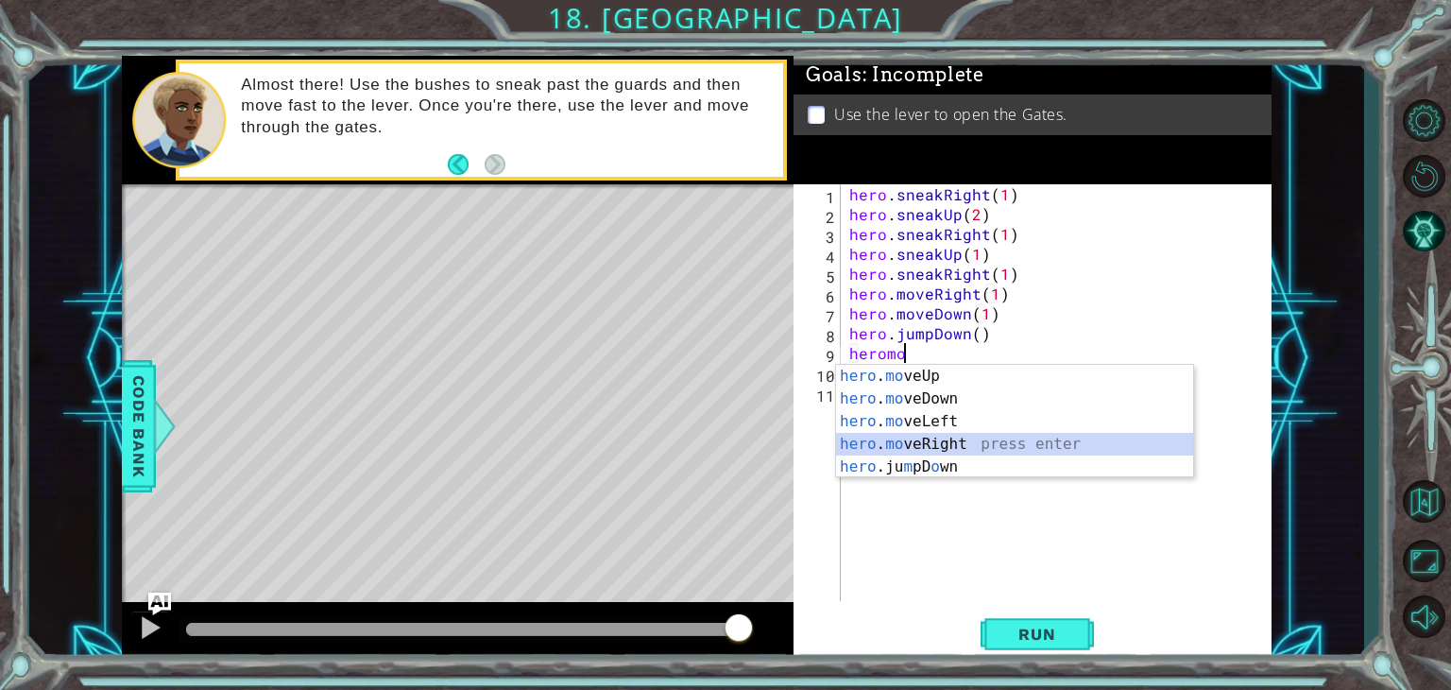
click at [941, 448] on div "hero . mo veUp press enter hero . mo veDown press enter hero . mo veLeft press …" at bounding box center [1014, 444] width 357 height 159
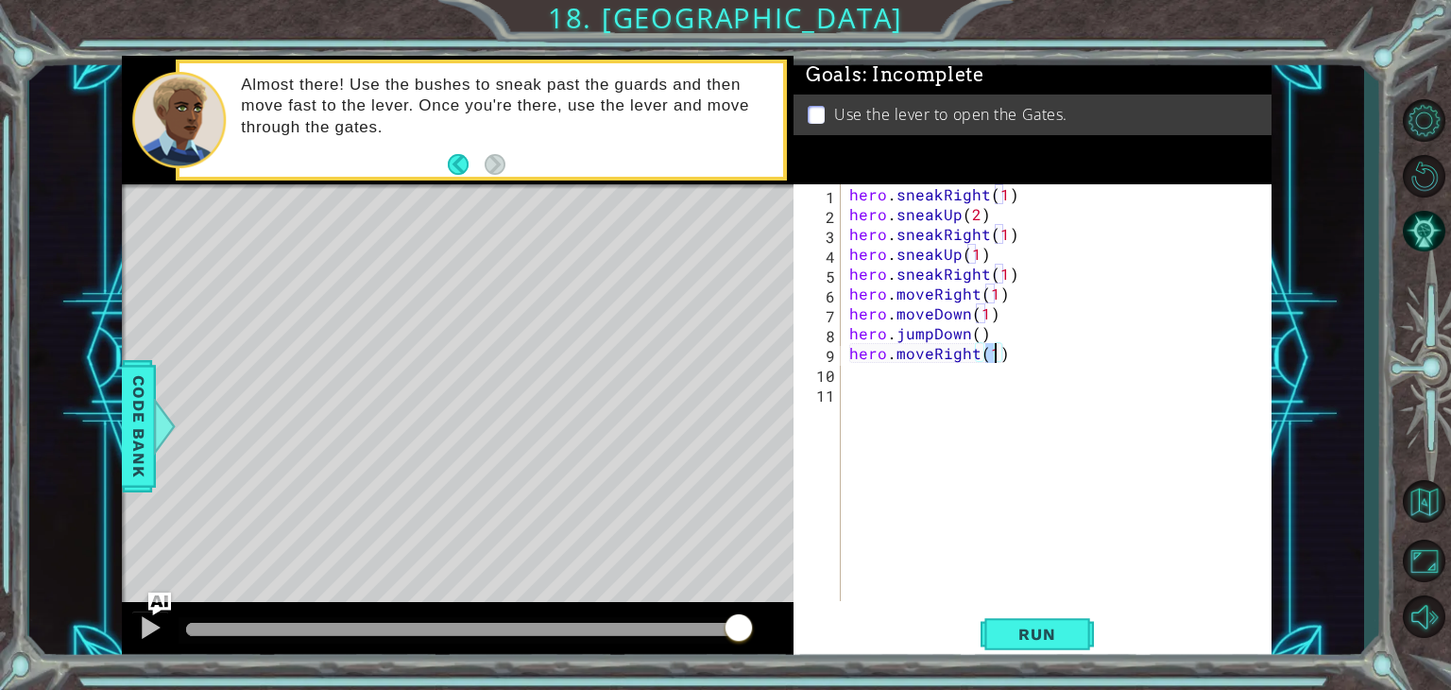
type textarea "hero.moveRight(2)"
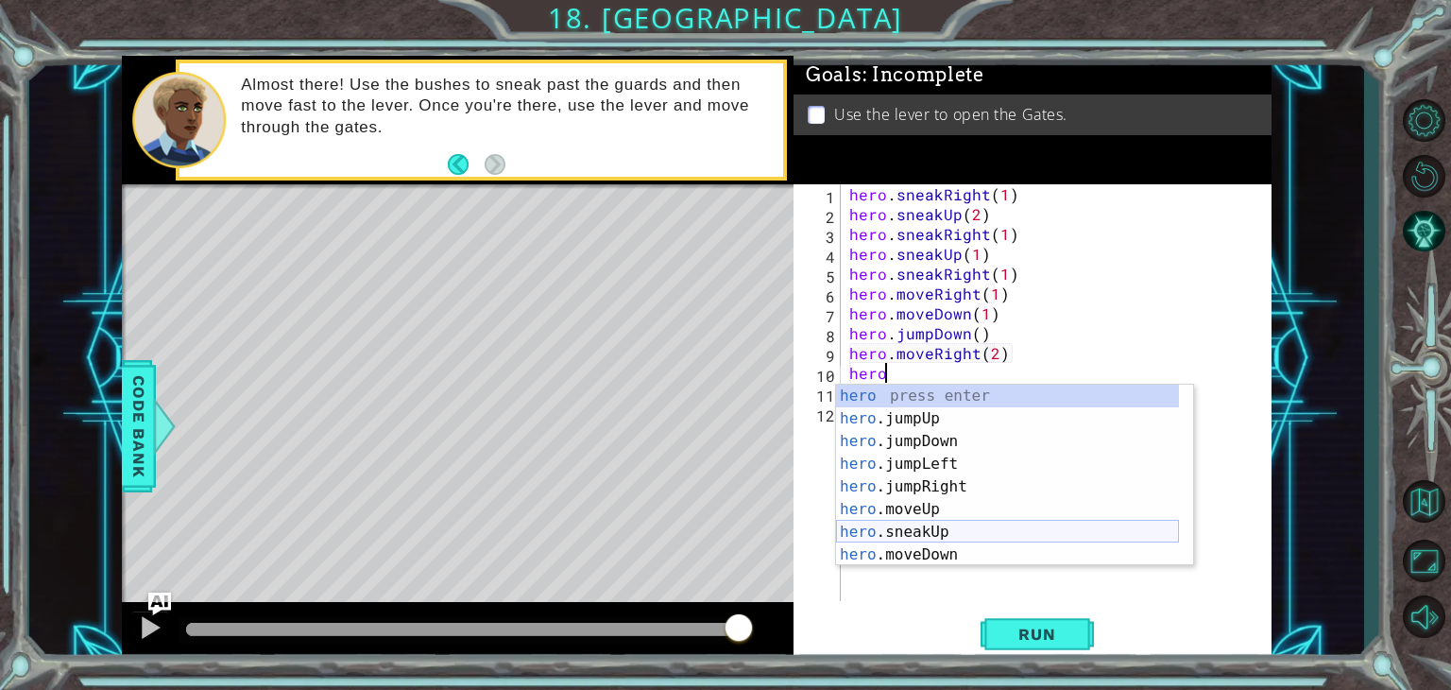
scroll to position [0, 1]
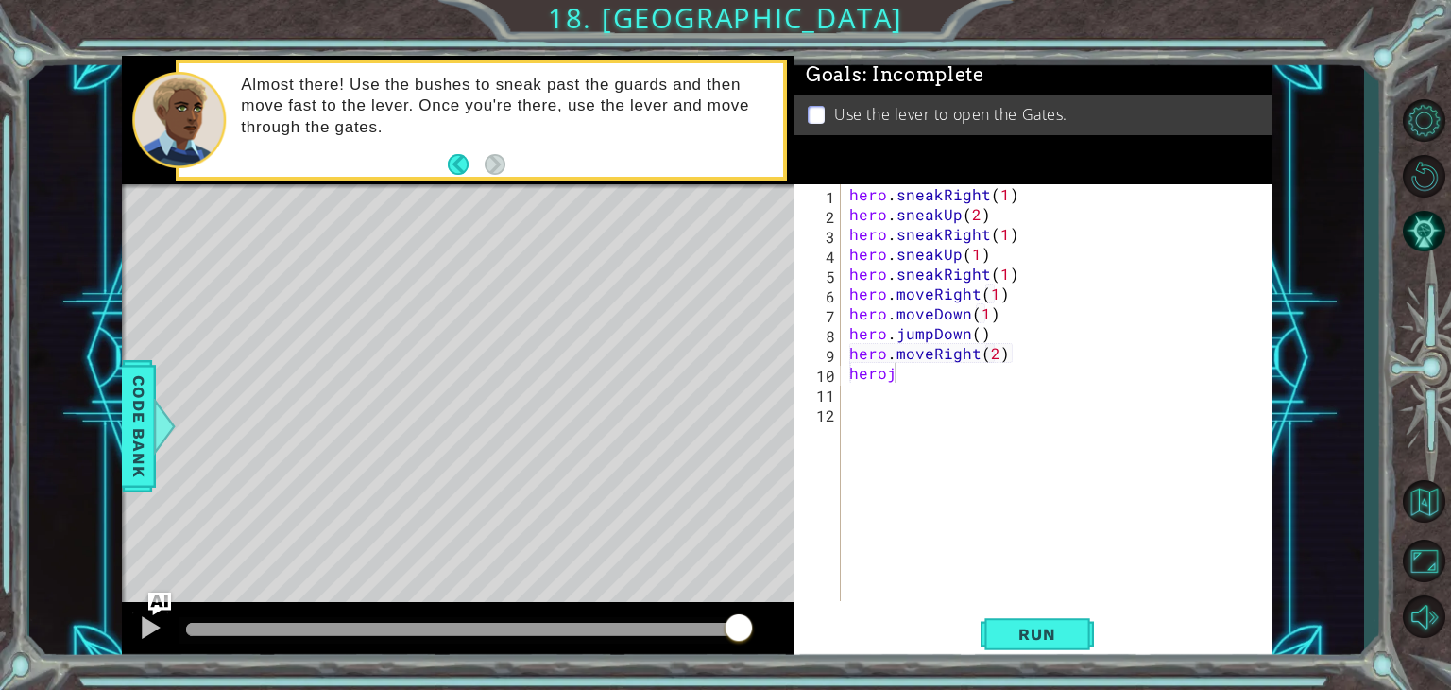
click at [880, 383] on body "1 ההההההההההההההההההההההההההההההההההההההההההההההההההההההההההההההההההההההההההההה…" at bounding box center [725, 345] width 1451 height 690
click at [915, 375] on div "hero . sneakRight ( 1 ) hero . sneakUp ( 2 ) hero . sneakRight ( 1 ) hero . sne…" at bounding box center [1061, 412] width 431 height 456
type textarea "heroju"
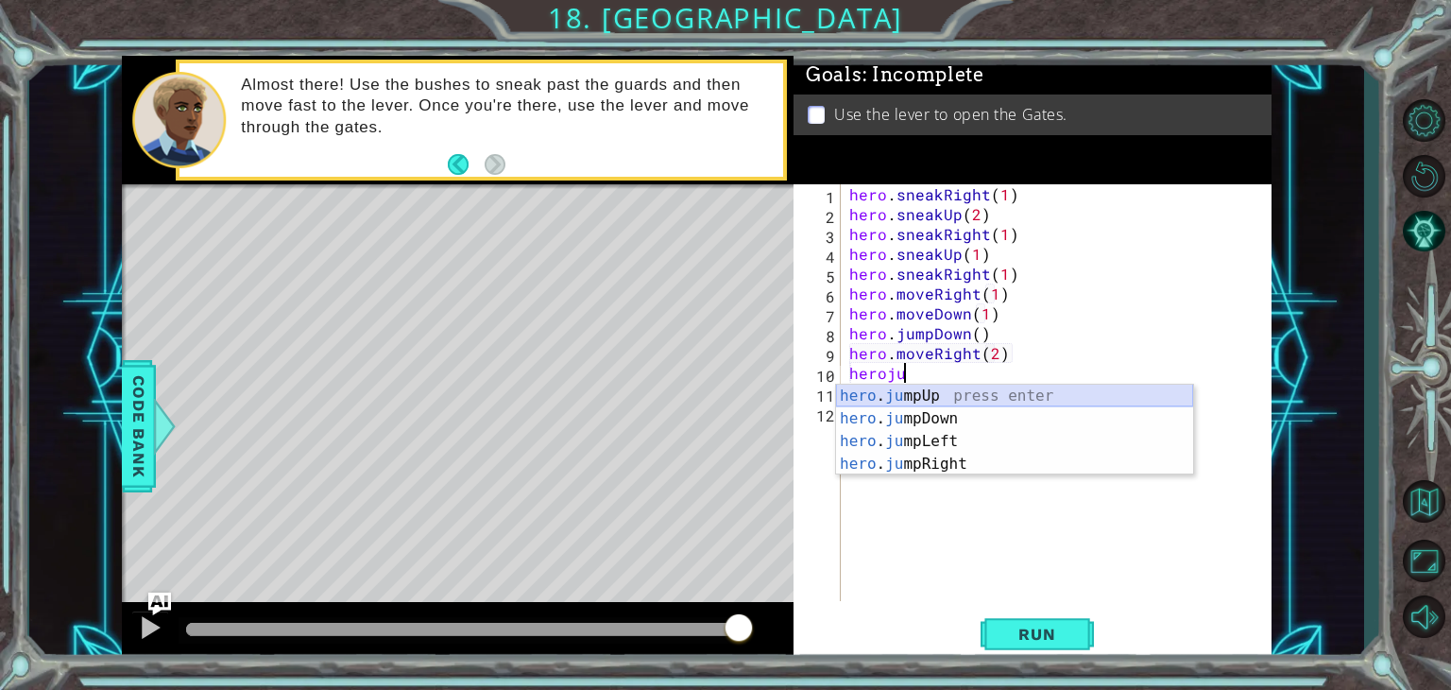
click at [930, 397] on div "hero . ju mpUp press enter hero . ju mpDown press enter hero . [PERSON_NAME] mp…" at bounding box center [1014, 453] width 357 height 136
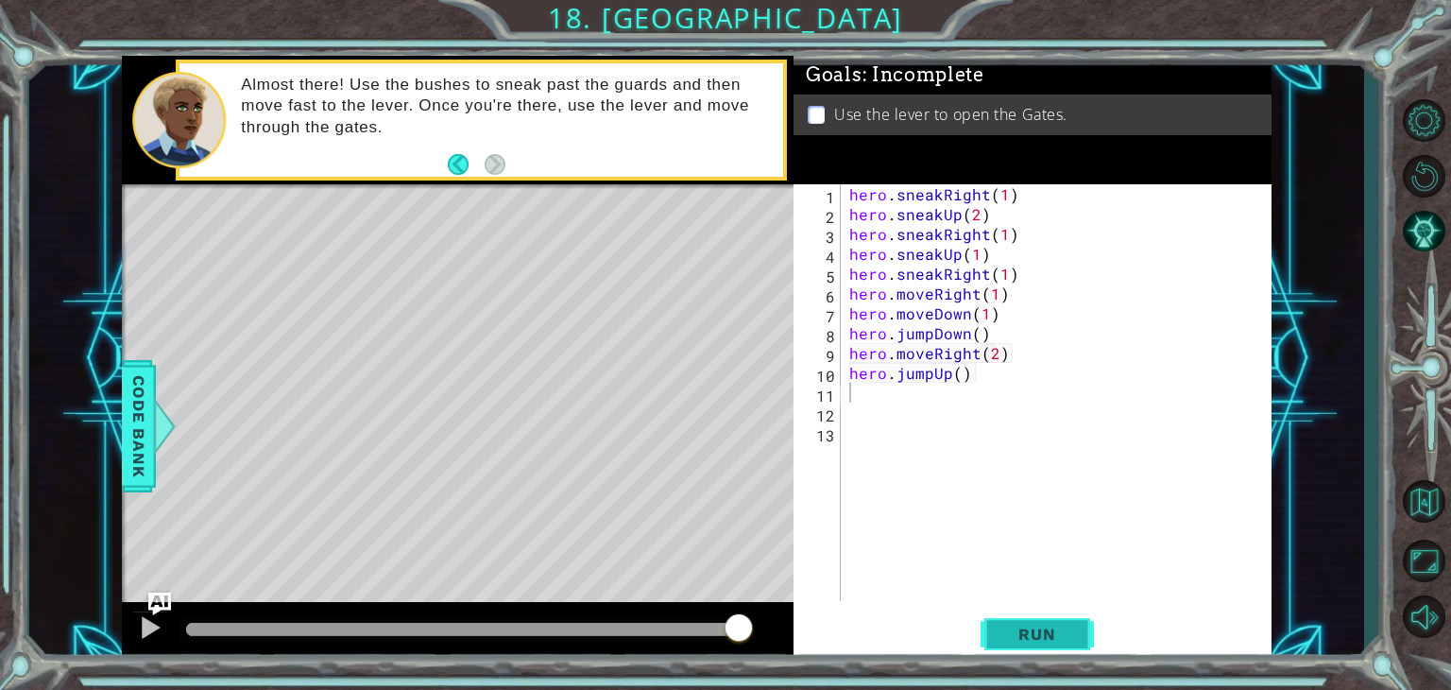
click at [1014, 629] on span "Run" at bounding box center [1037, 633] width 75 height 19
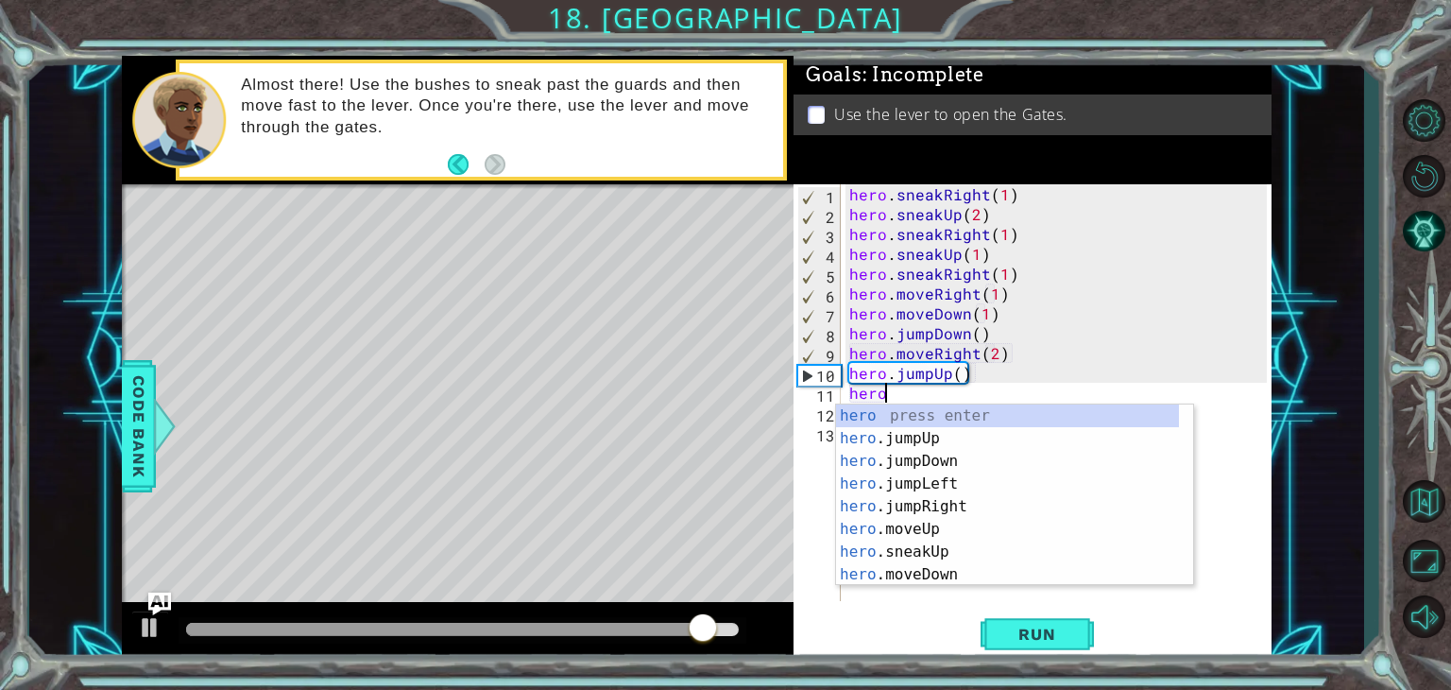
type textarea "herous"
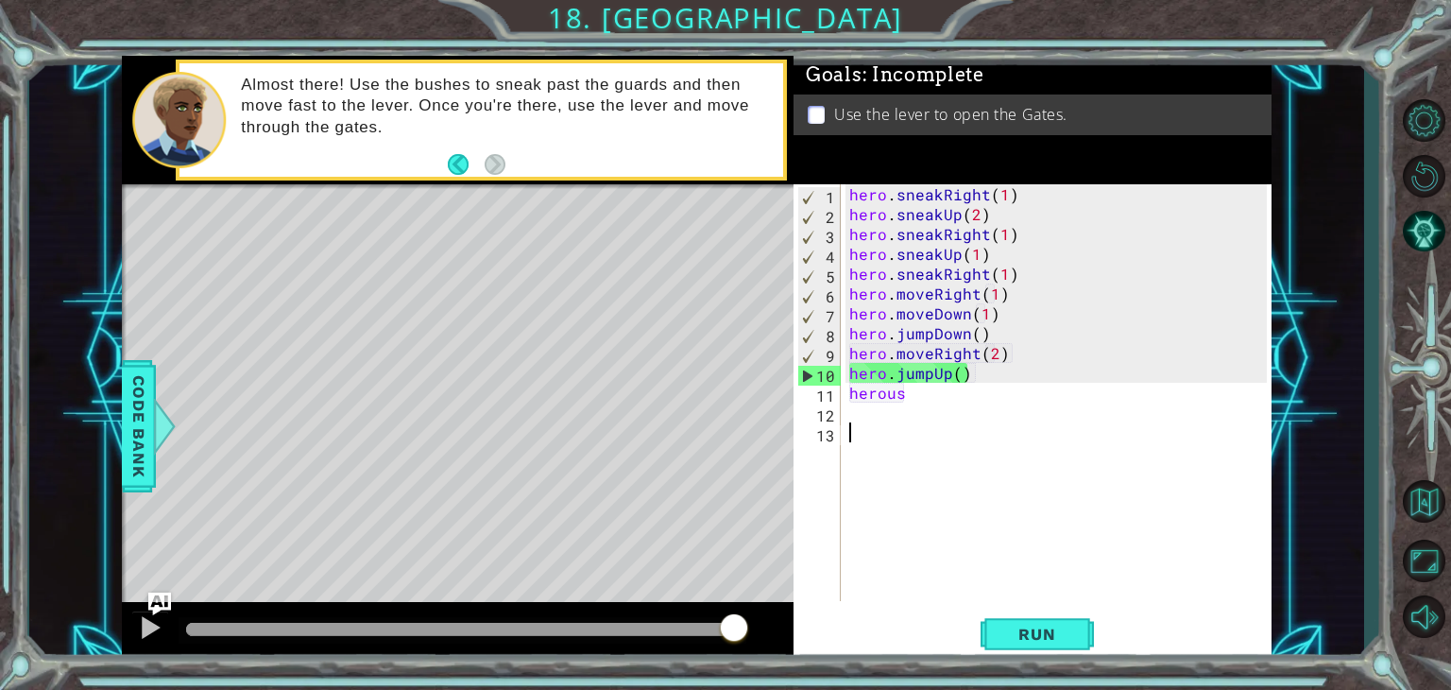
click at [915, 428] on div "hero . sneakRight ( 1 ) hero . sneakUp ( 2 ) hero . sneakRight ( 1 ) hero . sne…" at bounding box center [1061, 412] width 431 height 456
click at [911, 401] on div "hero . sneakRight ( 1 ) hero . sneakUp ( 2 ) hero . sneakRight ( 1 ) hero . sne…" at bounding box center [1061, 412] width 431 height 456
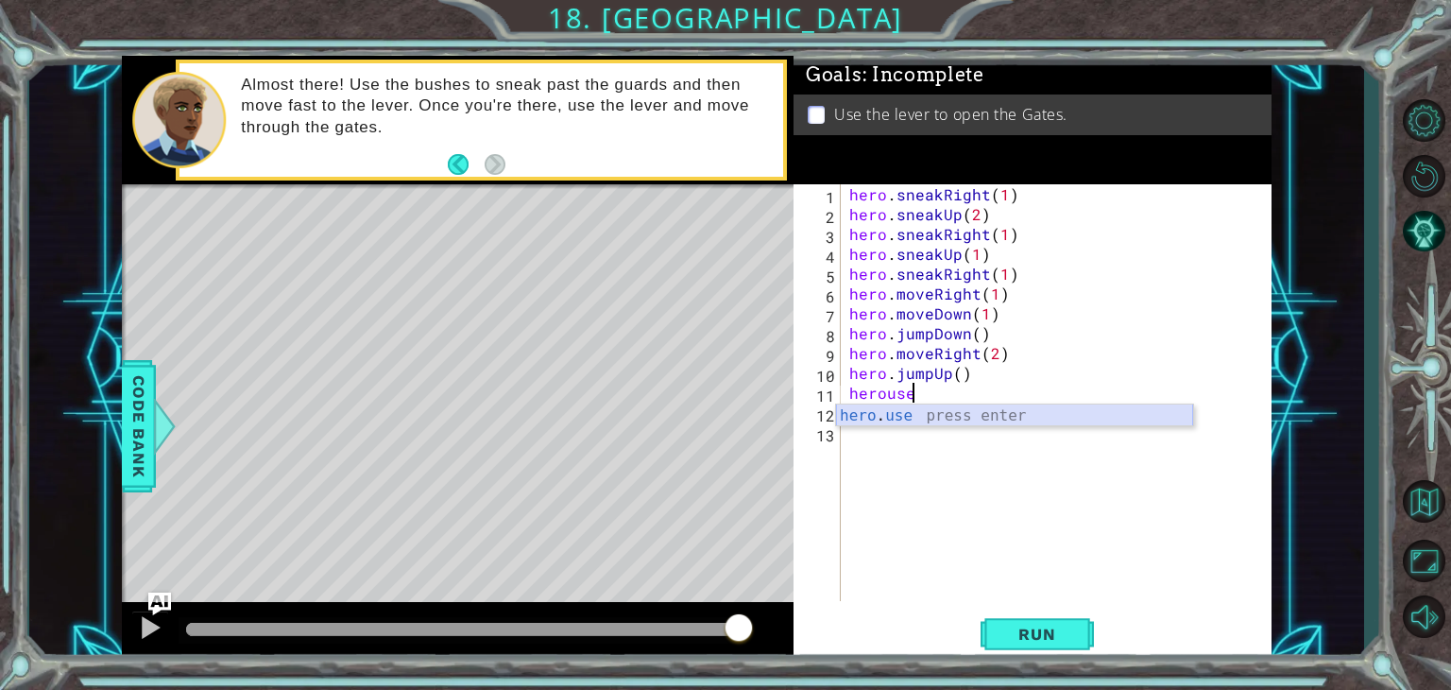
click at [917, 414] on div "hero . use press enter" at bounding box center [1014, 438] width 357 height 68
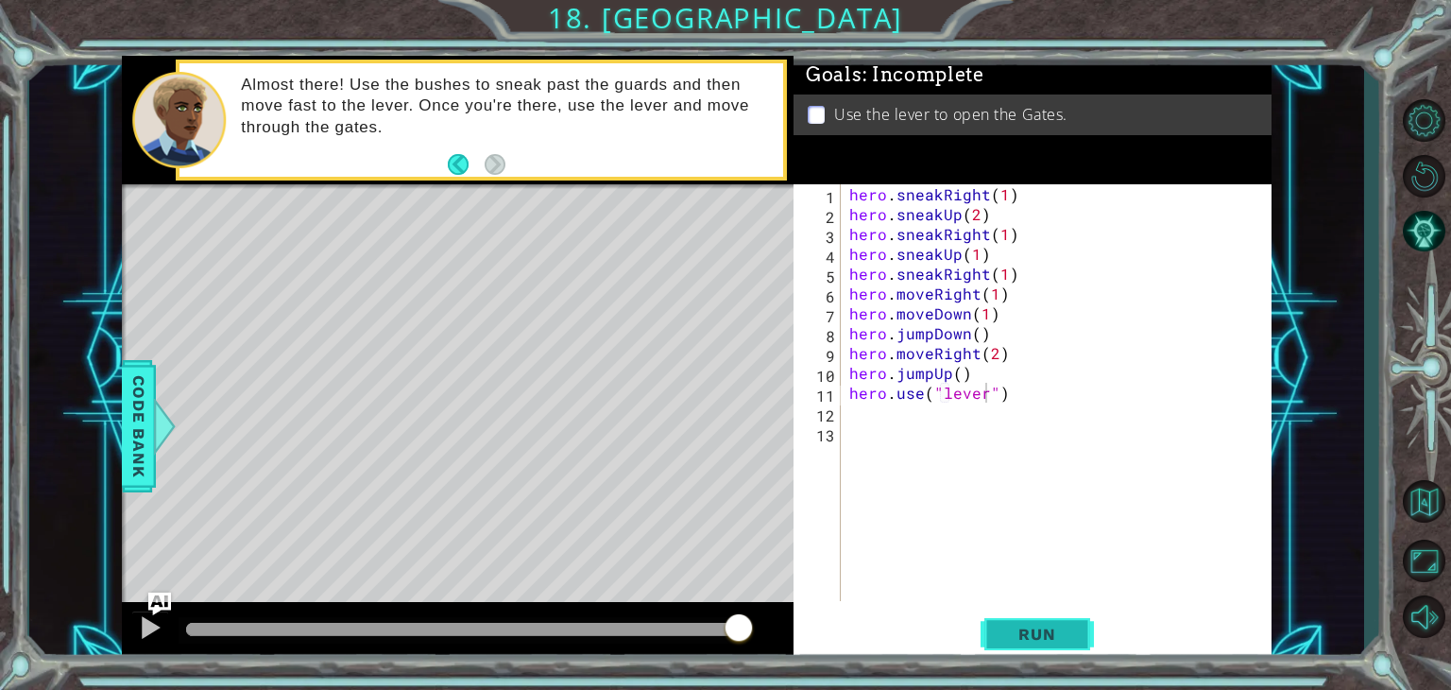
click at [983, 644] on button "Run" at bounding box center [1037, 634] width 113 height 48
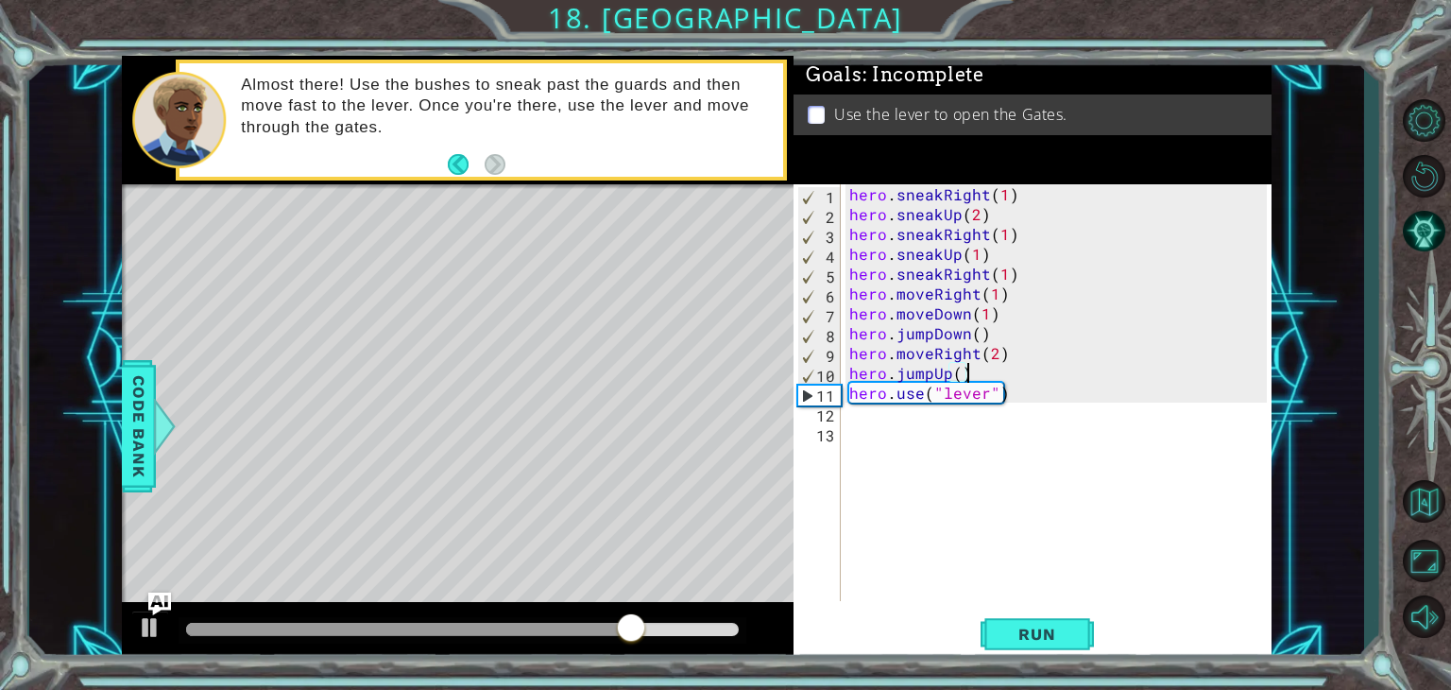
click at [995, 373] on div "hero . sneakRight ( 1 ) hero . sneakUp ( 2 ) hero . sneakRight ( 1 ) hero . sne…" at bounding box center [1061, 412] width 431 height 456
type textarea "hero.jumpUp()"
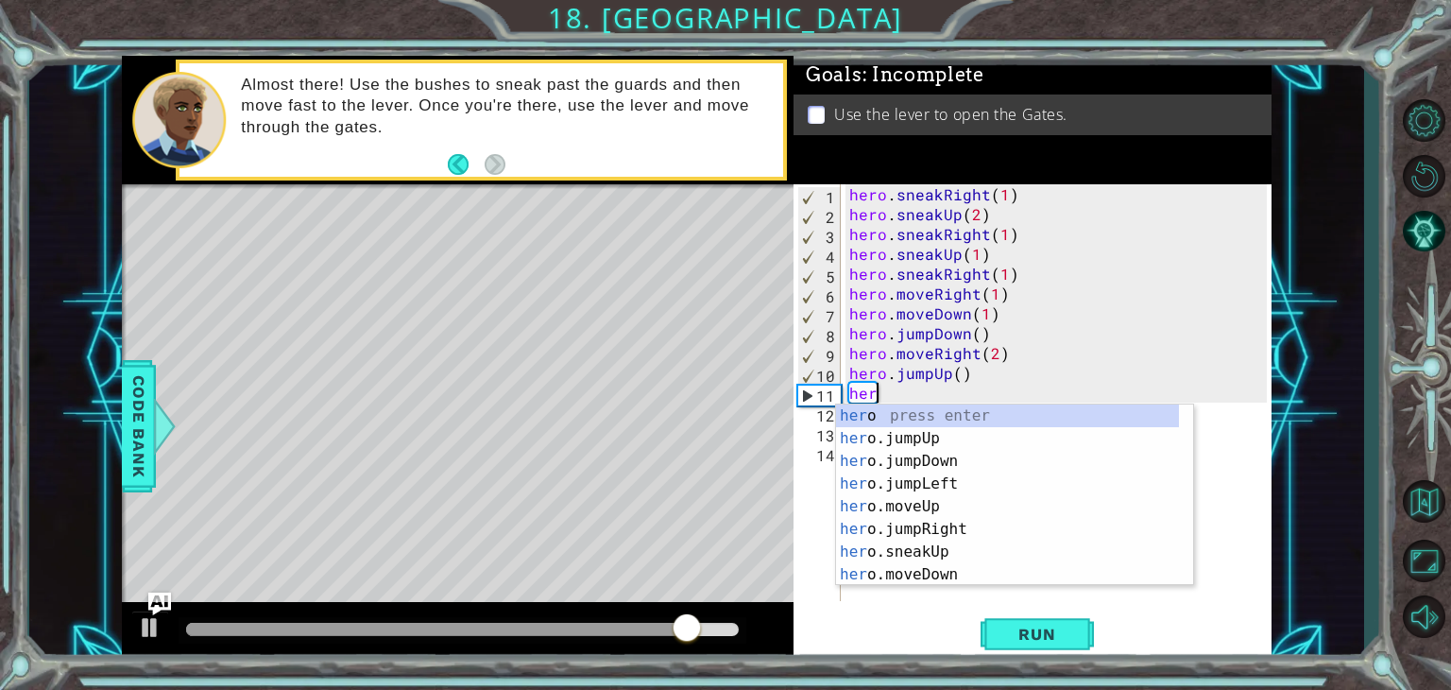
scroll to position [0, 0]
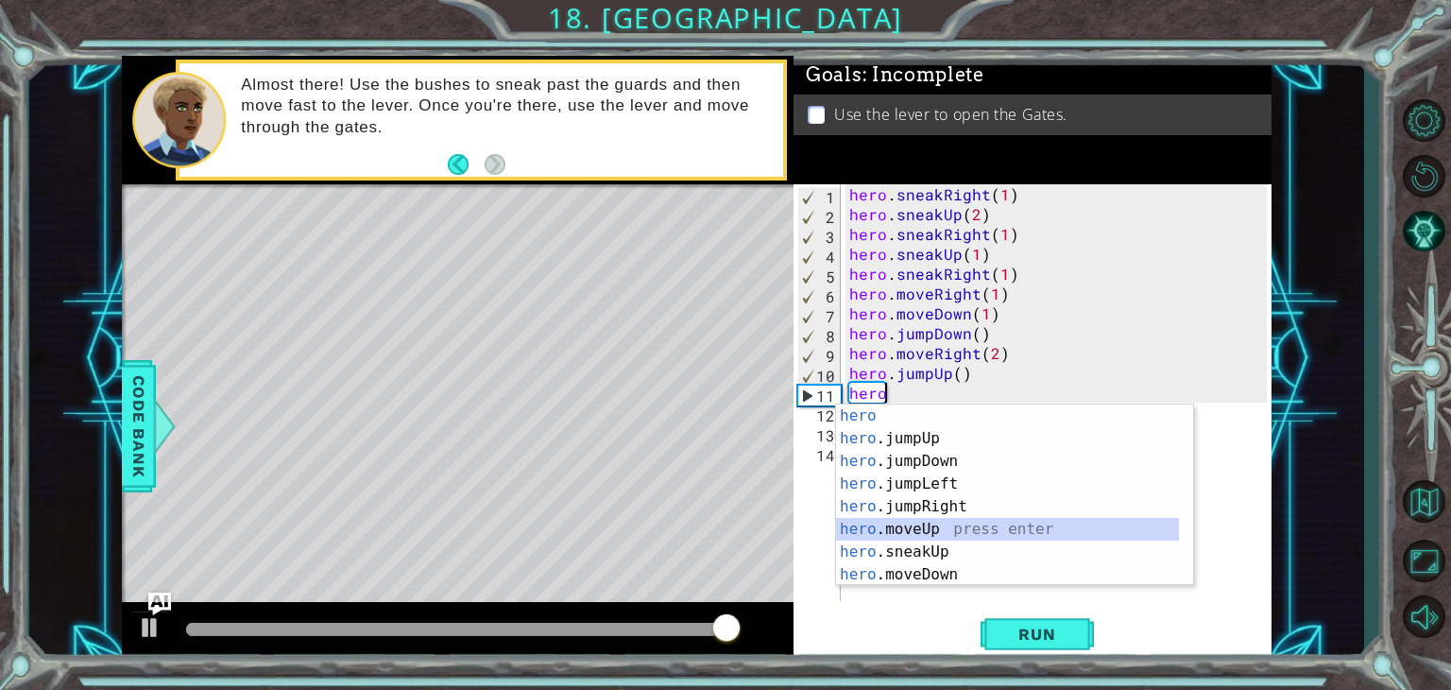
click at [933, 531] on div "hero press enter hero .jumpUp press enter hero .jumpDown press enter hero .jump…" at bounding box center [1007, 517] width 343 height 227
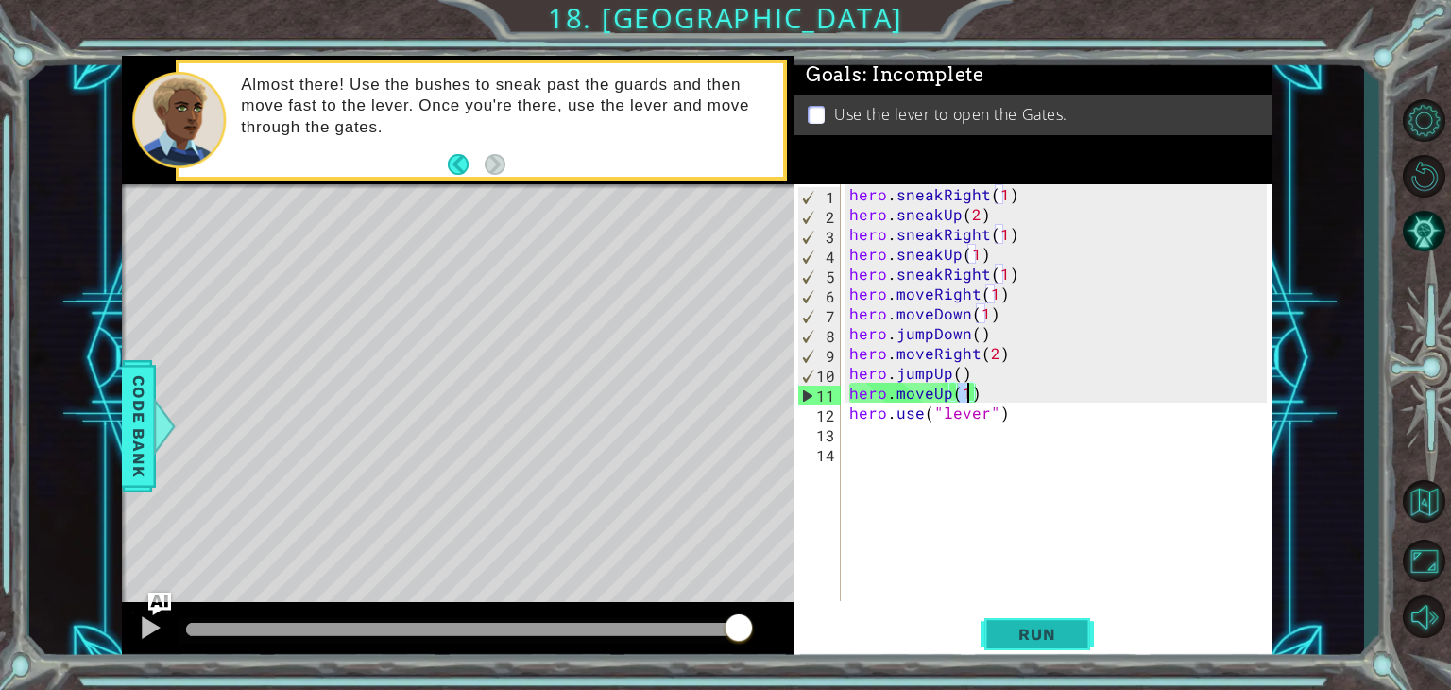
type textarea "hero.moveUp(1)"
click at [1016, 639] on span "Run" at bounding box center [1037, 633] width 75 height 19
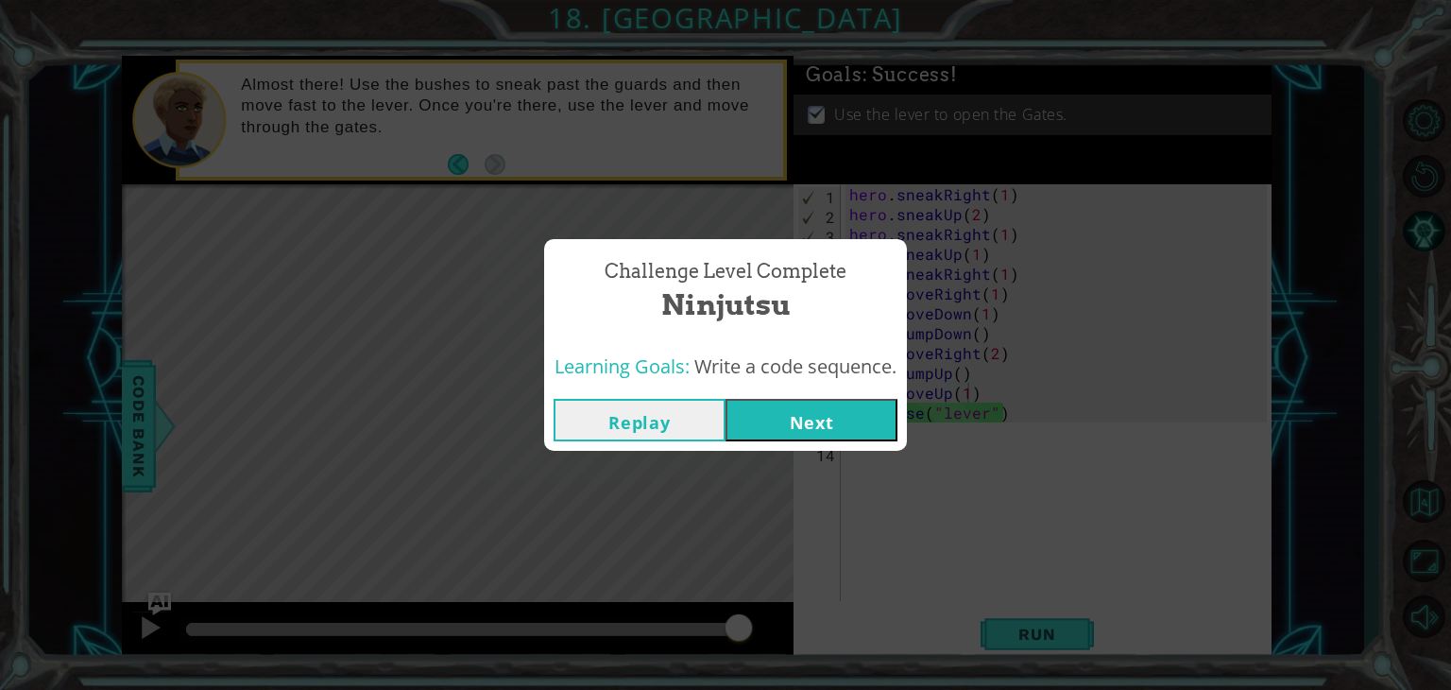
click at [849, 393] on div "Replay Next" at bounding box center [725, 419] width 363 height 61
click at [846, 410] on button "Next" at bounding box center [812, 420] width 172 height 43
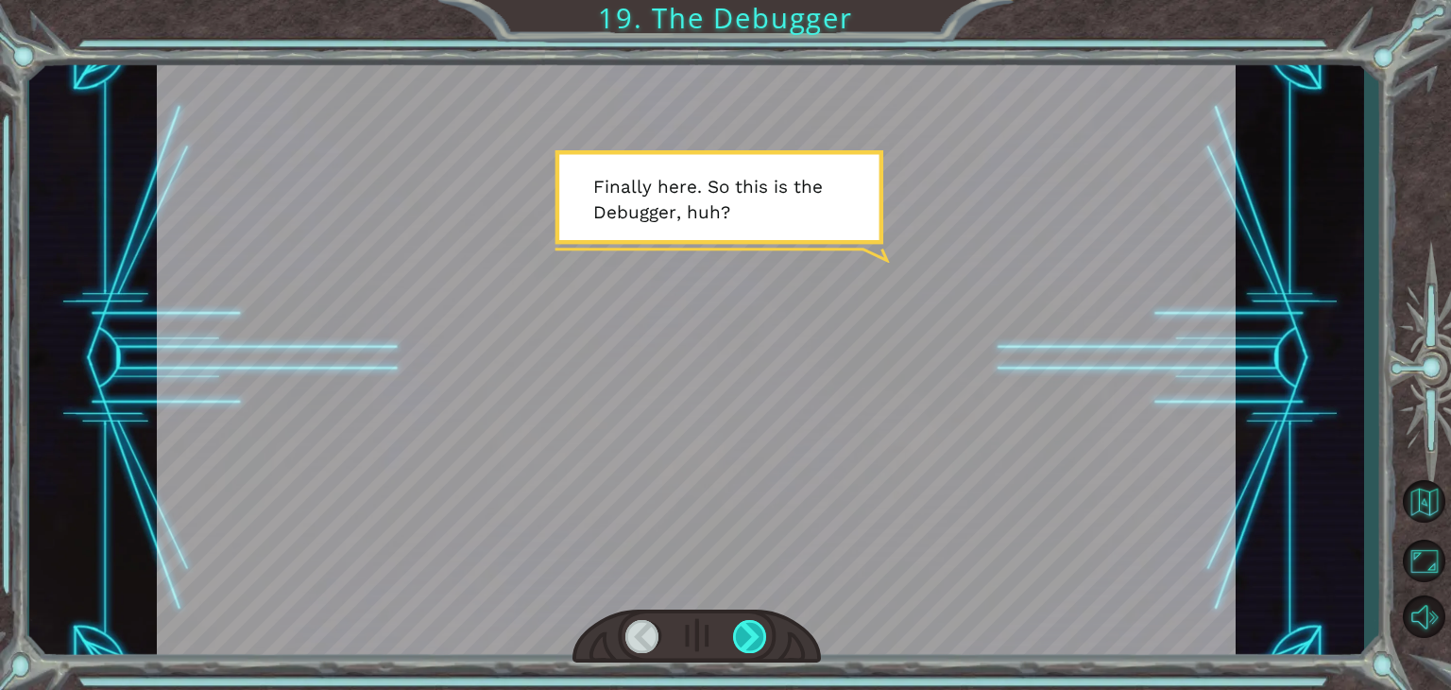
drag, startPoint x: 729, startPoint y: 661, endPoint x: 735, endPoint y: 651, distance: 11.8
click at [735, 651] on div at bounding box center [697, 636] width 248 height 55
click at [735, 651] on div at bounding box center [750, 636] width 34 height 33
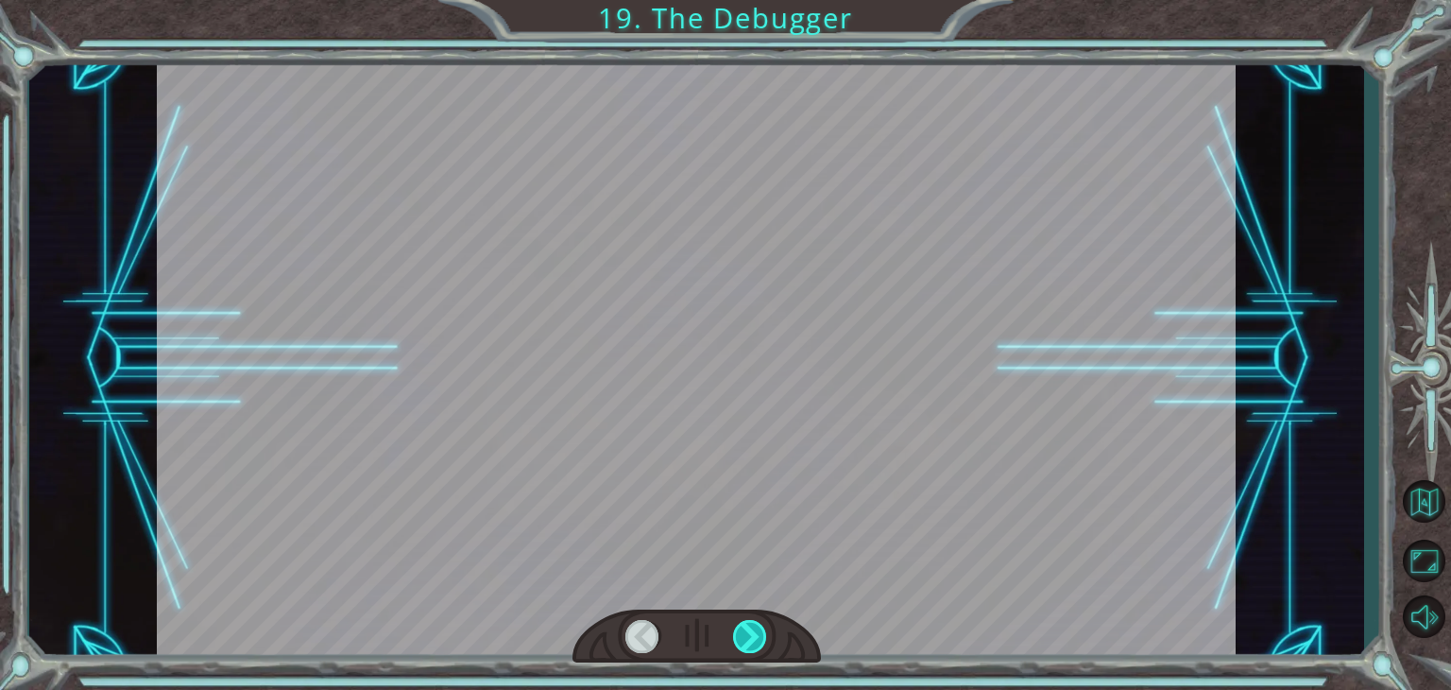
click at [735, 651] on div at bounding box center [750, 636] width 34 height 33
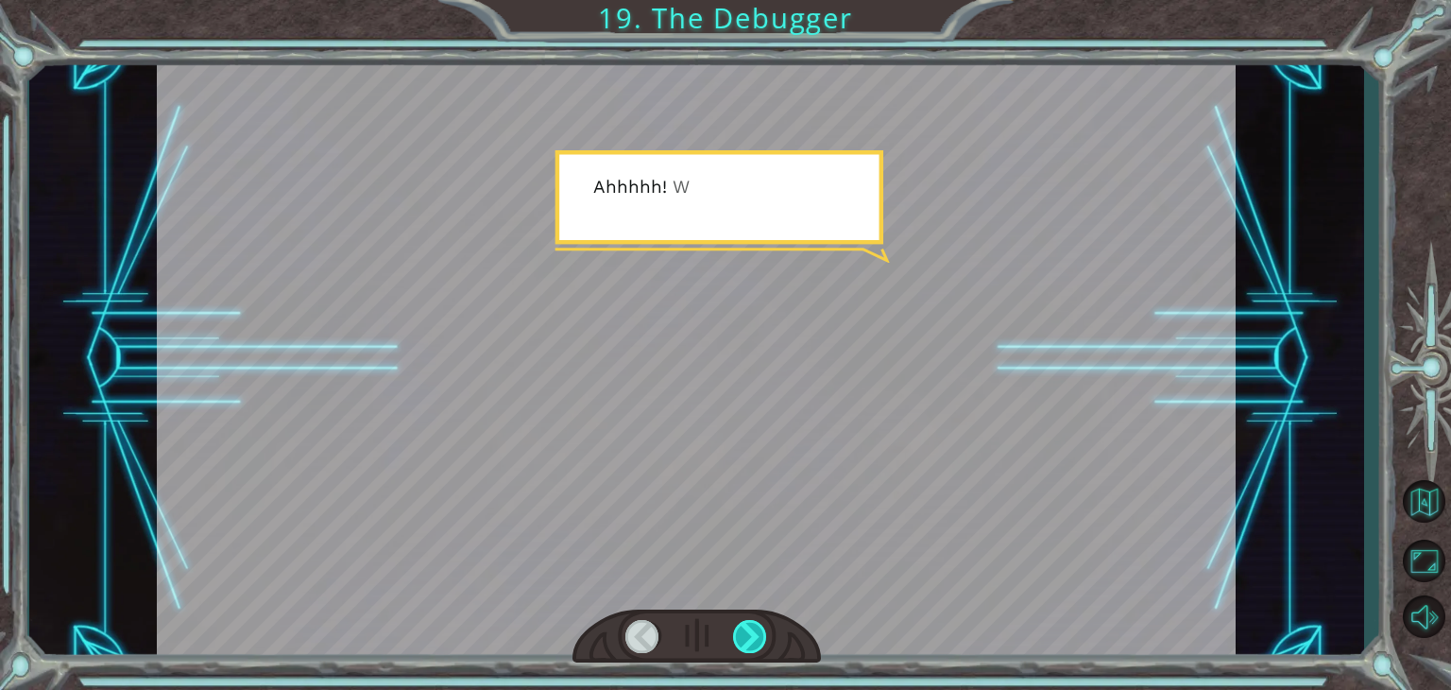
click at [735, 651] on div at bounding box center [750, 636] width 34 height 33
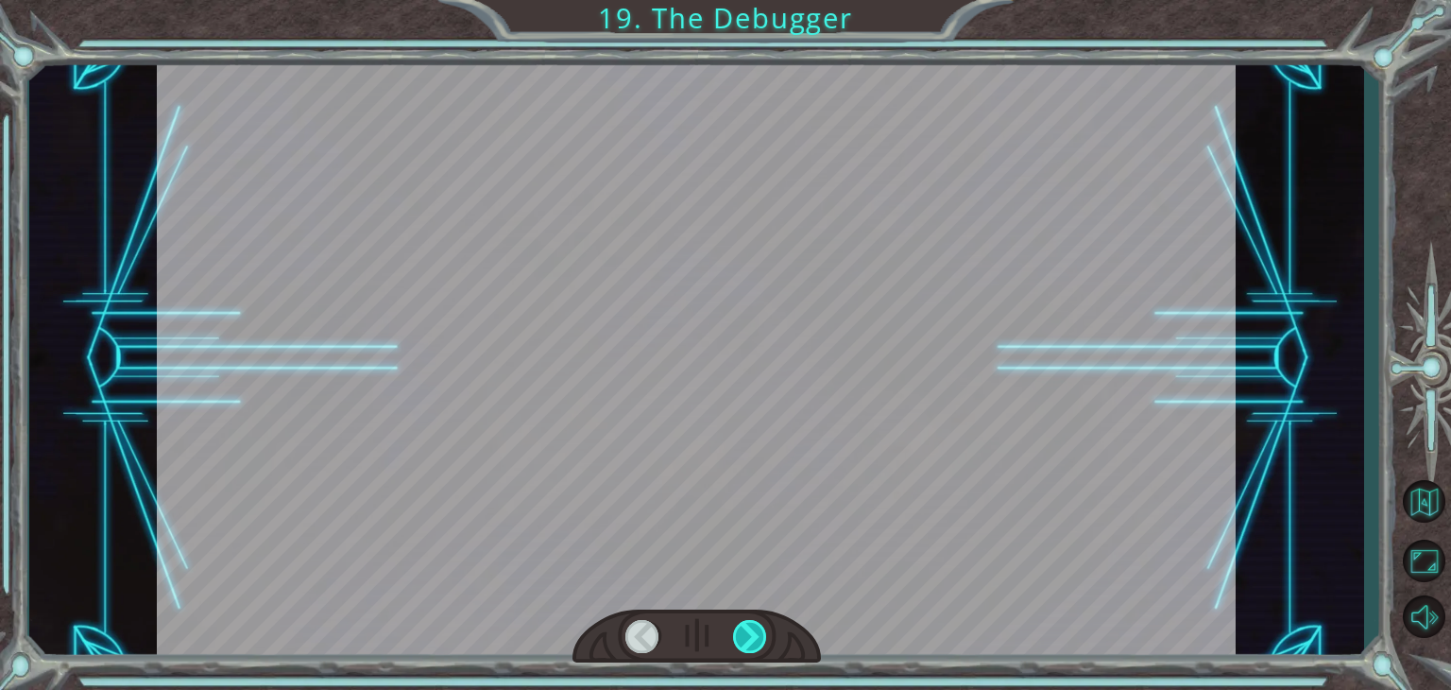
click at [735, 651] on div at bounding box center [750, 636] width 34 height 33
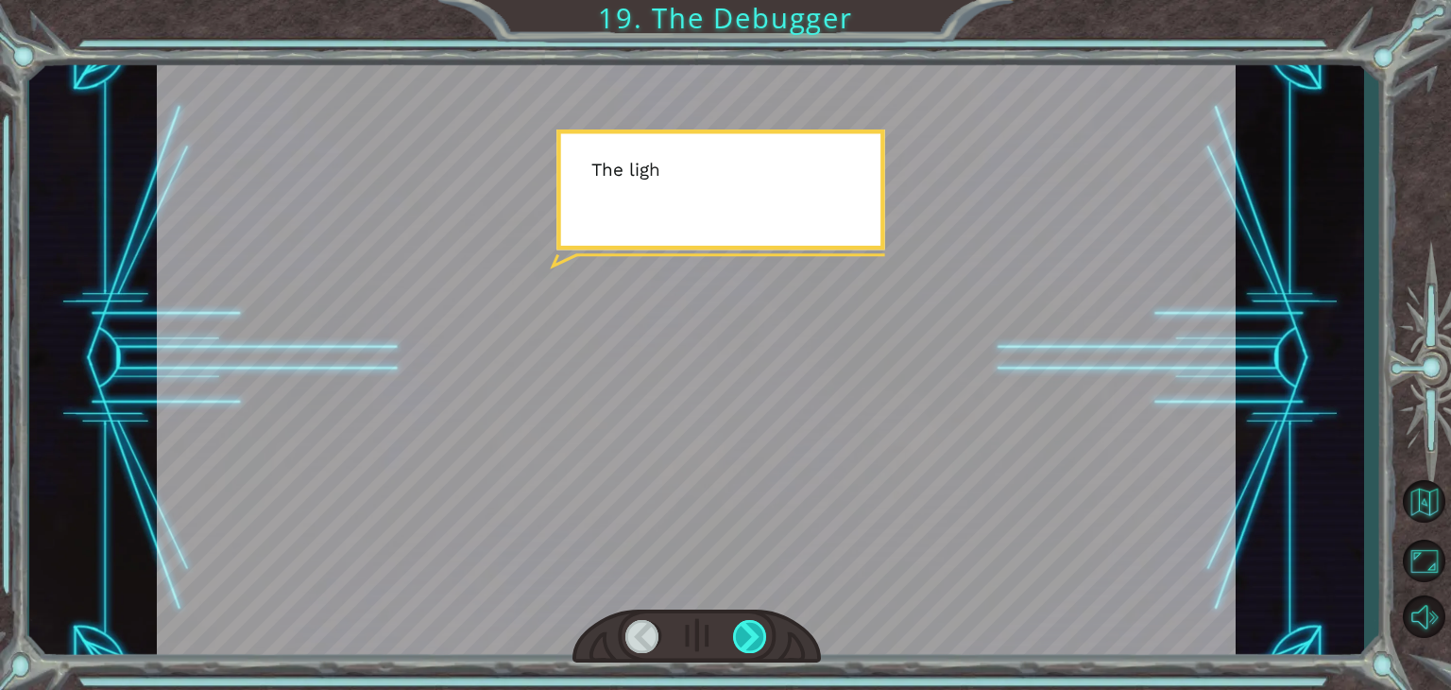
click at [735, 651] on div at bounding box center [750, 636] width 34 height 33
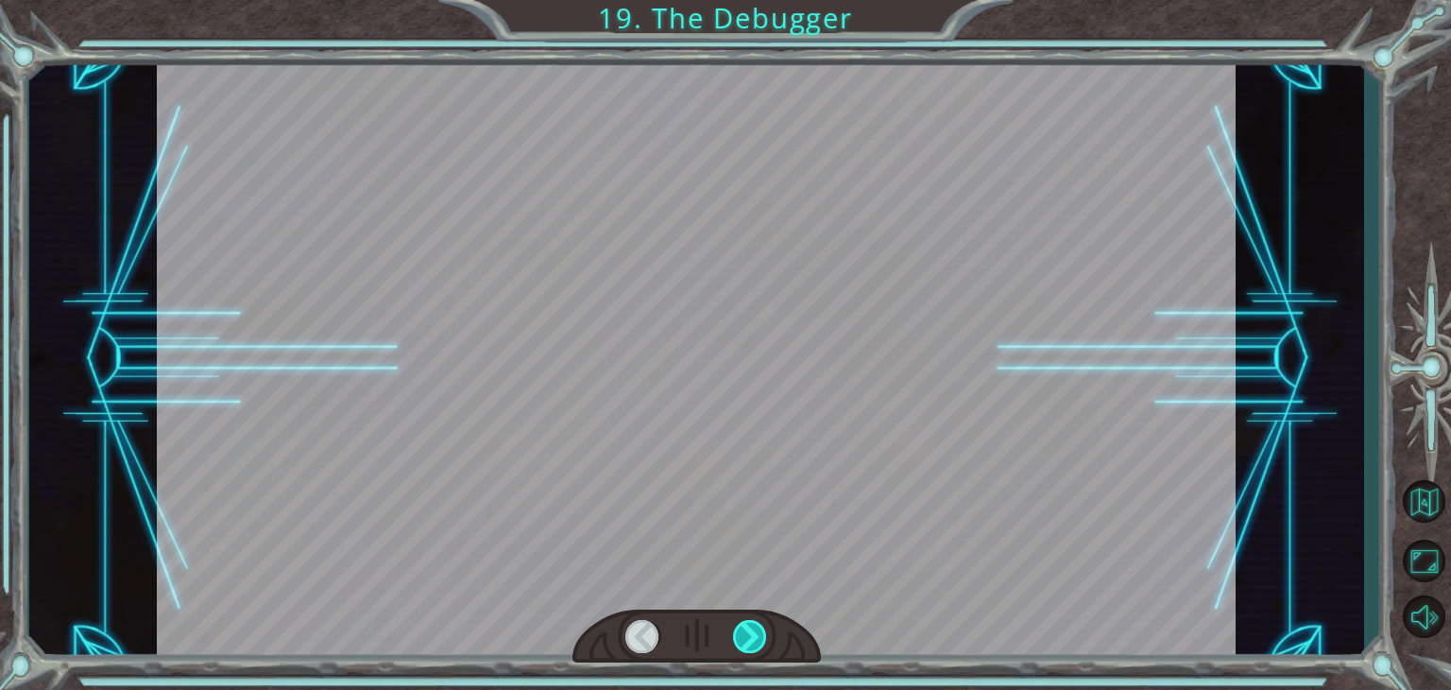
click at [735, 651] on div at bounding box center [750, 636] width 34 height 33
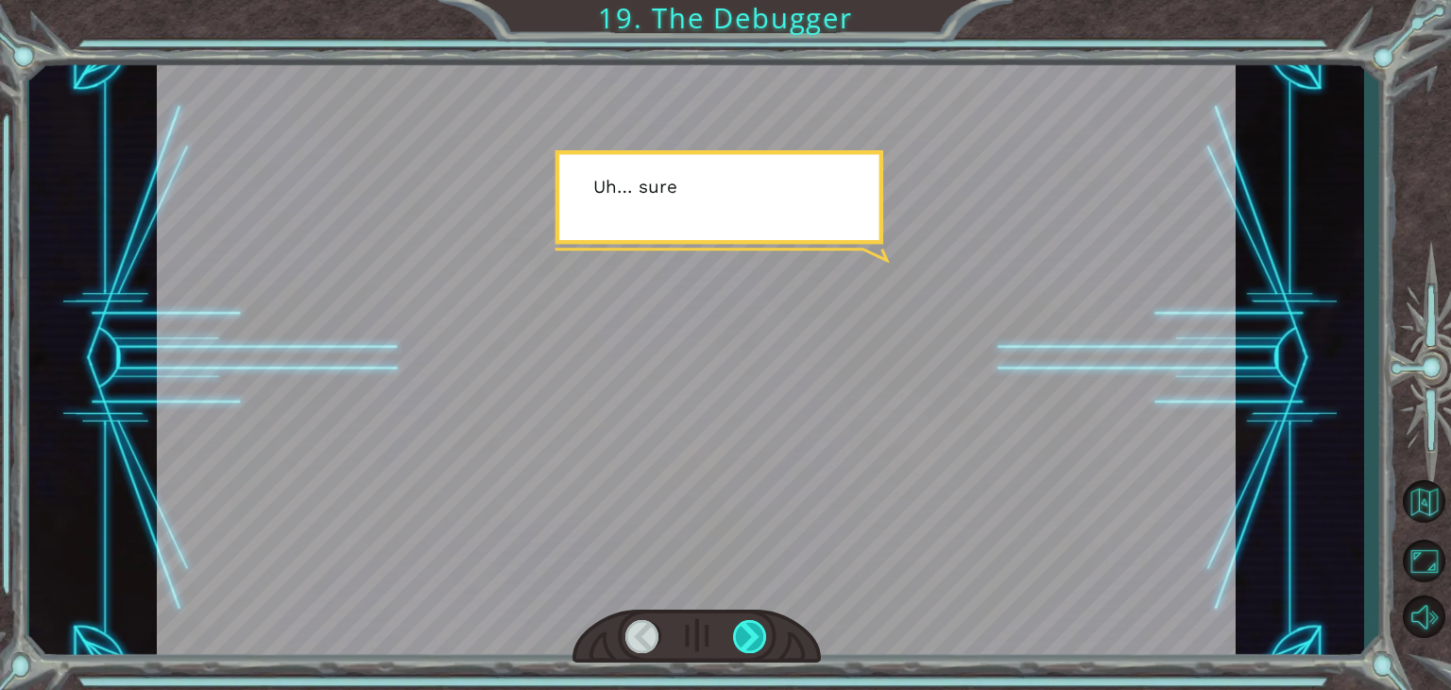
click at [735, 651] on div at bounding box center [750, 636] width 34 height 33
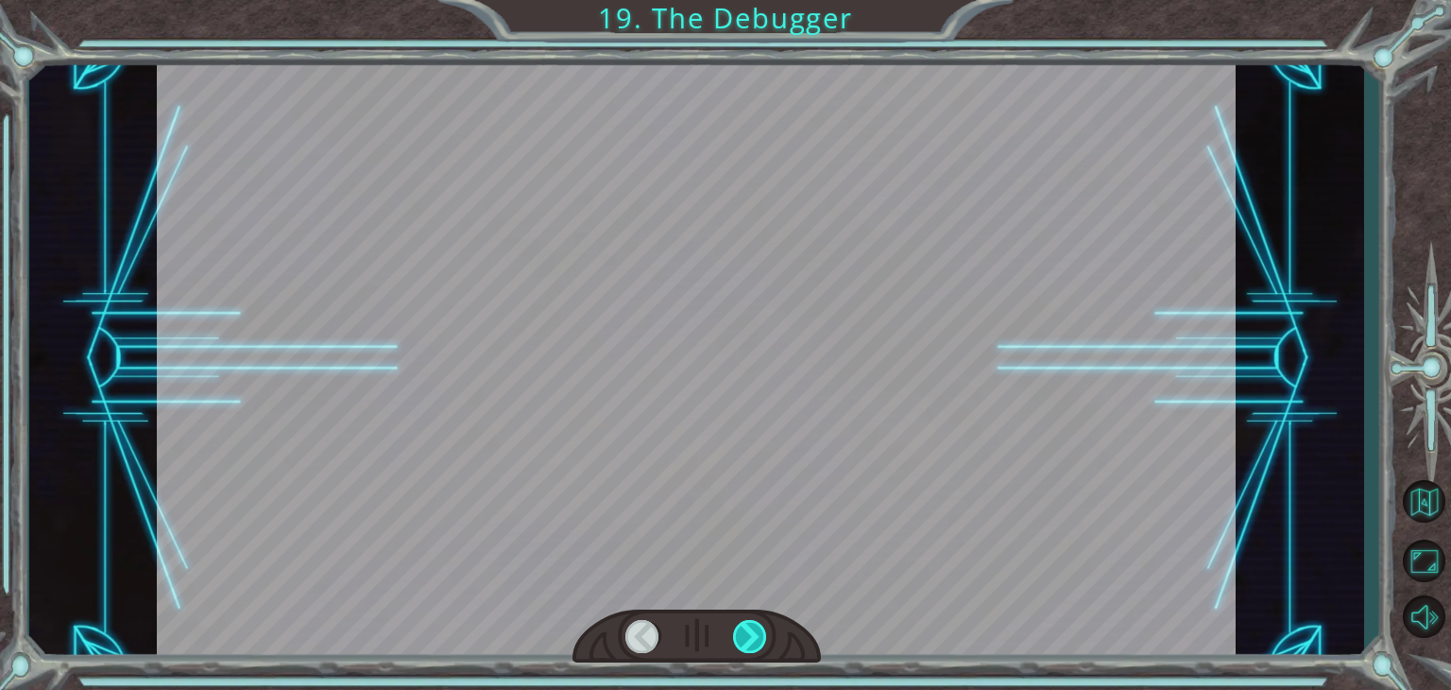
click at [735, 651] on div at bounding box center [750, 636] width 34 height 33
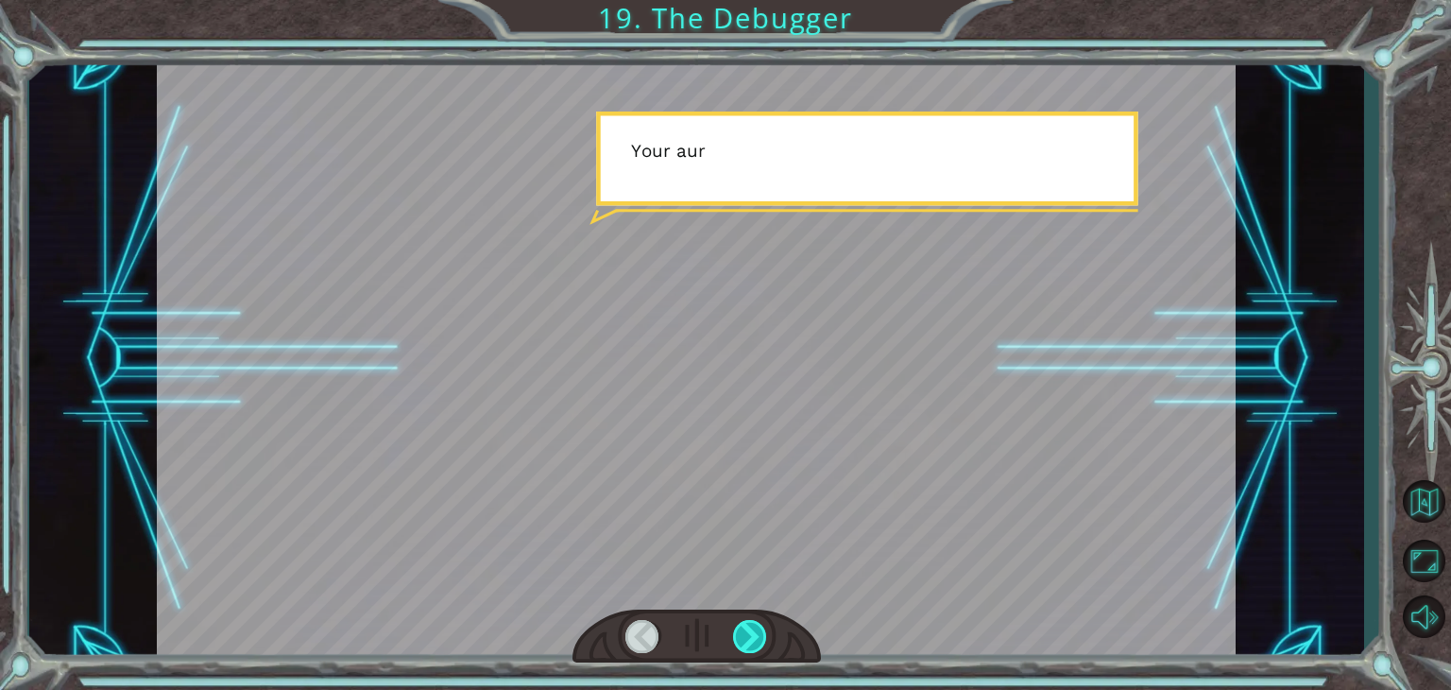
click at [735, 651] on div at bounding box center [750, 636] width 34 height 33
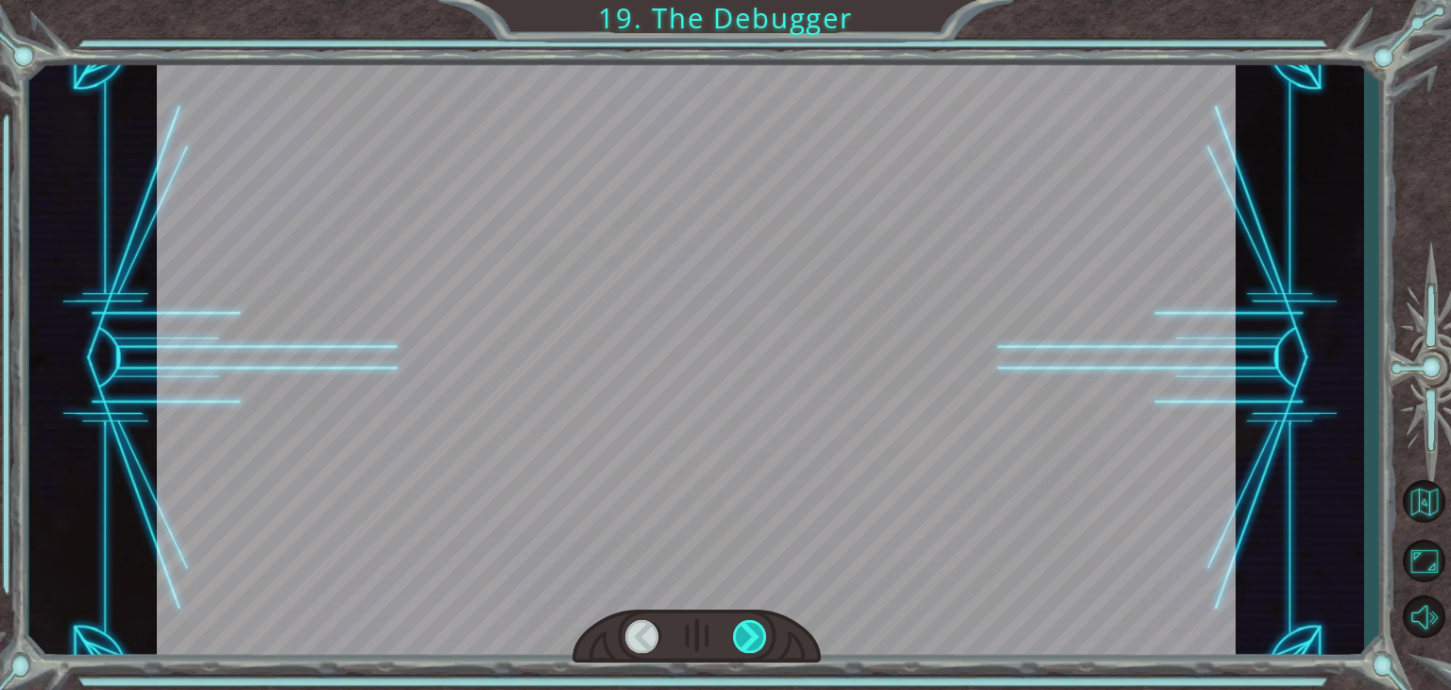
click at [735, 651] on div at bounding box center [750, 636] width 34 height 33
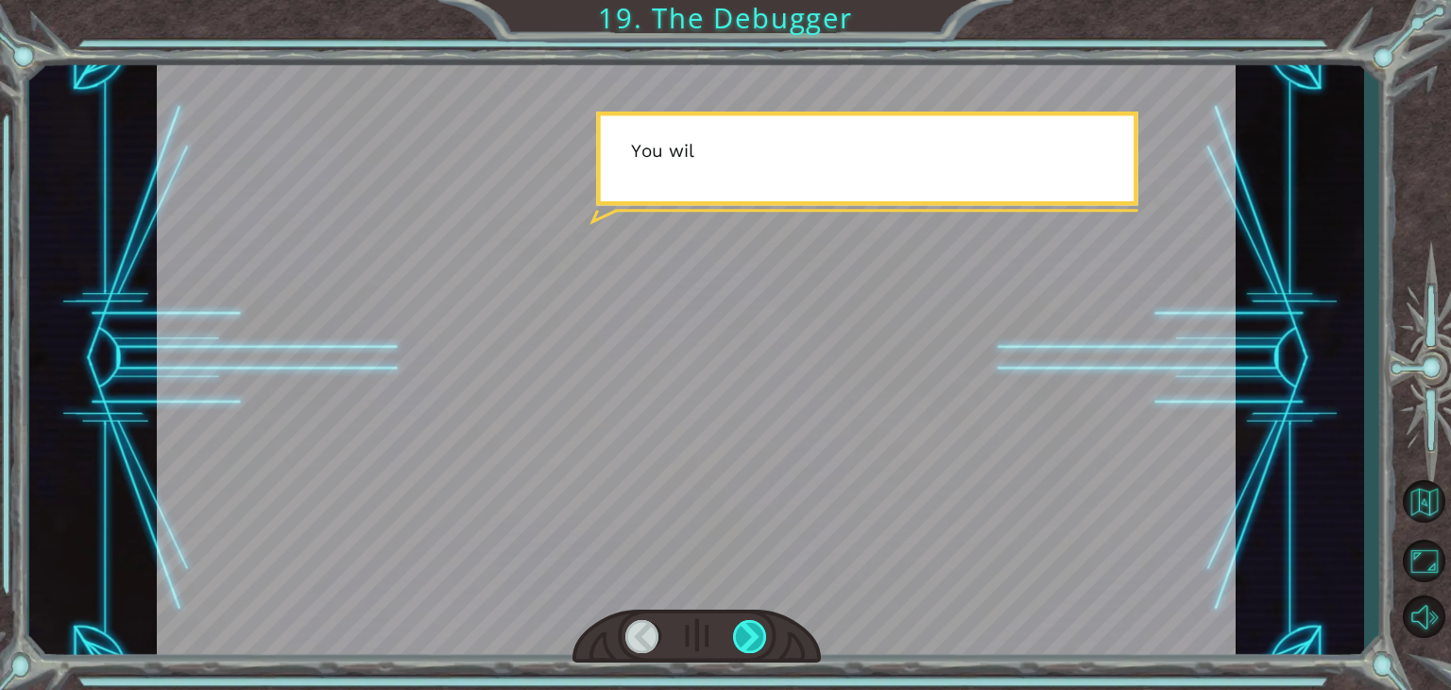
click at [735, 651] on div at bounding box center [750, 636] width 34 height 33
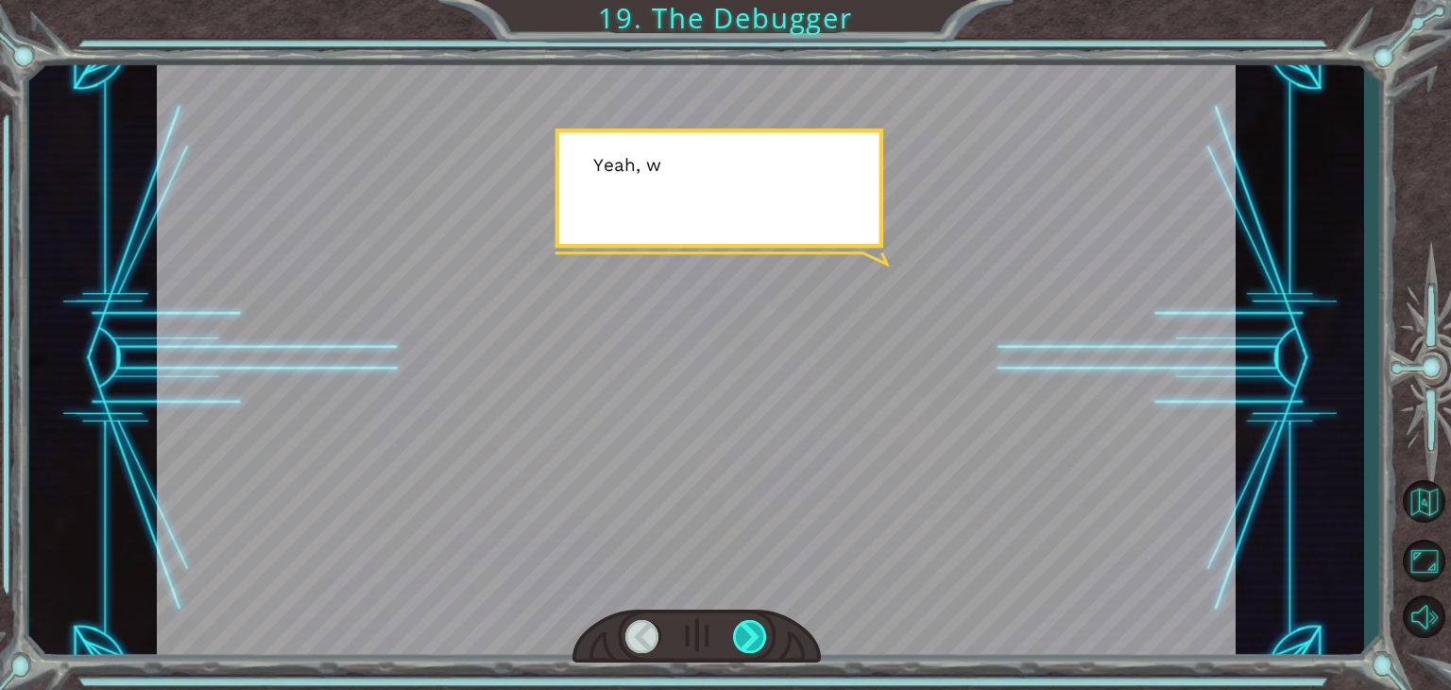
click at [735, 651] on div at bounding box center [750, 636] width 34 height 33
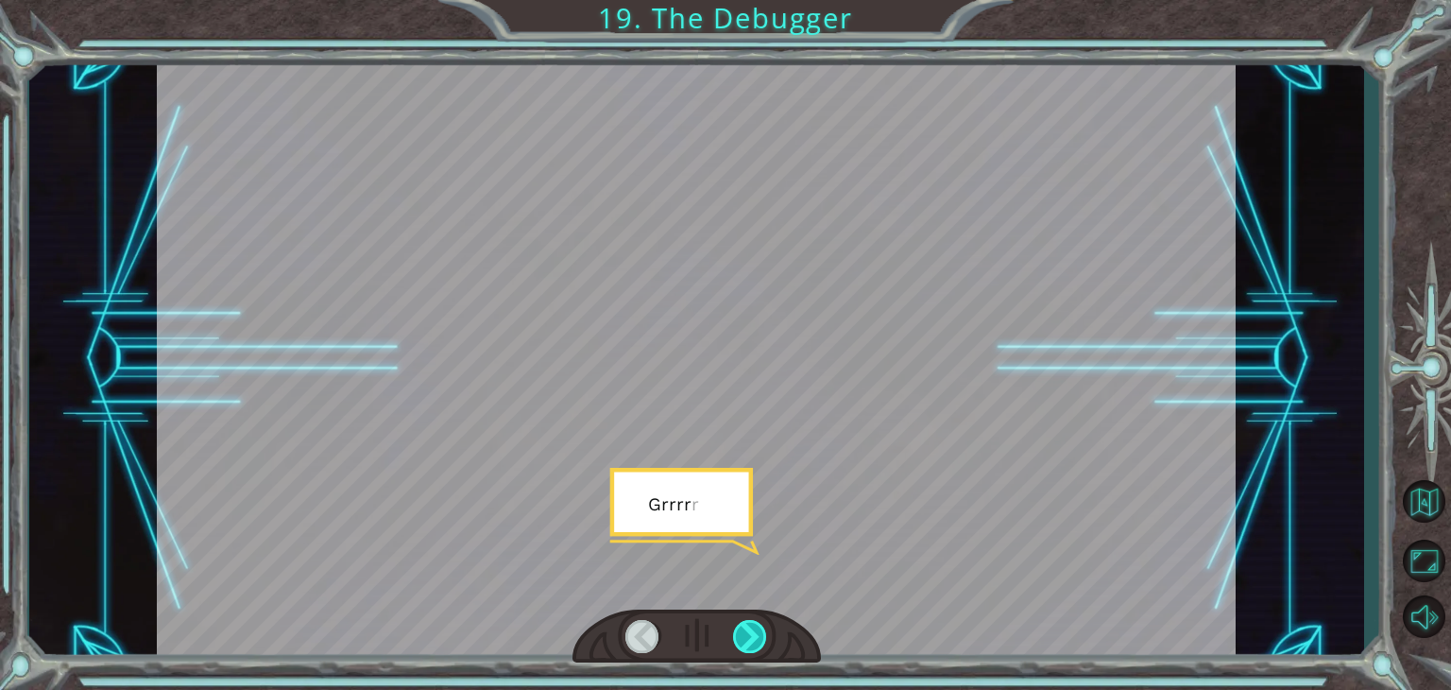
click at [735, 651] on div at bounding box center [750, 636] width 34 height 33
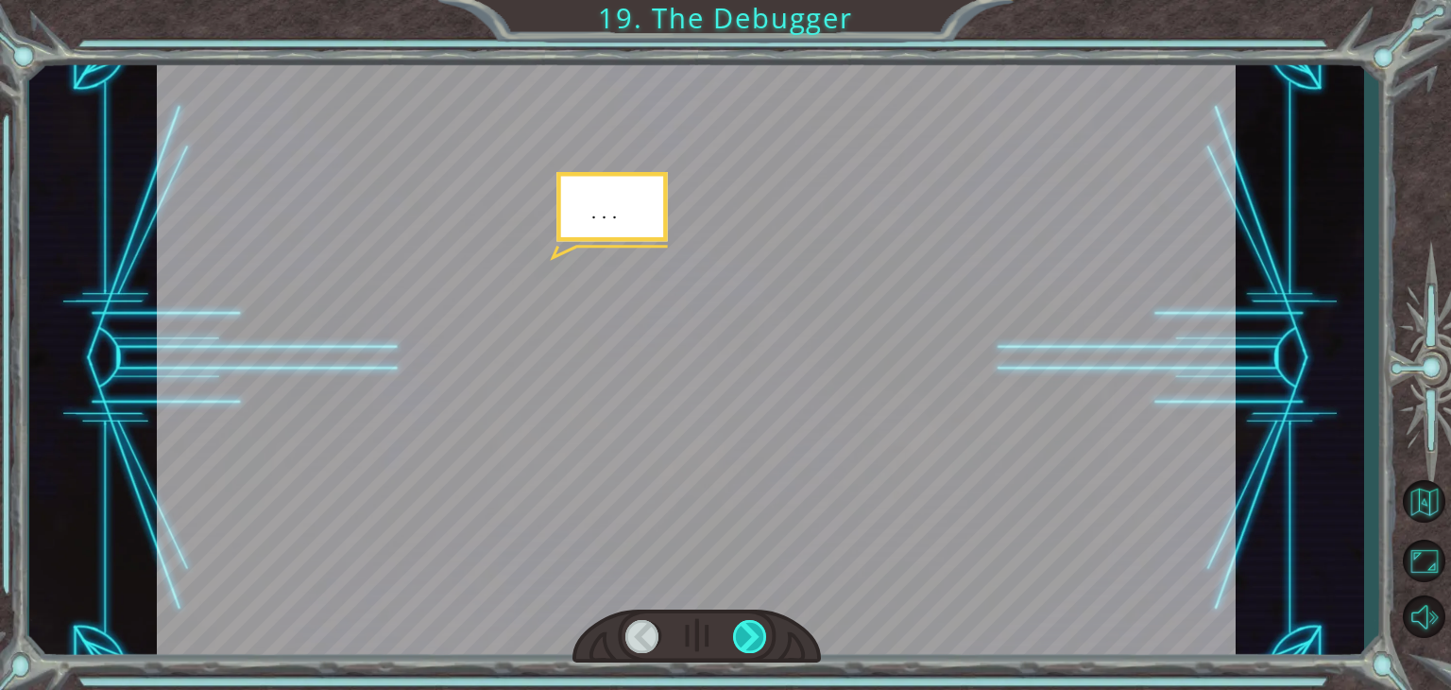
click at [735, 651] on div at bounding box center [750, 636] width 34 height 33
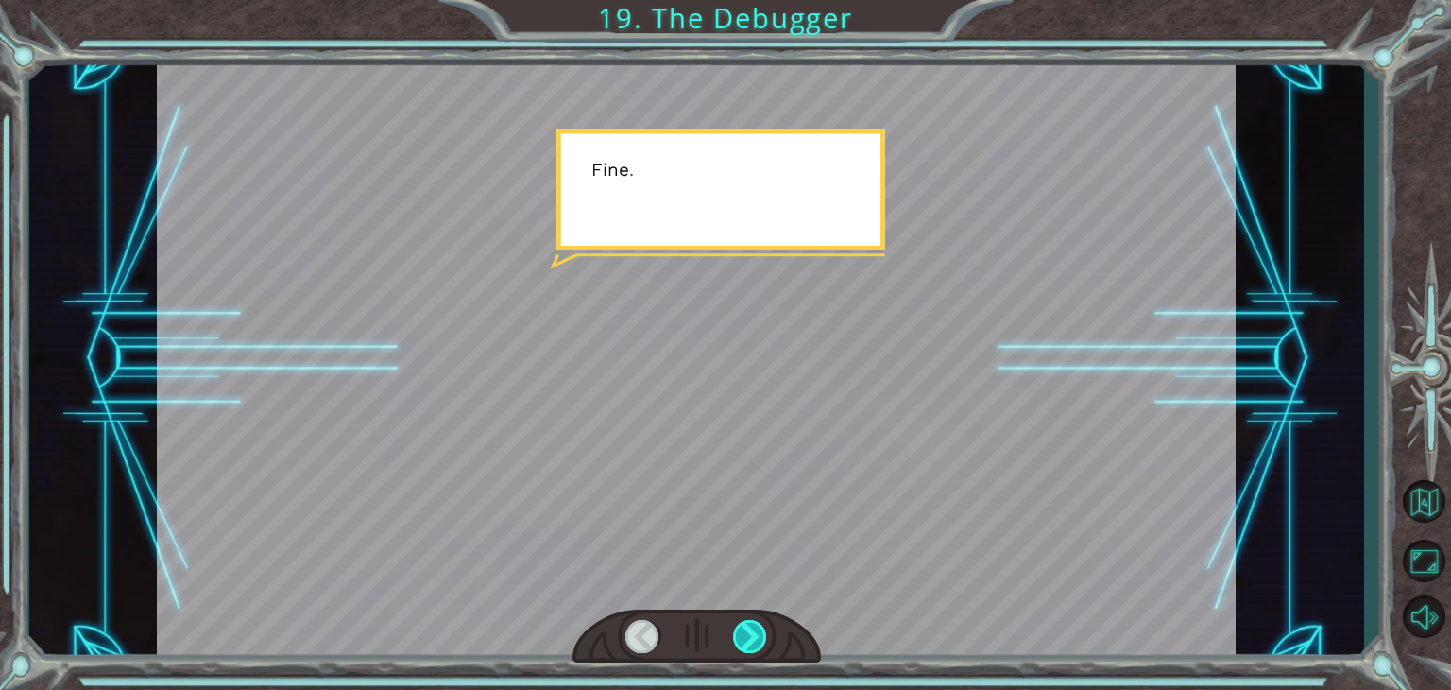
click at [735, 651] on div at bounding box center [750, 636] width 34 height 33
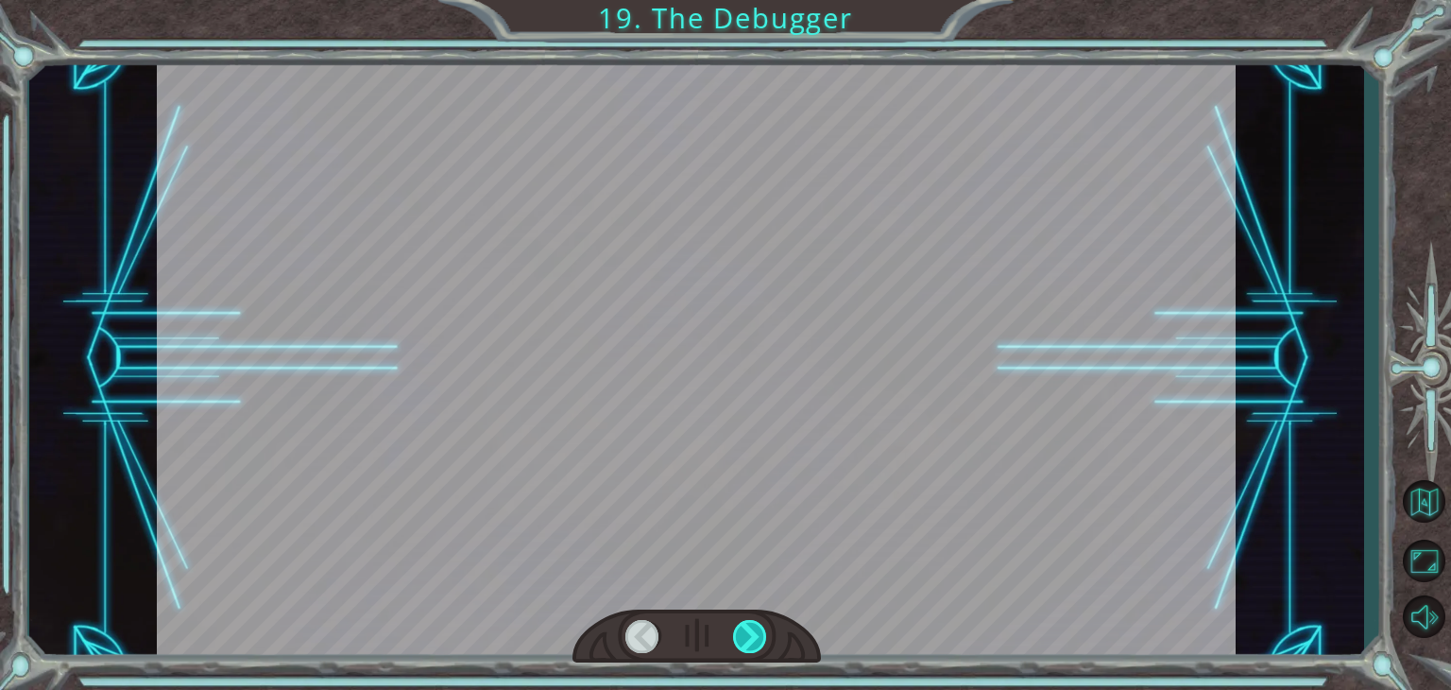
click at [735, 651] on div at bounding box center [750, 636] width 34 height 33
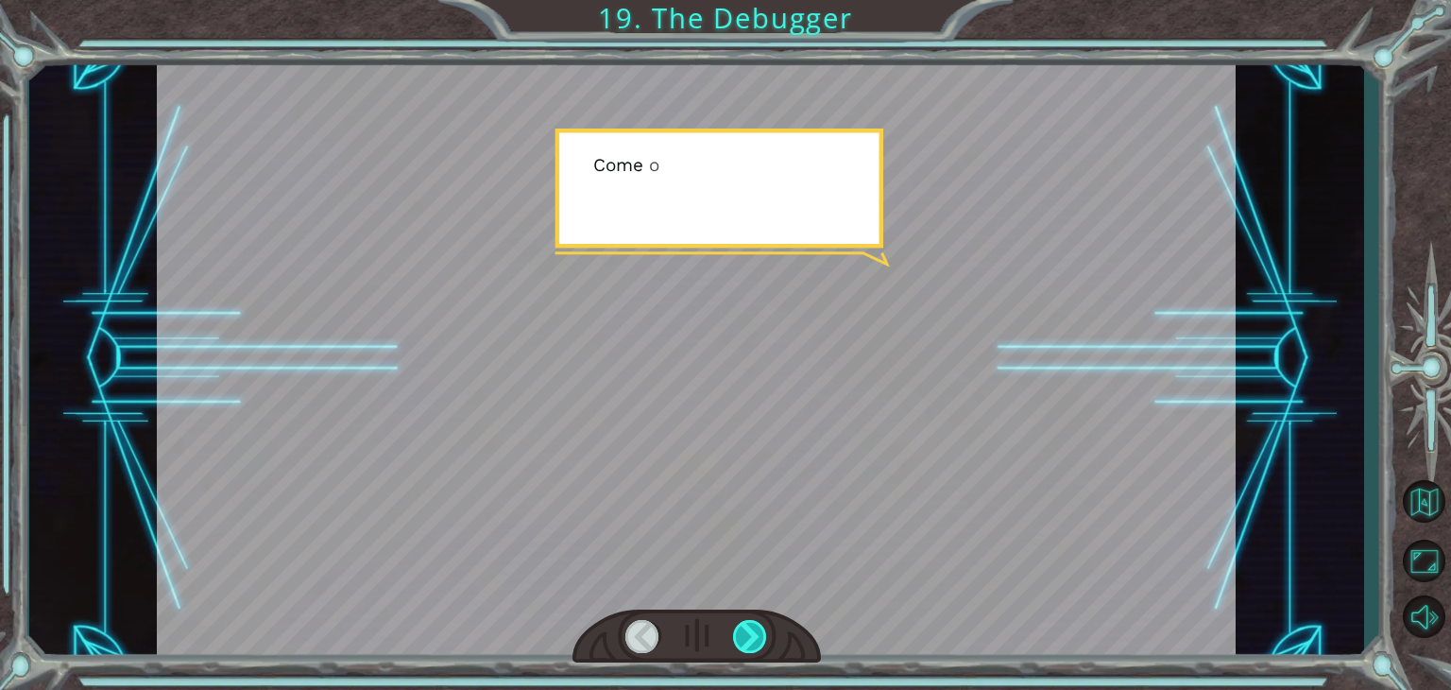
click at [735, 651] on div at bounding box center [750, 636] width 34 height 33
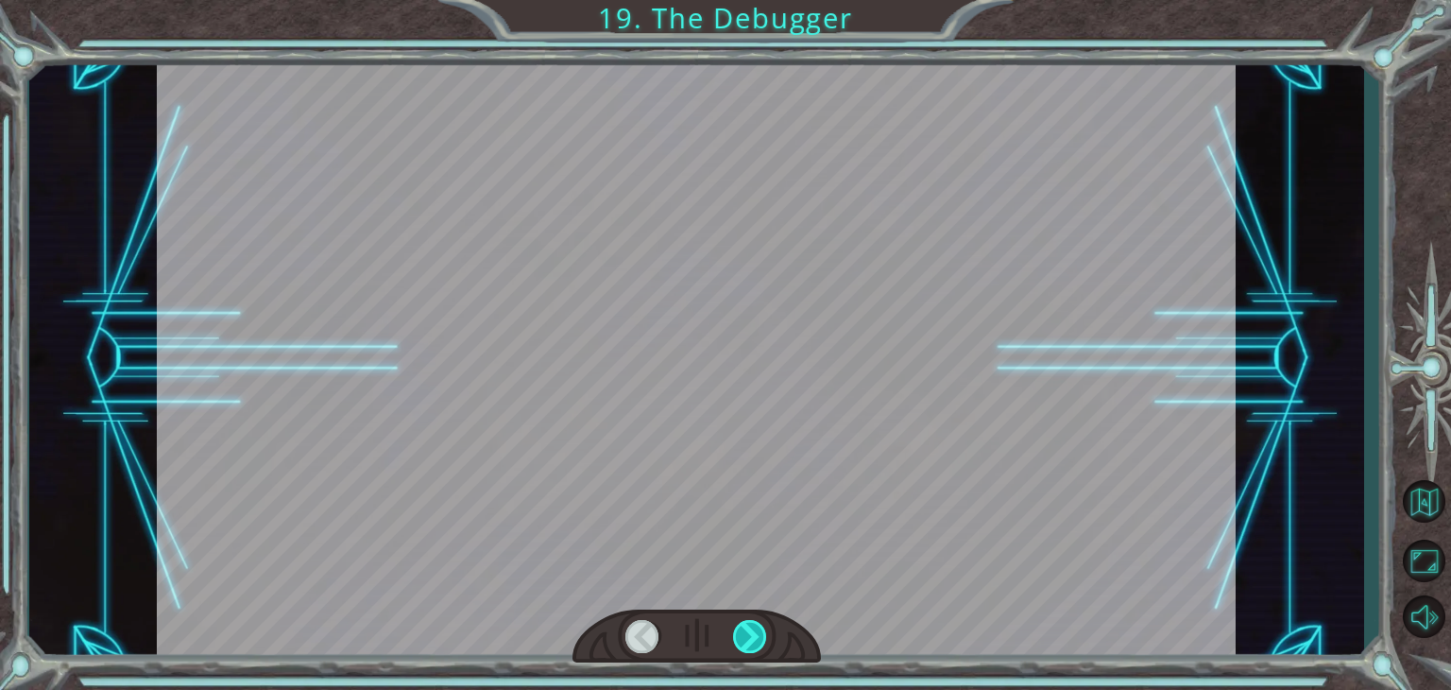
click at [735, 651] on div at bounding box center [750, 636] width 34 height 33
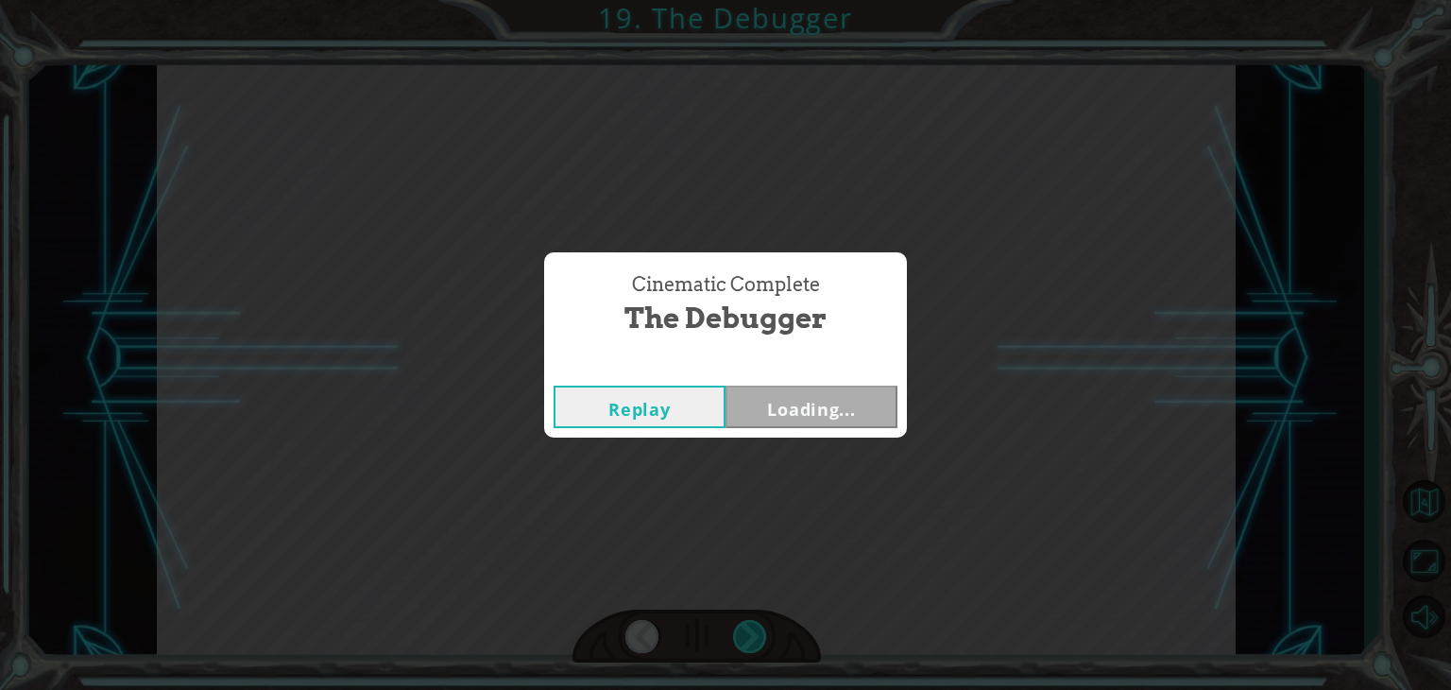
click at [735, 0] on div "Temporary Text F i n a l l y h e r e . S o t h i s i s t h e D e b u g g e r , …" at bounding box center [725, 0] width 1451 height 0
click at [735, 651] on div "Cinematic Complete The Debugger Replay Loading..." at bounding box center [725, 345] width 1451 height 690
click at [735, 651] on div "Cinematic Complete The Debugger Replay Locked" at bounding box center [725, 345] width 1451 height 690
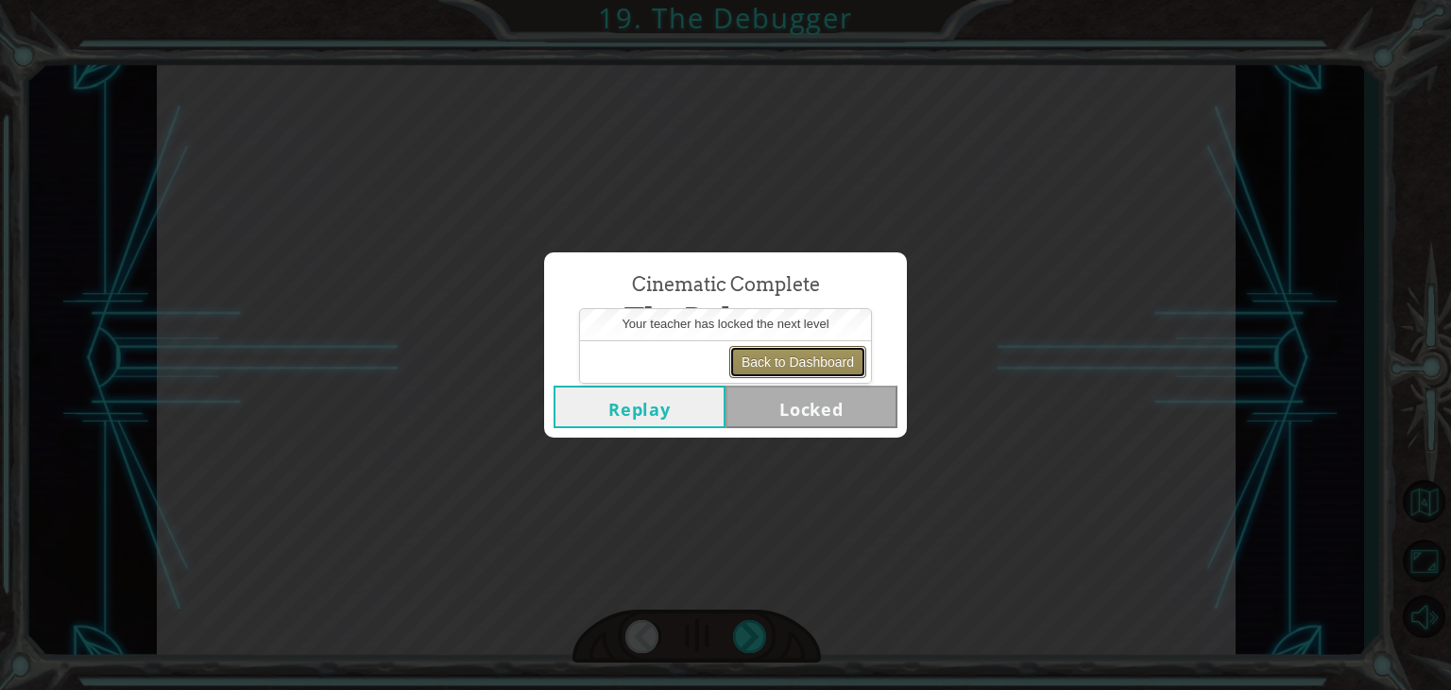
click at [756, 364] on button "Back to Dashboard" at bounding box center [797, 362] width 137 height 32
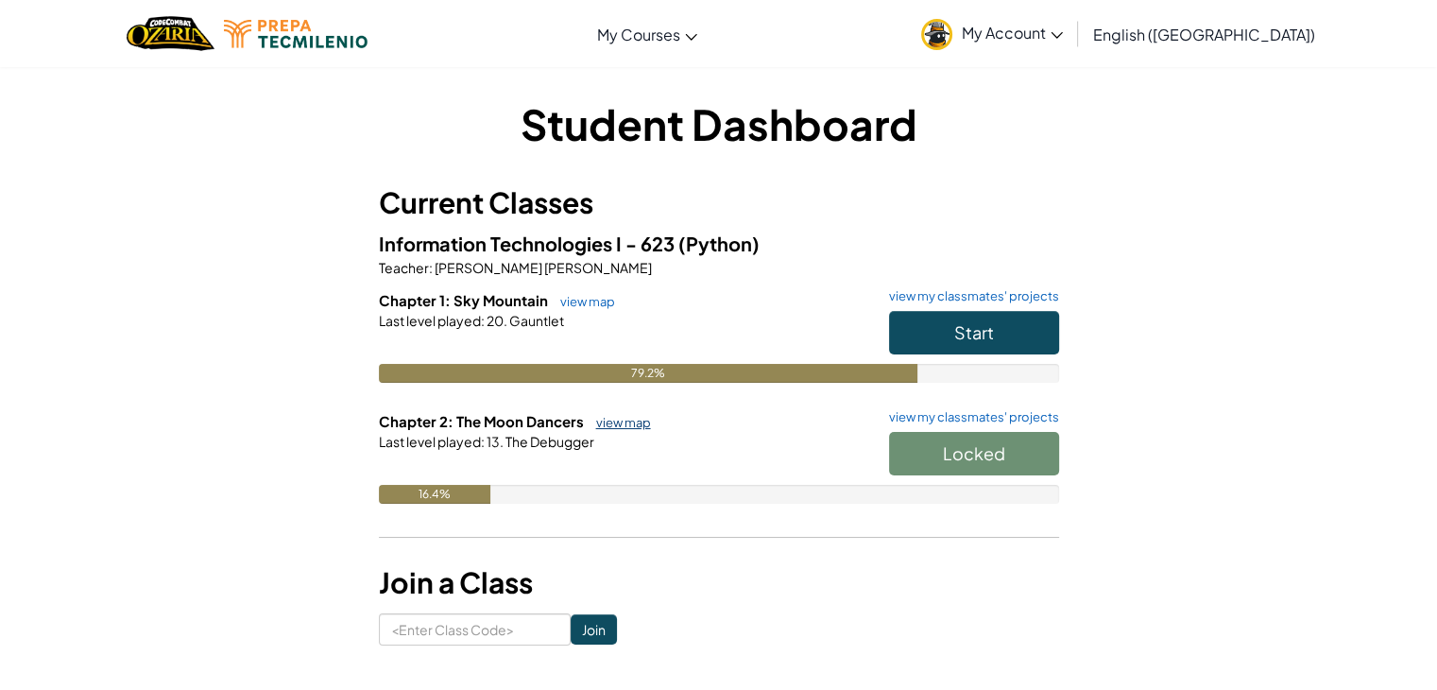
click at [624, 420] on link "view map" at bounding box center [619, 422] width 64 height 15
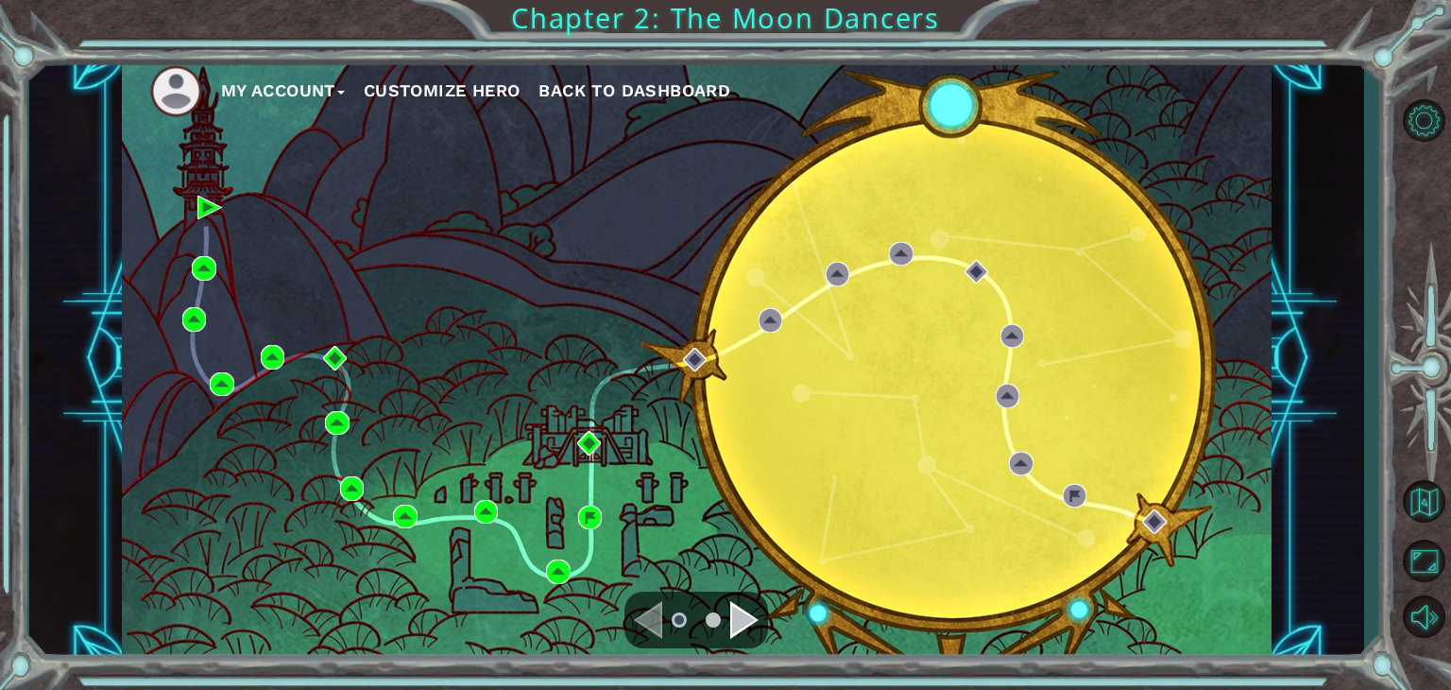
click at [1009, 647] on div "My Account Customize Hero Back to Dashboard" at bounding box center [697, 359] width 1150 height 607
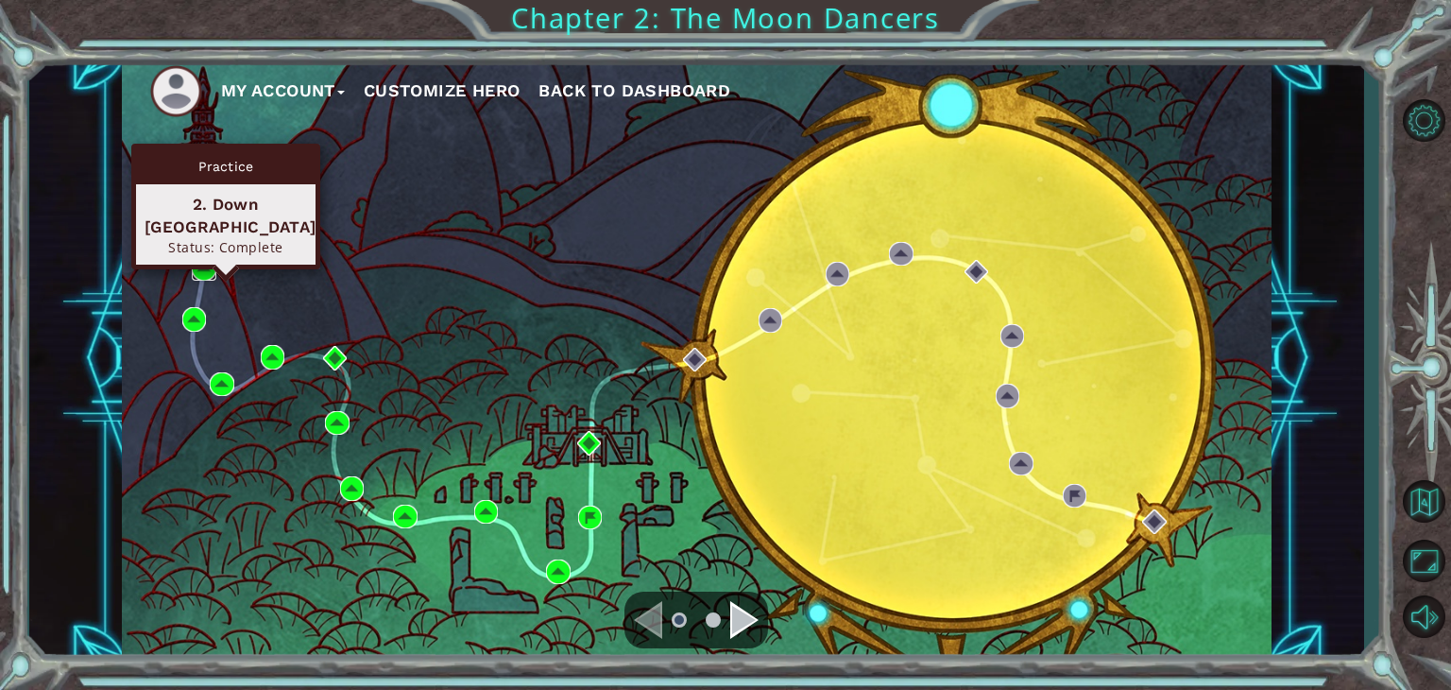
click at [215, 267] on img at bounding box center [204, 268] width 25 height 25
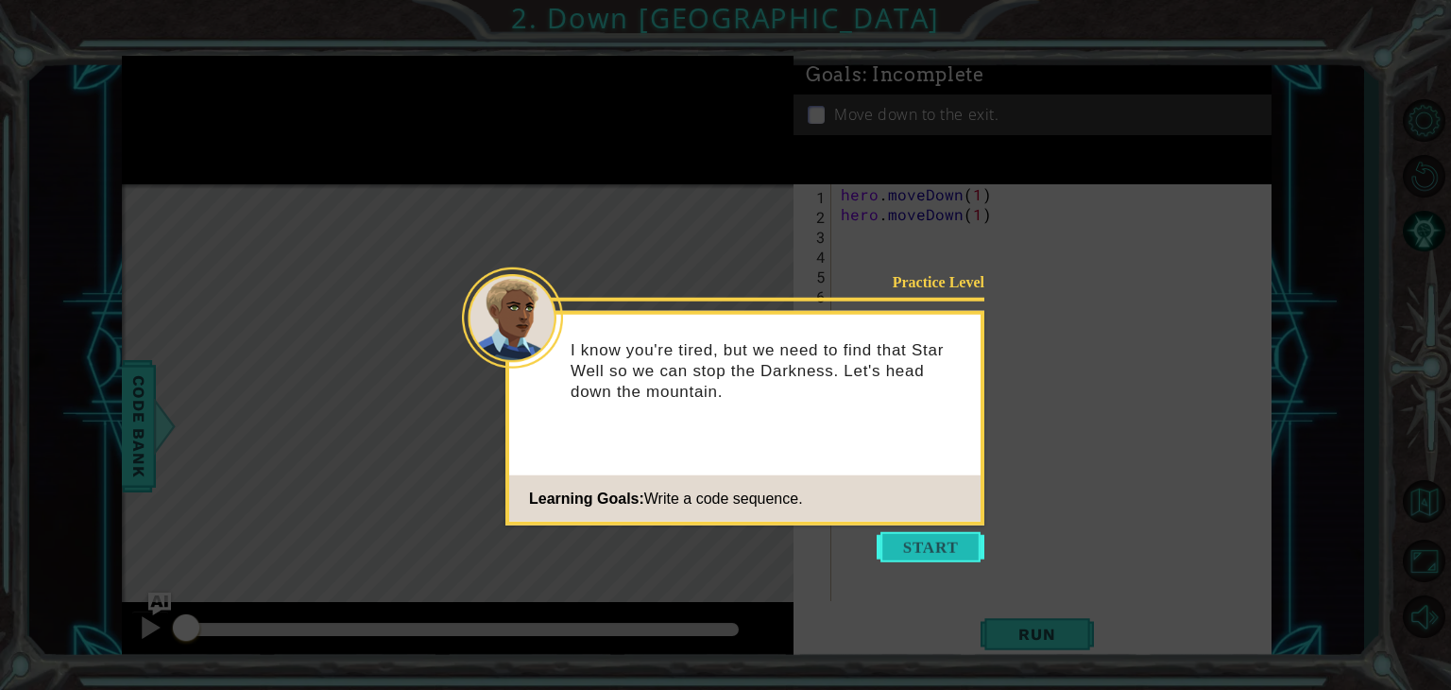
click at [904, 539] on button "Start" at bounding box center [931, 547] width 108 height 30
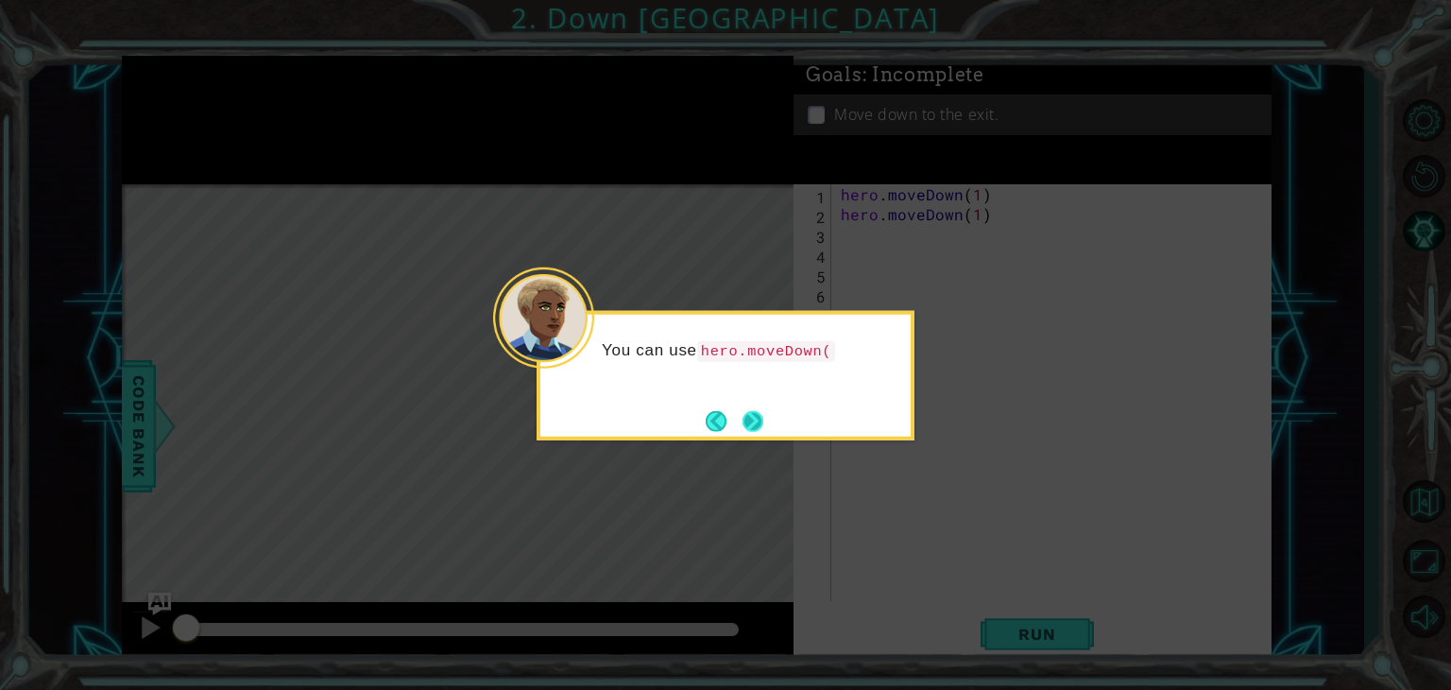
click at [758, 431] on button "Next" at bounding box center [753, 420] width 21 height 21
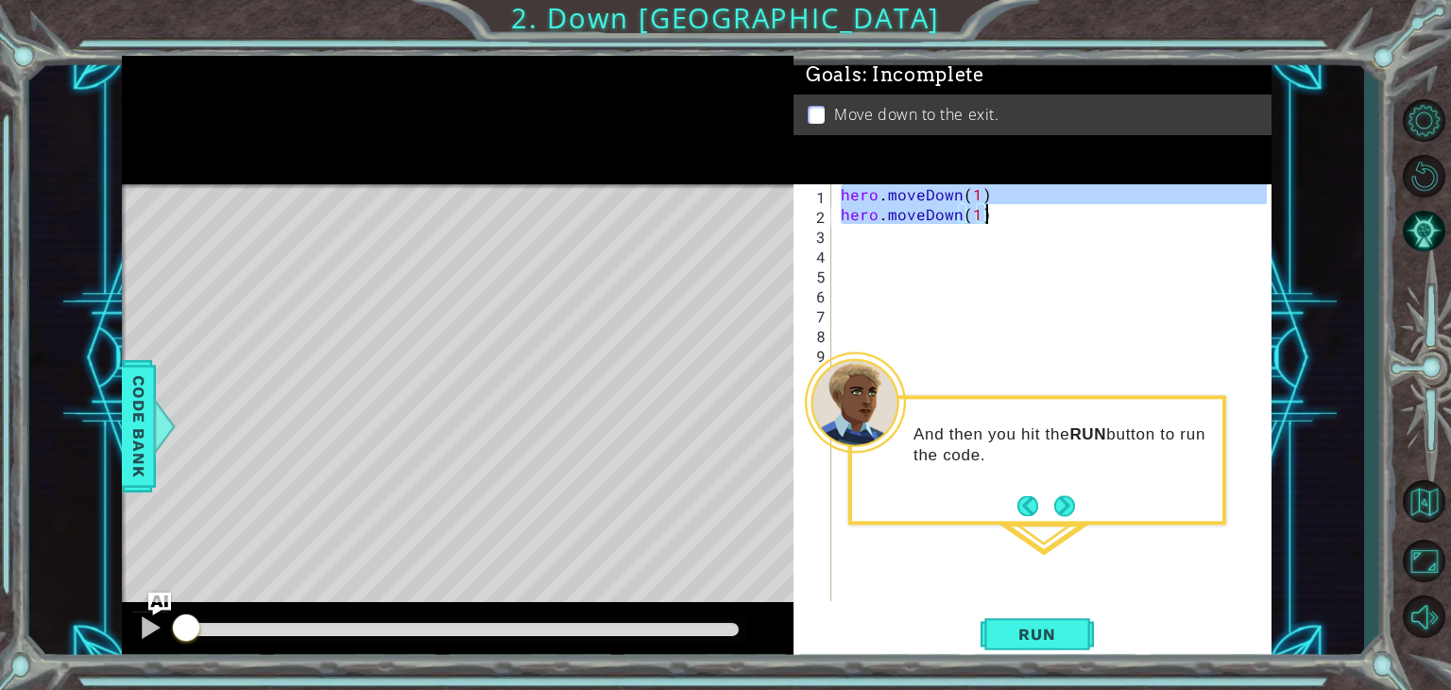
drag, startPoint x: 837, startPoint y: 193, endPoint x: 1005, endPoint y: 224, distance: 171.0
click at [1005, 224] on div "hero . moveDown ( 1 ) hero . moveDown ( 1 )" at bounding box center [1056, 412] width 439 height 456
type textarea "hero.moveDown(1)"
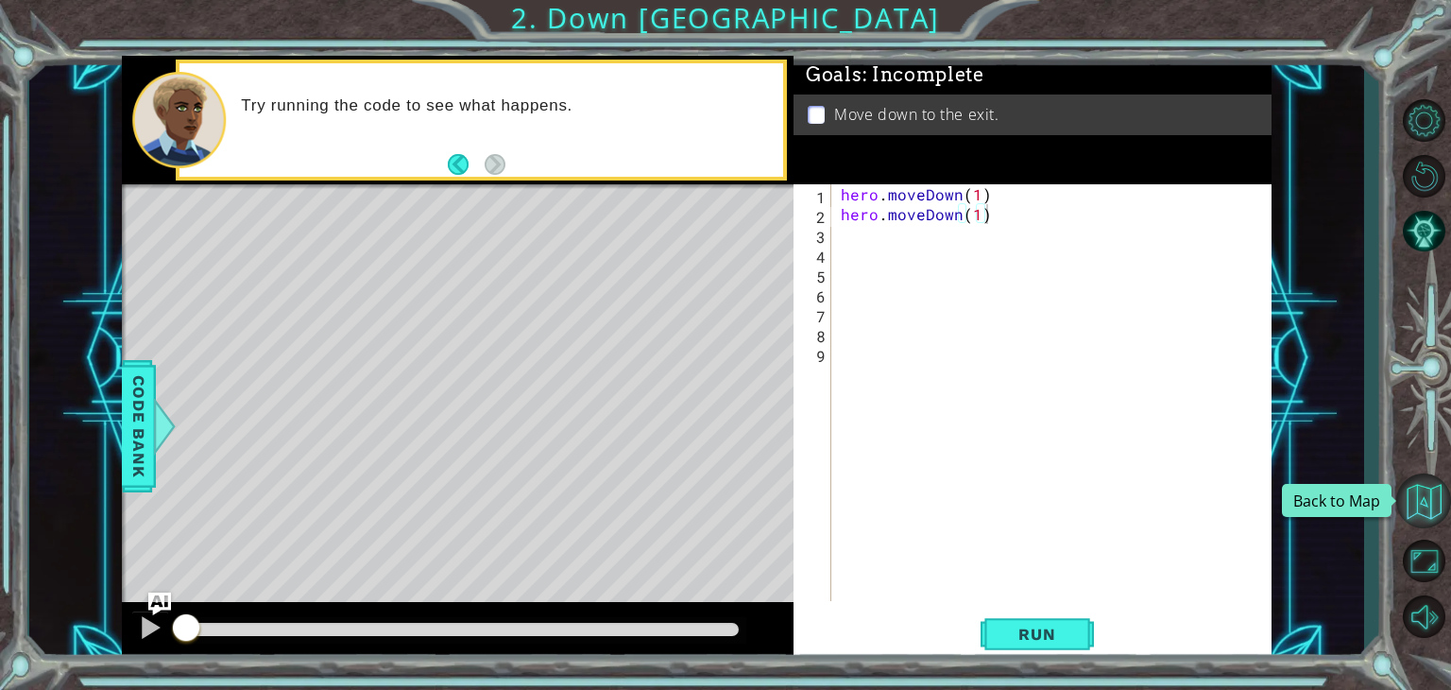
click at [1405, 480] on button "Back to Map" at bounding box center [1423, 500] width 55 height 55
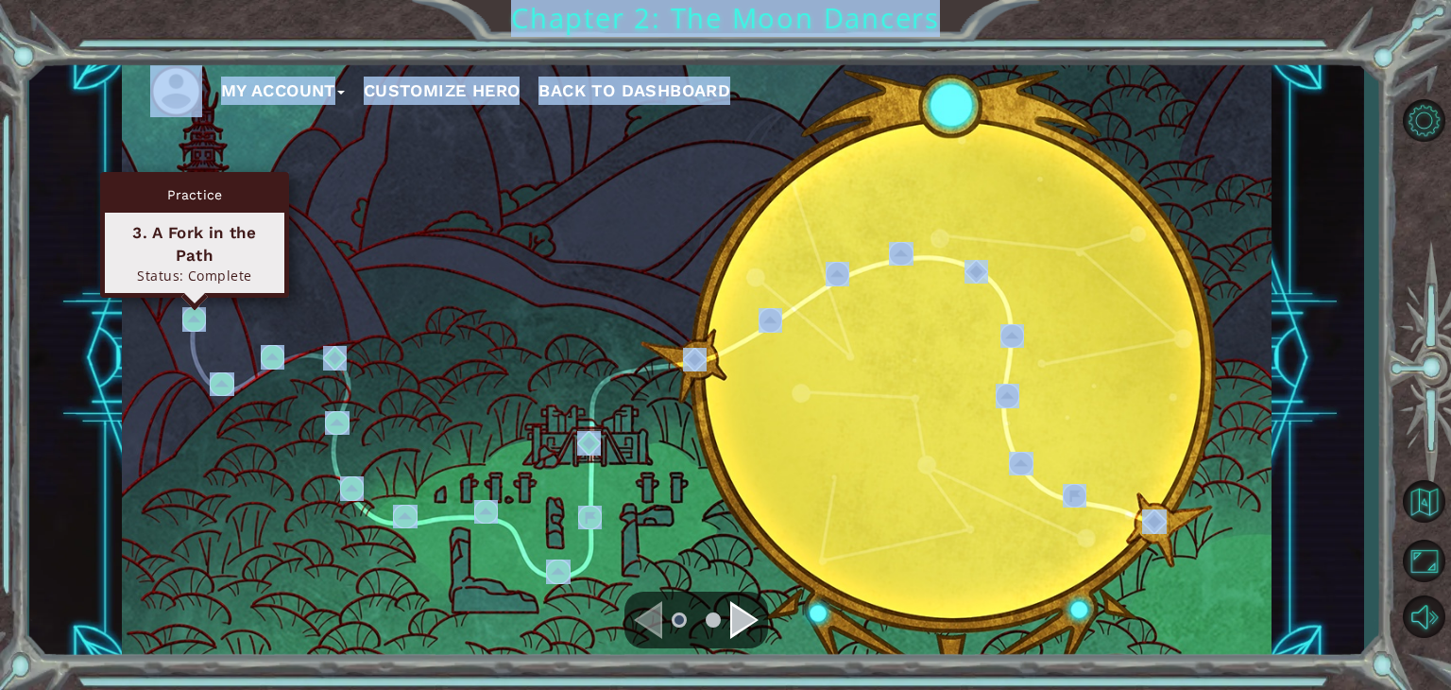
click at [196, 307] on body "My Account Customize Hero Back to Dashboard Chapter 2: The Moon Dancers 1 2 3 4…" at bounding box center [725, 345] width 1451 height 690
click at [196, 298] on div "Practice 3. A Fork in the Path Status: Complete" at bounding box center [194, 235] width 189 height 126
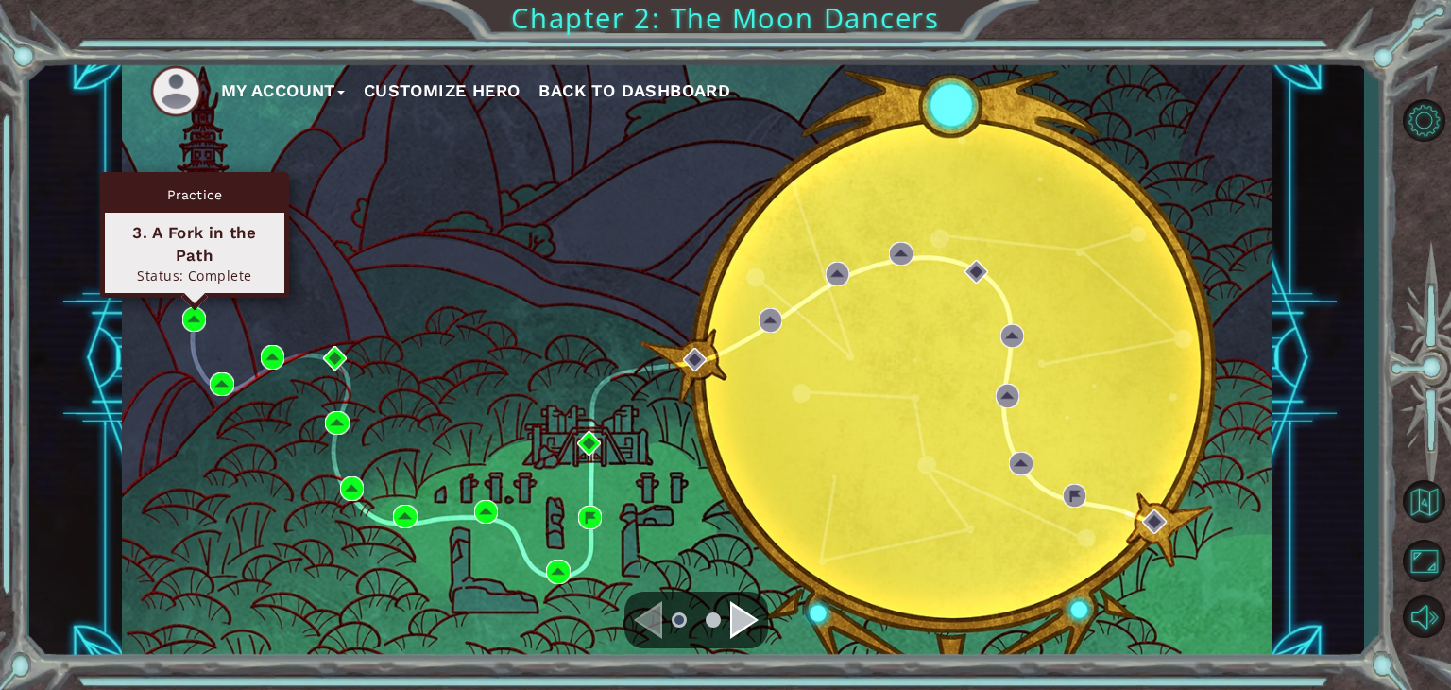
click at [196, 298] on div "Practice 3. A Fork in the Path Status: Complete" at bounding box center [194, 235] width 189 height 126
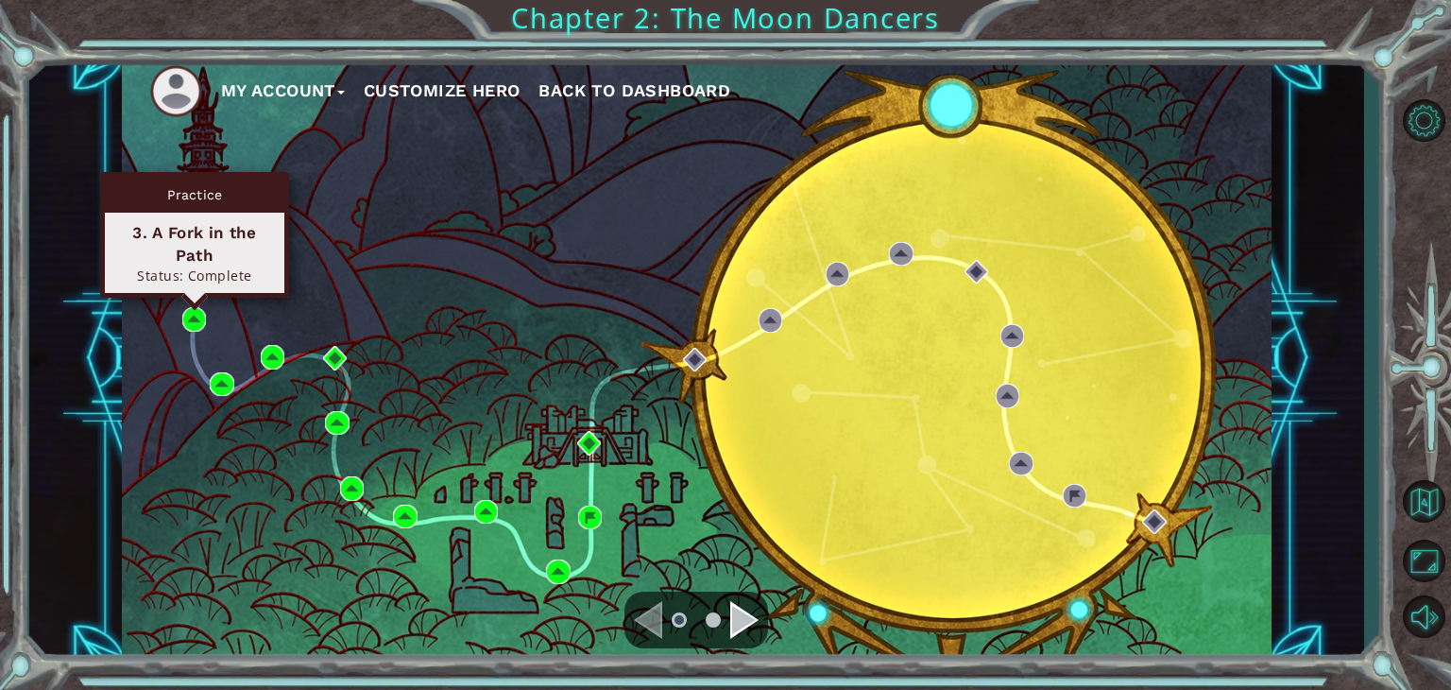
click at [196, 298] on div "Practice 3. A Fork in the Path Status: Complete" at bounding box center [194, 235] width 189 height 126
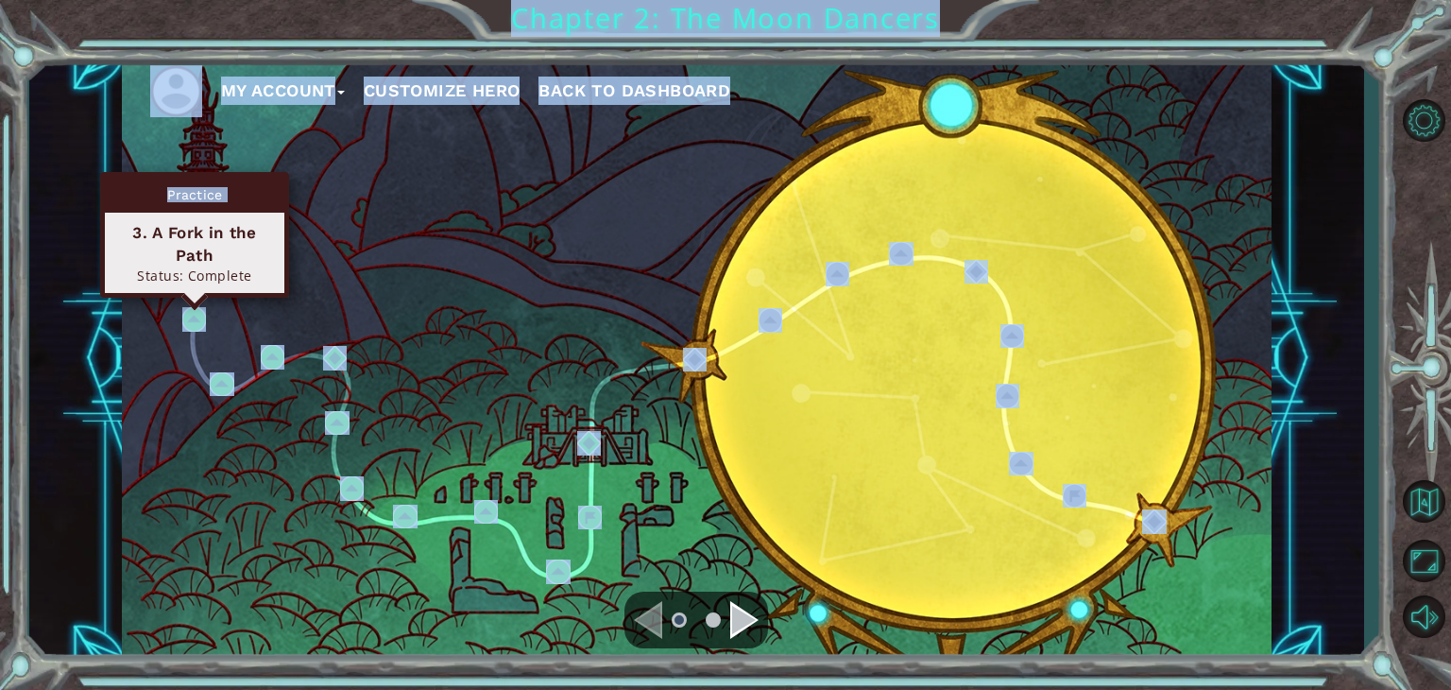
drag, startPoint x: 196, startPoint y: 307, endPoint x: 209, endPoint y: 333, distance: 28.7
click at [209, 333] on body "My Account Customize Hero Back to Dashboard Chapter 2: The Moon Dancers 1 2 3 4…" at bounding box center [725, 345] width 1451 height 690
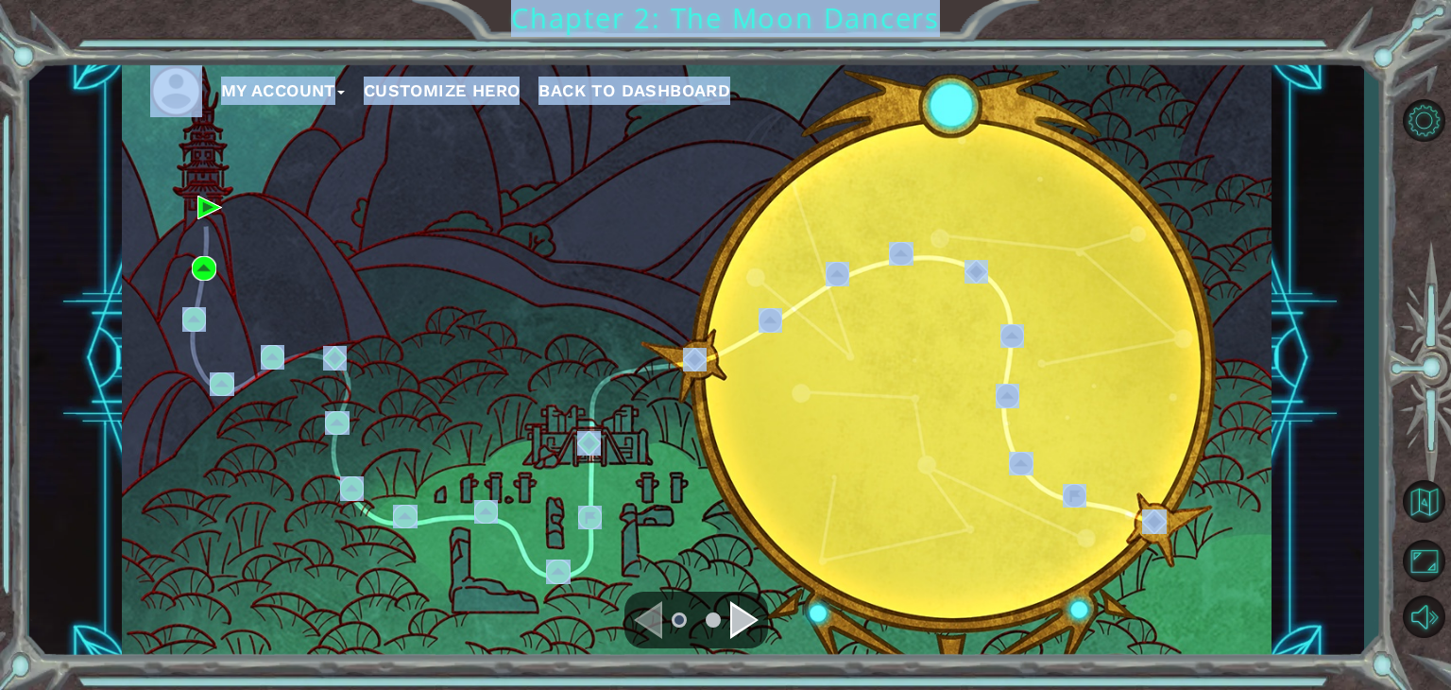
click at [209, 333] on div "My Account Customize Hero Back to Dashboard" at bounding box center [697, 359] width 1150 height 607
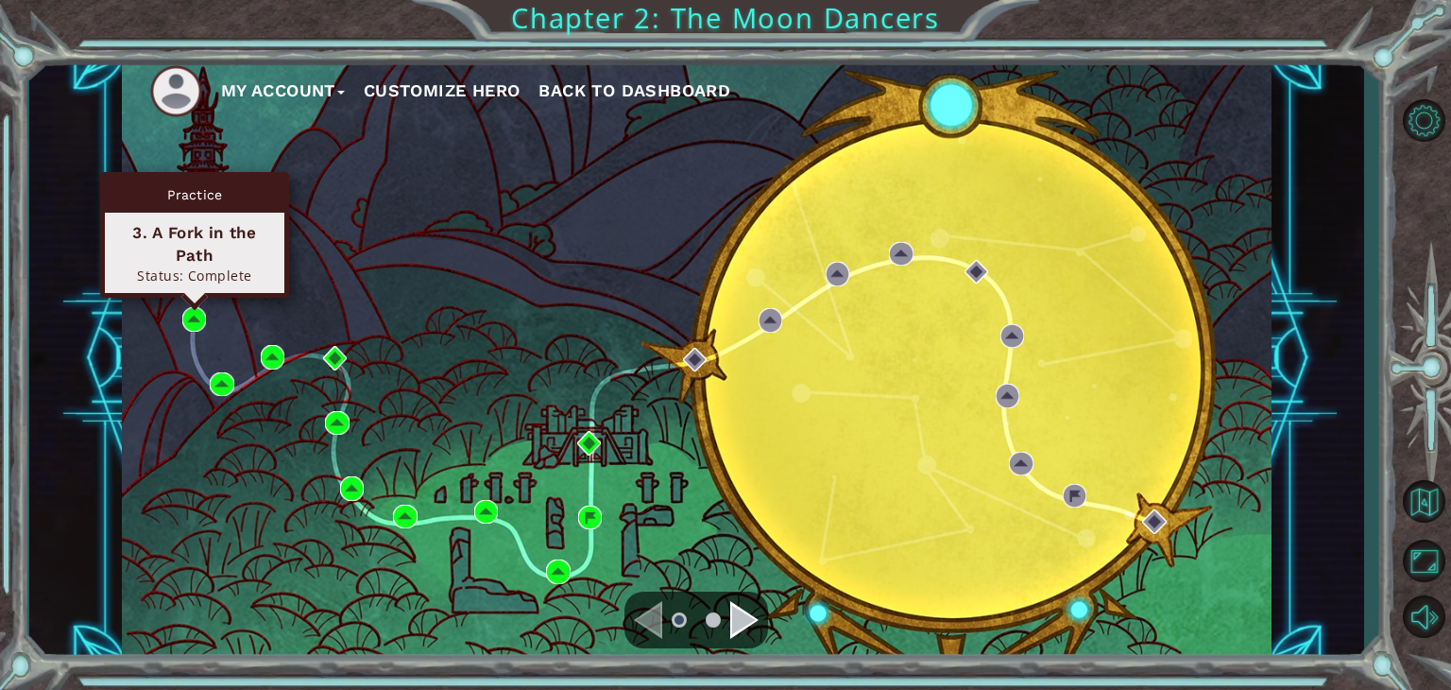
click at [193, 298] on div "Practice 3. A Fork in the Path Status: Complete" at bounding box center [194, 235] width 189 height 126
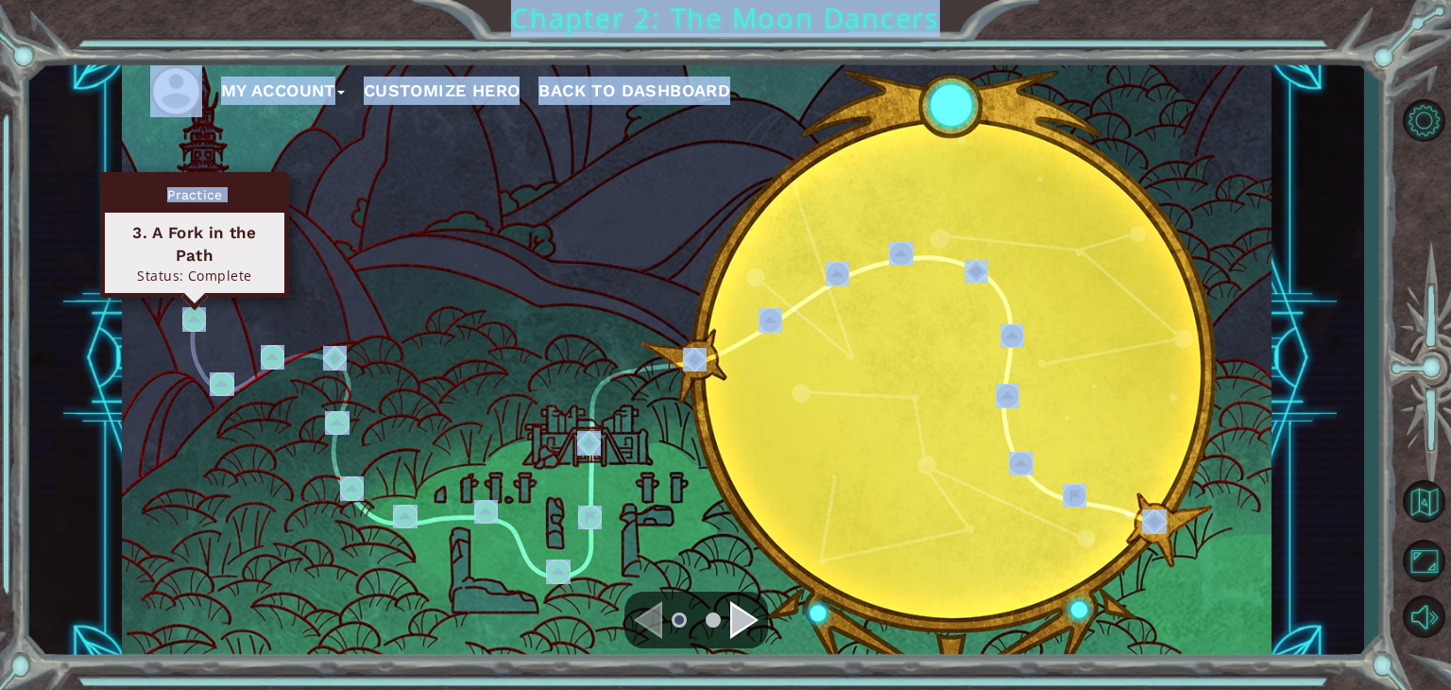
click at [195, 311] on body "My Account Customize Hero Back to Dashboard Chapter 2: The Moon Dancers 1 2 3 4…" at bounding box center [725, 345] width 1451 height 690
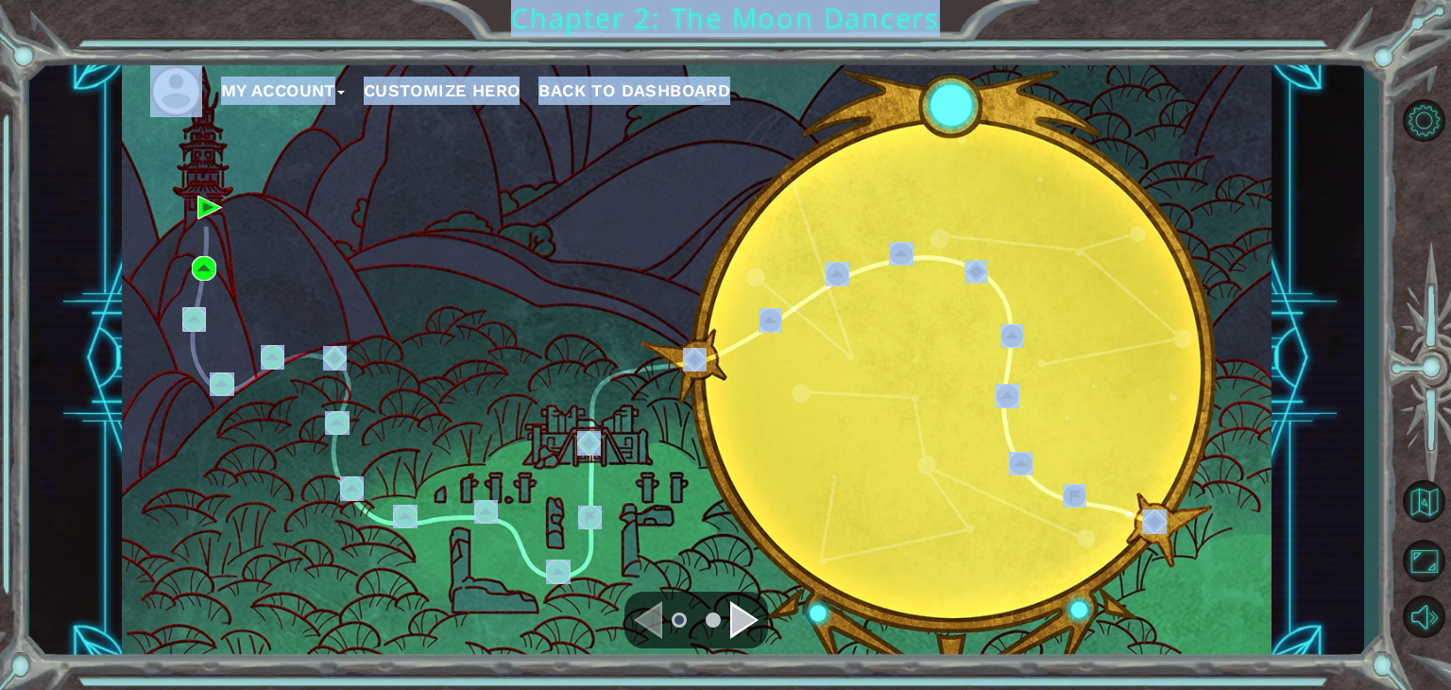
click at [195, 311] on img at bounding box center [194, 319] width 25 height 25
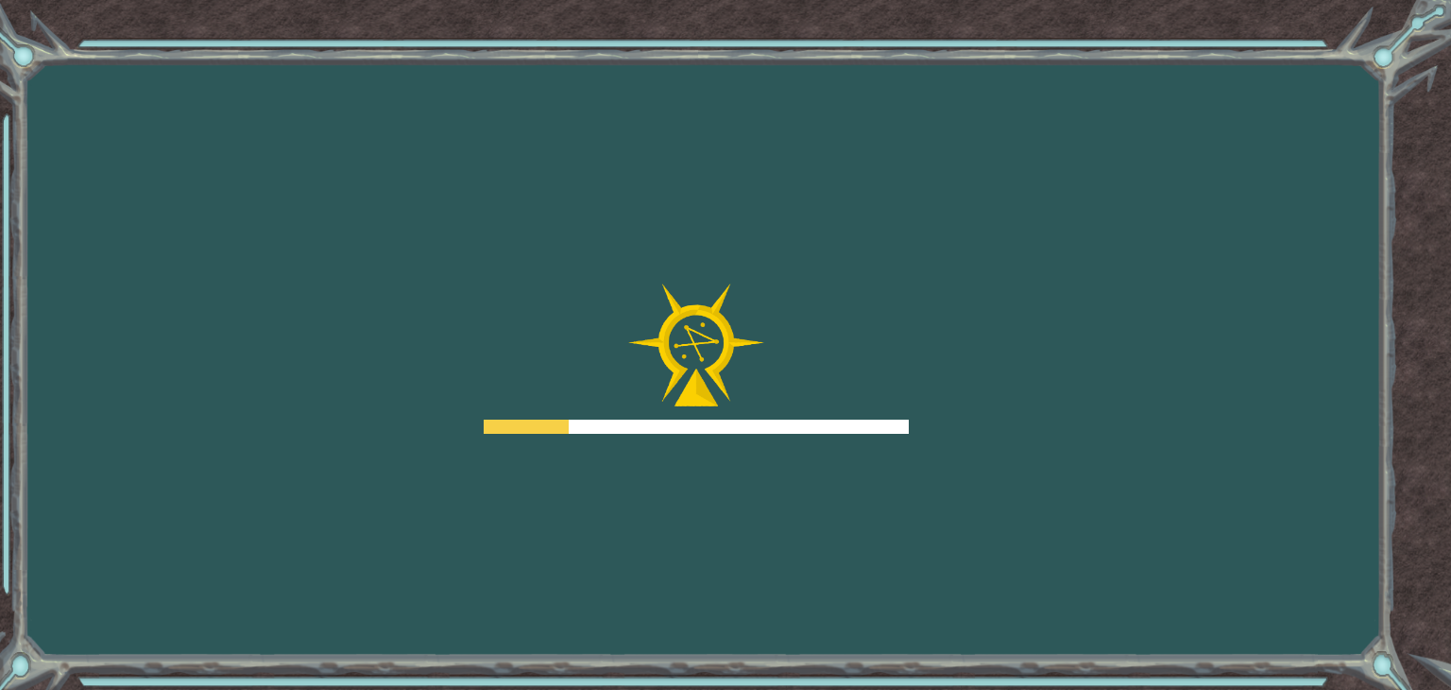
click at [526, 292] on div at bounding box center [696, 358] width 425 height 151
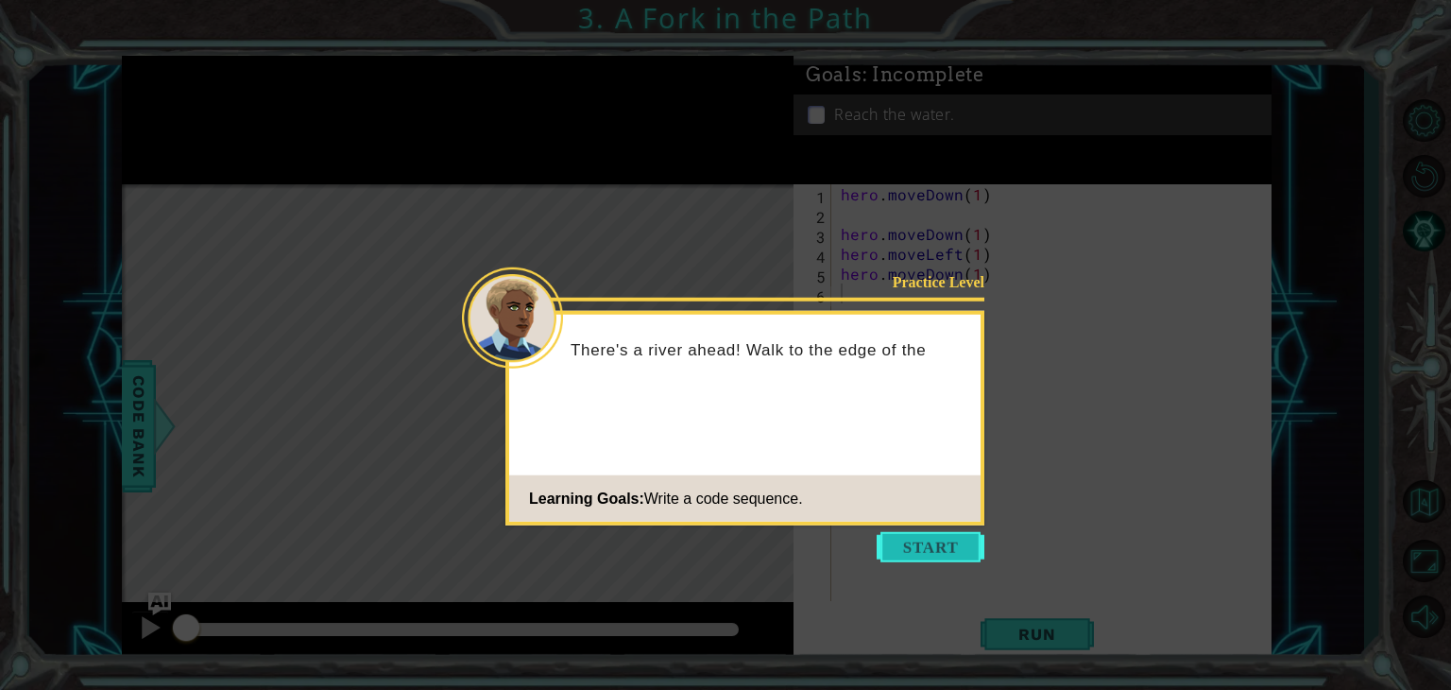
click at [940, 545] on button "Start" at bounding box center [931, 547] width 108 height 30
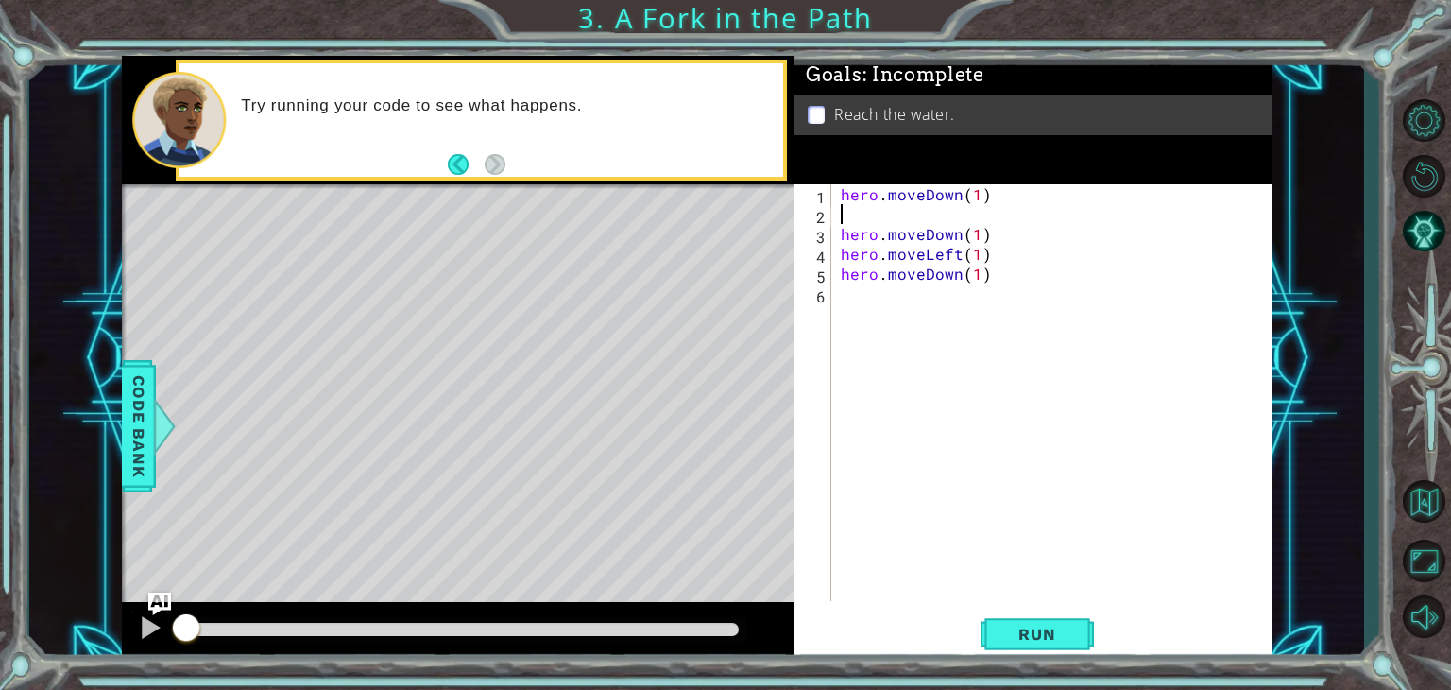
click at [921, 218] on div "hero . moveDown ( 1 ) hero . moveDown ( 1 ) hero . moveLeft ( 1 ) hero . moveDo…" at bounding box center [1056, 412] width 439 height 456
drag, startPoint x: 835, startPoint y: 197, endPoint x: 863, endPoint y: 194, distance: 28.5
click at [863, 194] on div "hero.moveDown(1) 1 2 3 4 5 hero . moveDown ( 1 ) hero . moveDown ( 1 ) hero . m…" at bounding box center [1030, 392] width 473 height 417
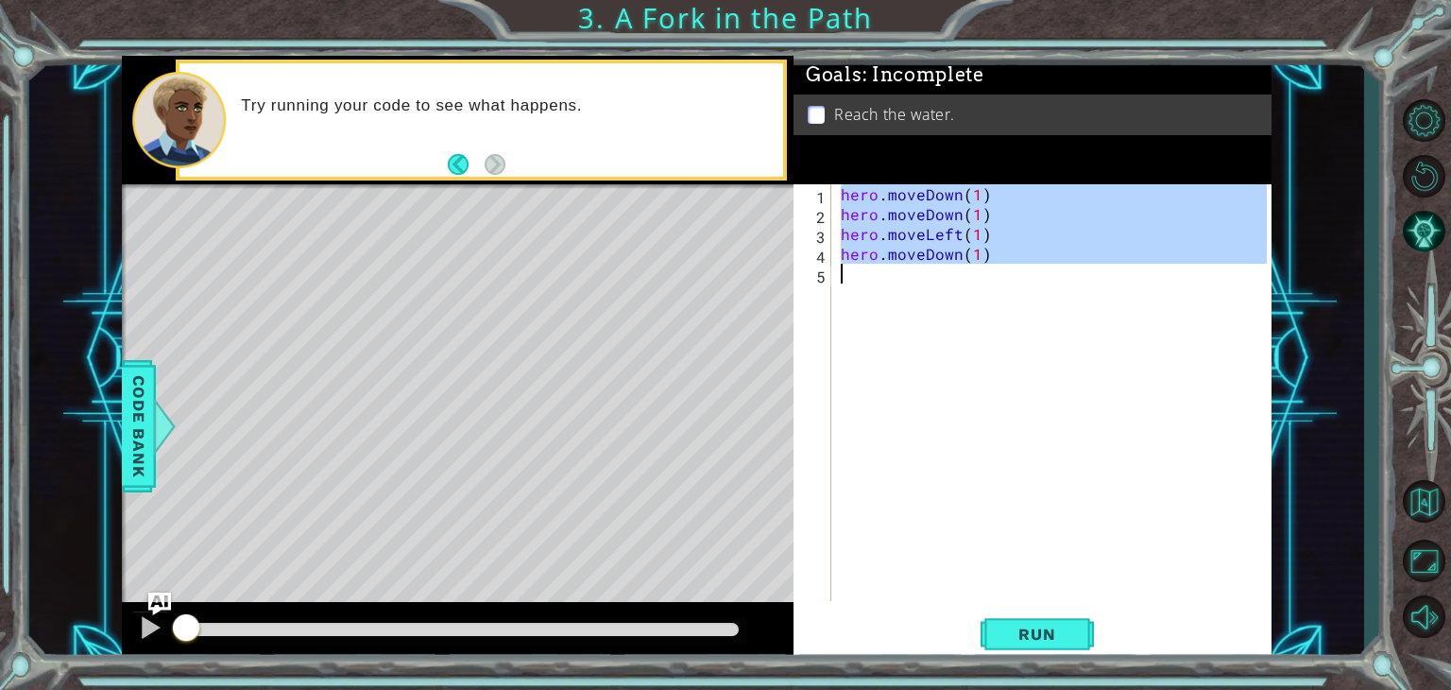
drag, startPoint x: 841, startPoint y: 197, endPoint x: 1028, endPoint y: 283, distance: 205.9
click at [1028, 283] on div "hero . moveDown ( 1 ) hero . moveDown ( 1 ) hero . moveLeft ( 1 ) hero . moveDo…" at bounding box center [1056, 412] width 439 height 456
type textarea "hero.moveDown(1)"
click at [1409, 511] on button "Back to Map" at bounding box center [1423, 500] width 55 height 55
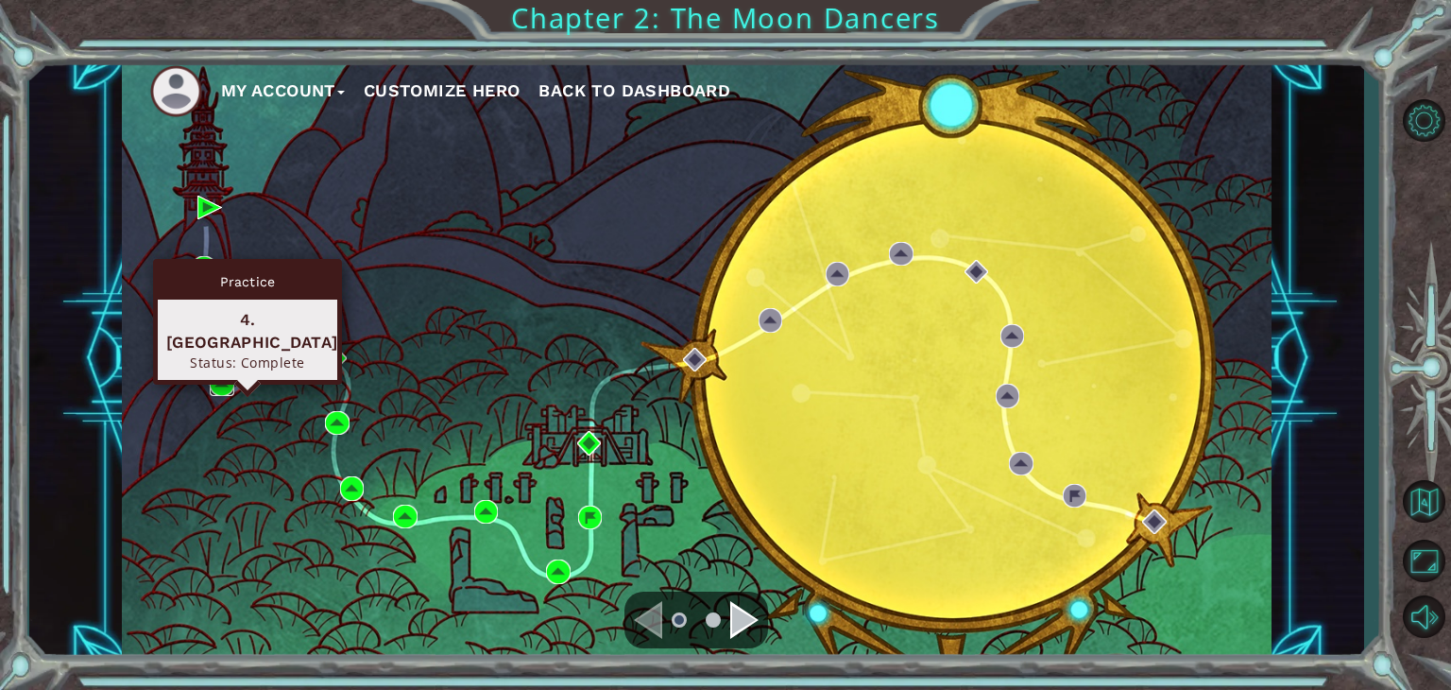
click at [225, 390] on img at bounding box center [222, 384] width 25 height 25
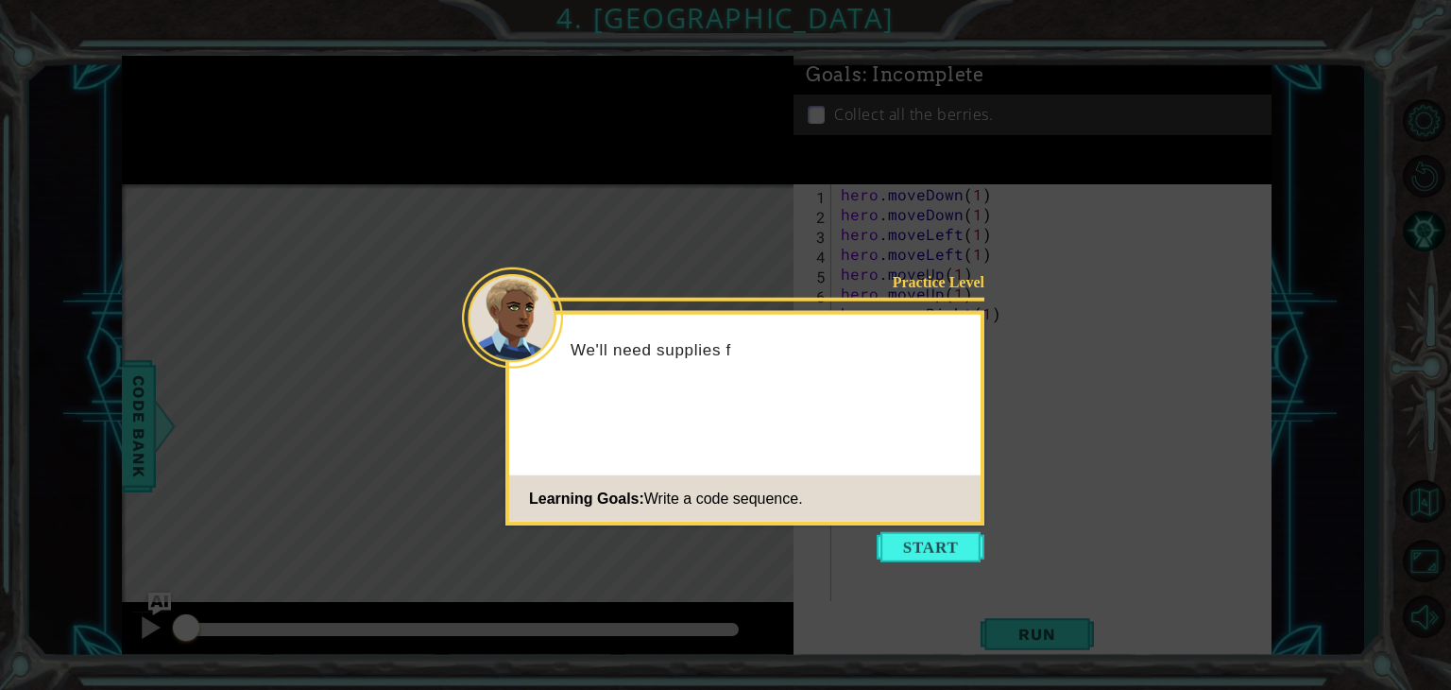
click at [1051, 405] on icon at bounding box center [725, 345] width 1451 height 690
click at [936, 541] on button "Start" at bounding box center [931, 547] width 108 height 30
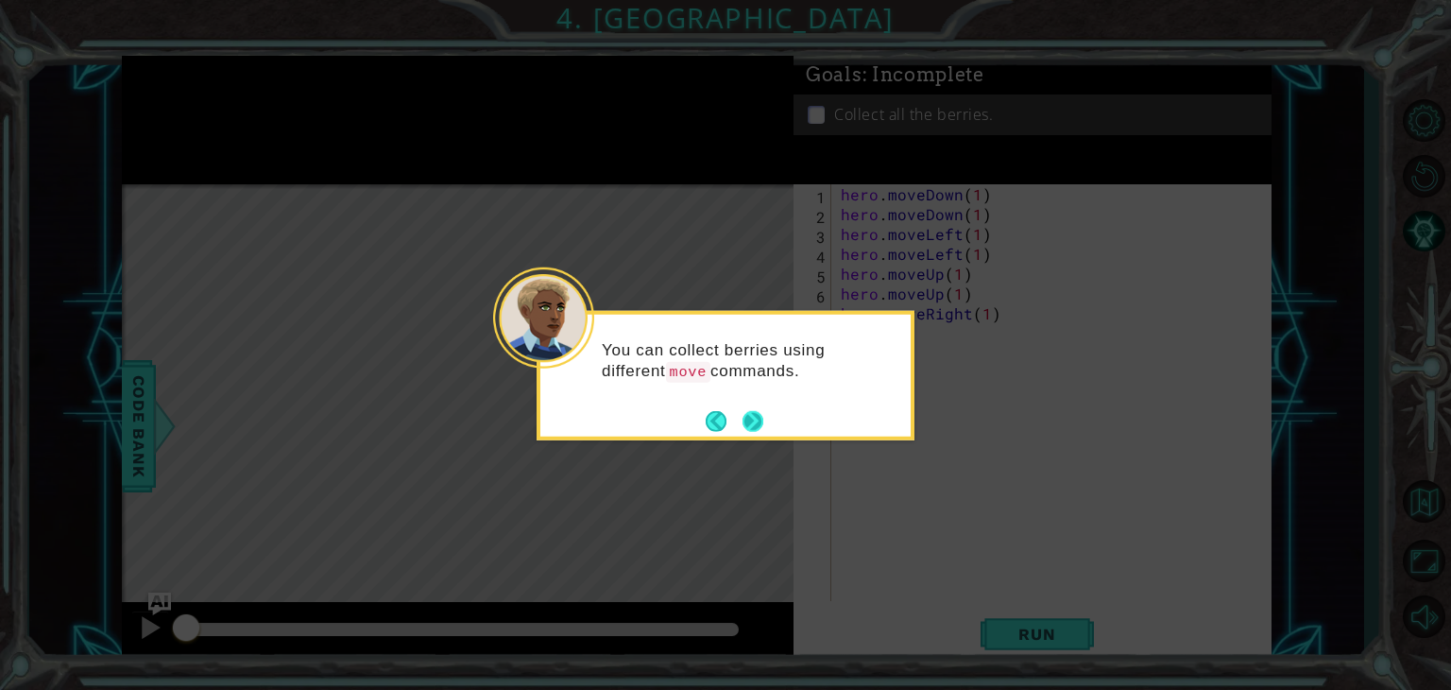
click at [744, 419] on button "Next" at bounding box center [754, 421] width 22 height 22
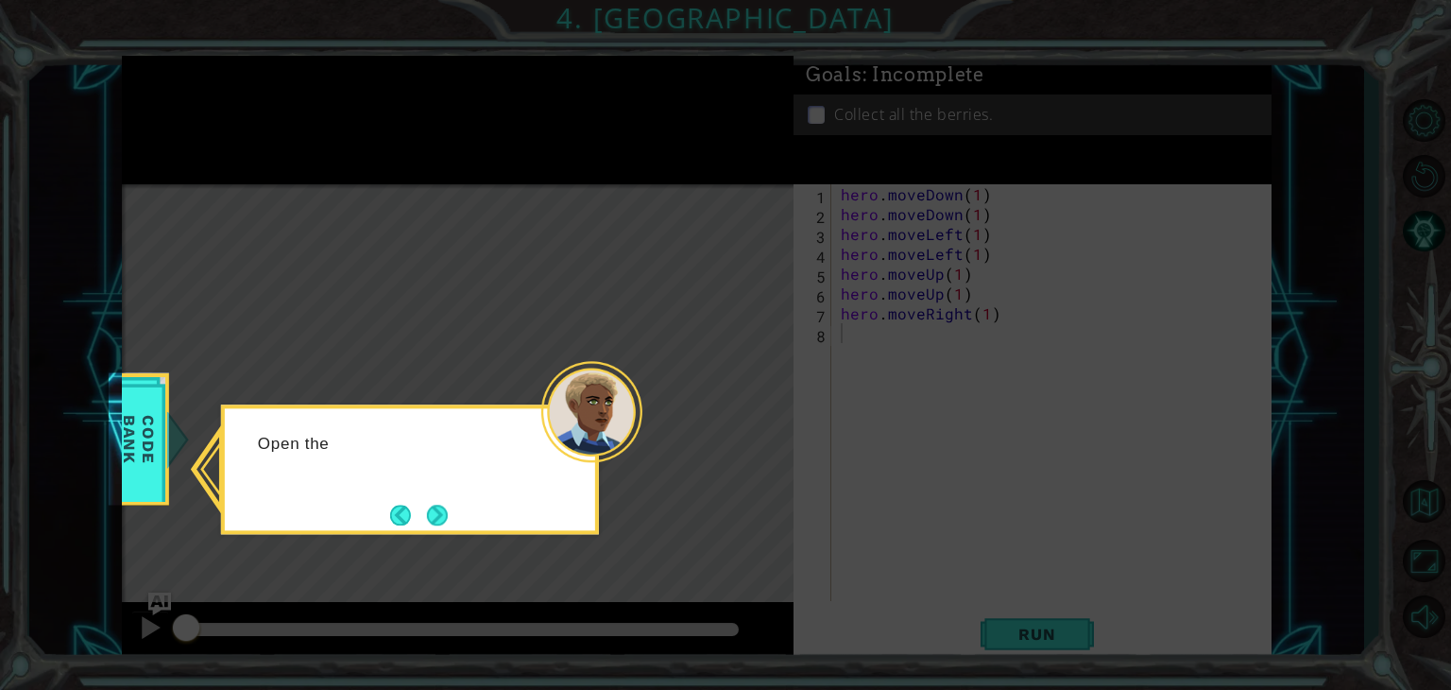
click at [744, 419] on icon at bounding box center [725, 345] width 1451 height 690
click at [430, 530] on div "Open the Code Bank to see the other hero methods." at bounding box center [410, 468] width 378 height 129
click at [435, 503] on button "Next" at bounding box center [437, 515] width 25 height 25
click at [435, 504] on button "Next" at bounding box center [438, 515] width 22 height 22
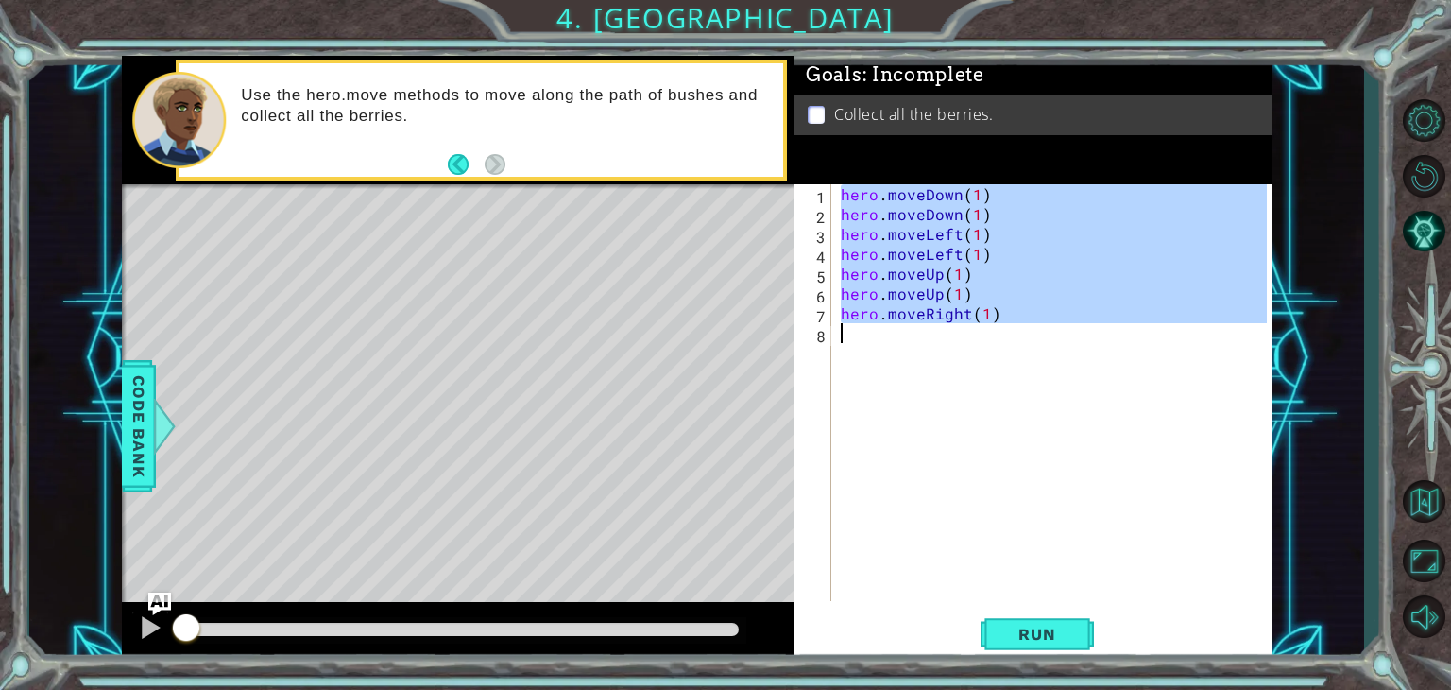
drag, startPoint x: 838, startPoint y: 191, endPoint x: 1010, endPoint y: 346, distance: 231.5
click at [1010, 346] on div "hero . moveDown ( 1 ) hero . moveDown ( 1 ) hero . moveLeft ( 1 ) hero . moveLe…" at bounding box center [1056, 412] width 439 height 456
type textarea "hero.moveRight(1)"
click at [1432, 491] on button "Back to Map" at bounding box center [1423, 500] width 55 height 55
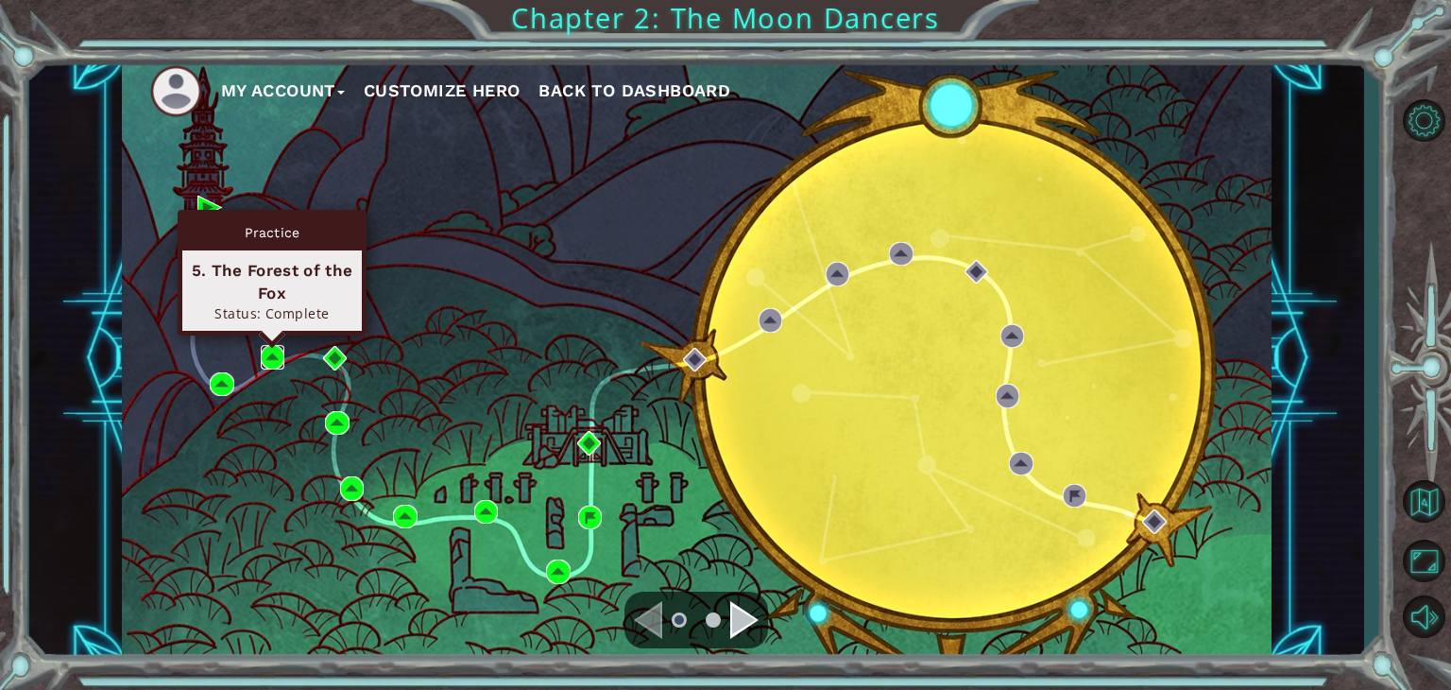
click at [272, 355] on img at bounding box center [273, 357] width 25 height 25
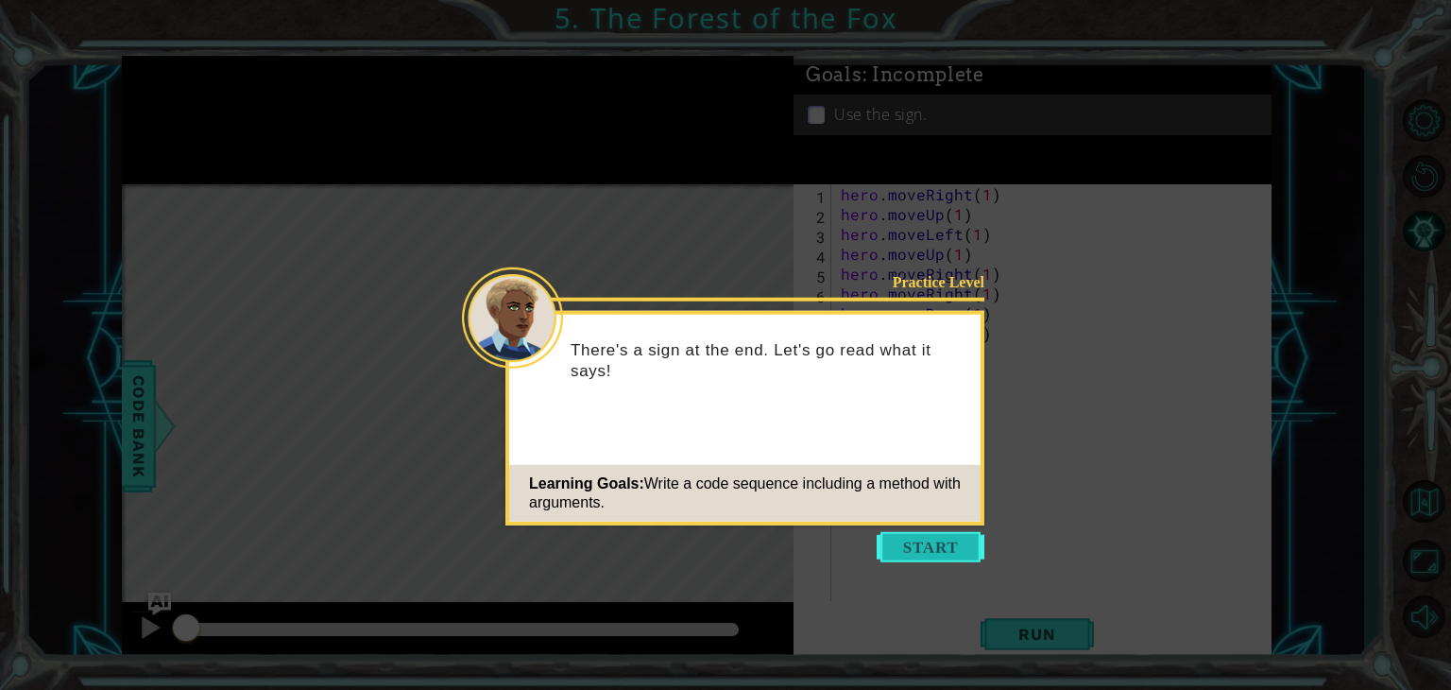
click at [899, 539] on button "Start" at bounding box center [931, 547] width 108 height 30
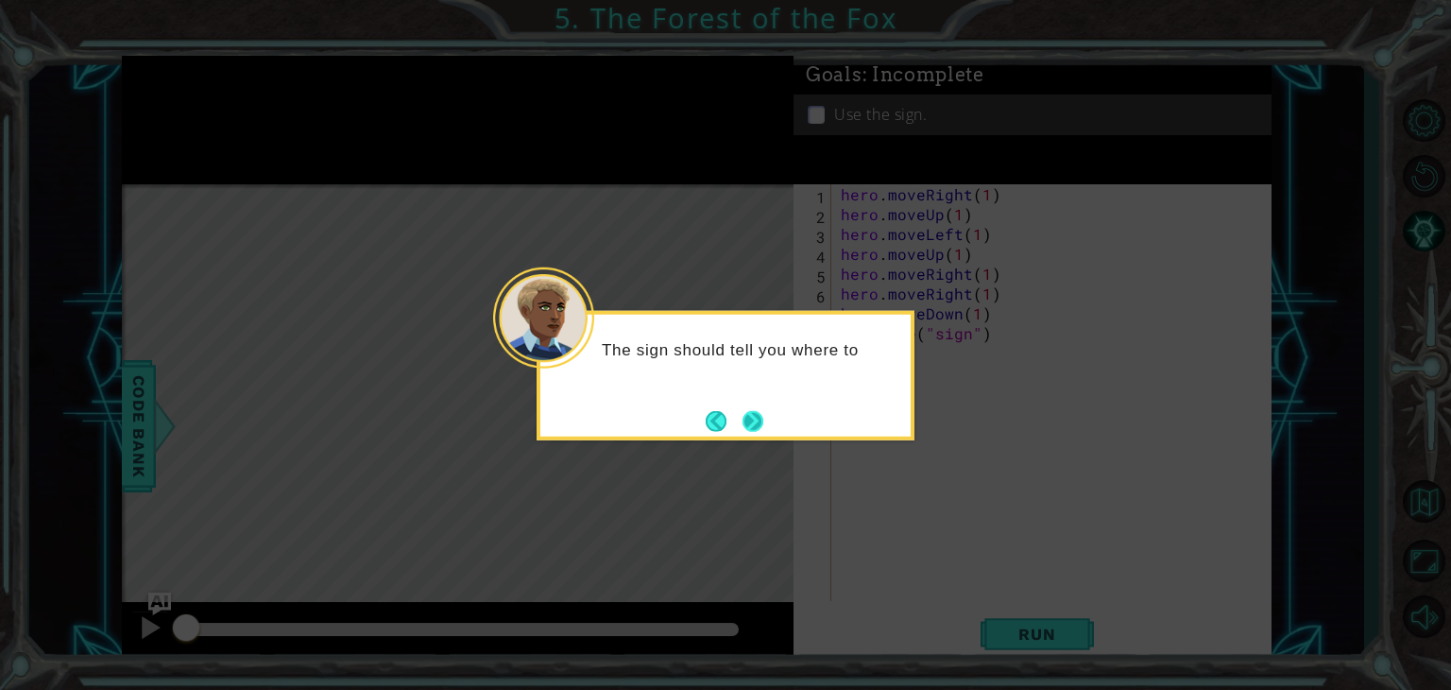
click at [751, 418] on button "Next" at bounding box center [753, 420] width 26 height 26
click at [751, 418] on button "Next" at bounding box center [753, 420] width 23 height 23
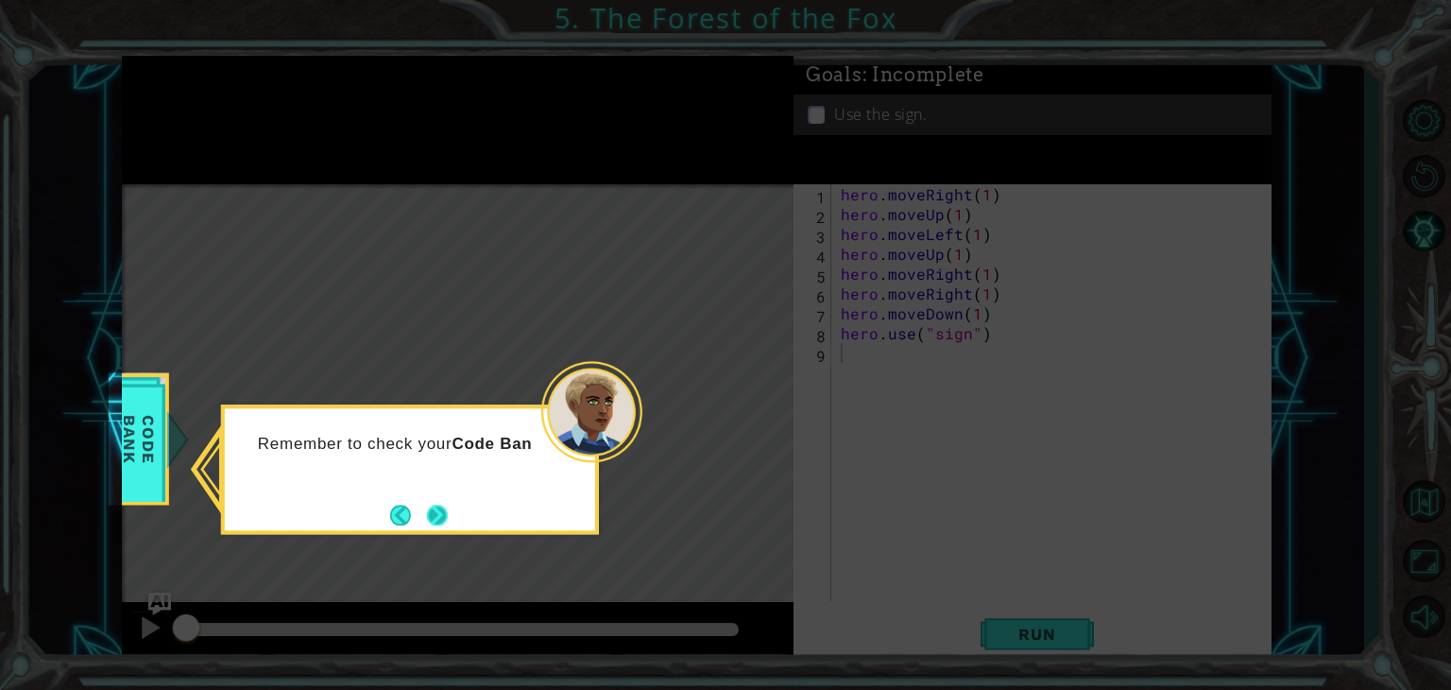
click at [433, 512] on button "Next" at bounding box center [437, 515] width 22 height 22
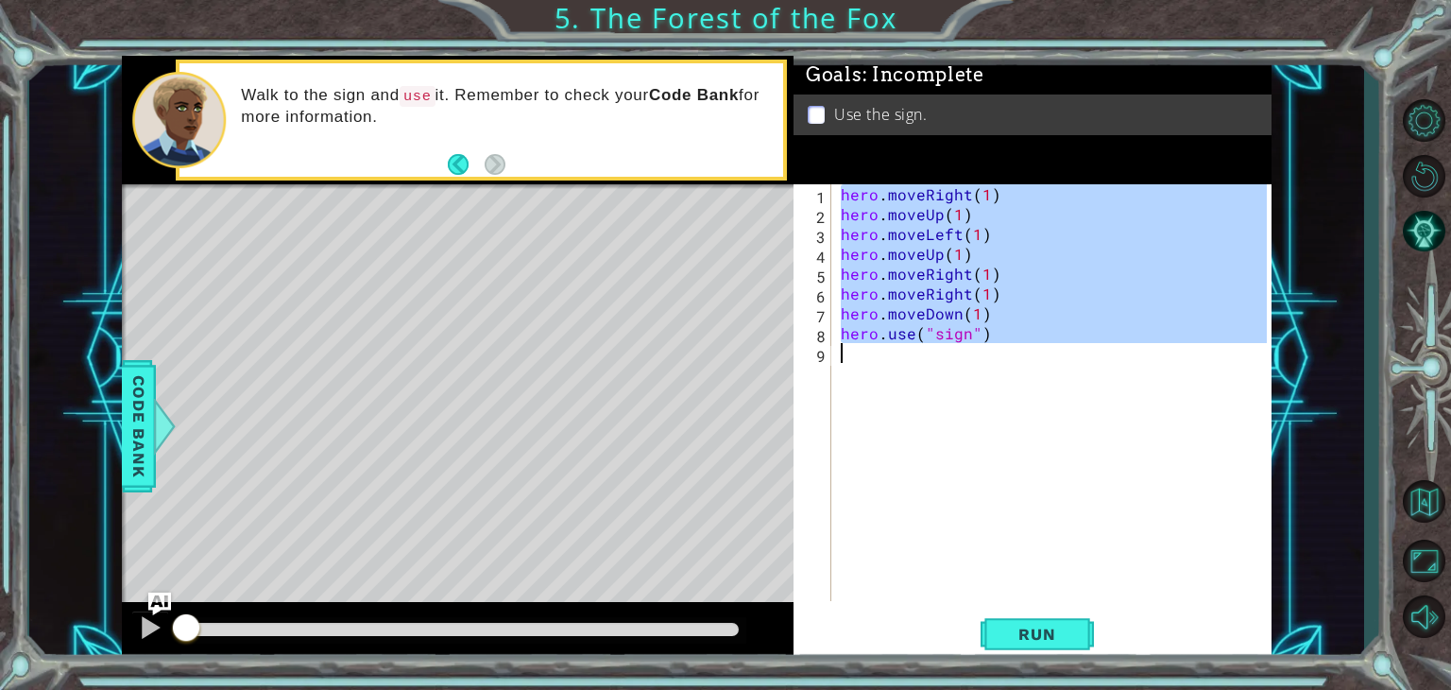
drag, startPoint x: 841, startPoint y: 195, endPoint x: 1032, endPoint y: 369, distance: 258.8
click at [1032, 369] on div "hero . moveRight ( 1 ) hero . moveUp ( 1 ) hero . moveLeft ( 1 ) hero . moveUp …" at bounding box center [1056, 412] width 439 height 456
type textarea "hero.use("sign")"
click at [966, 476] on div "hero . moveRight ( 1 ) hero . moveUp ( 1 ) hero . moveLeft ( 1 ) hero . moveUp …" at bounding box center [1052, 392] width 430 height 417
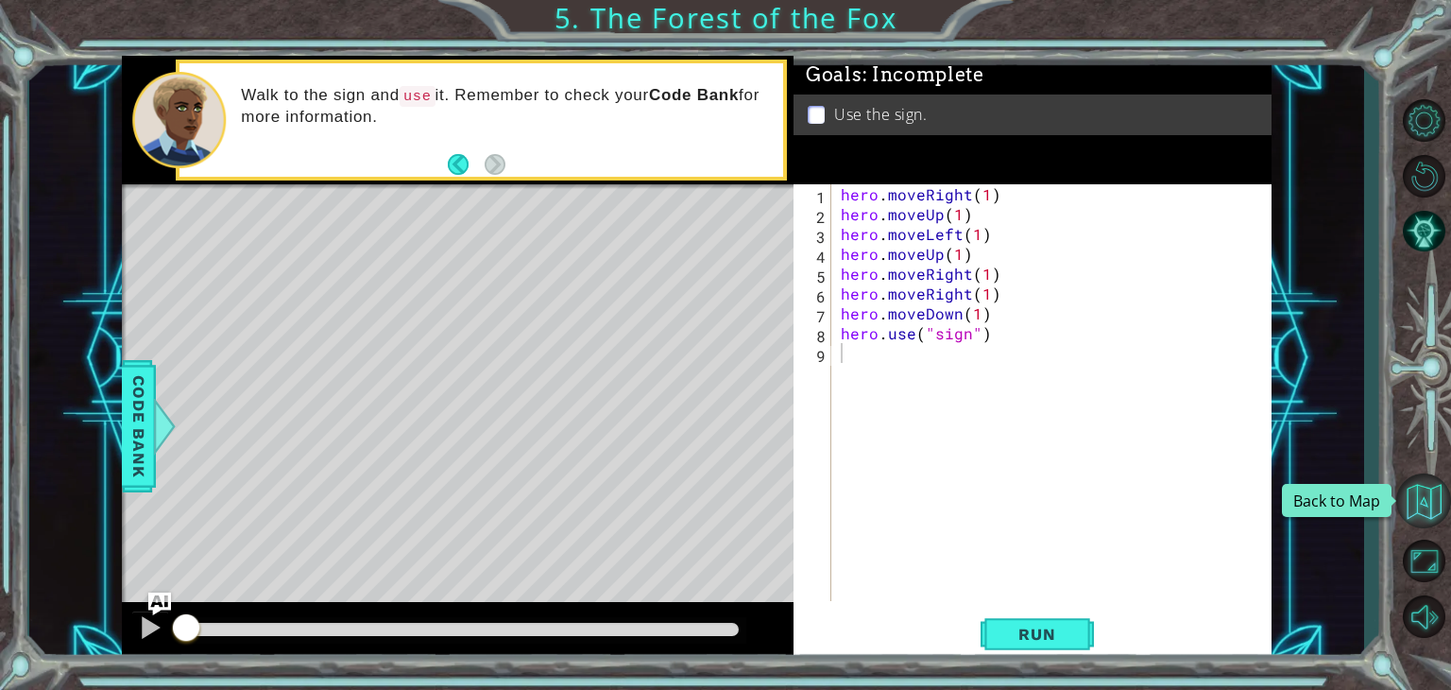
click at [1436, 489] on button "Back to Map" at bounding box center [1423, 500] width 55 height 55
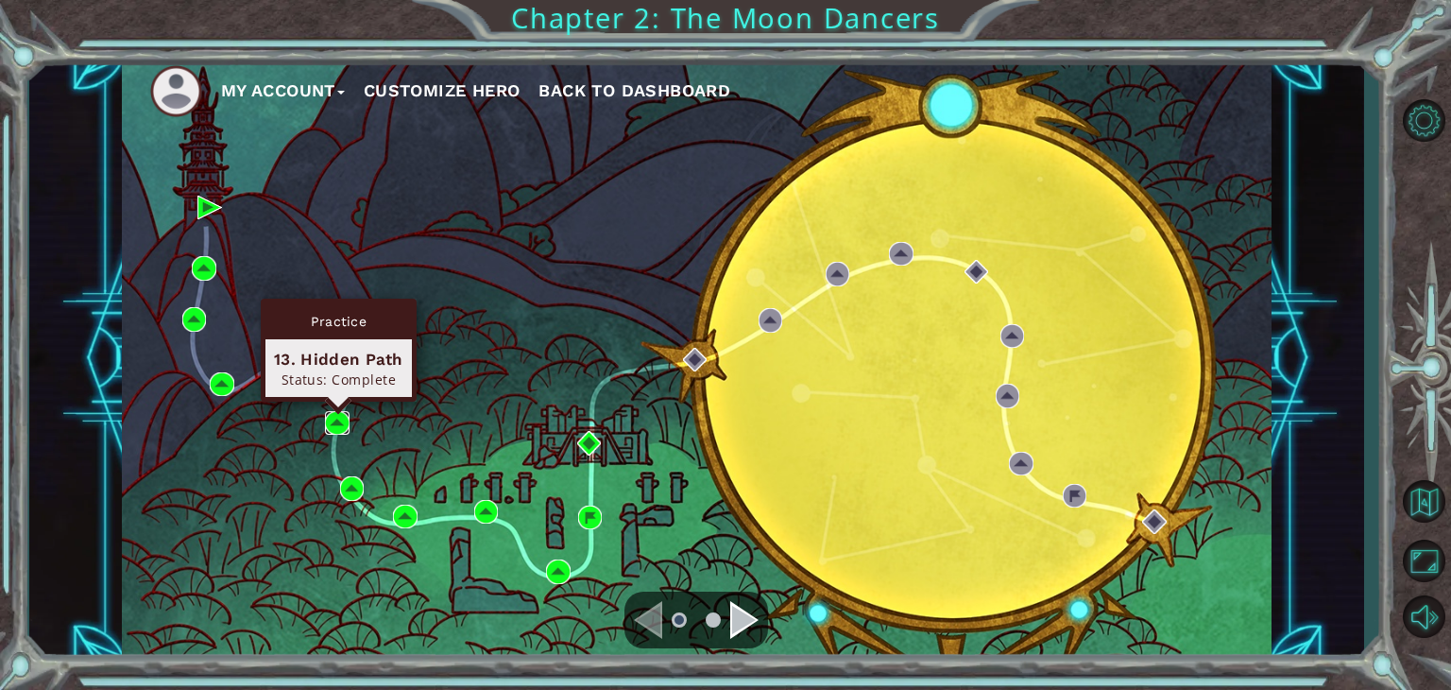
click at [341, 417] on img at bounding box center [337, 423] width 25 height 25
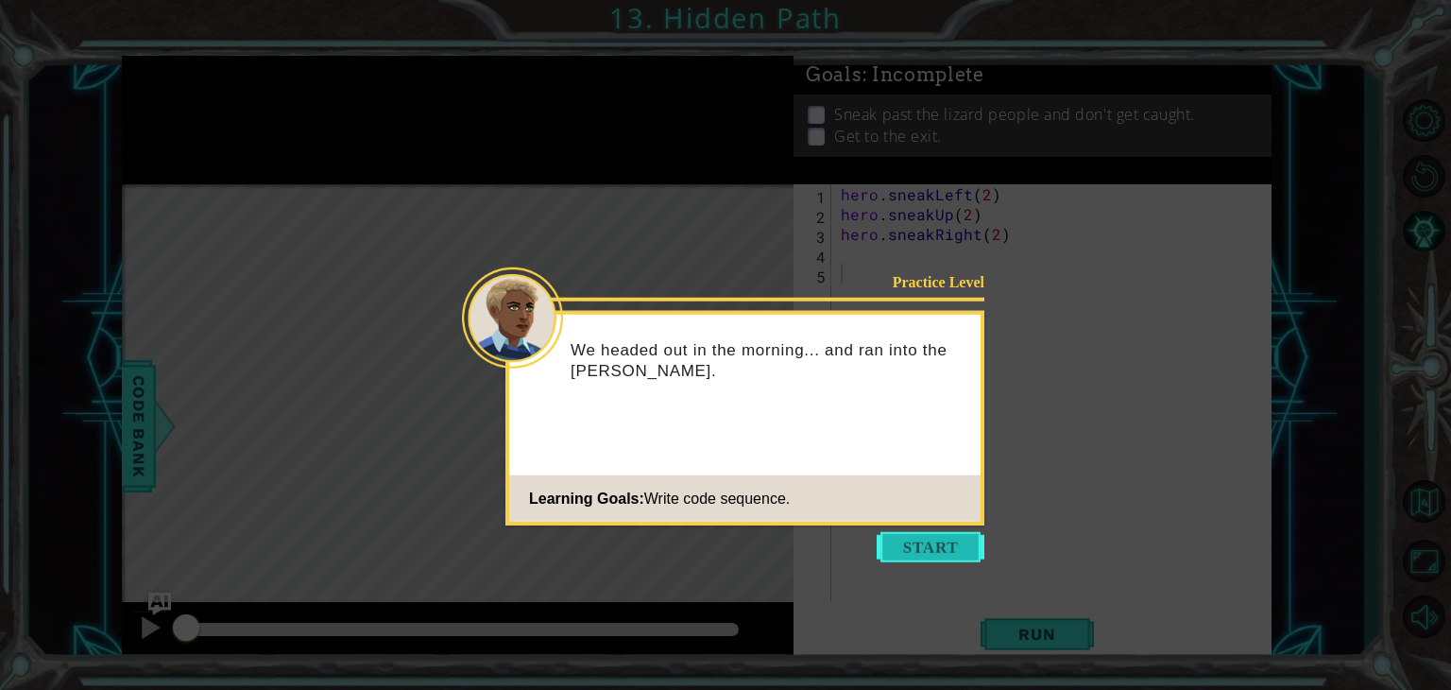
click at [930, 545] on button "Start" at bounding box center [931, 547] width 108 height 30
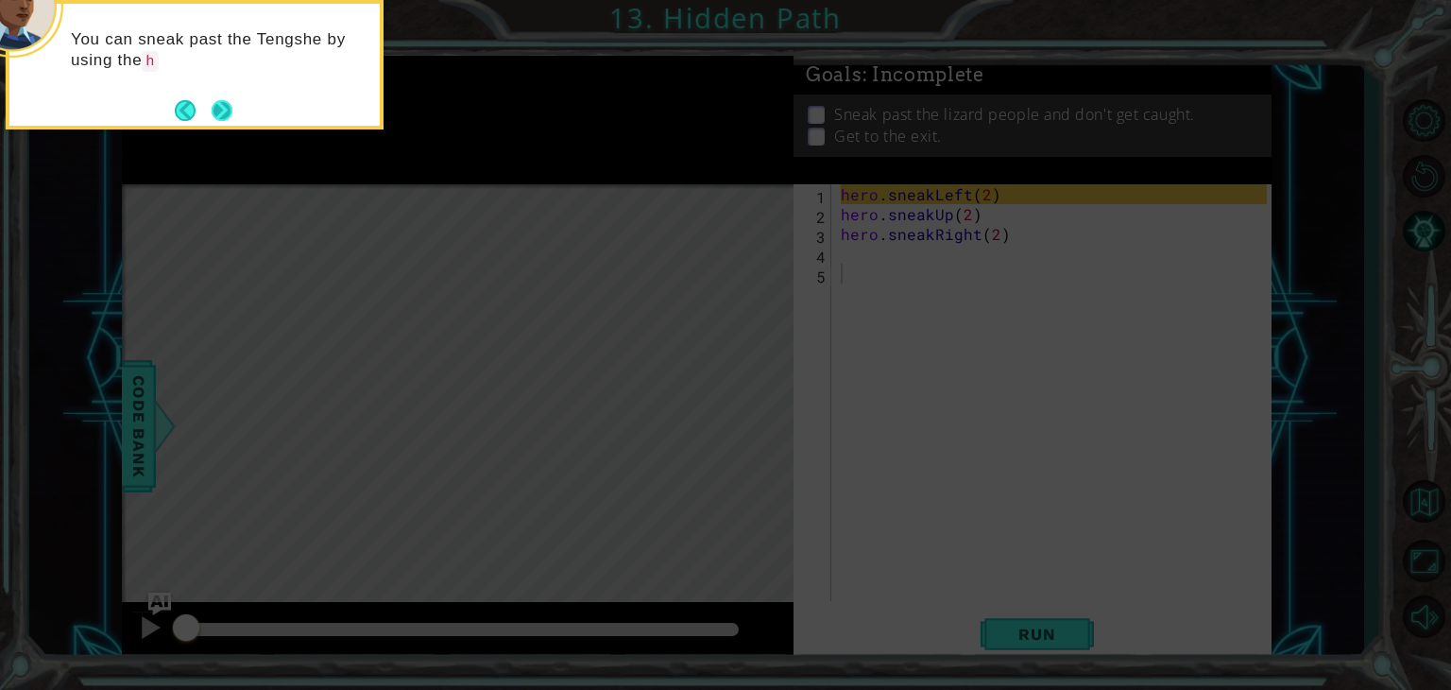
click at [217, 101] on button "Next" at bounding box center [222, 110] width 21 height 21
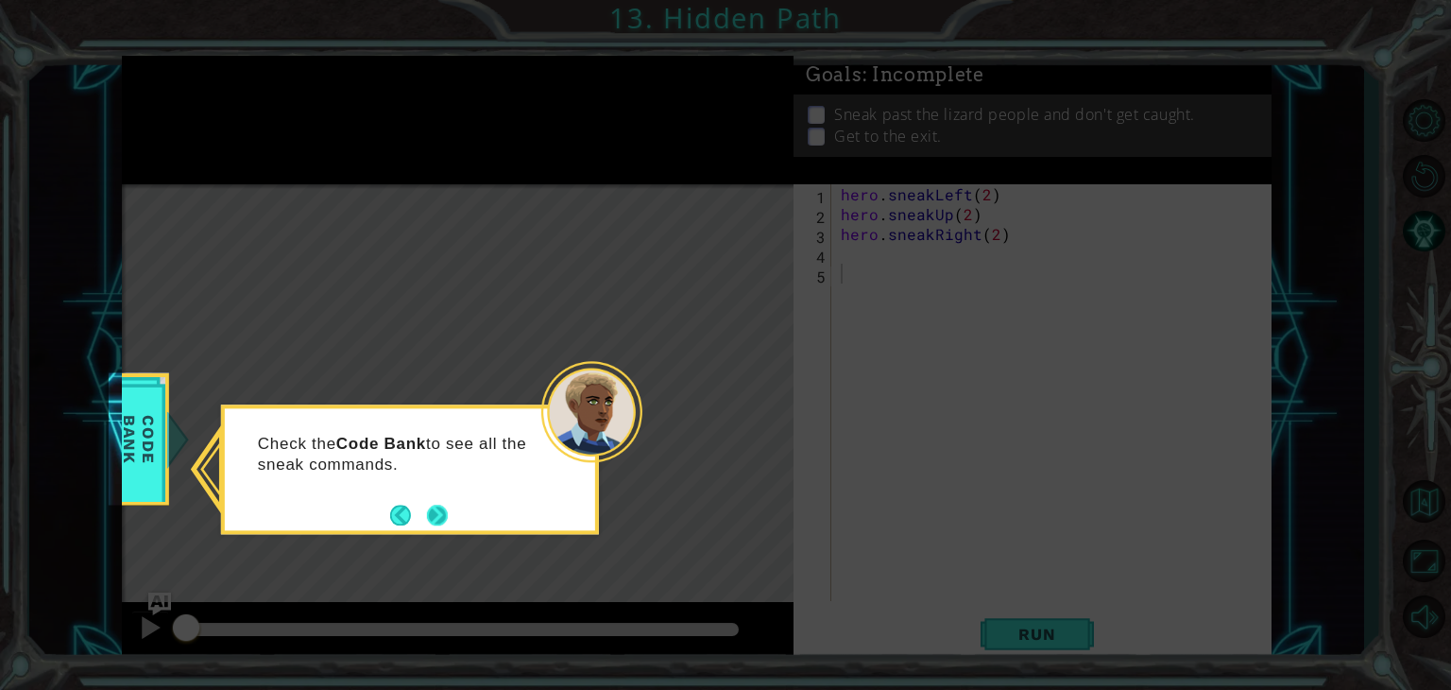
click at [434, 525] on button "Next" at bounding box center [438, 515] width 22 height 22
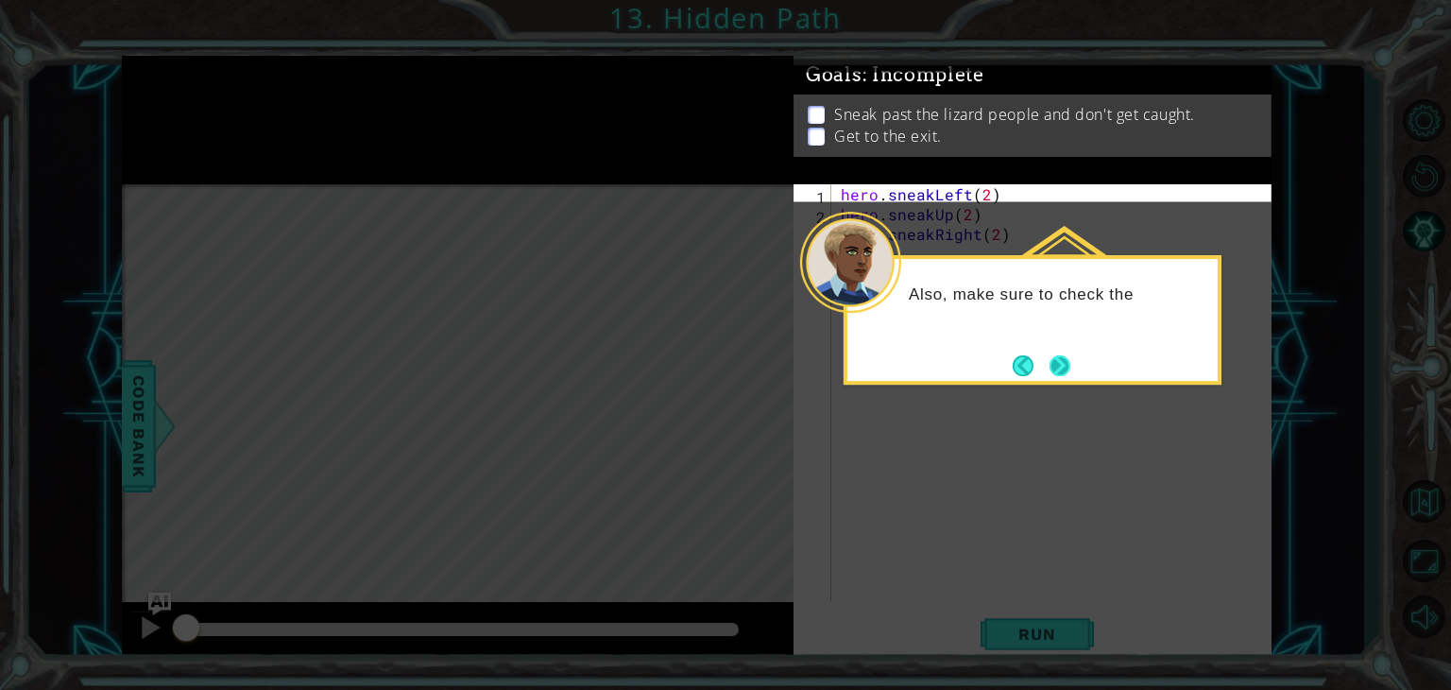
click at [1059, 371] on button "Next" at bounding box center [1060, 365] width 22 height 22
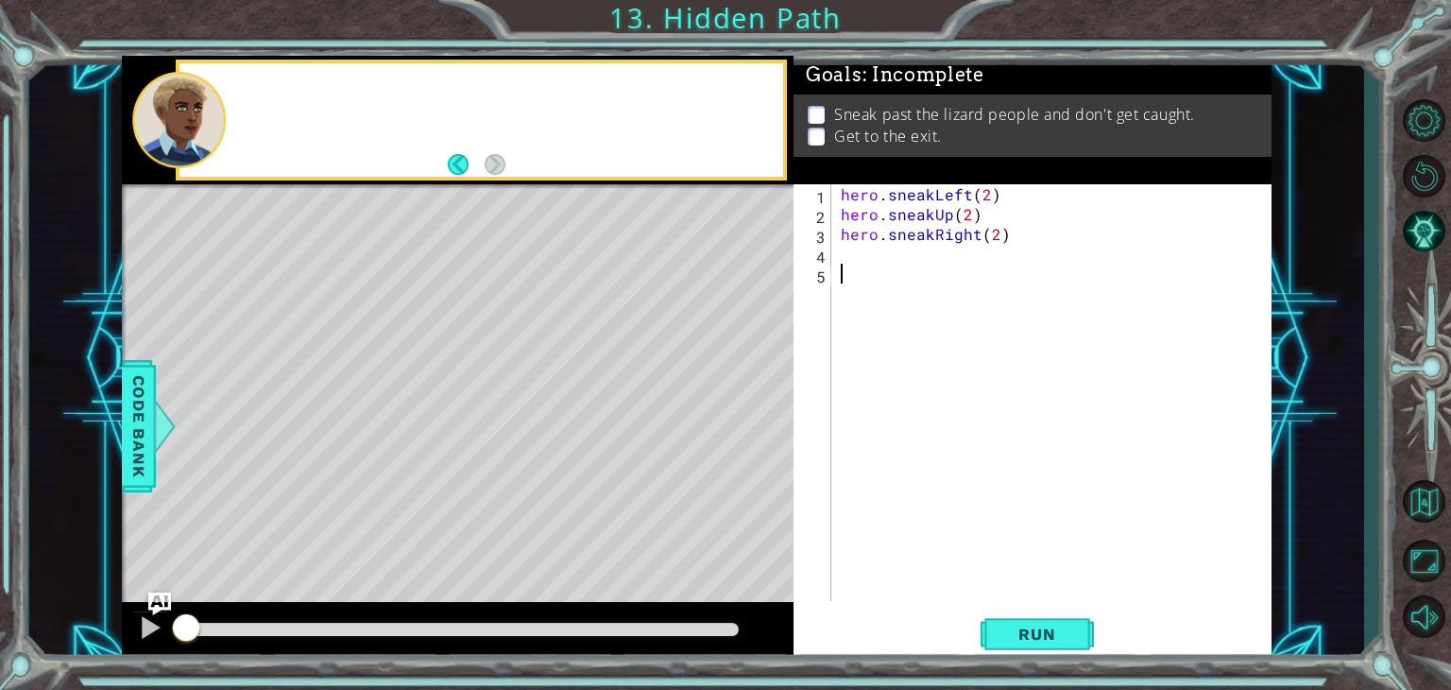
click at [1059, 371] on div "hero . sneakLeft ( 2 ) hero . sneakUp ( 2 ) hero . sneakRight ( 2 )" at bounding box center [1056, 412] width 439 height 456
drag, startPoint x: 833, startPoint y: 188, endPoint x: 882, endPoint y: 213, distance: 54.9
click at [882, 213] on div "1 2 3 4 5 hero . sneakLeft ( 2 ) hero . sneakUp ( 2 ) hero . sneakRight ( 2 ) ה…" at bounding box center [1030, 392] width 473 height 417
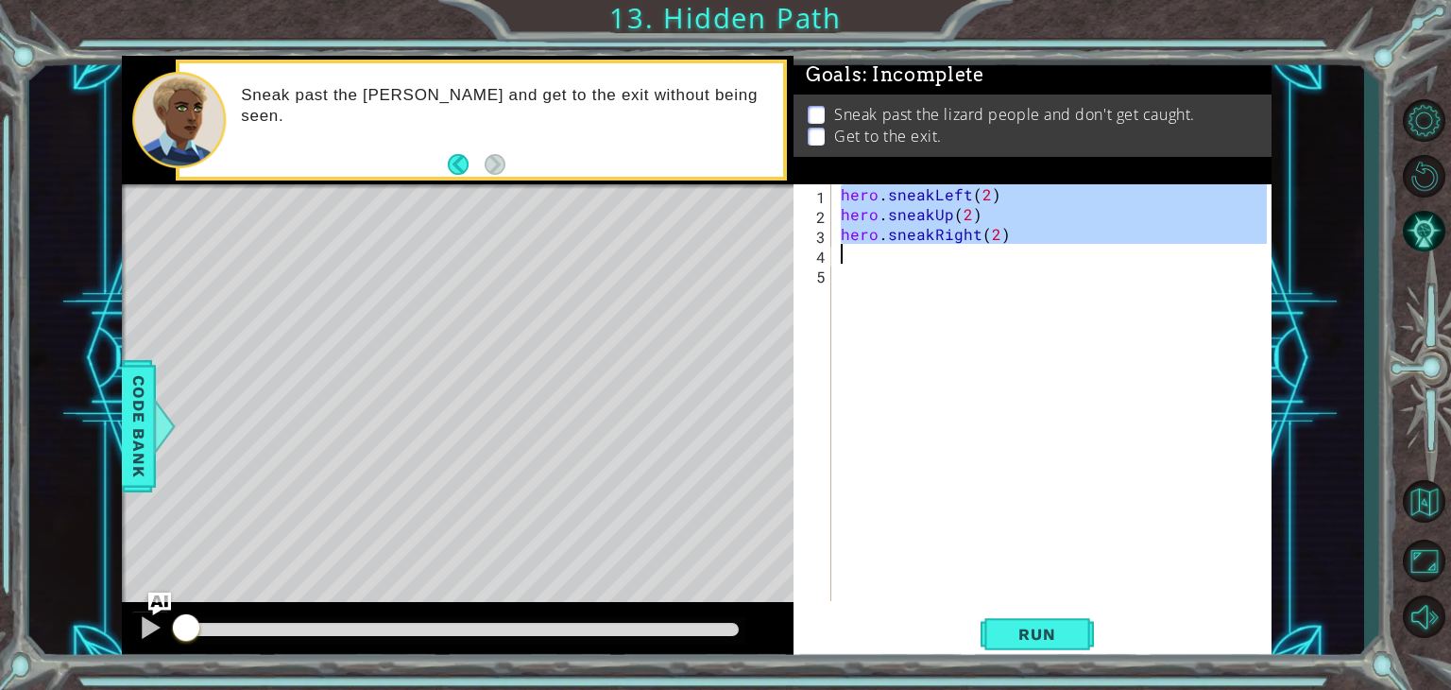
drag, startPoint x: 841, startPoint y: 188, endPoint x: 1016, endPoint y: 248, distance: 184.9
click at [1016, 248] on div "hero . sneakLeft ( 2 ) hero . sneakUp ( 2 ) hero . sneakRight ( 2 )" at bounding box center [1056, 412] width 439 height 456
type textarea "hero.sneakRight(2)"
click at [1420, 517] on button "Back to Map" at bounding box center [1423, 500] width 55 height 55
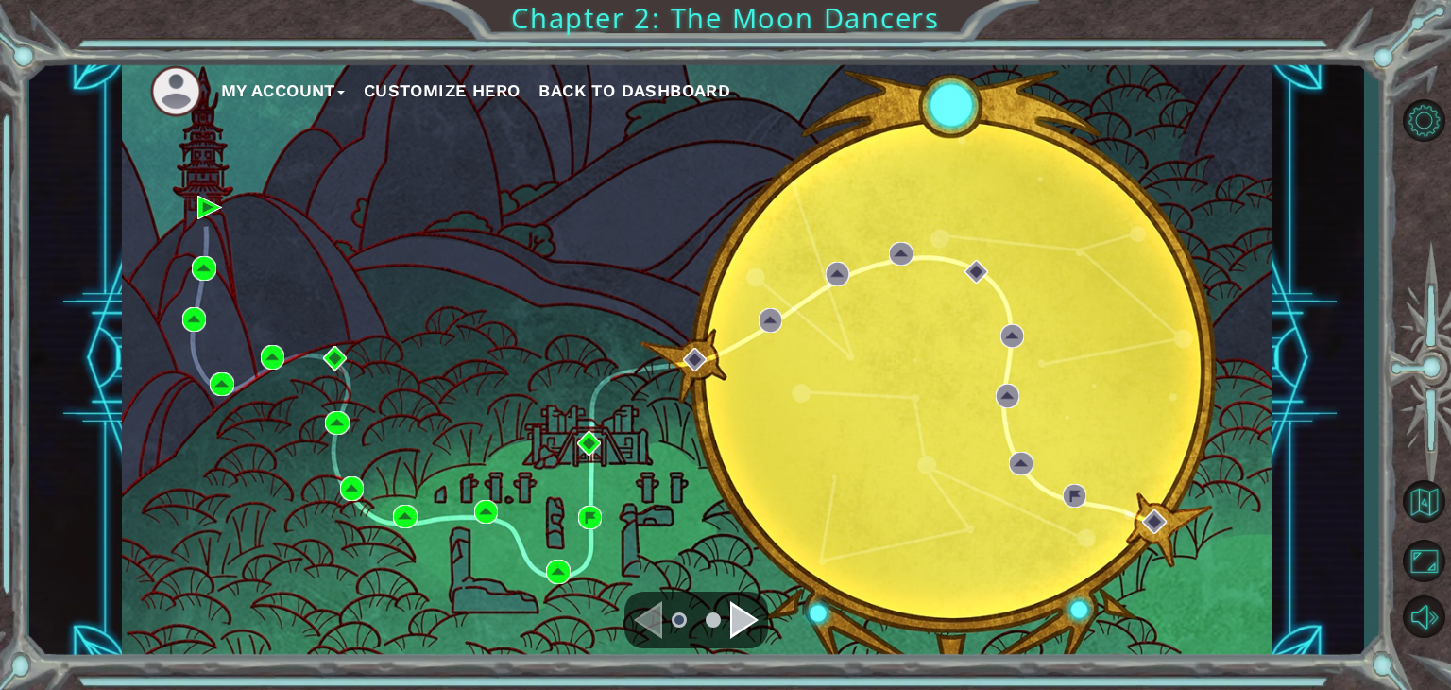
click at [1156, 537] on div "My Account Customize Hero Back to Dashboard" at bounding box center [697, 359] width 1150 height 607
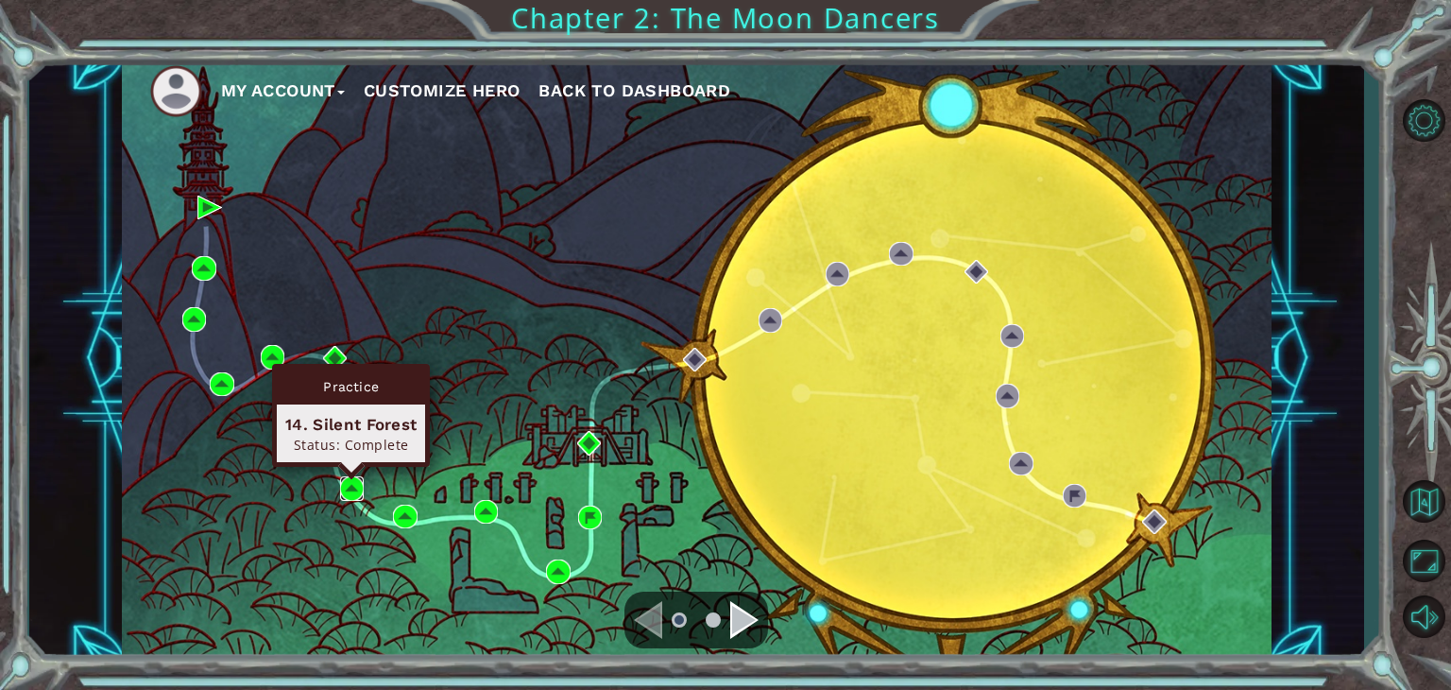
click at [351, 485] on img at bounding box center [352, 488] width 25 height 25
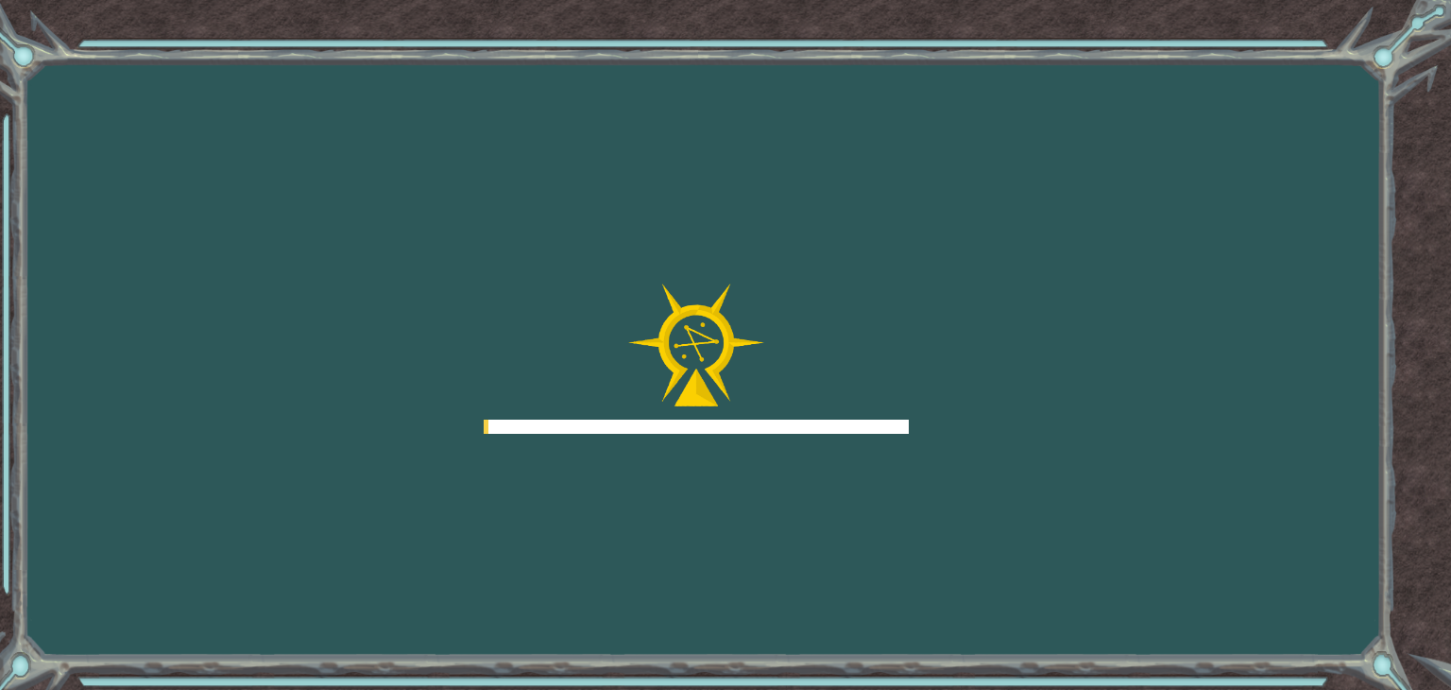
click at [351, 485] on div "Goals Error loading from server. Try refreshing the page. You'll need to join a…" at bounding box center [725, 345] width 1451 height 690
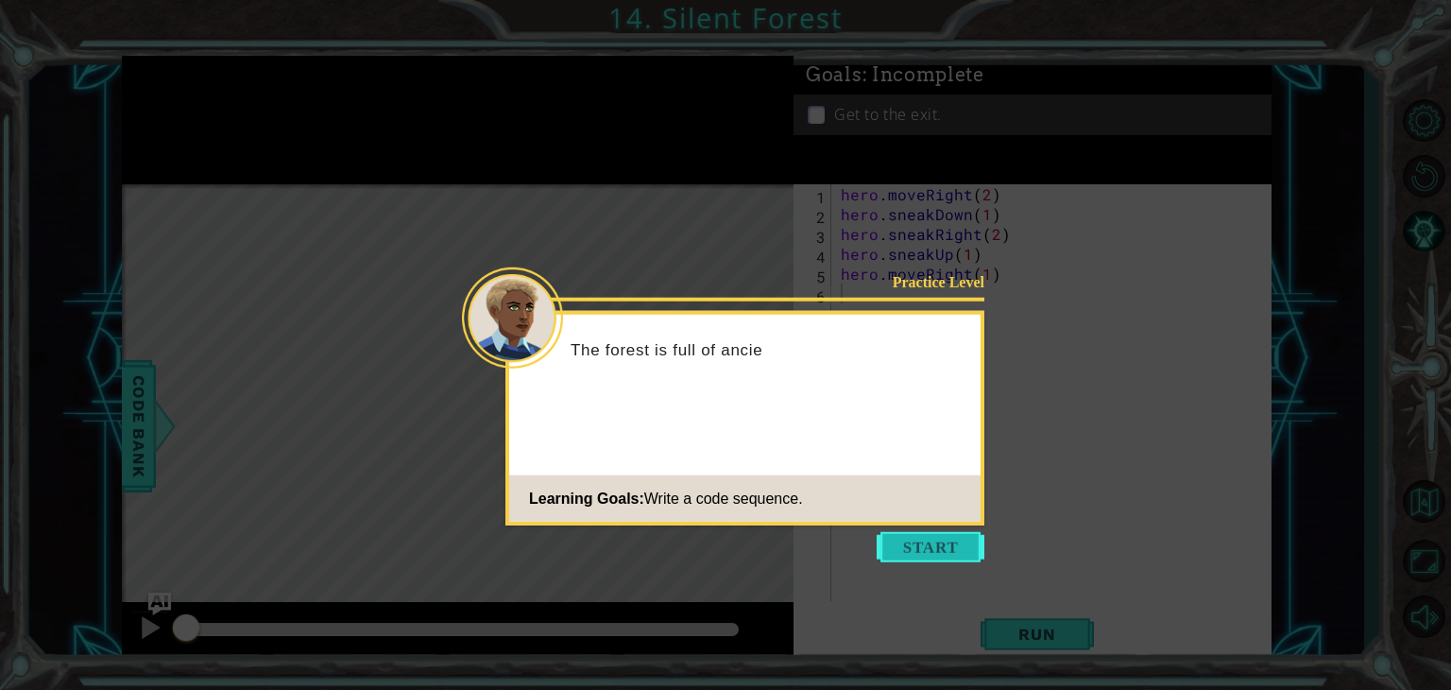
click at [964, 543] on button "Start" at bounding box center [931, 547] width 108 height 30
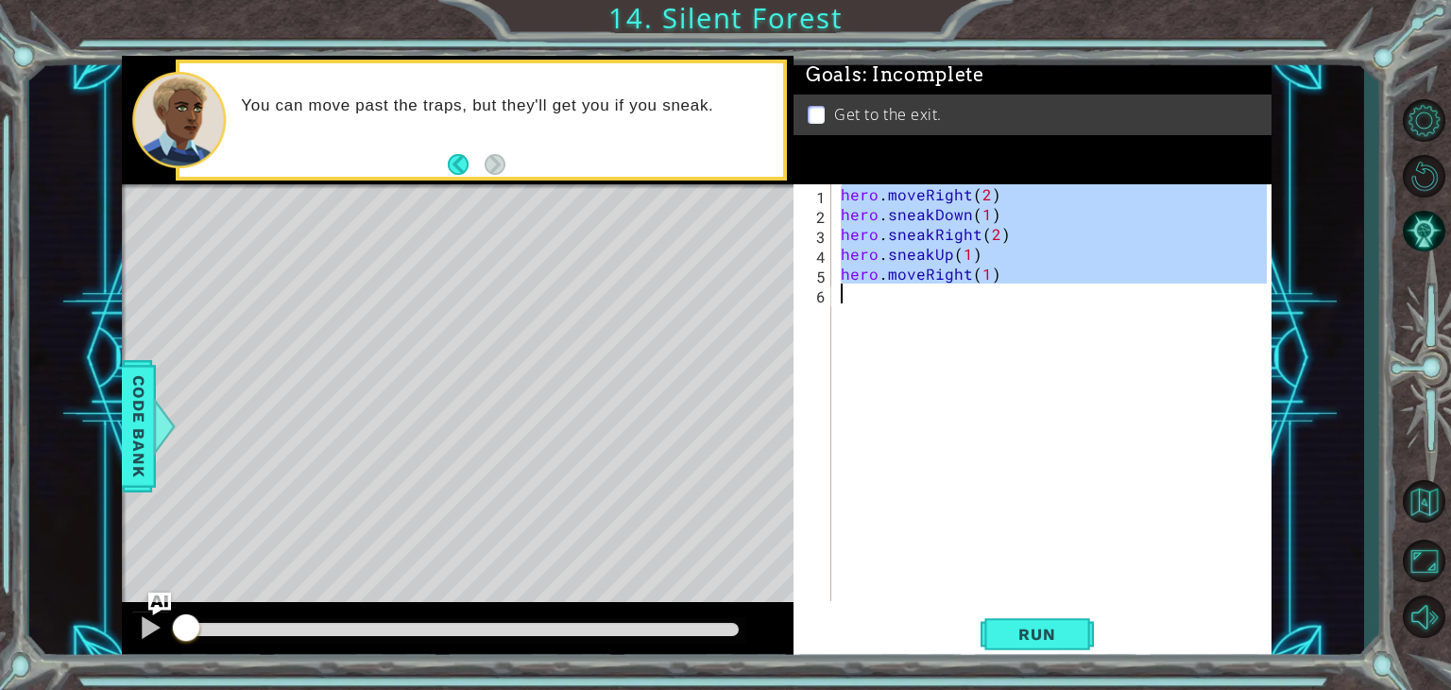
drag, startPoint x: 843, startPoint y: 190, endPoint x: 1047, endPoint y: 285, distance: 225.3
click at [1047, 285] on div "hero . moveRight ( 2 ) hero . sneakDown ( 1 ) hero . sneakRight ( 2 ) hero . sn…" at bounding box center [1056, 412] width 439 height 456
type textarea "hero.moveRight(1)"
click at [1060, 322] on div "hero . moveRight ( 2 ) hero . sneakDown ( 1 ) hero . sneakRight ( 2 ) hero . sn…" at bounding box center [1052, 392] width 430 height 417
drag, startPoint x: 844, startPoint y: 190, endPoint x: 1021, endPoint y: 282, distance: 200.3
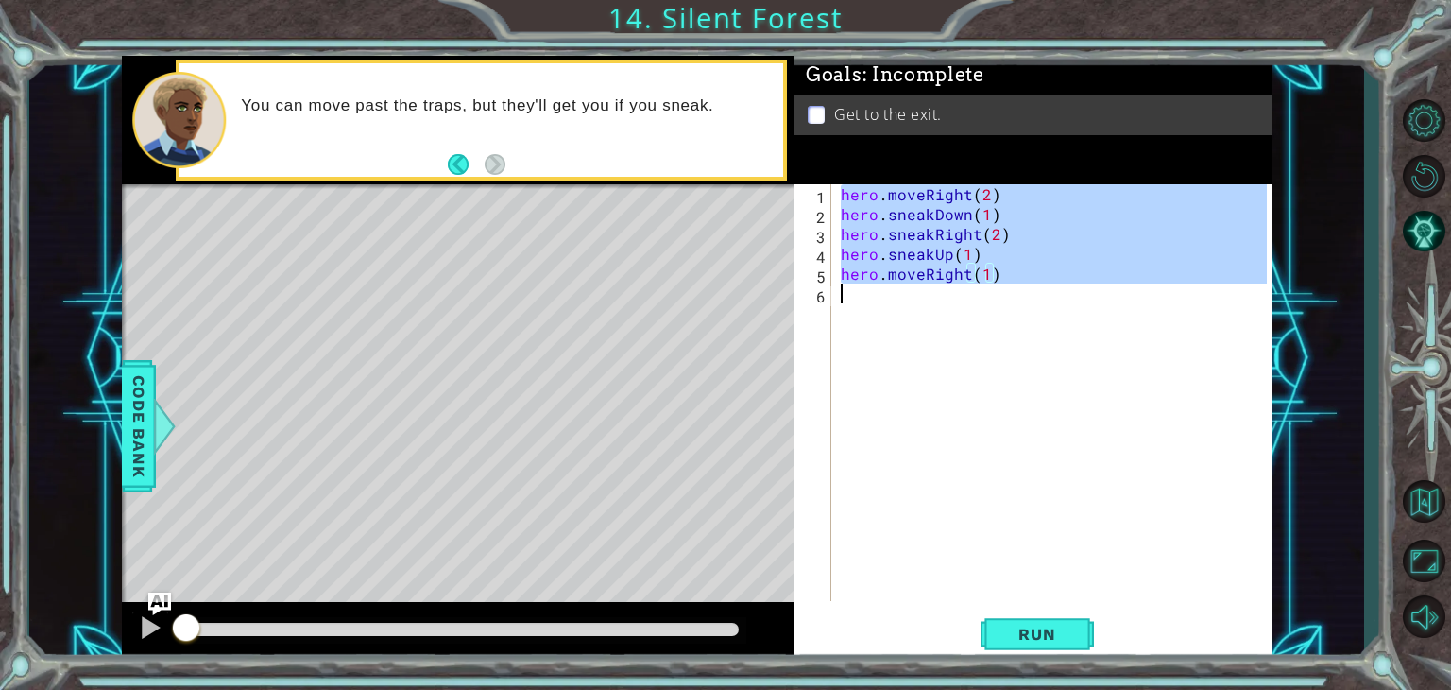
click at [1021, 282] on div "hero . moveRight ( 2 ) hero . sneakDown ( 1 ) hero . sneakRight ( 2 ) hero . sn…" at bounding box center [1056, 412] width 439 height 456
type textarea "hero.moveRight(1)"
